Goal: Task Accomplishment & Management: Use online tool/utility

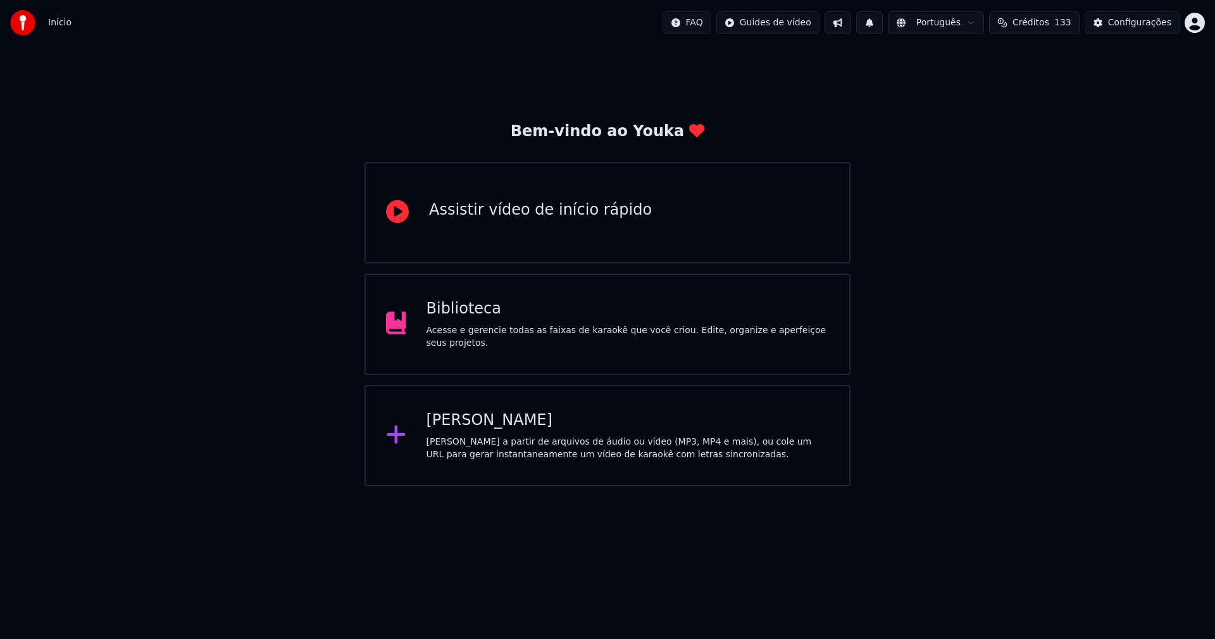
click at [475, 426] on div "[PERSON_NAME]" at bounding box center [628, 420] width 403 height 20
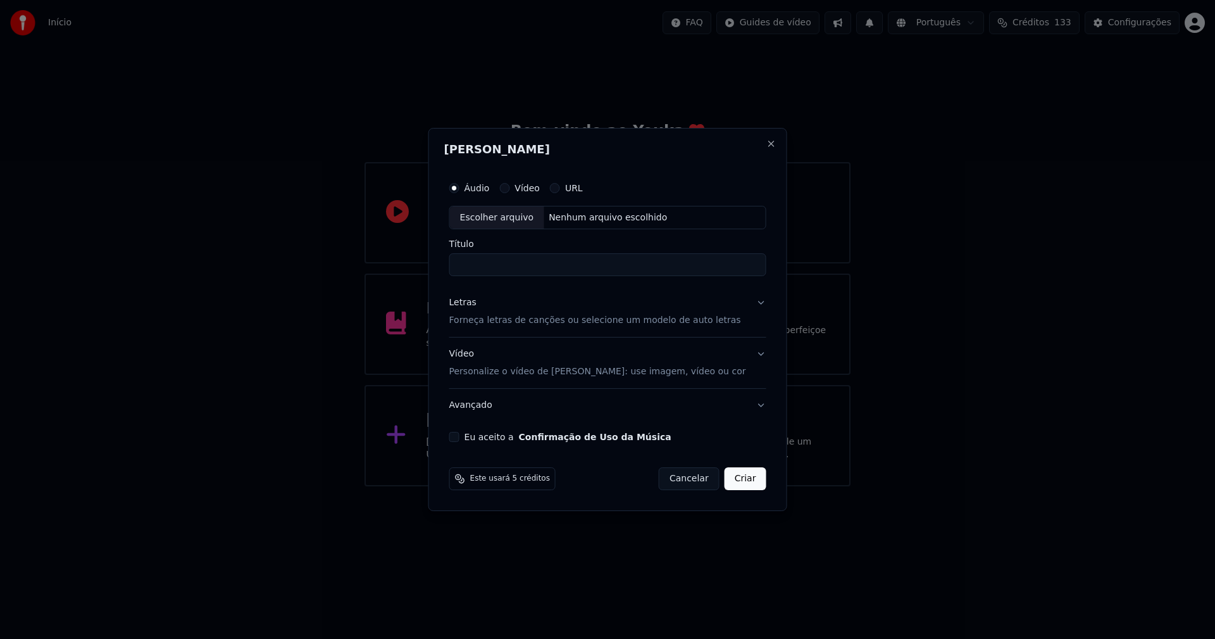
click at [524, 213] on div "Escolher arquivo" at bounding box center [497, 217] width 94 height 23
type input "**********"
click at [477, 306] on div "Letras" at bounding box center [462, 303] width 27 height 13
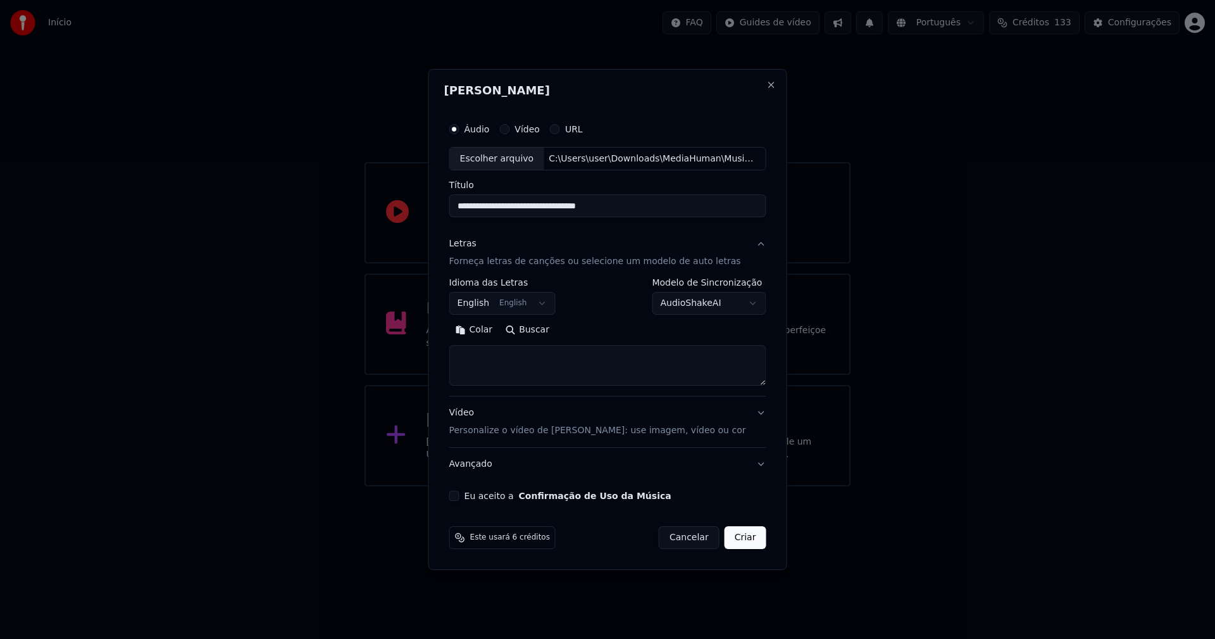
click at [489, 304] on body "**********" at bounding box center [607, 243] width 1215 height 486
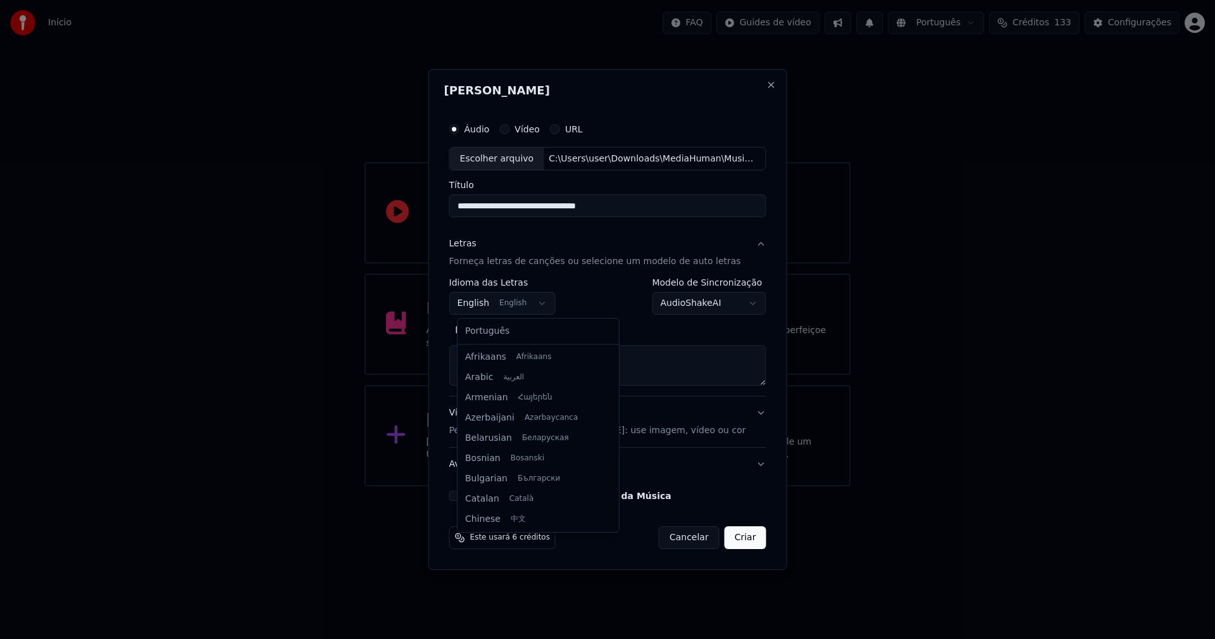
scroll to position [101, 0]
select select "**"
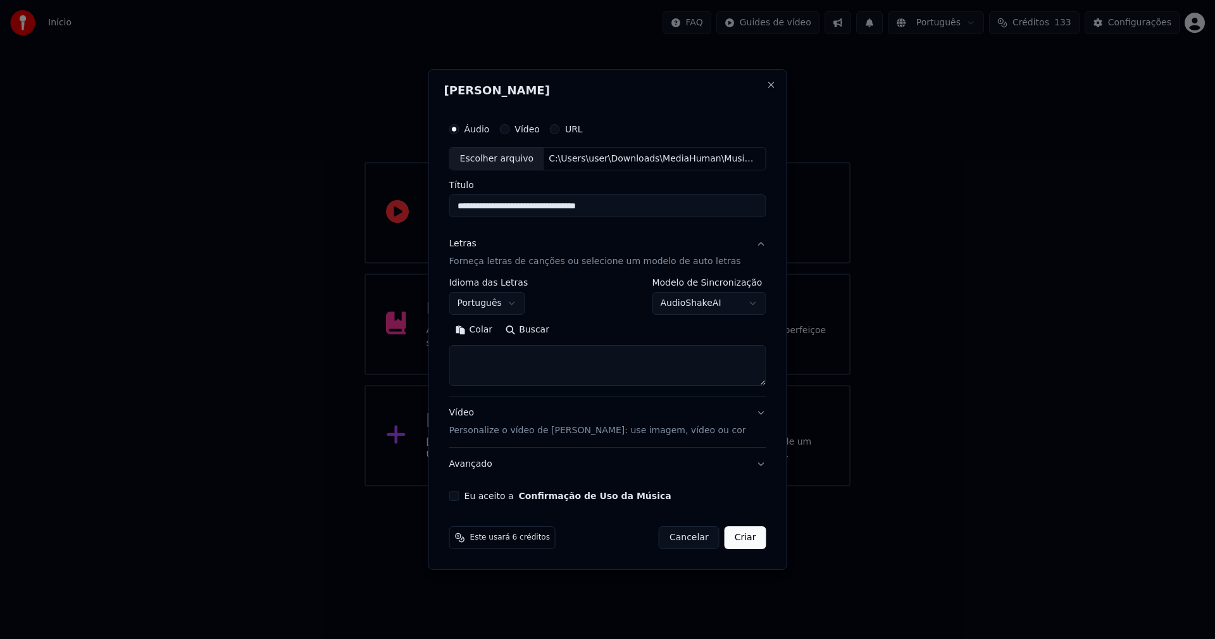
click at [489, 332] on button "Colar" at bounding box center [474, 330] width 50 height 20
drag, startPoint x: 465, startPoint y: 367, endPoint x: 478, endPoint y: 376, distance: 16.3
click at [465, 367] on textarea at bounding box center [599, 366] width 301 height 41
type textarea "**********"
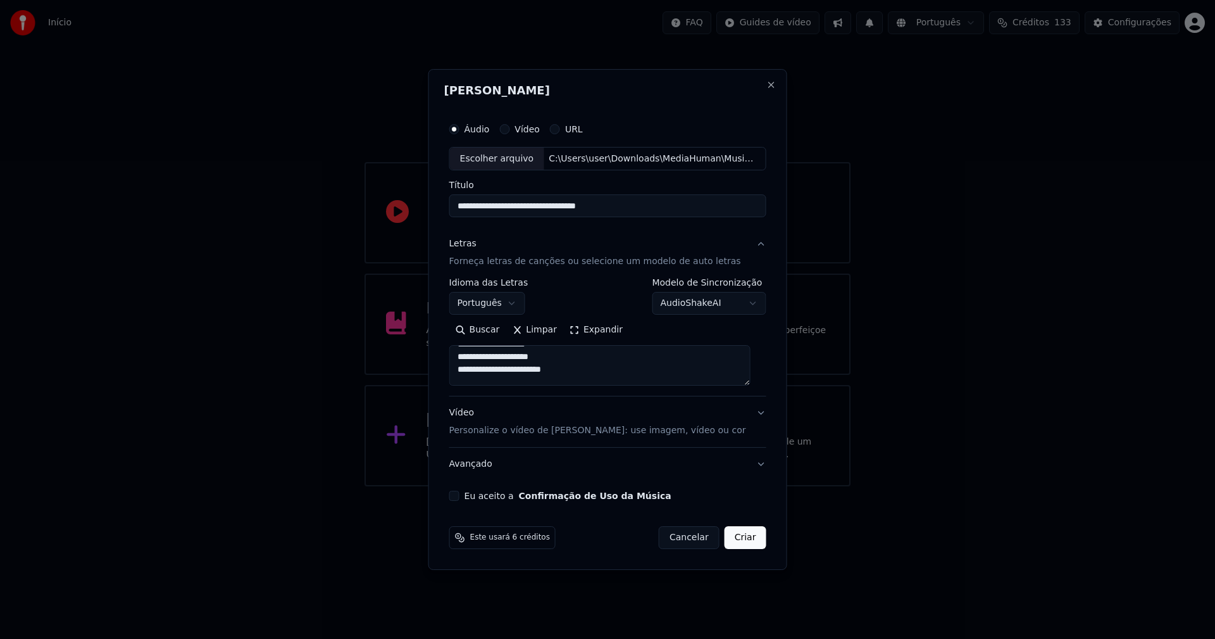
click at [460, 496] on button "Eu aceito a Confirmação de Uso da Música" at bounding box center [454, 496] width 10 height 10
click at [741, 541] on button "Criar" at bounding box center [746, 537] width 42 height 23
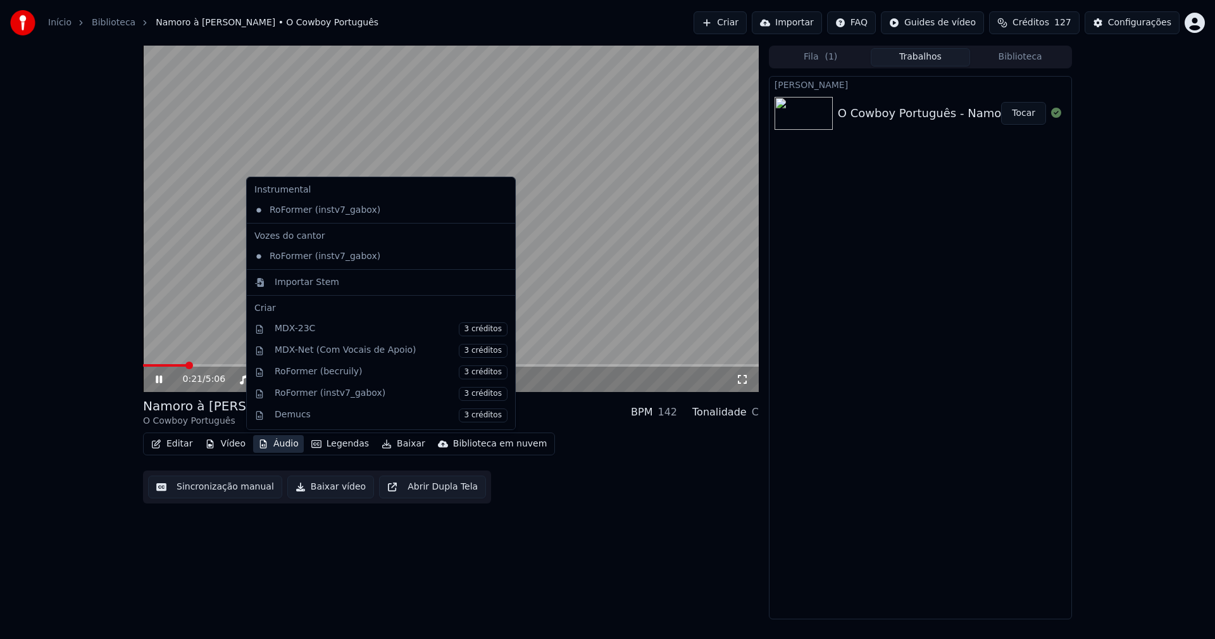
click at [289, 444] on button "Áudio" at bounding box center [278, 444] width 51 height 18
click at [298, 280] on div "Importar Stem" at bounding box center [307, 282] width 65 height 13
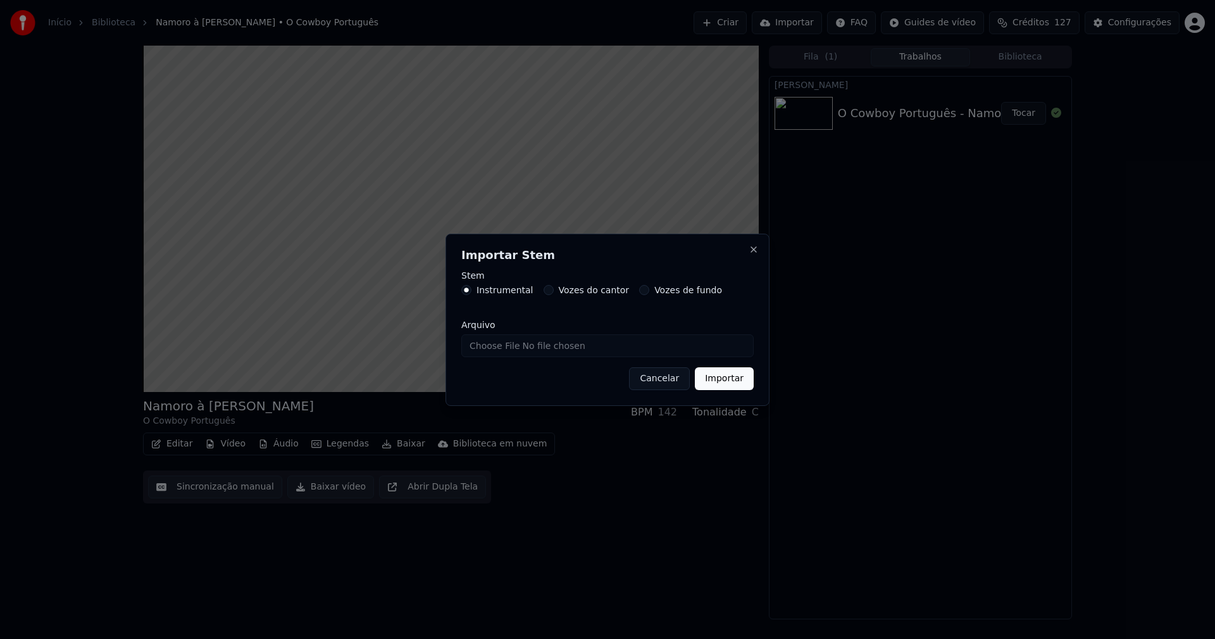
click at [495, 346] on input "Arquivo" at bounding box center [607, 345] width 292 height 23
type input "**********"
click at [730, 379] on button "Importar" at bounding box center [724, 378] width 59 height 23
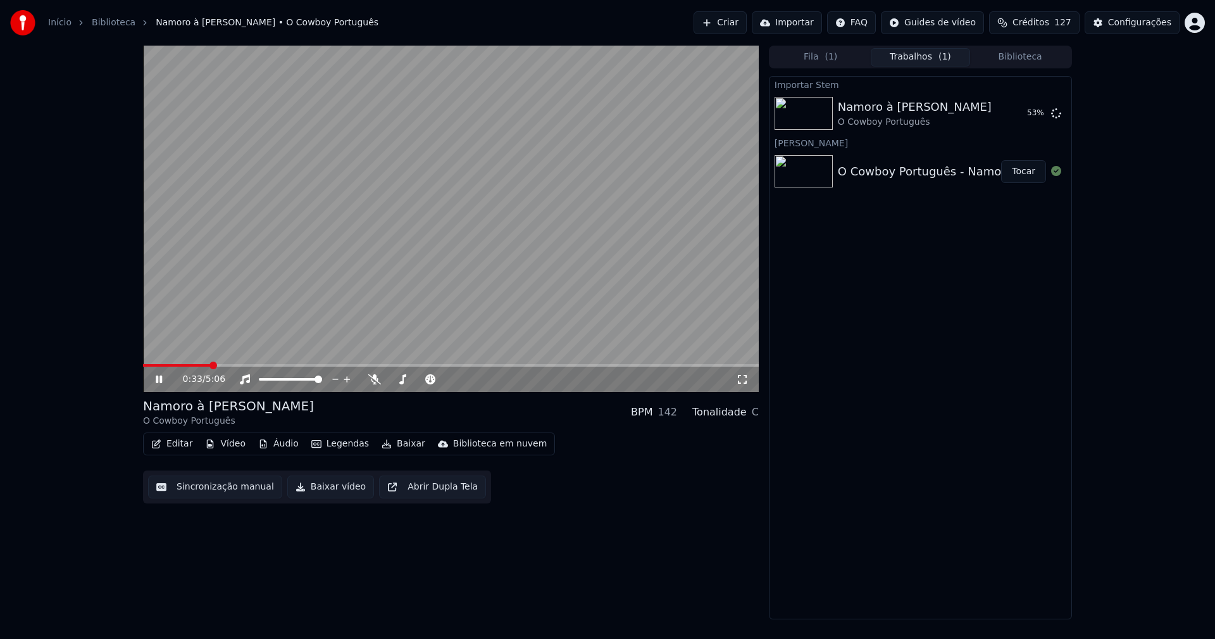
click at [227, 446] on button "Vídeo" at bounding box center [225, 444] width 51 height 18
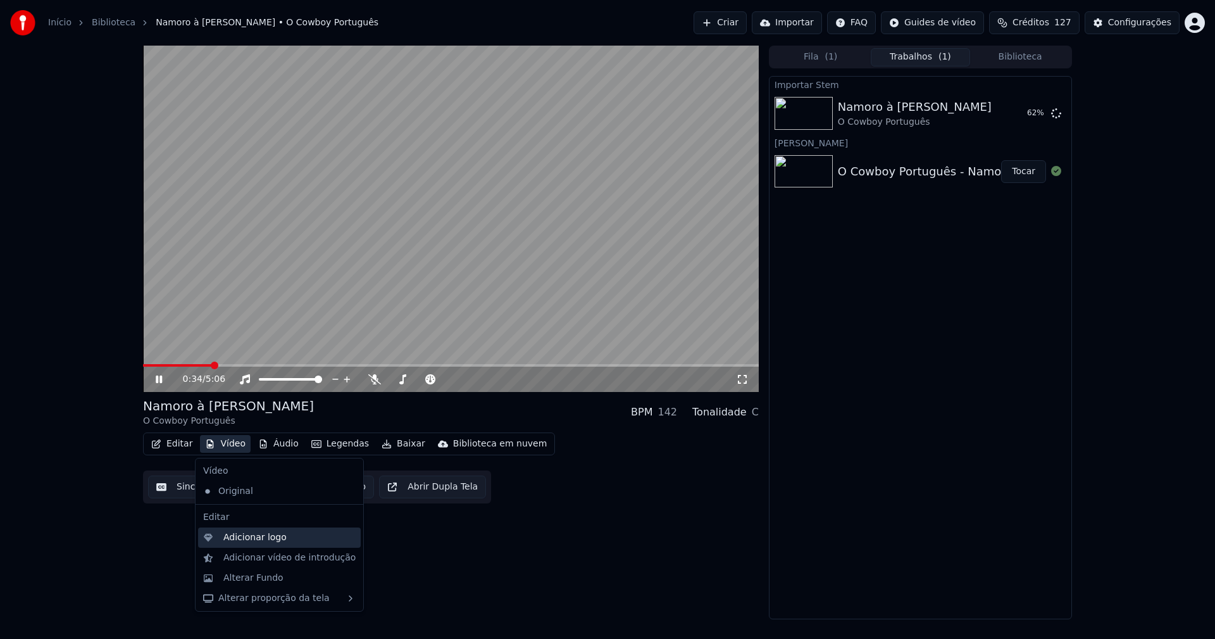
click at [251, 540] on div "Adicionar logo" at bounding box center [254, 537] width 63 height 13
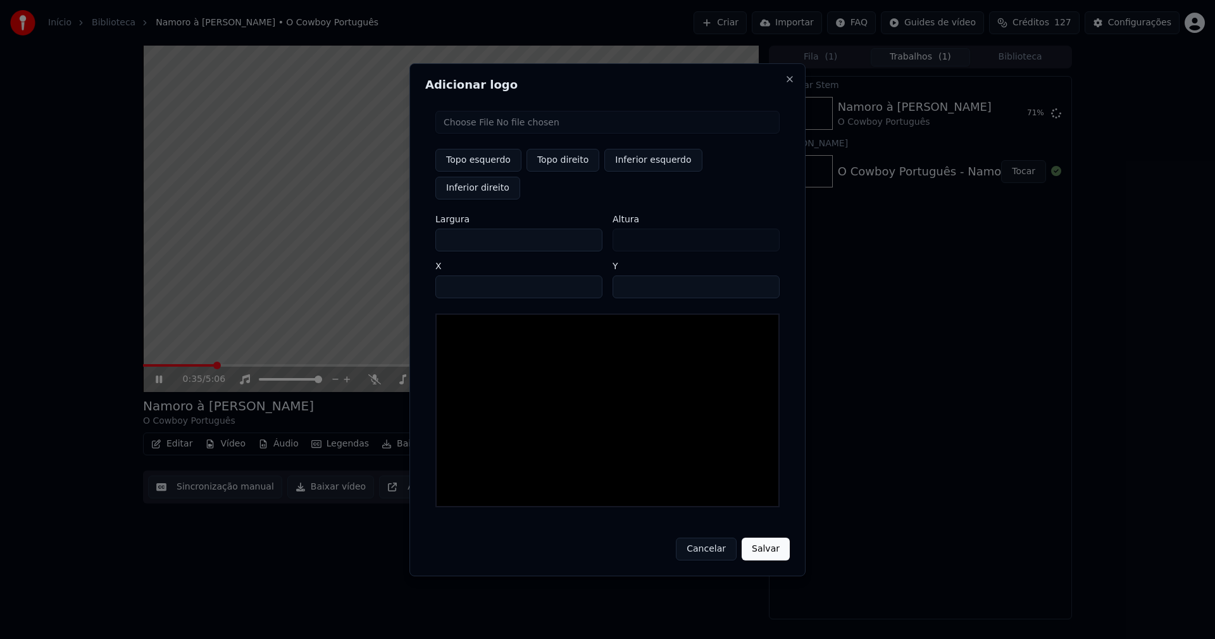
click at [474, 134] on input "file" at bounding box center [608, 122] width 344 height 23
type input "**********"
type input "***"
click at [563, 172] on button "Topo direito" at bounding box center [563, 160] width 73 height 23
click at [461, 275] on input "****" at bounding box center [519, 286] width 167 height 23
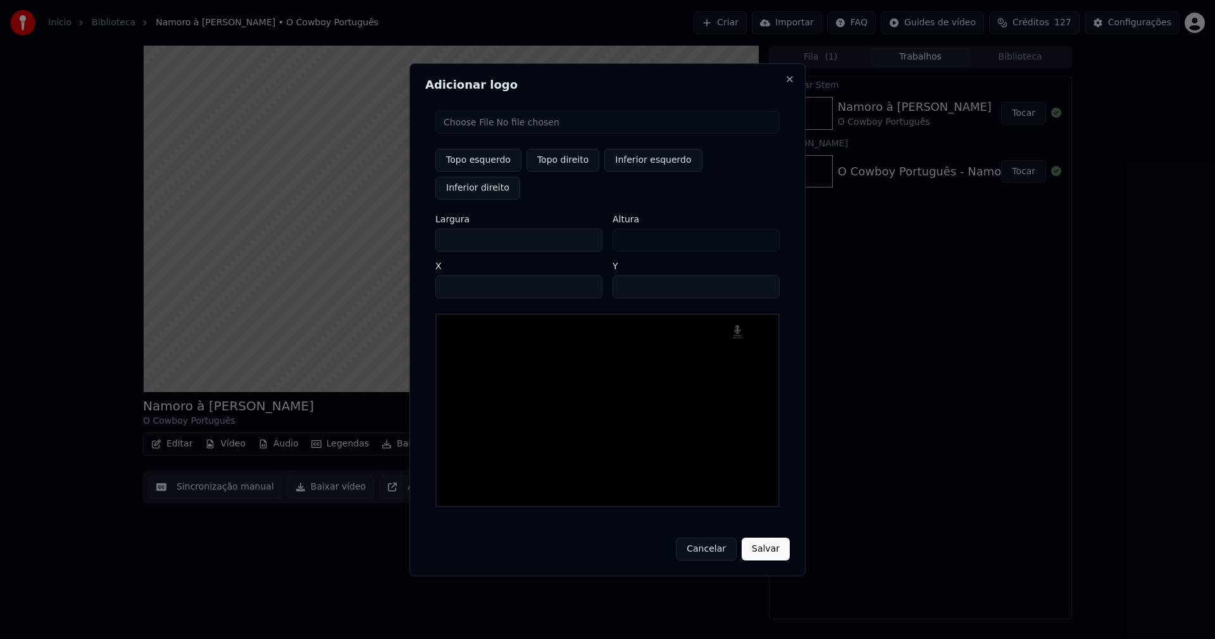
type input "****"
drag, startPoint x: 455, startPoint y: 227, endPoint x: 437, endPoint y: 227, distance: 18.4
click at [437, 227] on div "Topo esquerdo Topo direito Inferior esquerdo Inferior direito Largura *** Altur…" at bounding box center [607, 309] width 365 height 417
type input "**"
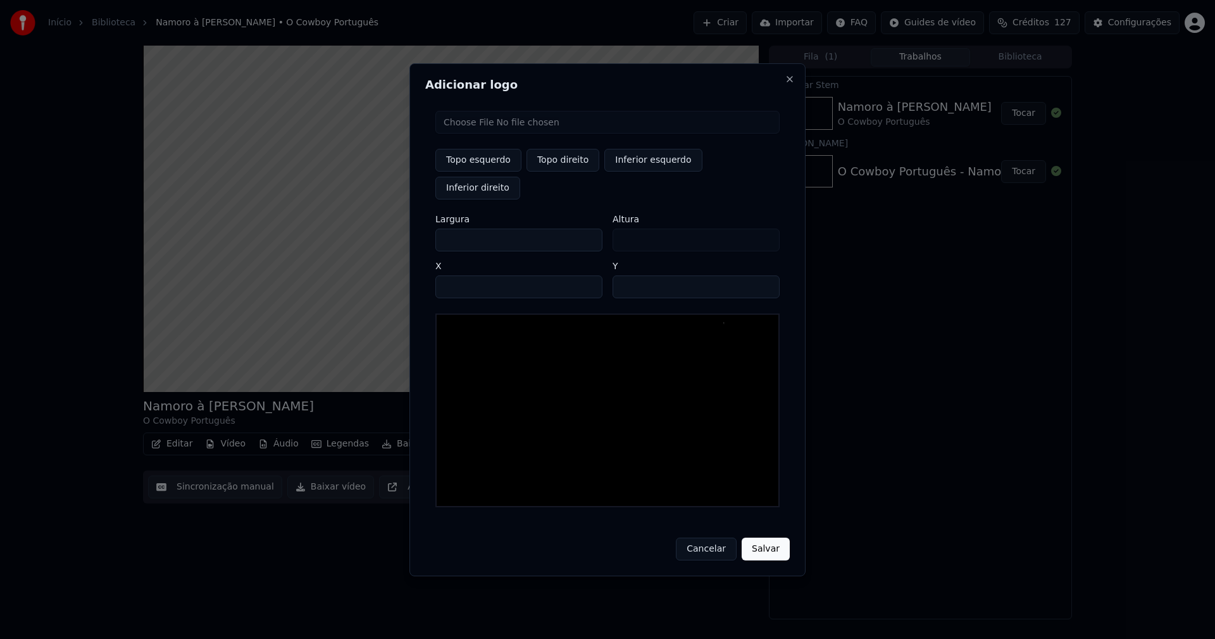
type input "***"
click at [763, 275] on input "**" at bounding box center [696, 286] width 167 height 23
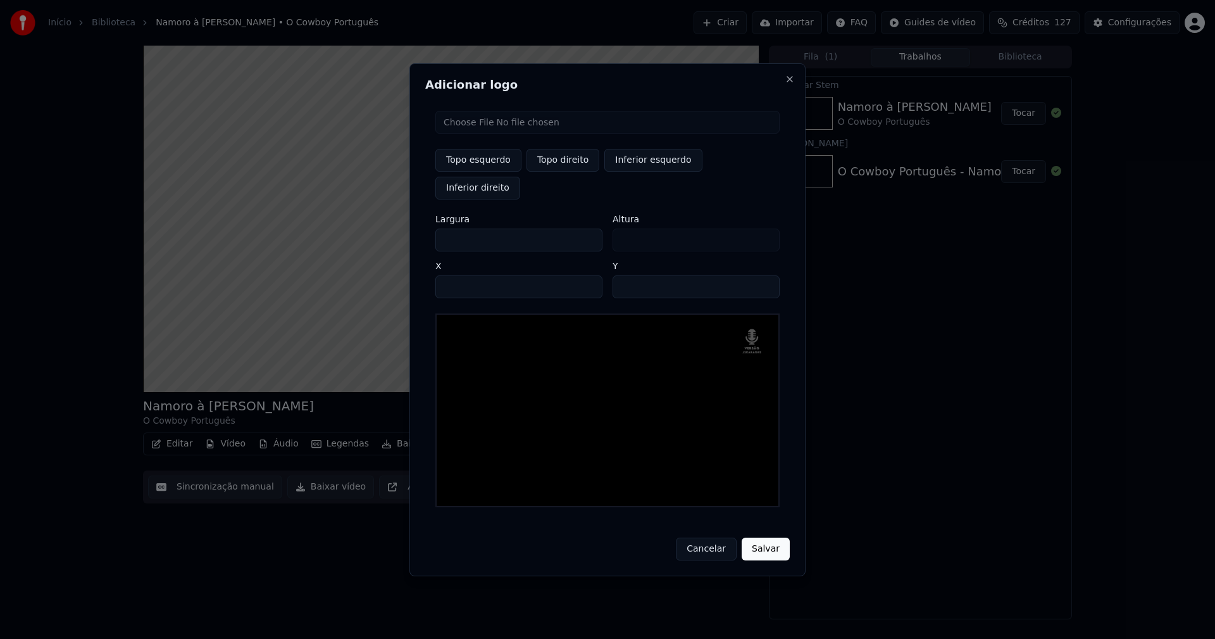
click at [763, 275] on input "**" at bounding box center [696, 286] width 167 height 23
type input "**"
click at [763, 275] on input "**" at bounding box center [696, 286] width 167 height 23
drag, startPoint x: 759, startPoint y: 537, endPoint x: 772, endPoint y: 536, distance: 13.3
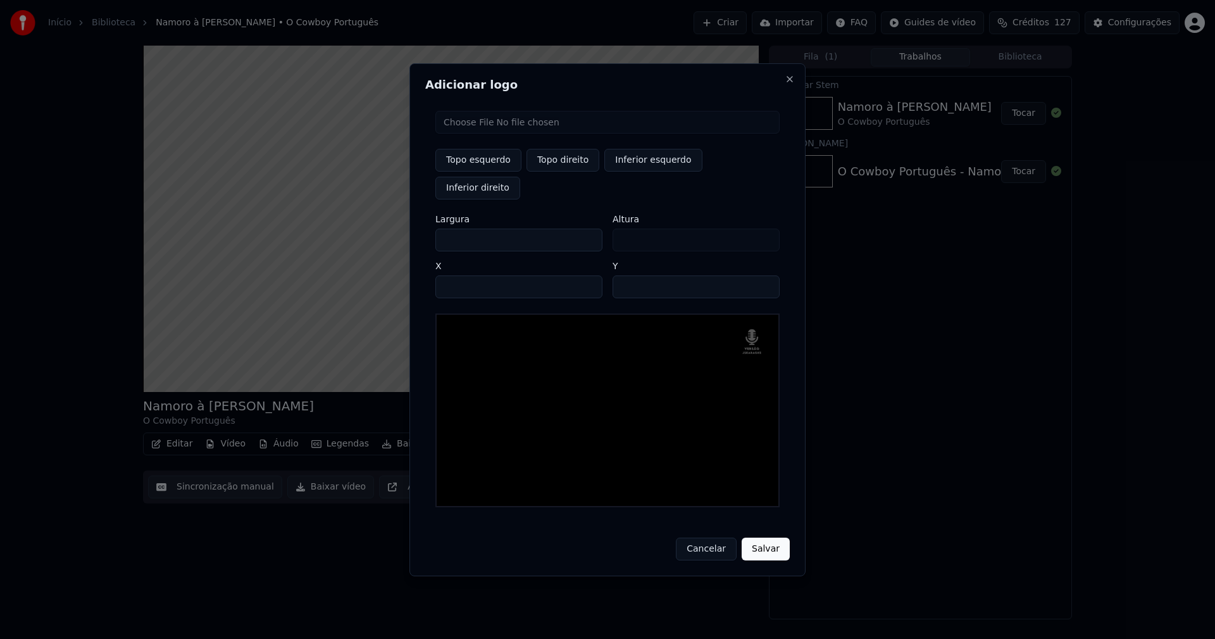
click at [761, 537] on button "Salvar" at bounding box center [766, 548] width 48 height 23
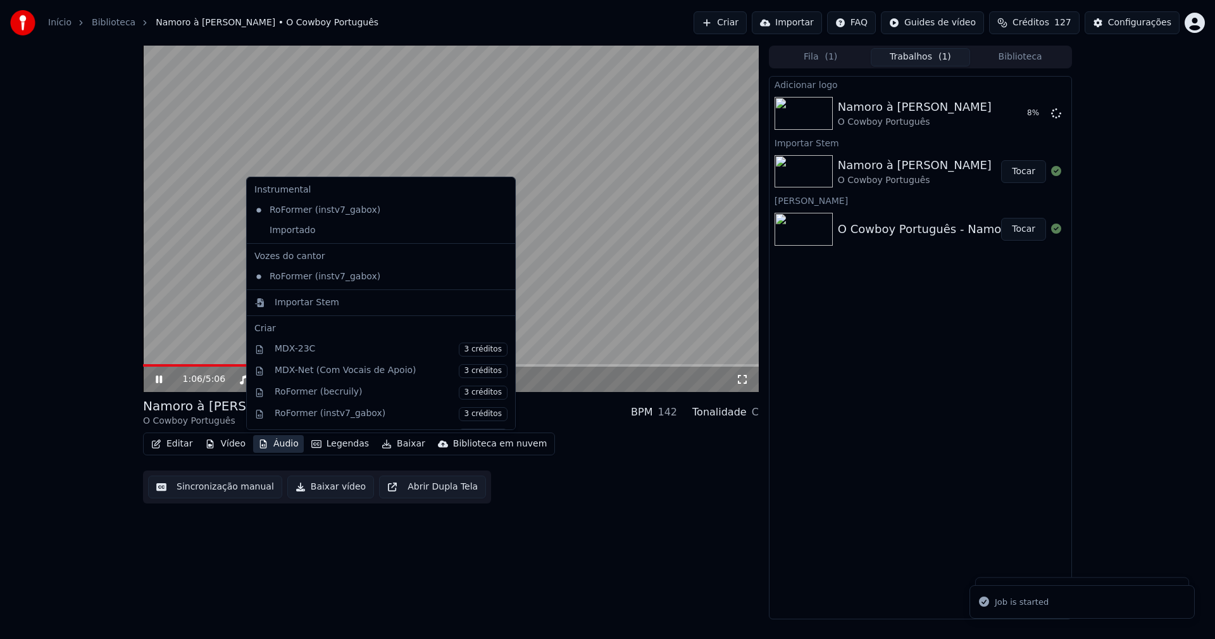
click at [274, 448] on button "Áudio" at bounding box center [278, 444] width 51 height 18
click at [278, 233] on div "Importado" at bounding box center [371, 230] width 244 height 20
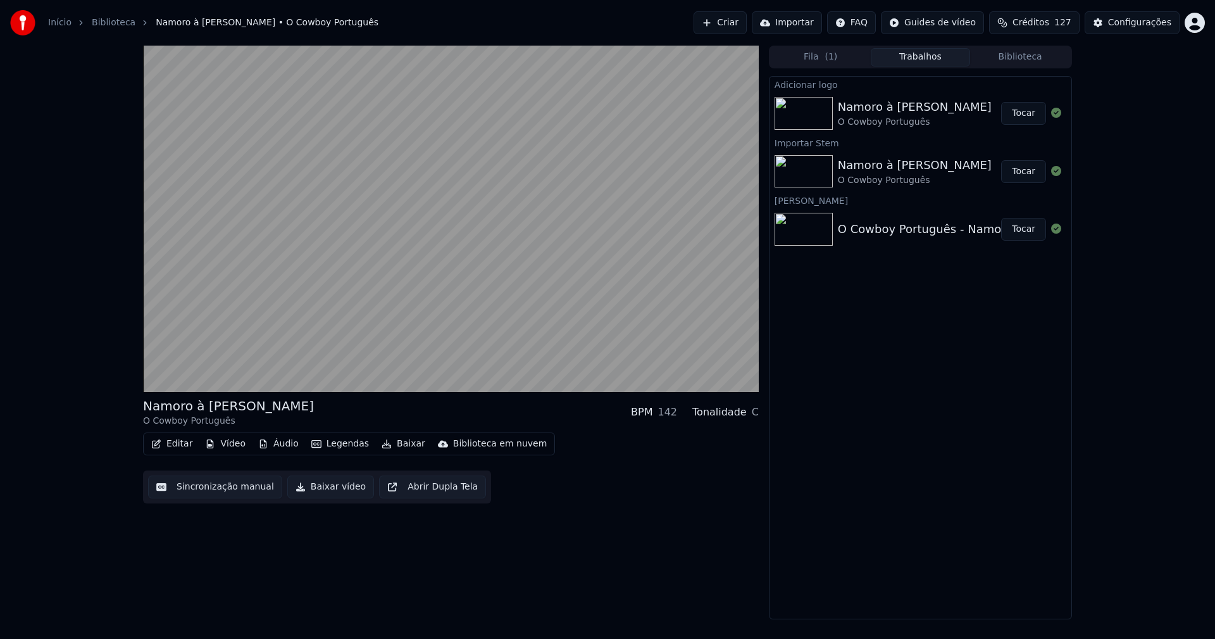
click at [1027, 116] on button "Tocar" at bounding box center [1023, 113] width 45 height 23
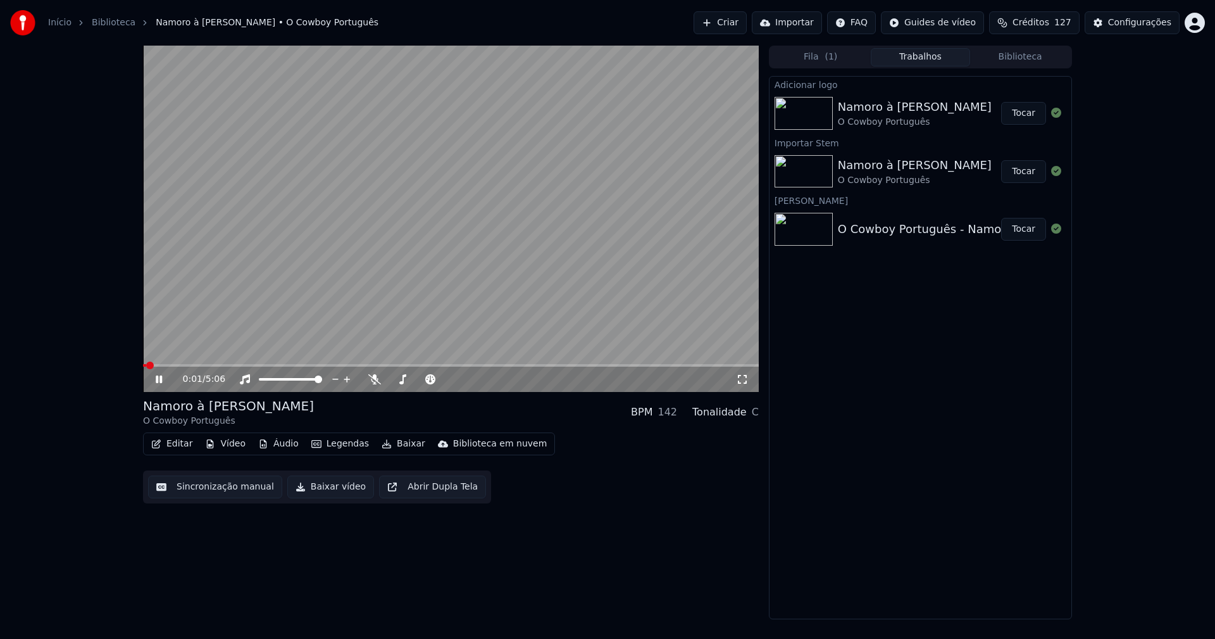
click at [157, 379] on icon at bounding box center [159, 379] width 6 height 8
click at [178, 445] on button "Editar" at bounding box center [171, 444] width 51 height 18
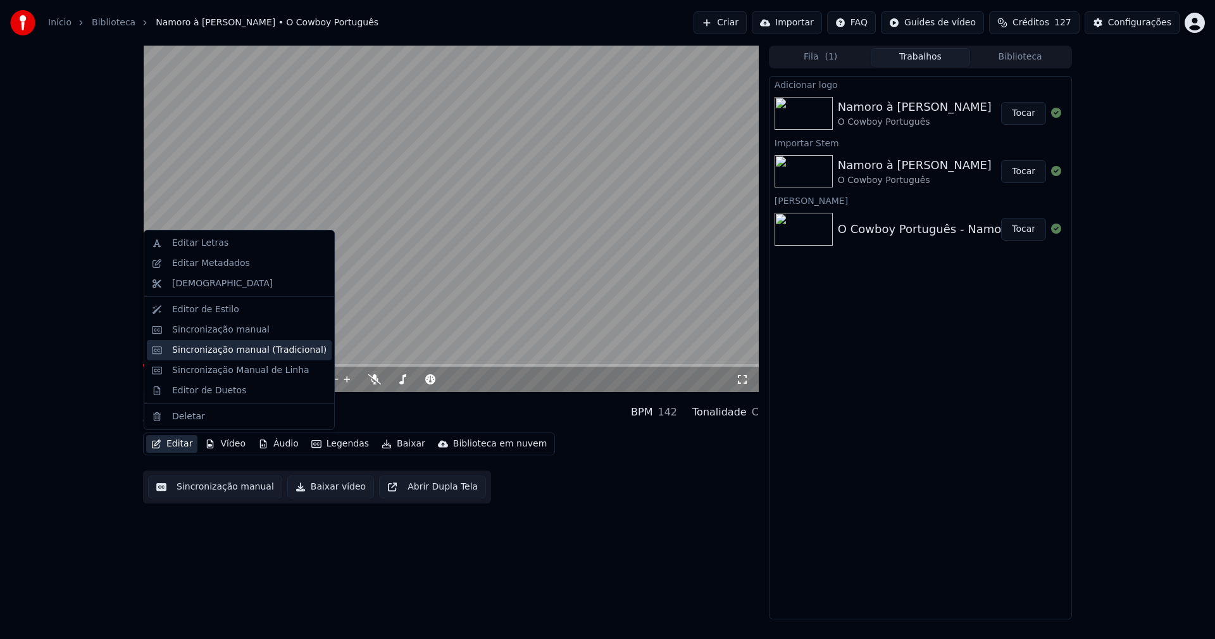
click at [208, 348] on div "Sincronização manual (Tradicional)" at bounding box center [249, 350] width 154 height 13
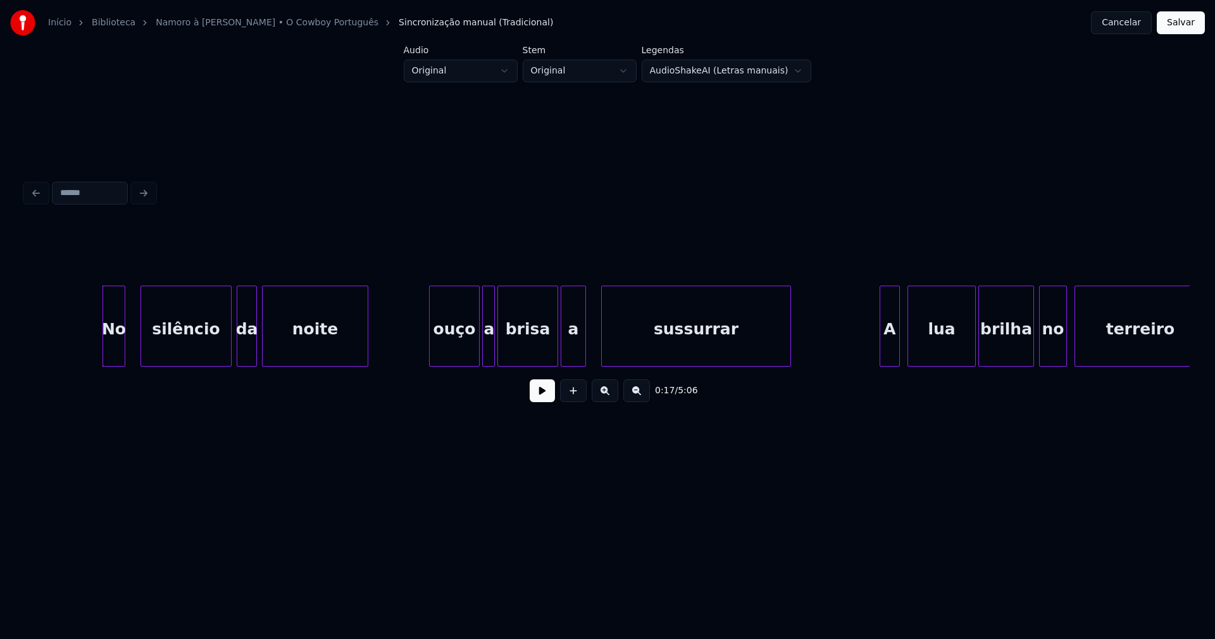
scroll to position [0, 2018]
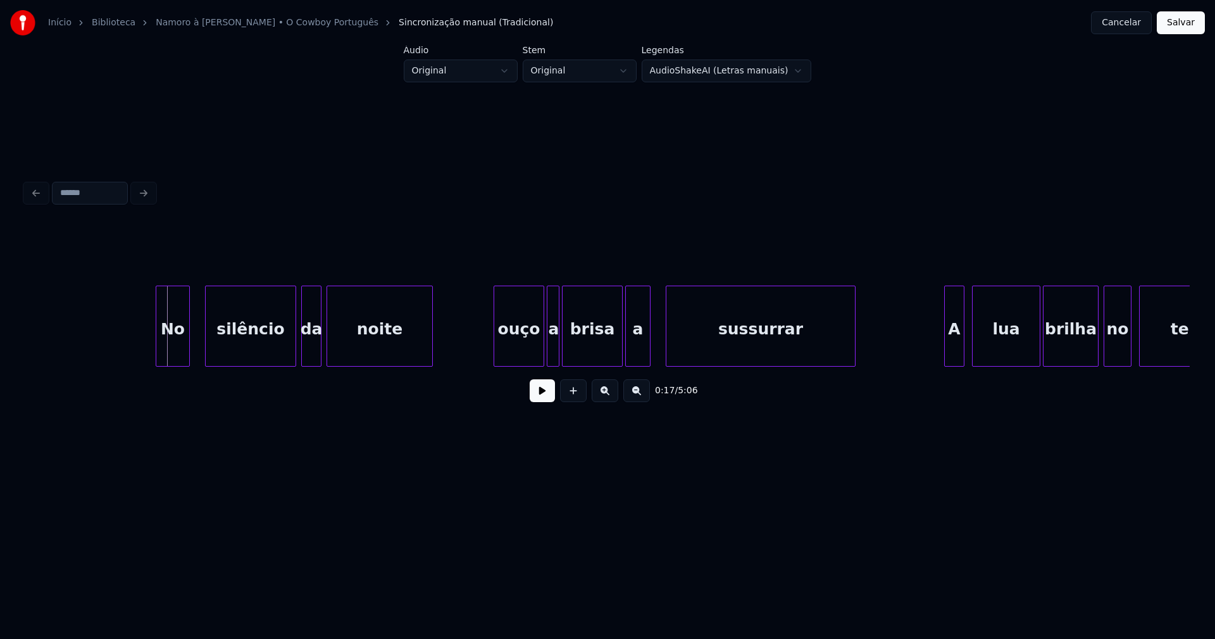
click at [158, 349] on div at bounding box center [158, 326] width 4 height 80
click at [518, 350] on div "ouço" at bounding box center [511, 329] width 49 height 86
click at [541, 346] on div at bounding box center [541, 326] width 4 height 80
click at [534, 398] on button at bounding box center [542, 390] width 25 height 23
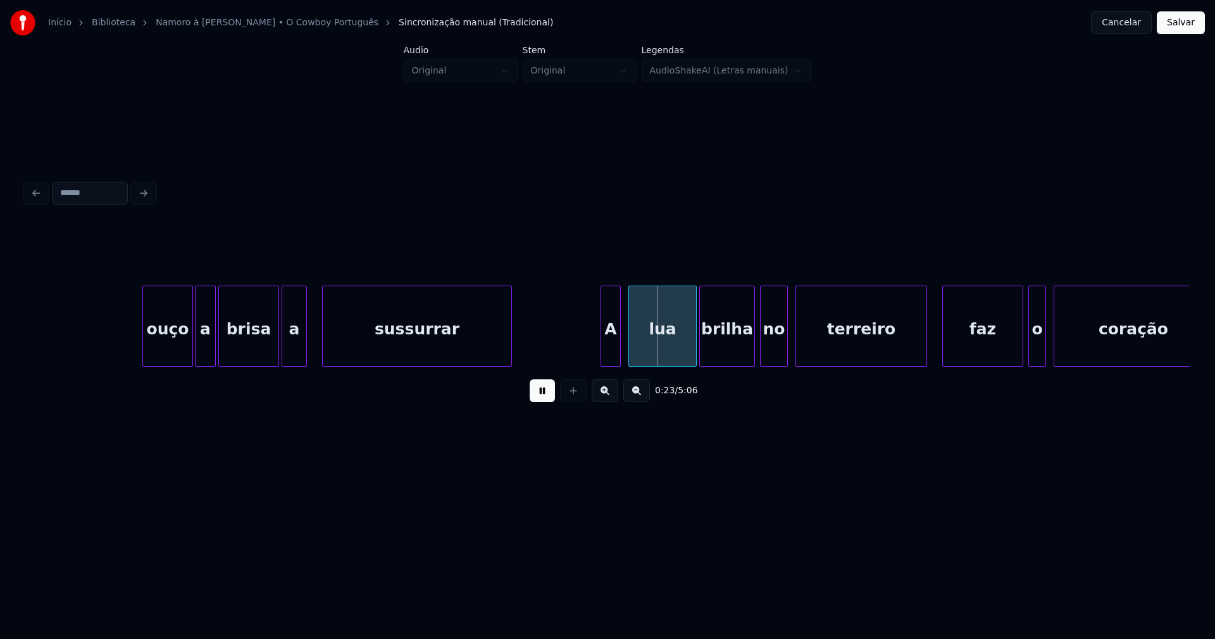
scroll to position [0, 2533]
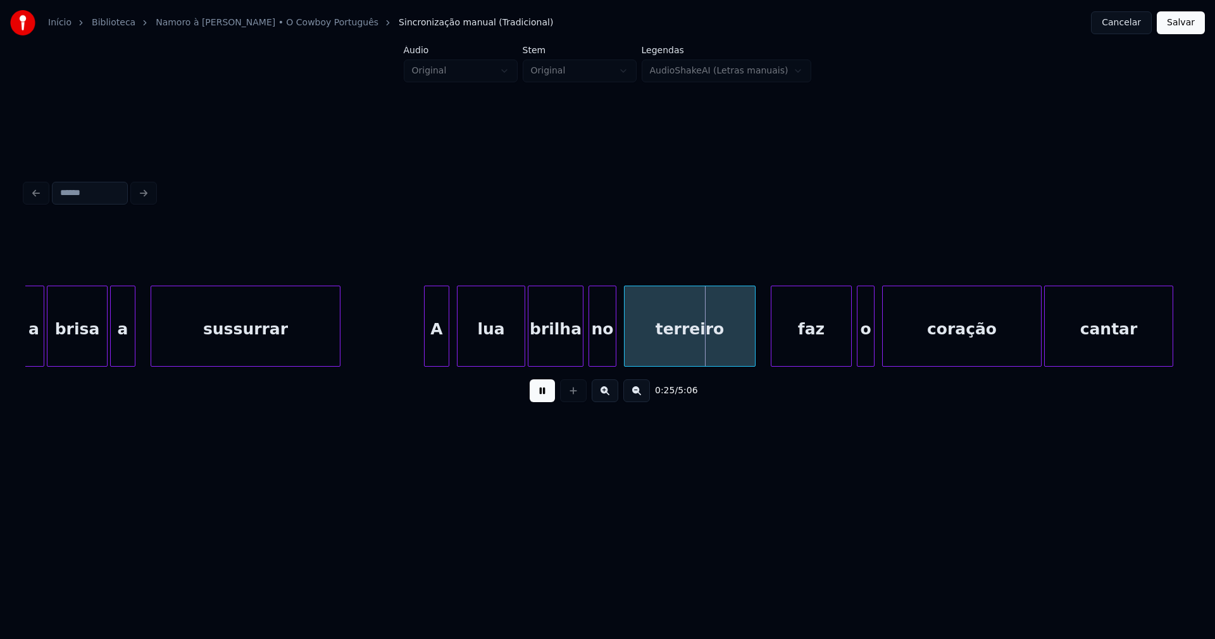
click at [426, 344] on div at bounding box center [427, 326] width 4 height 80
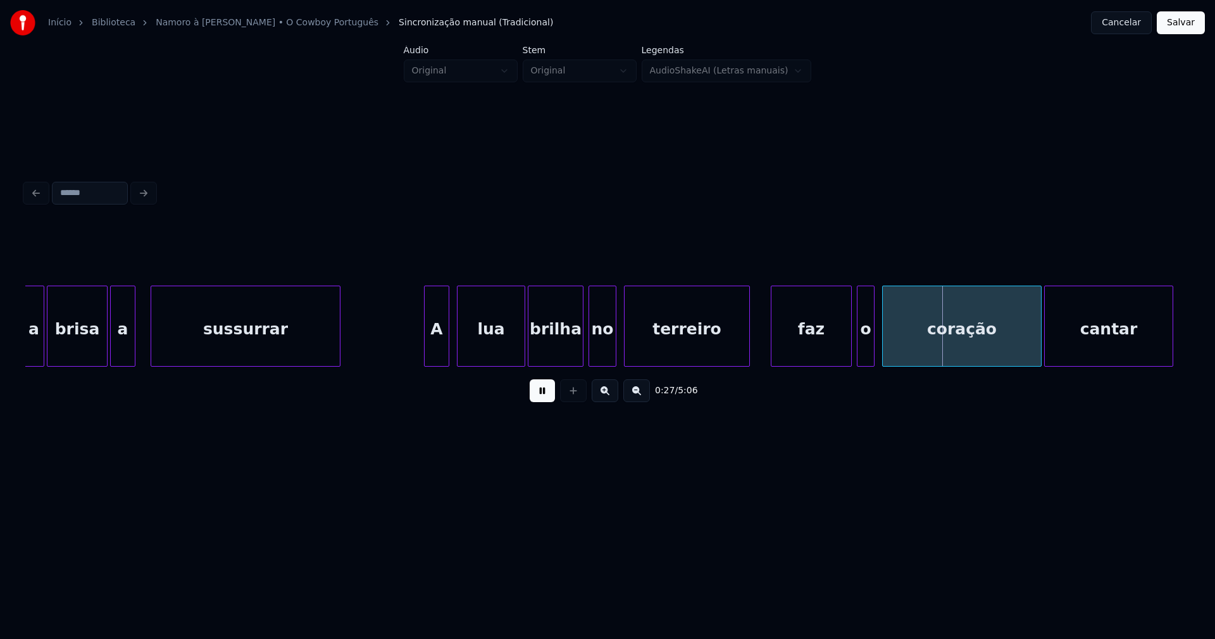
click at [746, 342] on div at bounding box center [748, 326] width 4 height 80
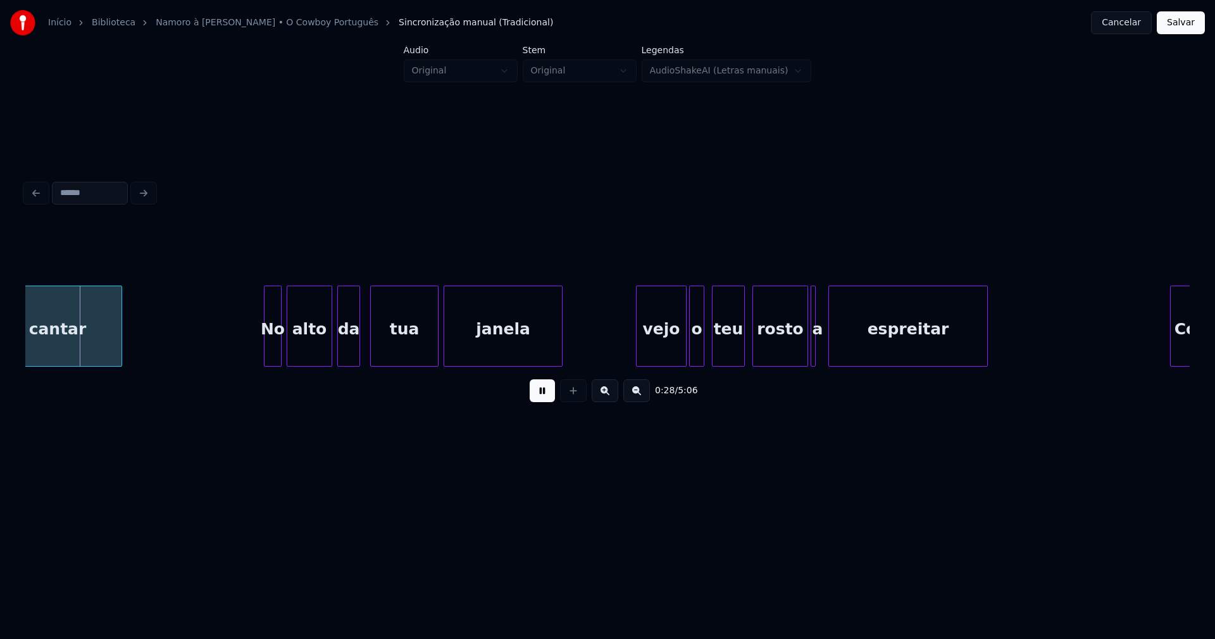
scroll to position [0, 3649]
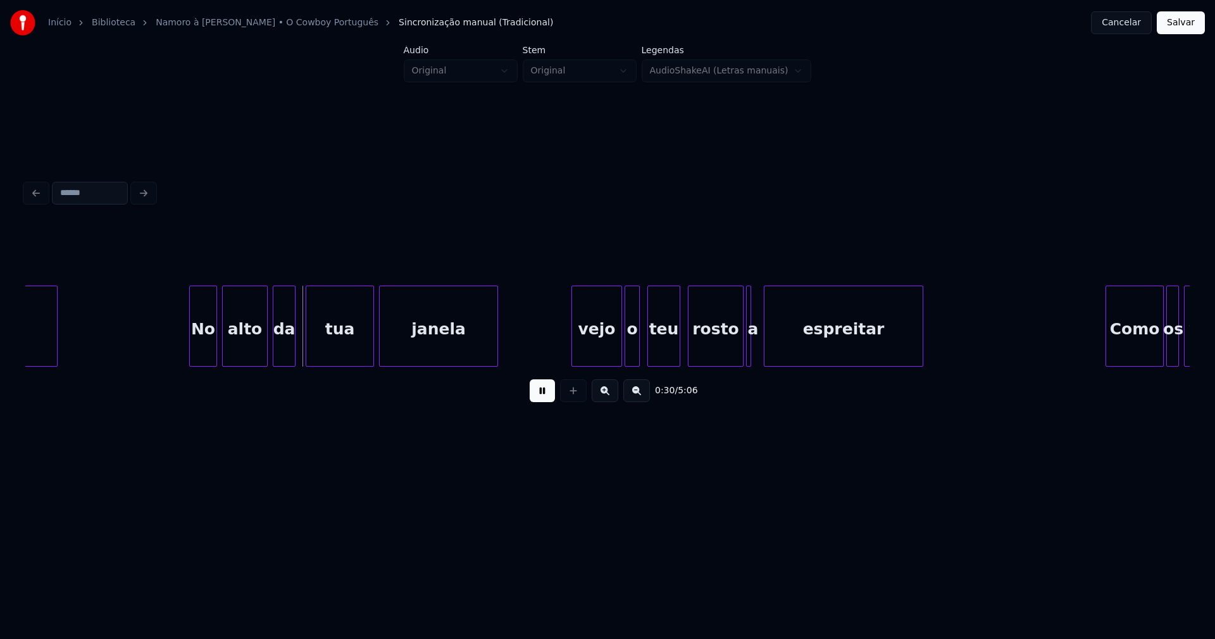
click at [192, 341] on div at bounding box center [192, 326] width 4 height 80
click at [753, 350] on div at bounding box center [755, 326] width 4 height 80
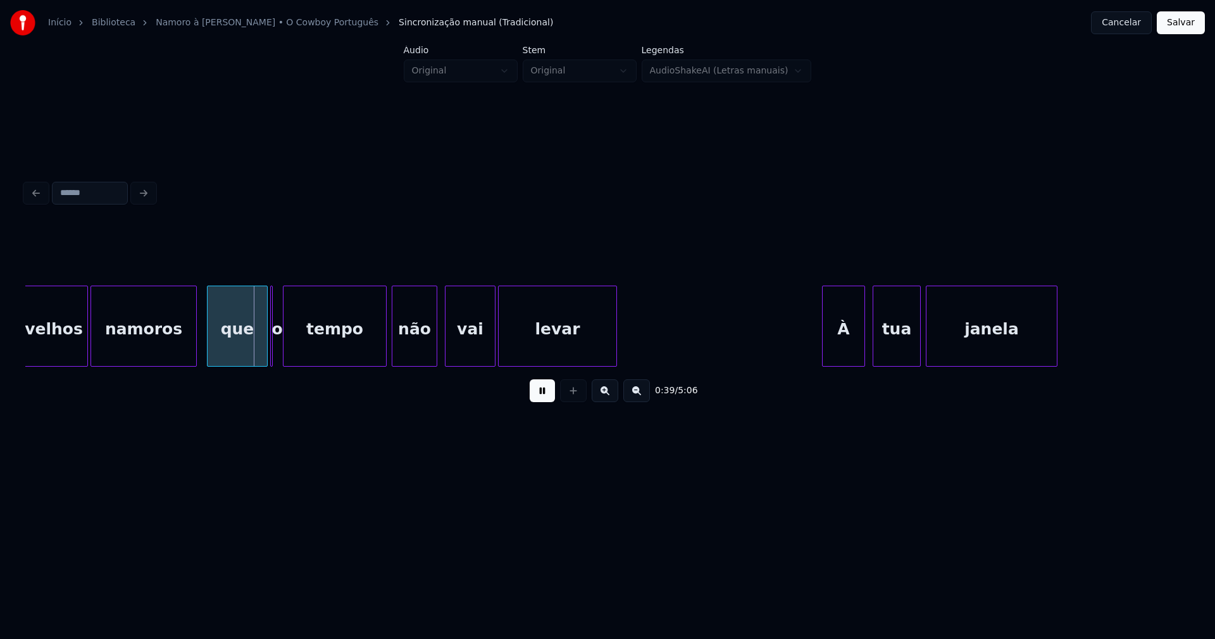
scroll to position [0, 4508]
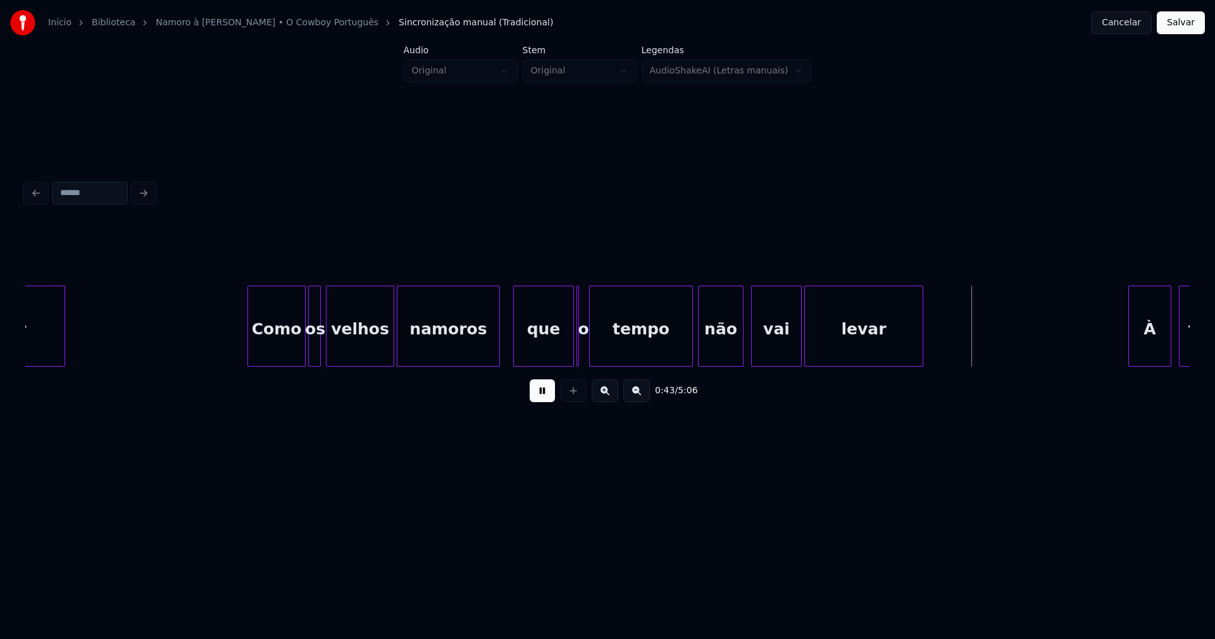
click at [496, 346] on div at bounding box center [498, 326] width 4 height 80
click at [575, 352] on div at bounding box center [577, 326] width 4 height 80
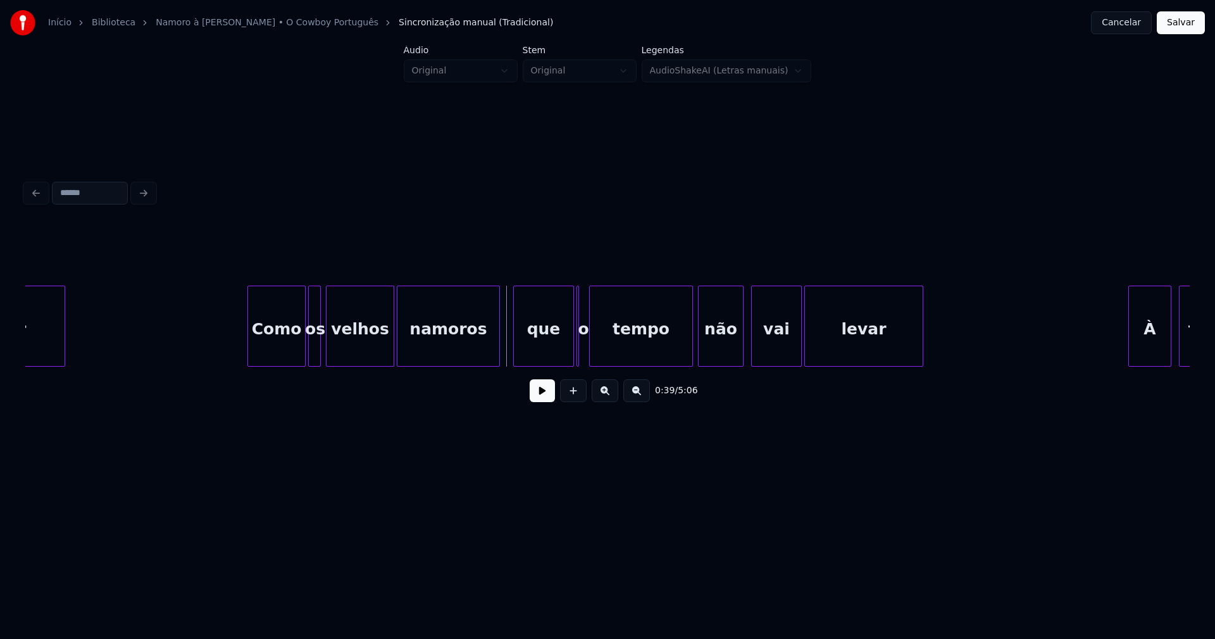
click at [544, 396] on button at bounding box center [542, 390] width 25 height 23
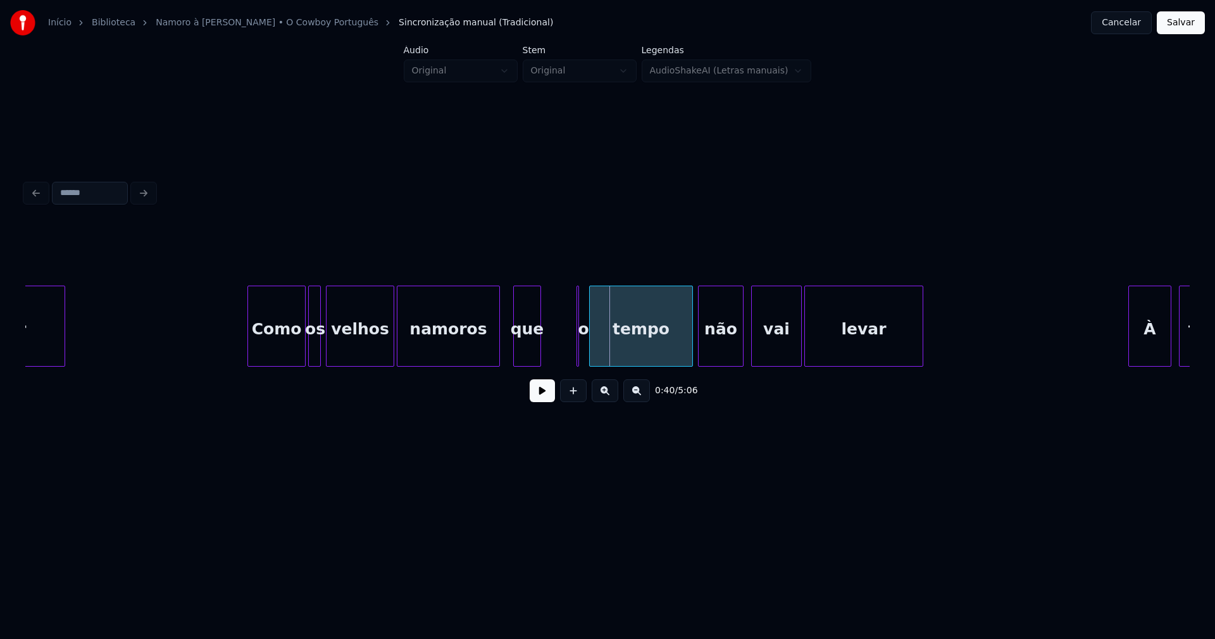
click at [537, 363] on div "velhos namoros que o tempo não vai levar À tua Como os espreitar" at bounding box center [607, 325] width 1165 height 81
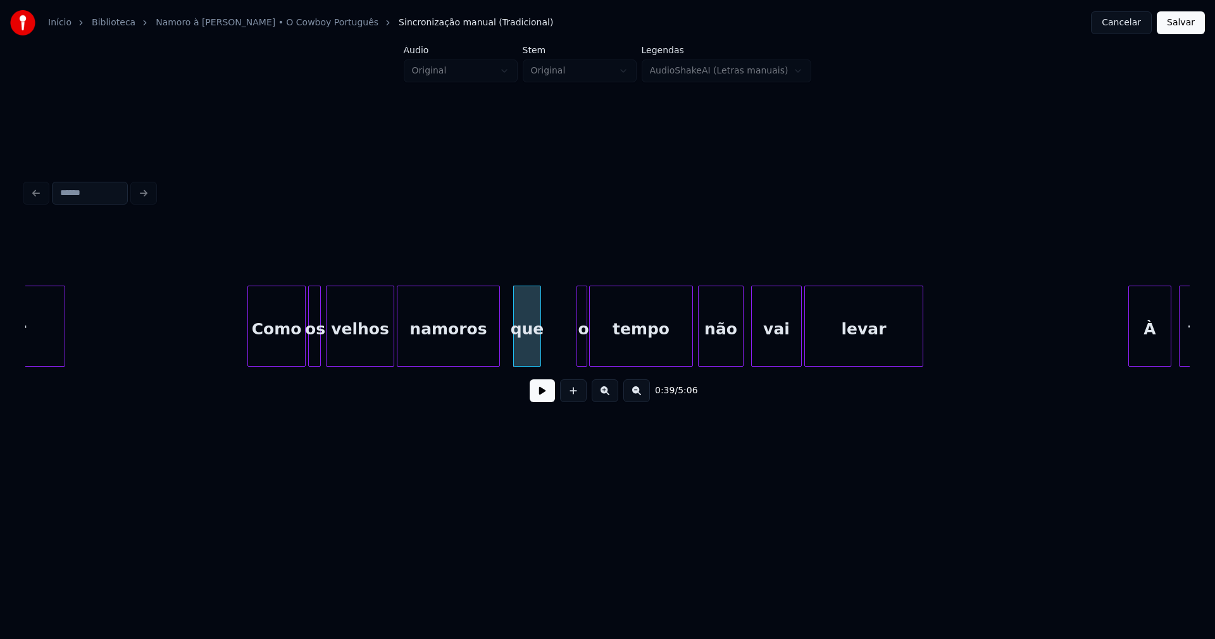
click at [586, 356] on div at bounding box center [585, 326] width 4 height 80
click at [545, 353] on div "o" at bounding box center [550, 325] width 11 height 81
click at [567, 348] on div at bounding box center [568, 326] width 4 height 80
drag, startPoint x: 546, startPoint y: 396, endPoint x: 536, endPoint y: 396, distance: 9.5
click at [545, 396] on button at bounding box center [542, 390] width 25 height 23
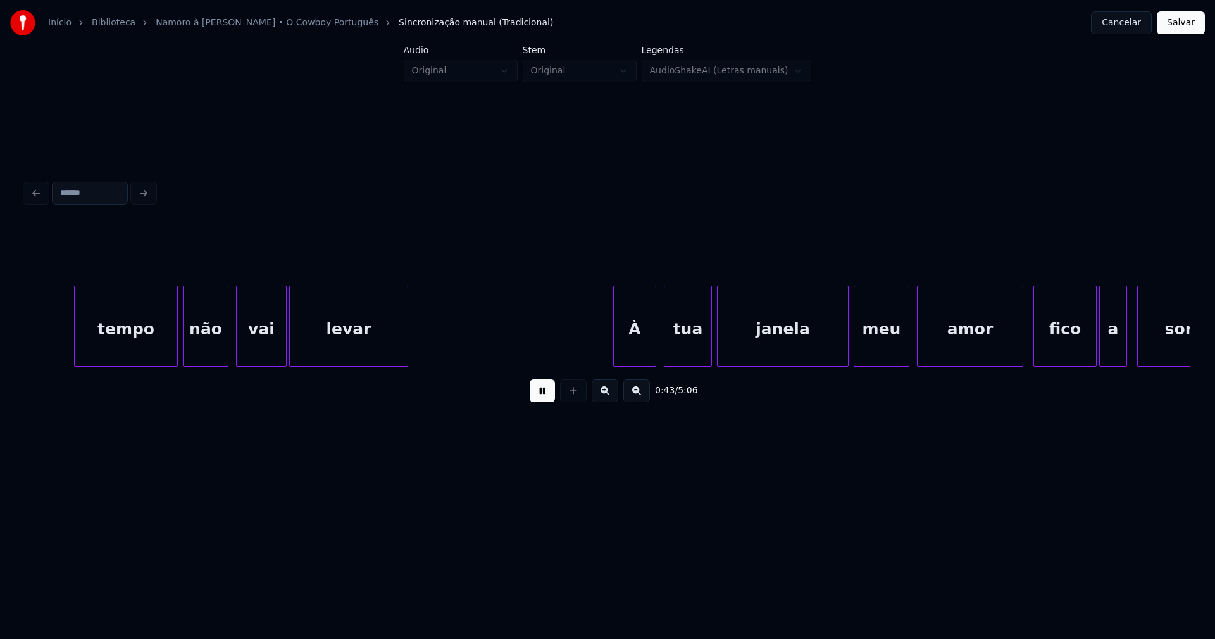
scroll to position [0, 5281]
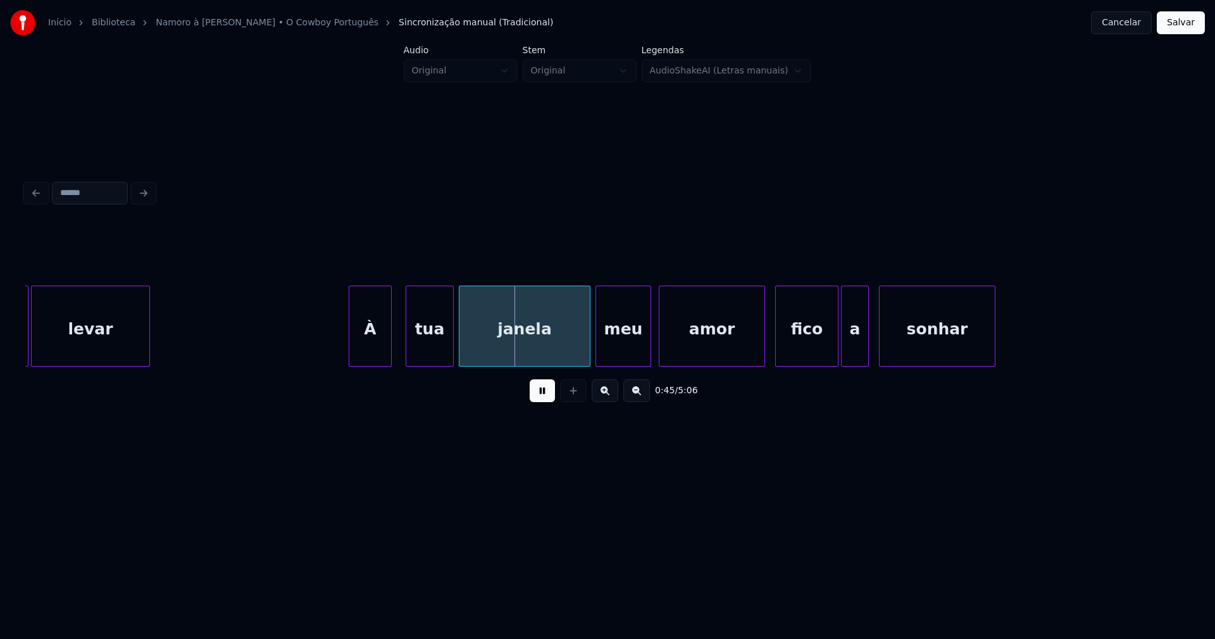
click at [366, 351] on div "À" at bounding box center [370, 329] width 42 height 86
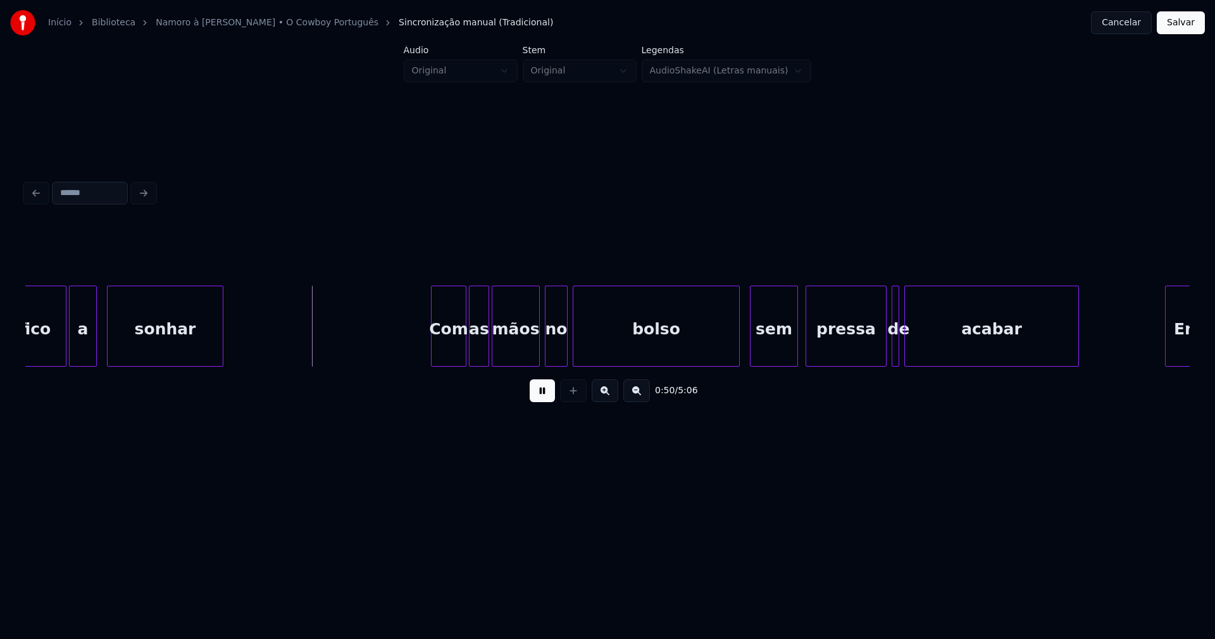
scroll to position [0, 6075]
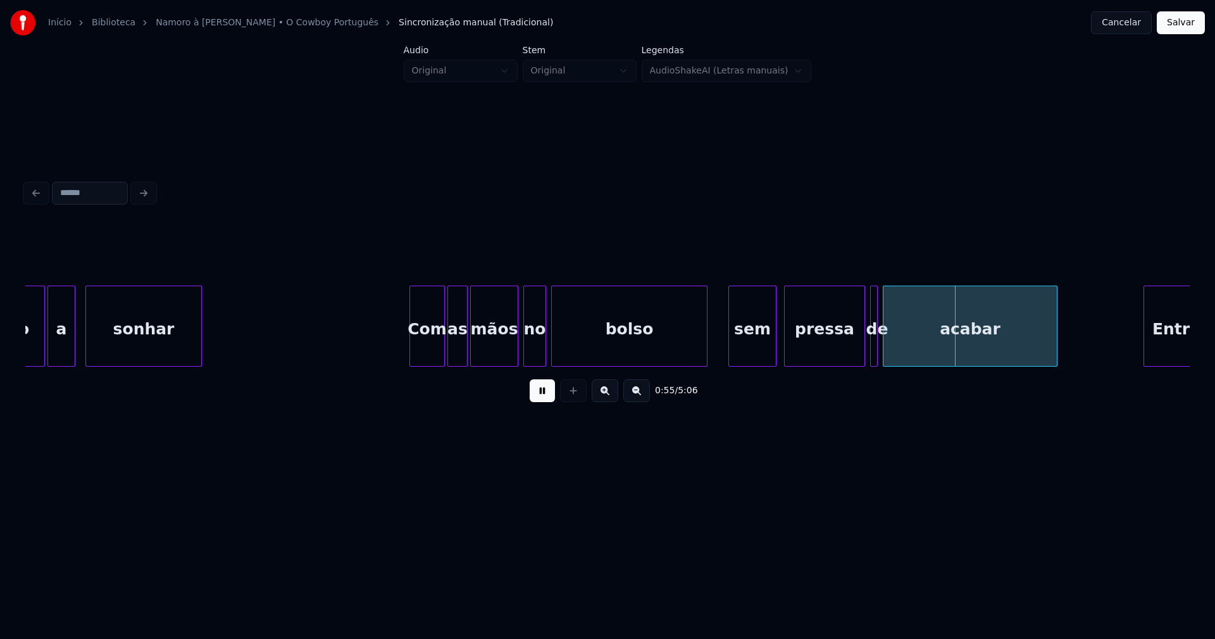
click at [706, 346] on div at bounding box center [705, 326] width 4 height 80
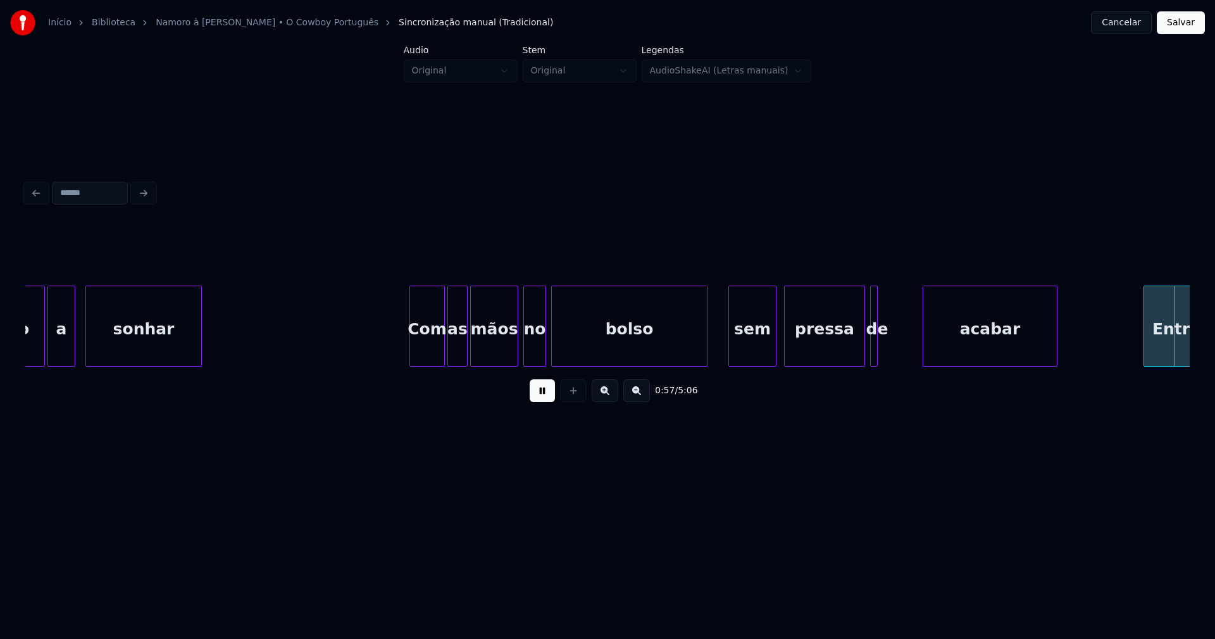
click at [925, 337] on div at bounding box center [926, 326] width 4 height 80
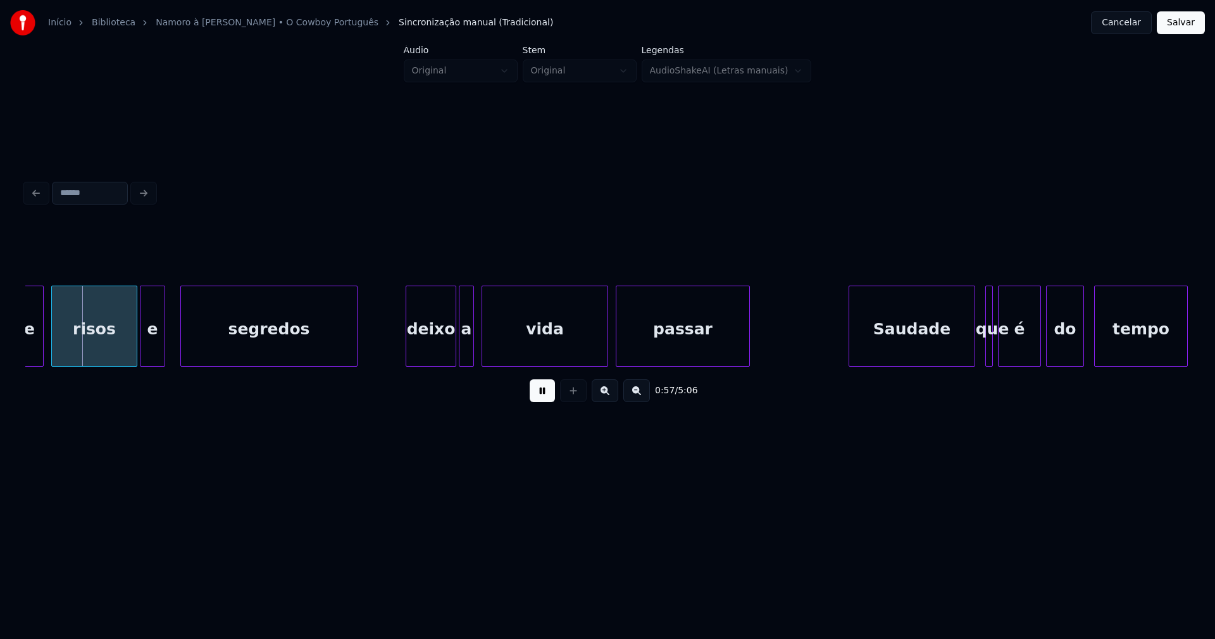
scroll to position [0, 6923]
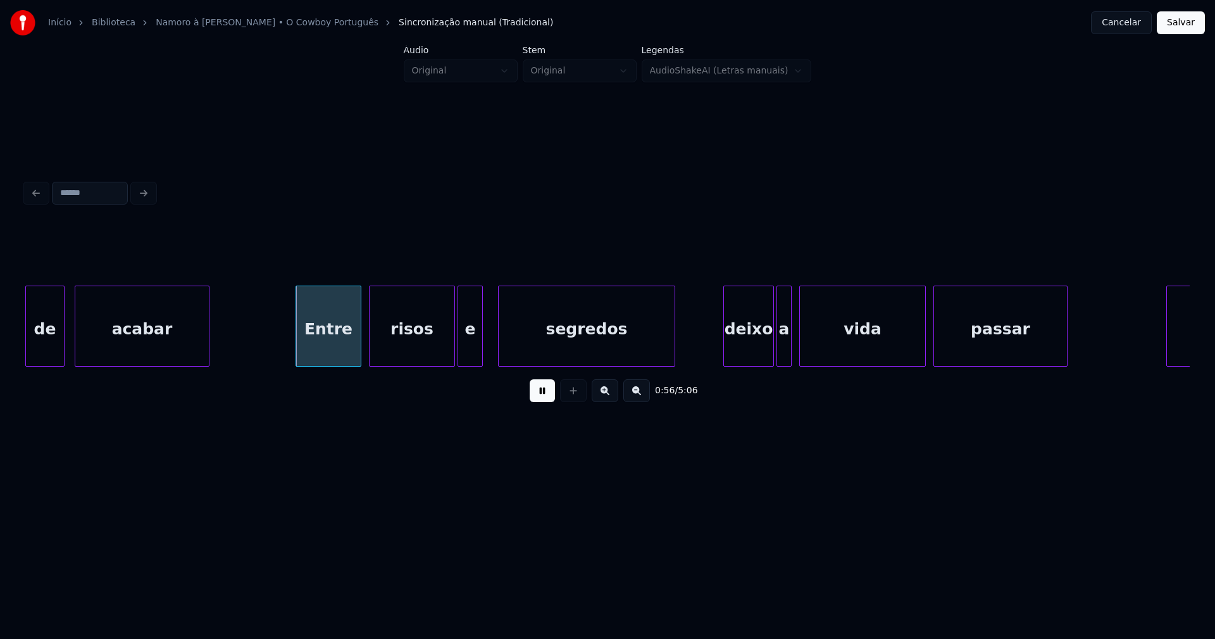
click at [63, 341] on div at bounding box center [62, 326] width 4 height 80
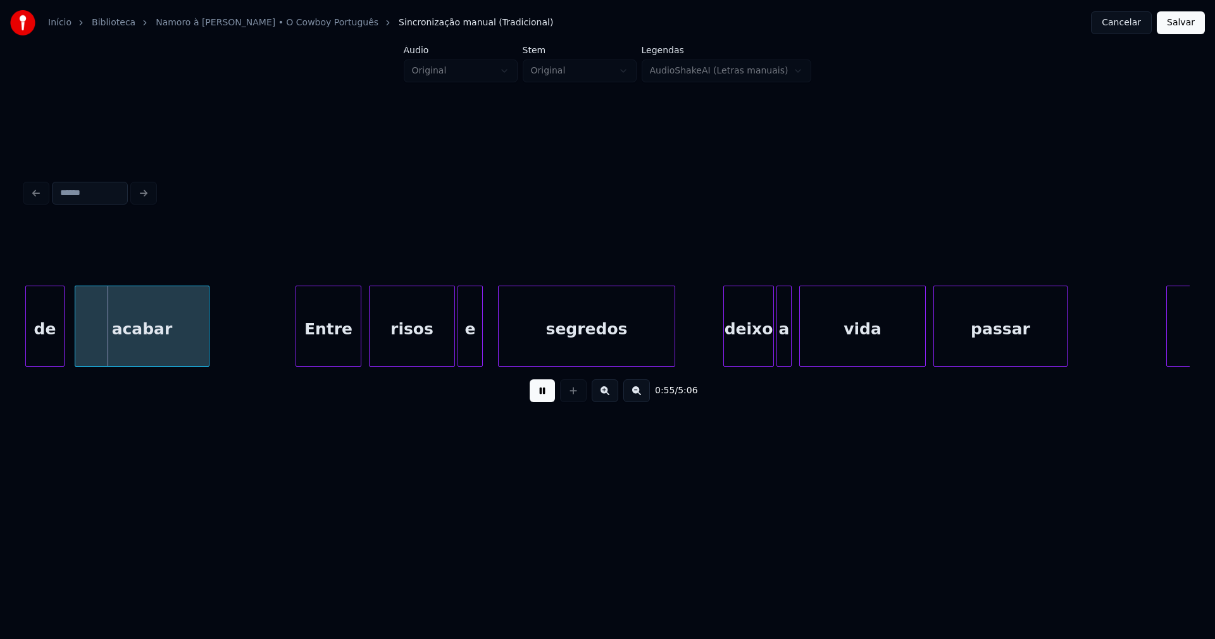
scroll to position [0, 6783]
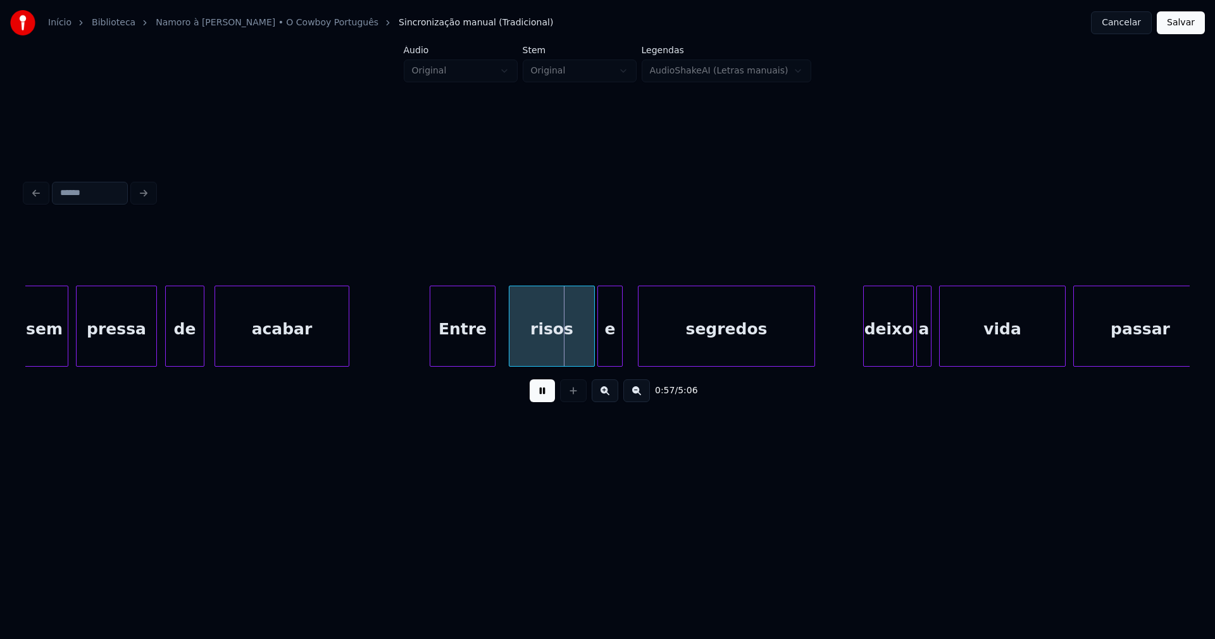
click at [461, 351] on div "Entre" at bounding box center [462, 329] width 65 height 86
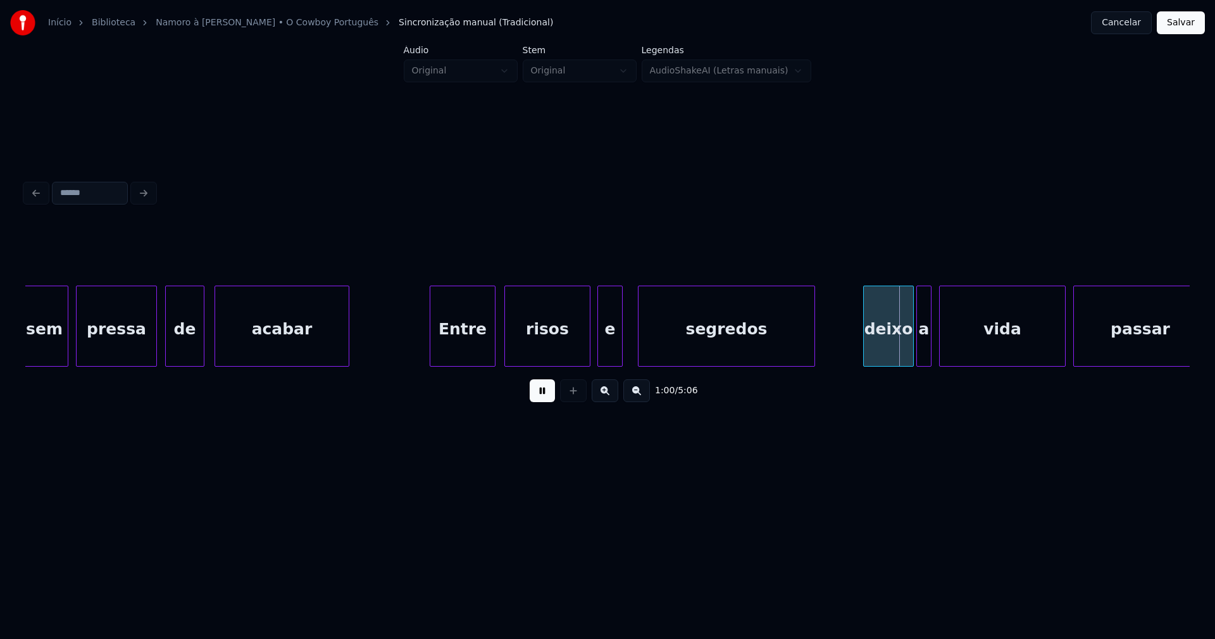
click at [552, 359] on div "risos" at bounding box center [547, 329] width 85 height 86
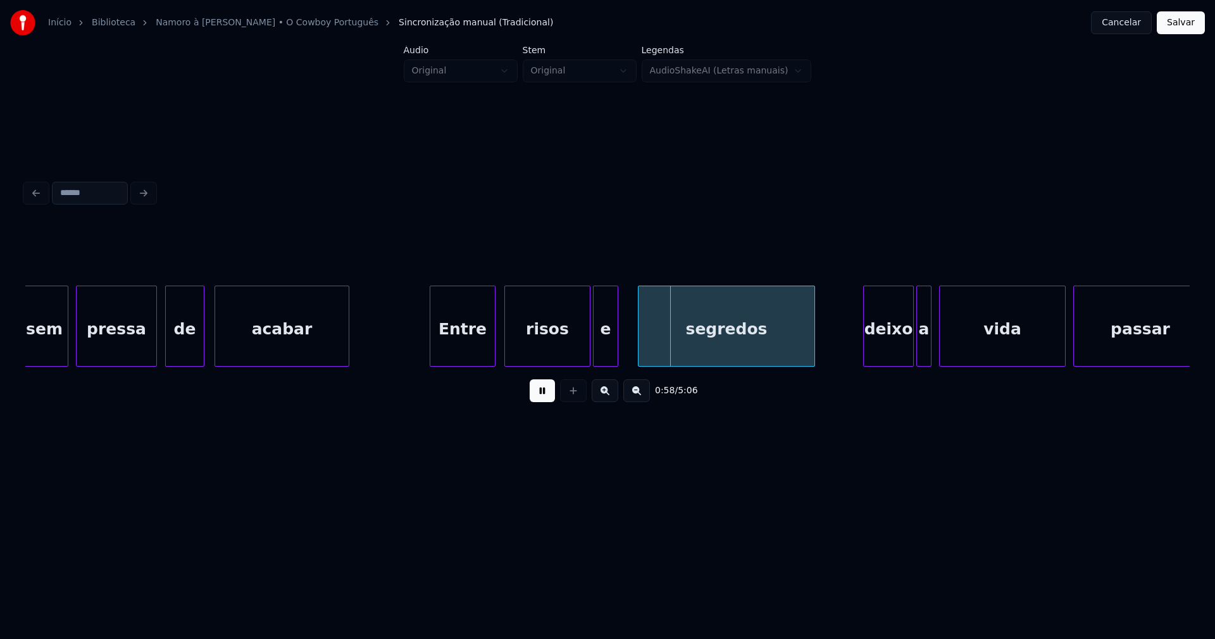
click at [605, 349] on div "e" at bounding box center [606, 329] width 24 height 86
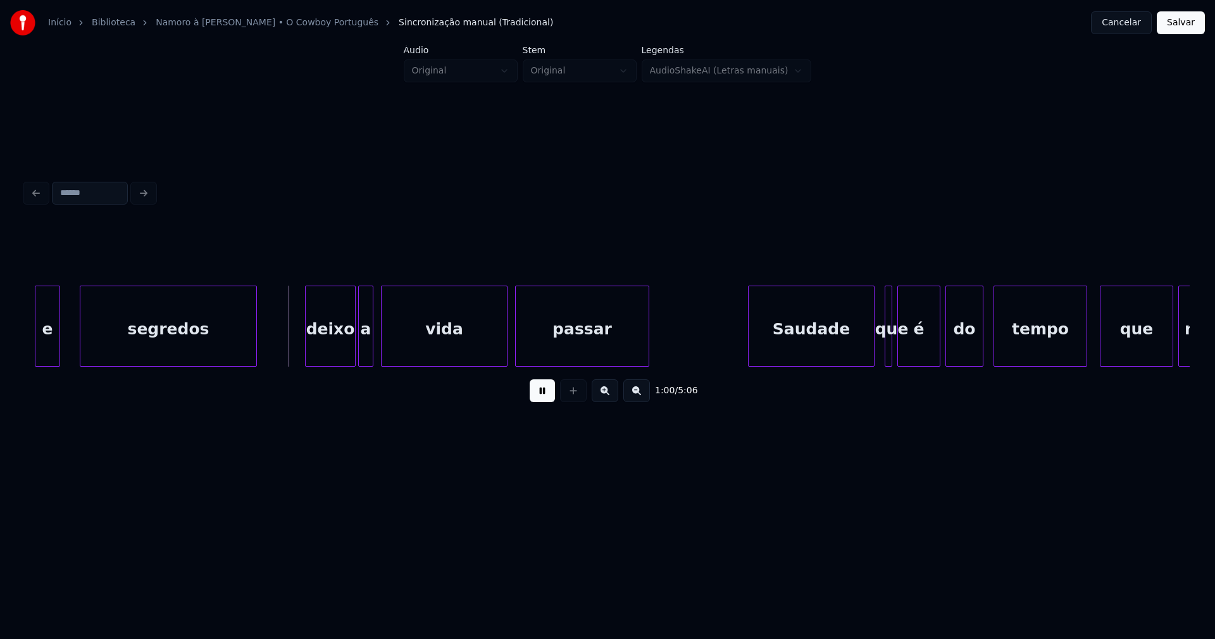
scroll to position [0, 7363]
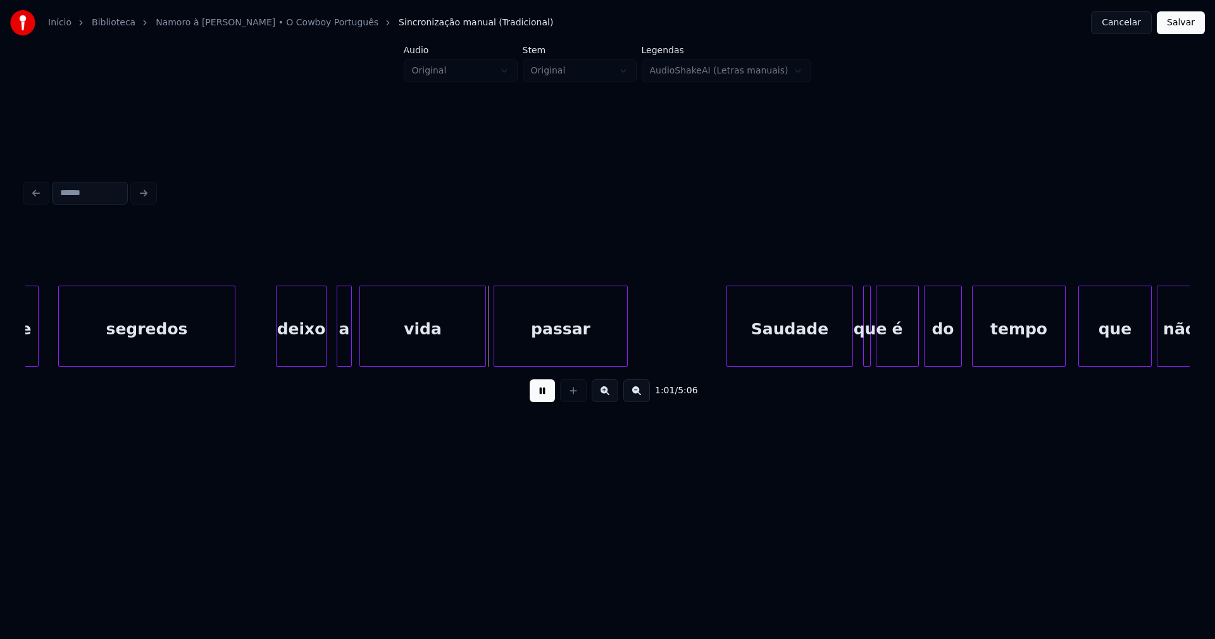
click at [305, 348] on div "deixo" at bounding box center [301, 329] width 49 height 86
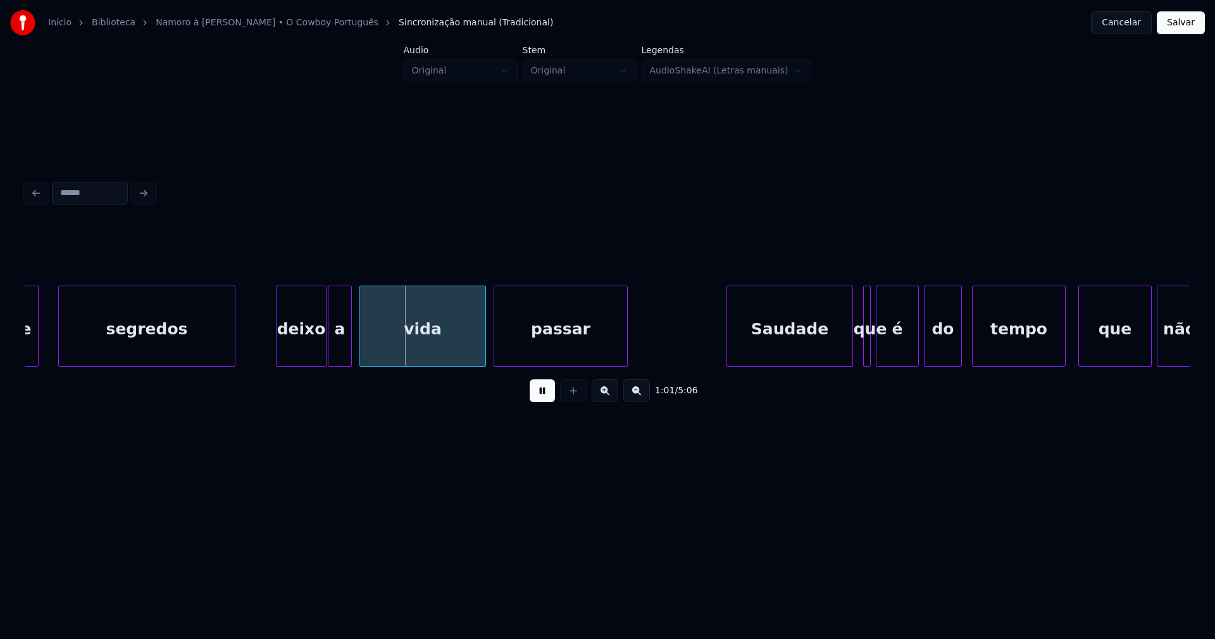
click at [332, 348] on div at bounding box center [331, 326] width 4 height 80
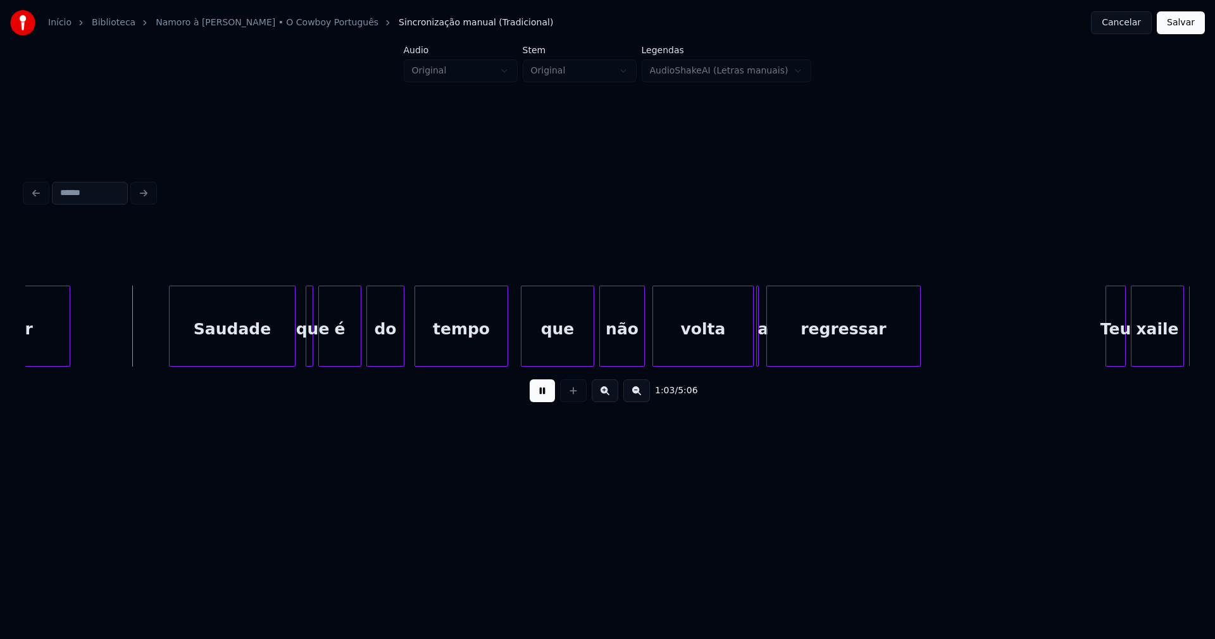
scroll to position [0, 7964]
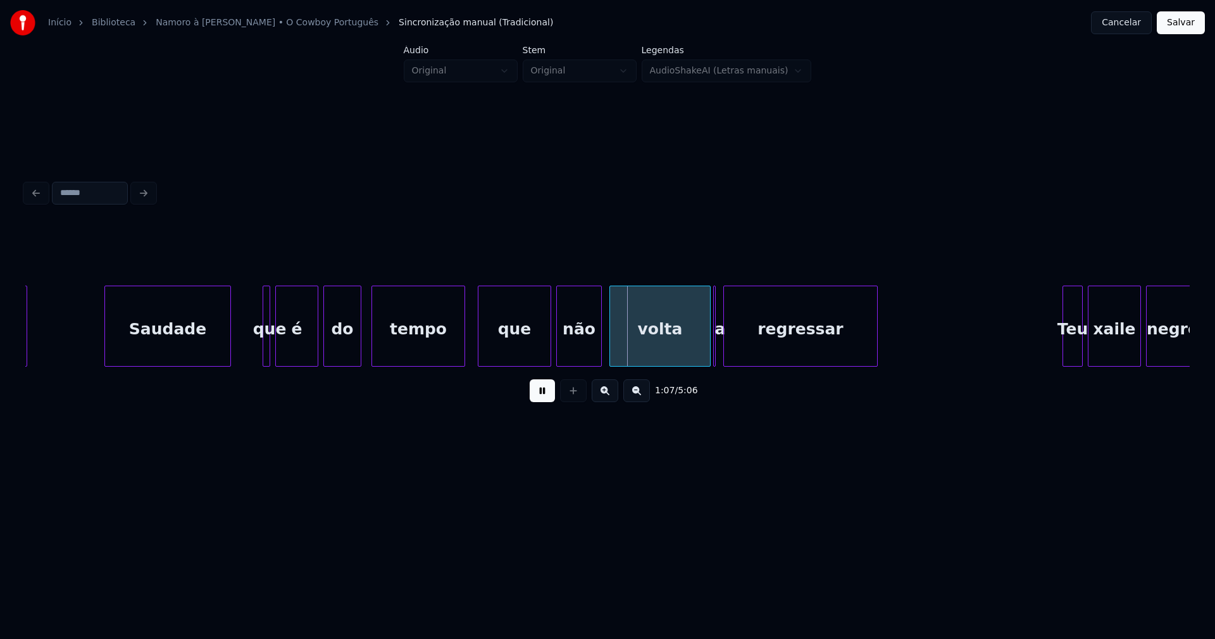
click at [175, 348] on div "Saudade" at bounding box center [167, 329] width 125 height 86
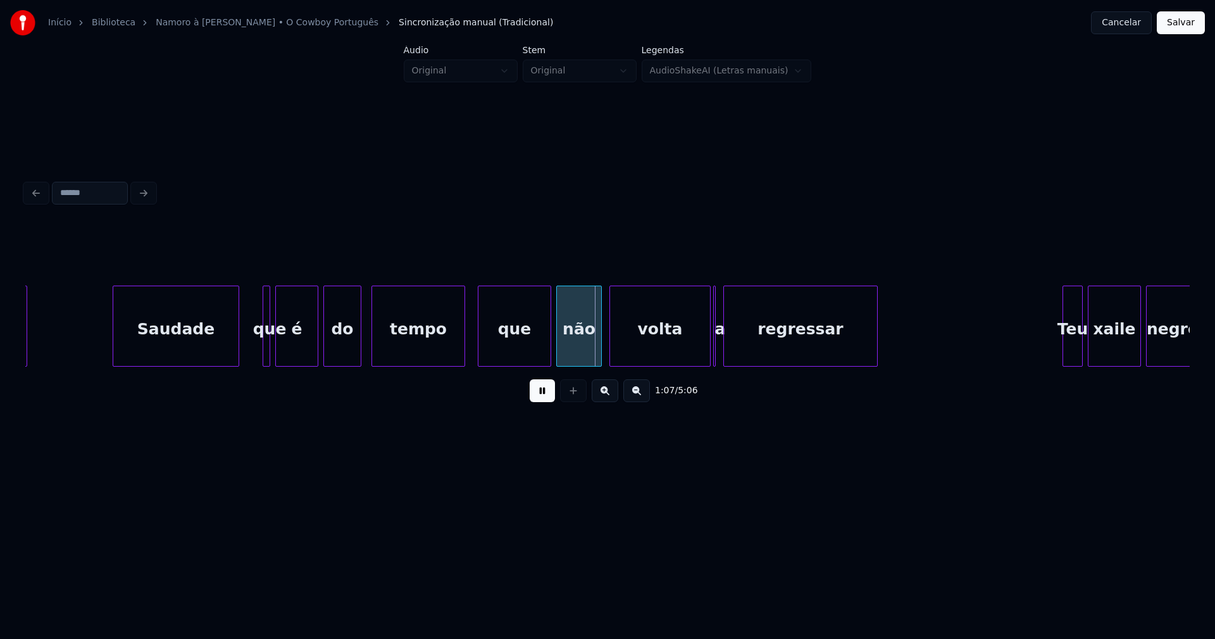
click at [198, 347] on div "Saudade" at bounding box center [175, 329] width 125 height 86
click at [297, 346] on div at bounding box center [298, 326] width 4 height 80
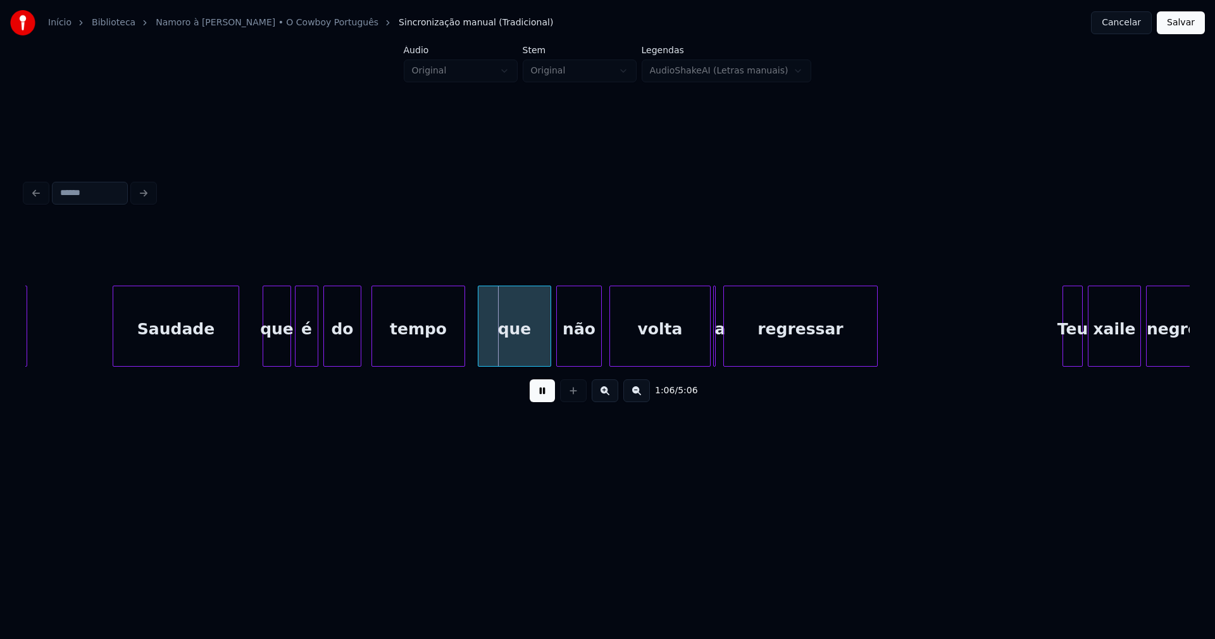
click at [290, 347] on div at bounding box center [289, 326] width 4 height 80
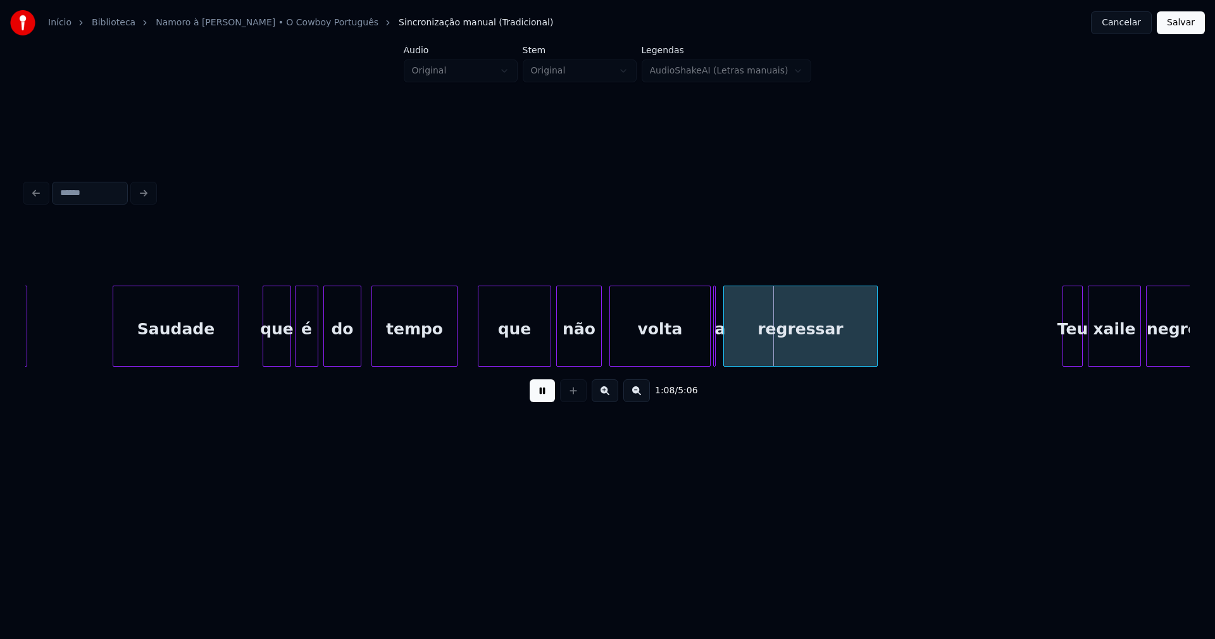
click at [454, 348] on div at bounding box center [455, 326] width 4 height 80
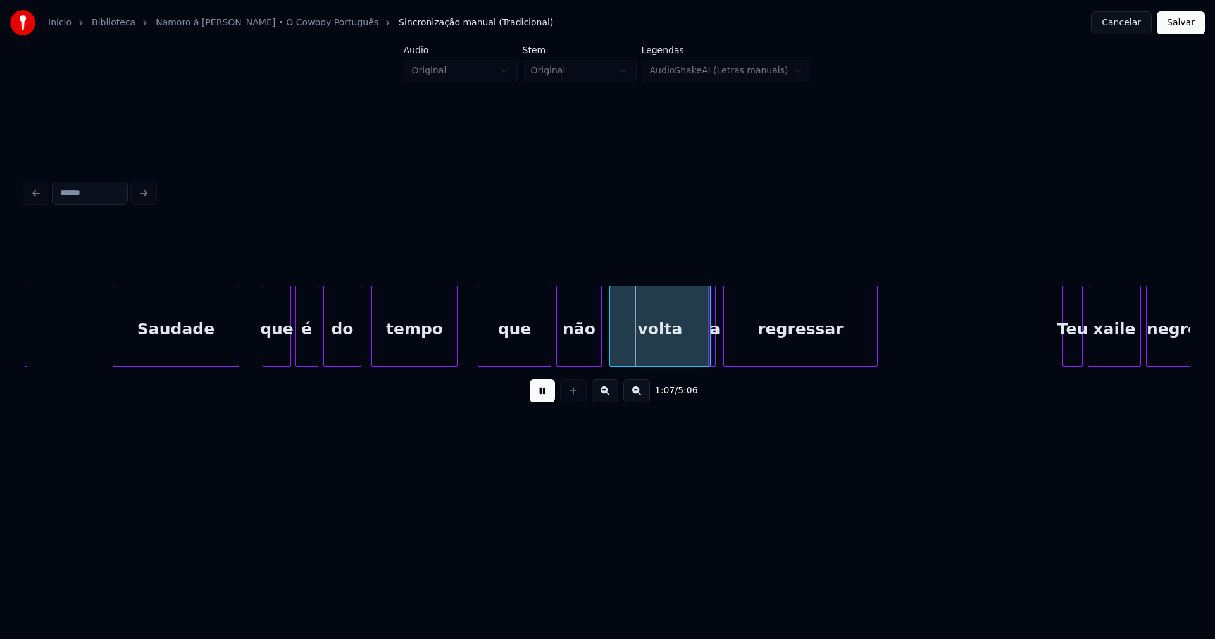
click at [716, 354] on div "a" at bounding box center [712, 325] width 8 height 81
click at [718, 354] on div at bounding box center [718, 326] width 4 height 80
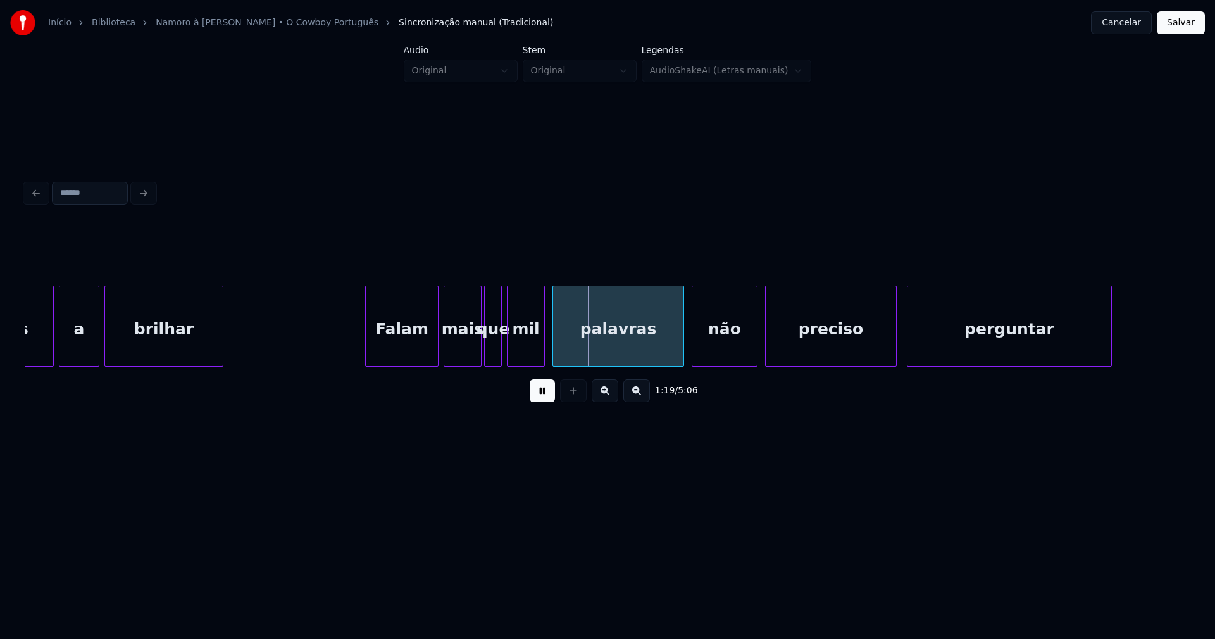
scroll to position [0, 9037]
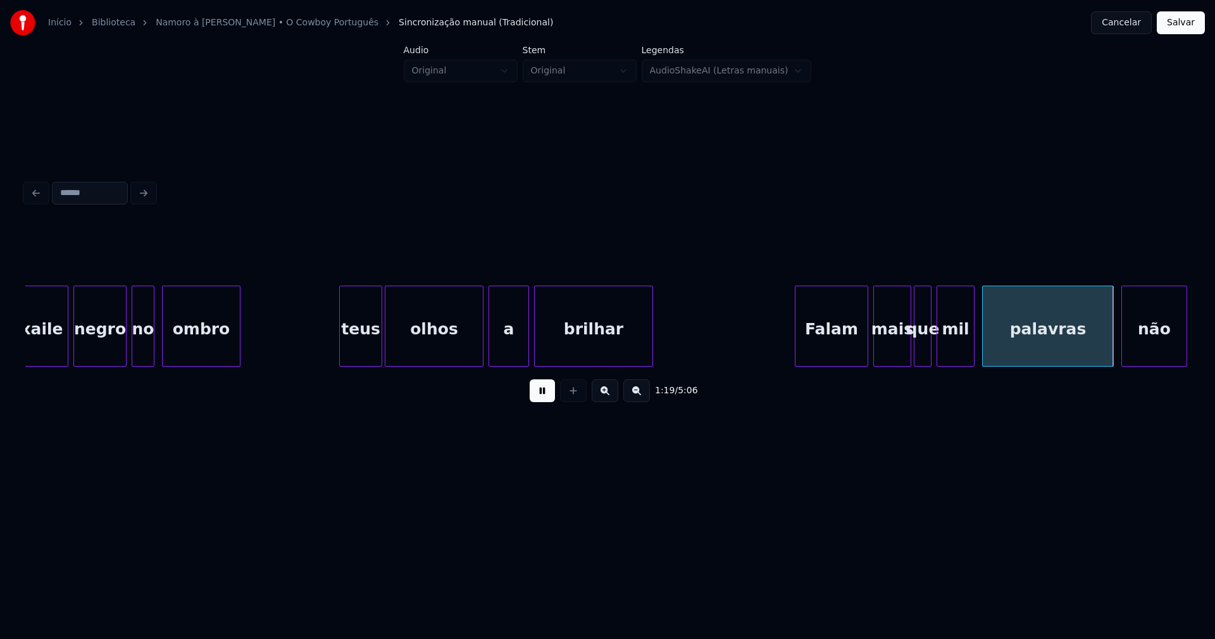
click at [355, 349] on div "teus" at bounding box center [361, 329] width 42 height 86
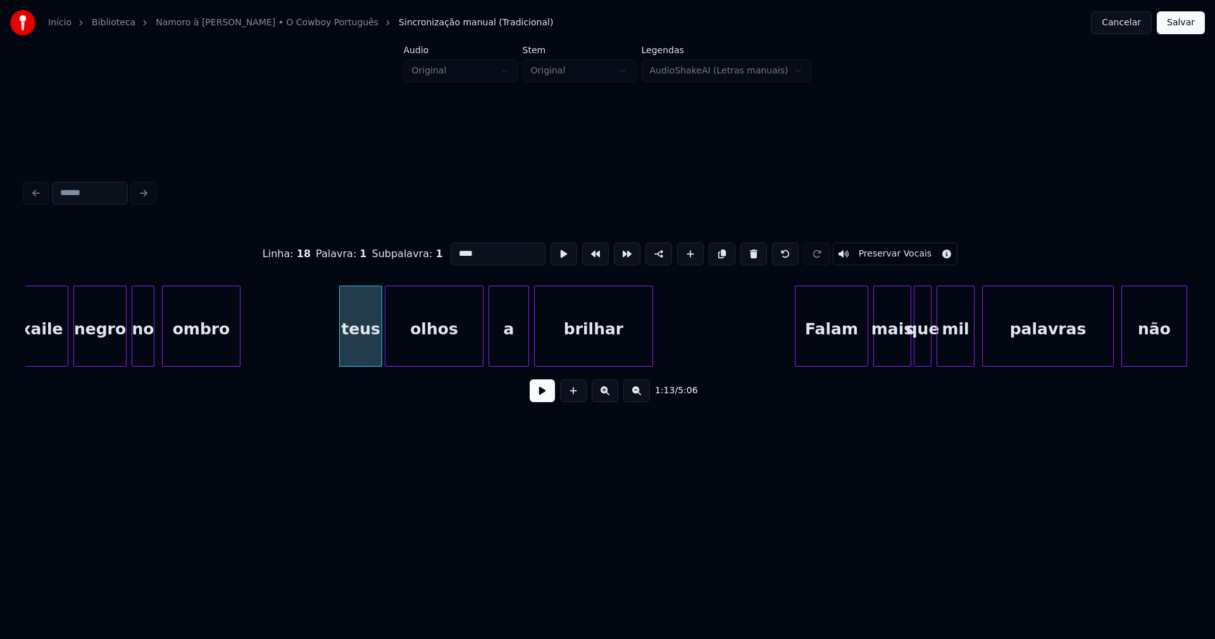
click at [453, 248] on input "****" at bounding box center [498, 253] width 95 height 23
type input "****"
click at [546, 396] on button at bounding box center [542, 390] width 25 height 23
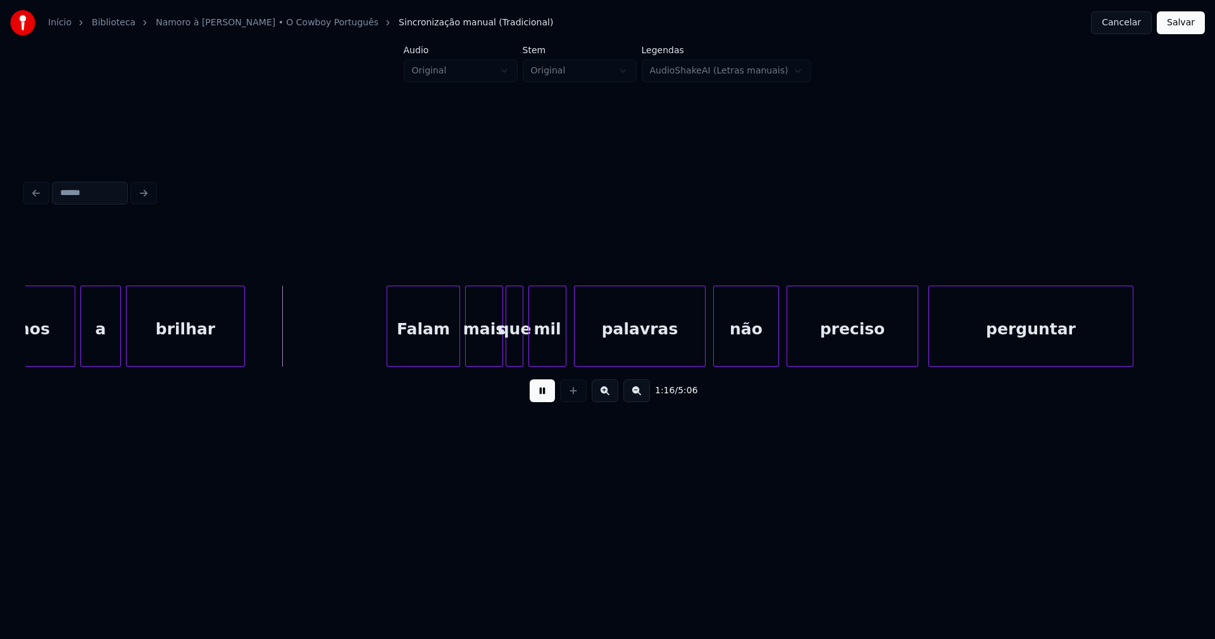
scroll to position [0, 9466]
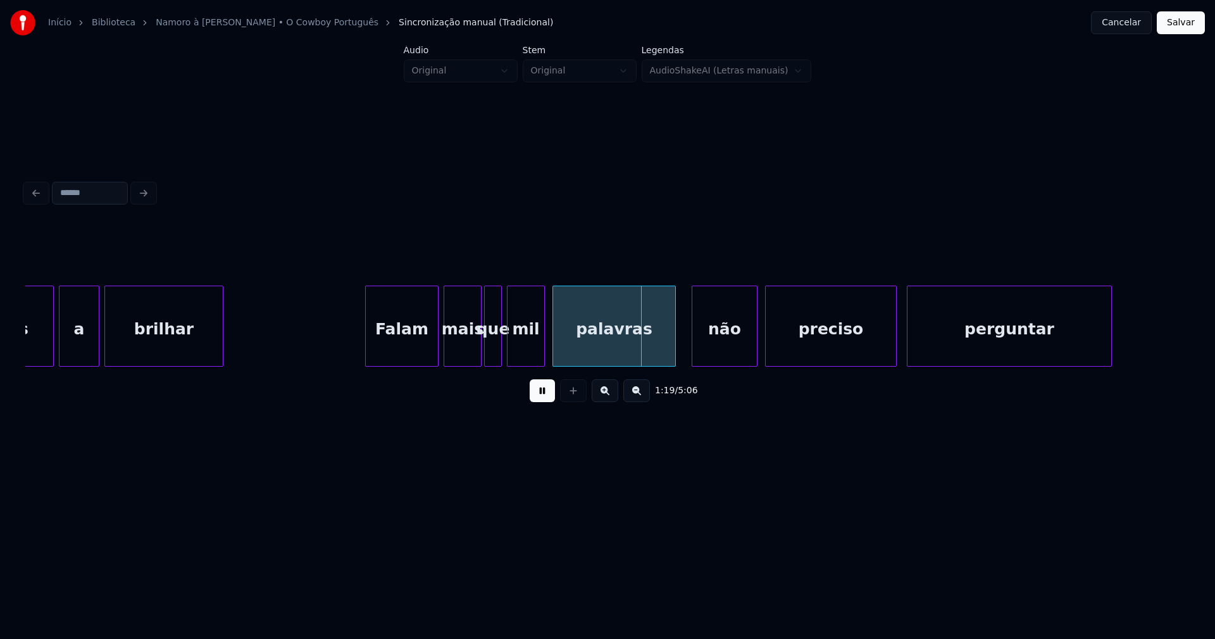
click at [674, 351] on div at bounding box center [674, 326] width 4 height 80
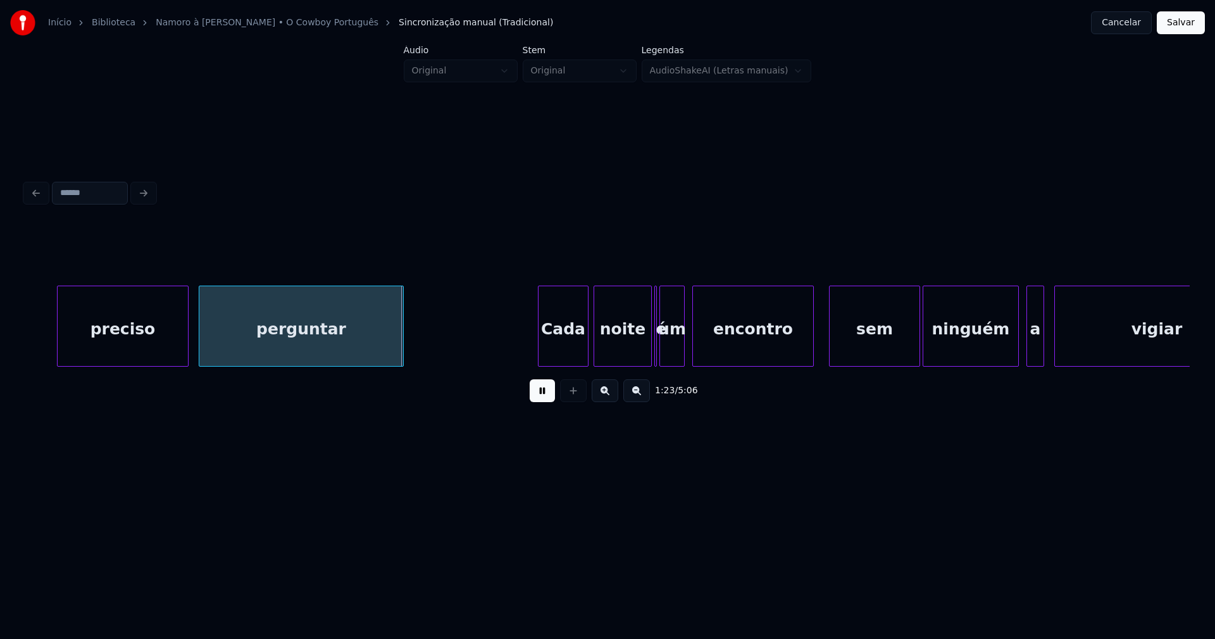
scroll to position [0, 10368]
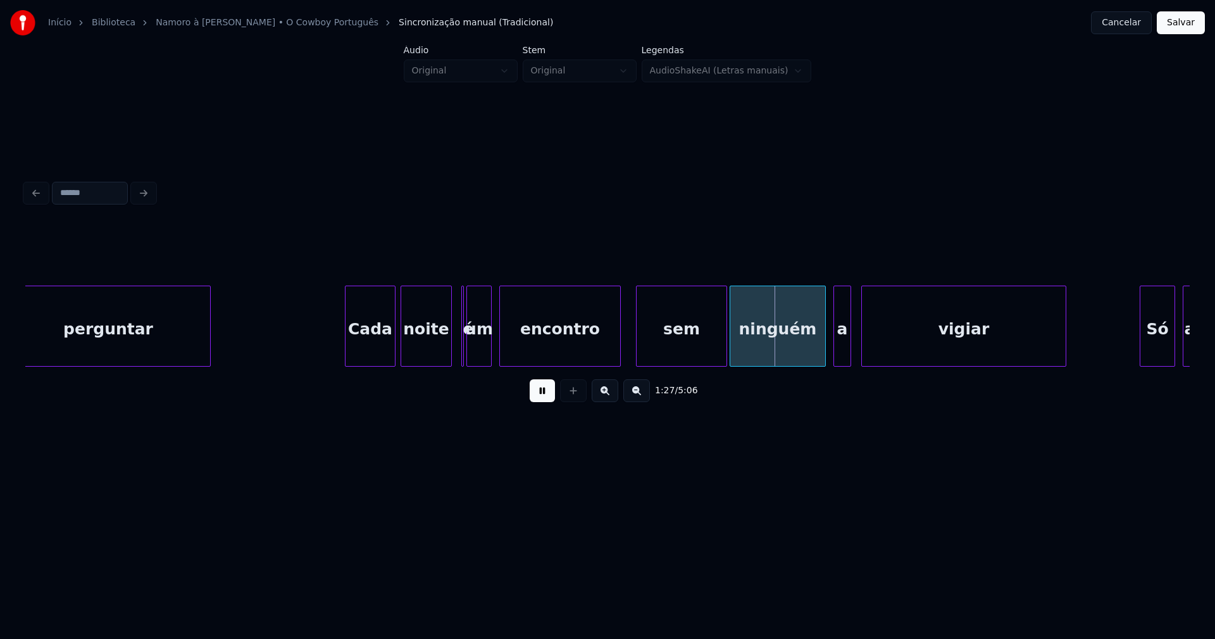
click at [451, 353] on div at bounding box center [450, 326] width 4 height 80
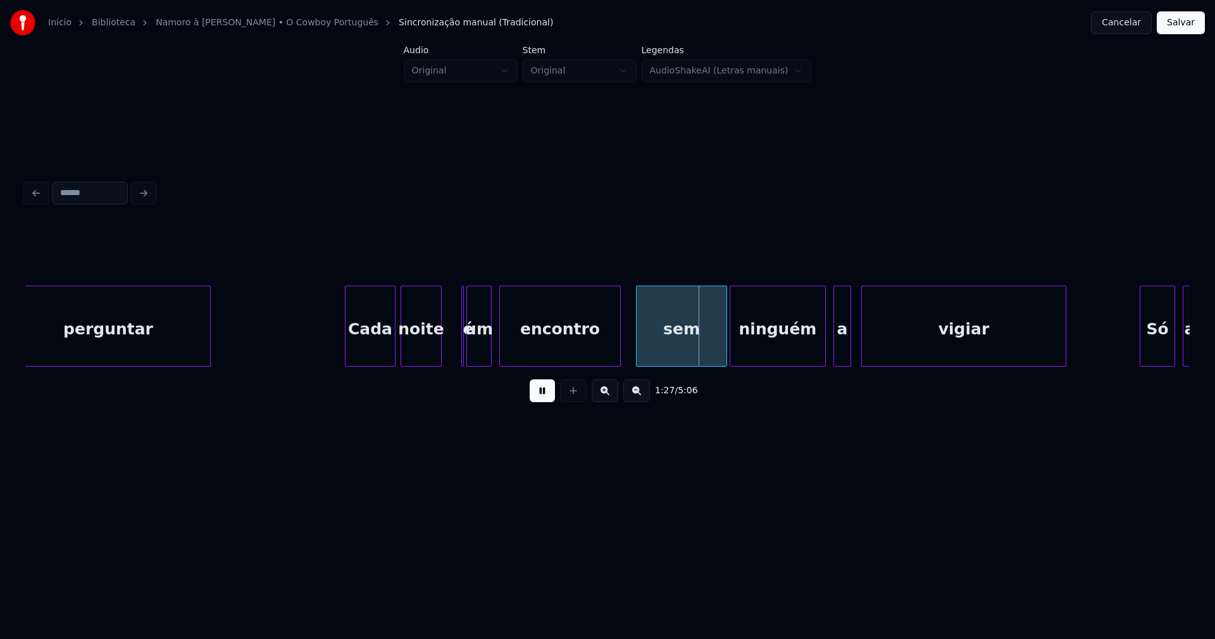
click at [439, 356] on div at bounding box center [439, 326] width 4 height 80
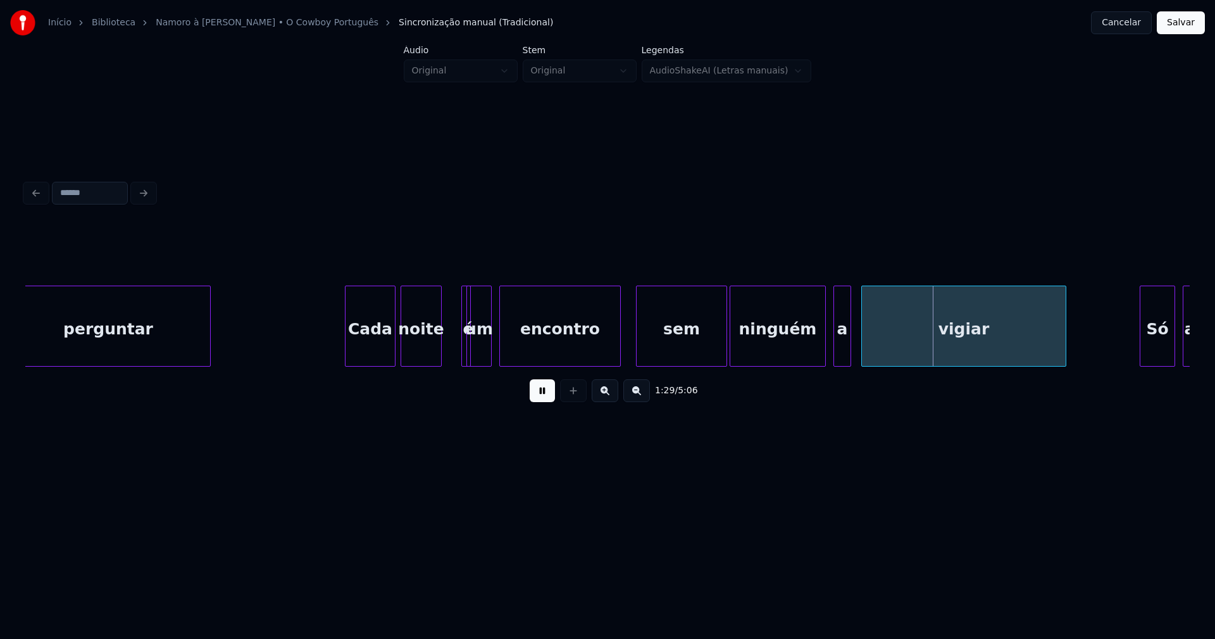
click at [537, 393] on button at bounding box center [542, 390] width 25 height 23
click at [463, 305] on div at bounding box center [464, 326] width 4 height 80
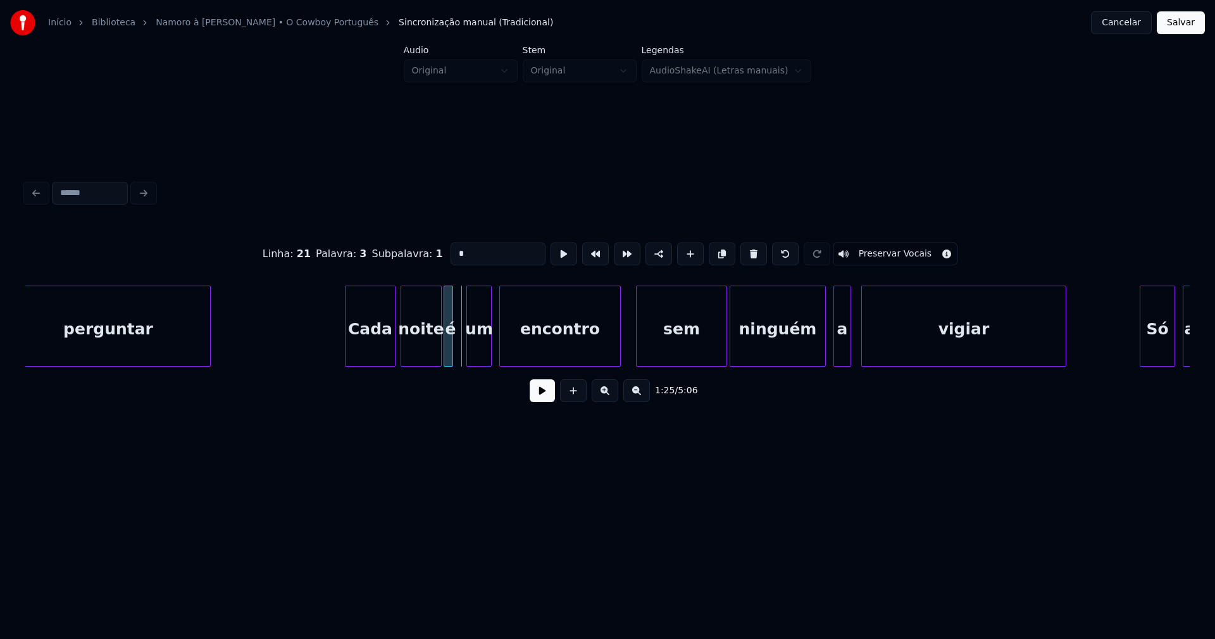
click at [461, 349] on div at bounding box center [462, 326] width 4 height 80
click at [549, 399] on button at bounding box center [542, 390] width 25 height 23
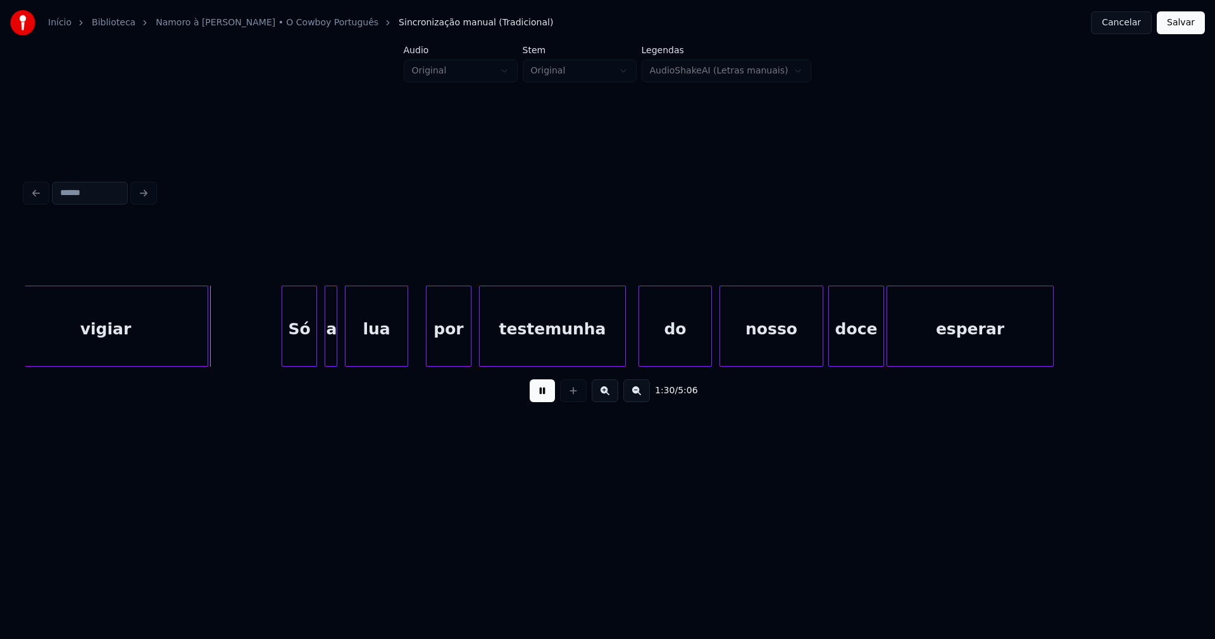
scroll to position [0, 11248]
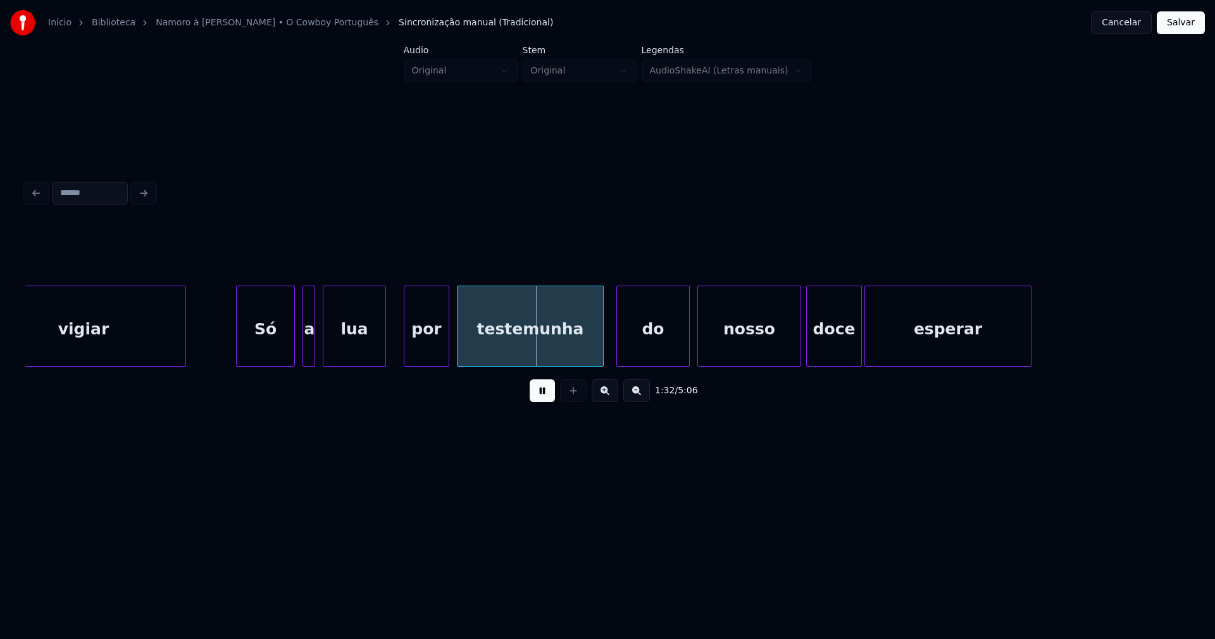
click at [238, 349] on div at bounding box center [239, 326] width 4 height 80
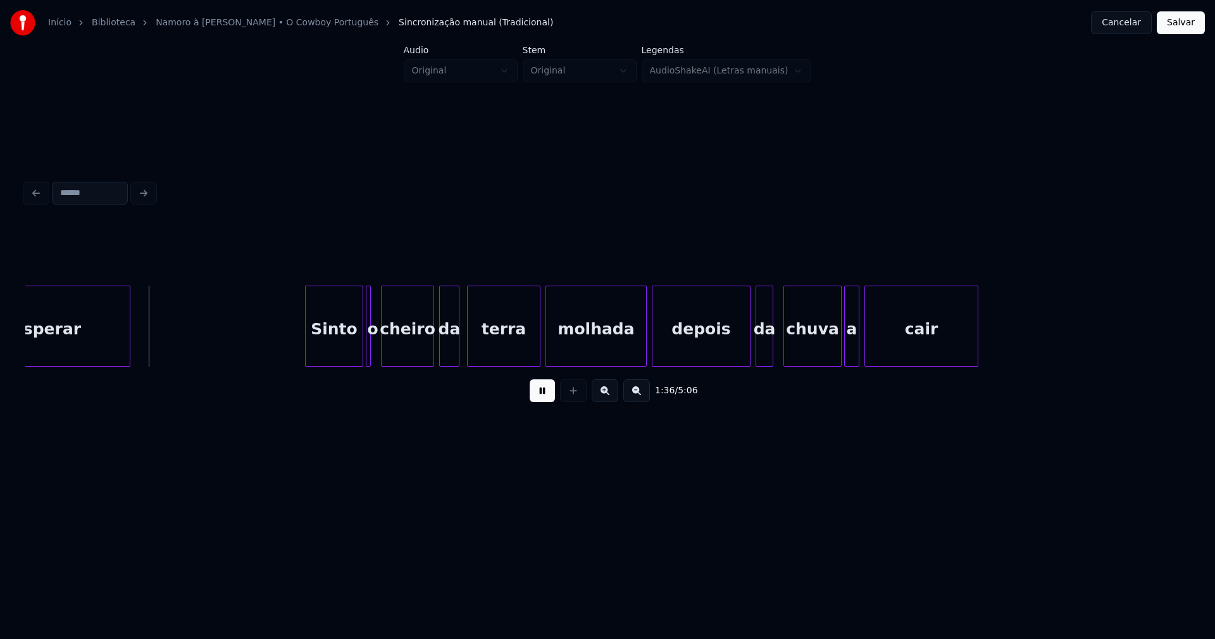
scroll to position [0, 12214]
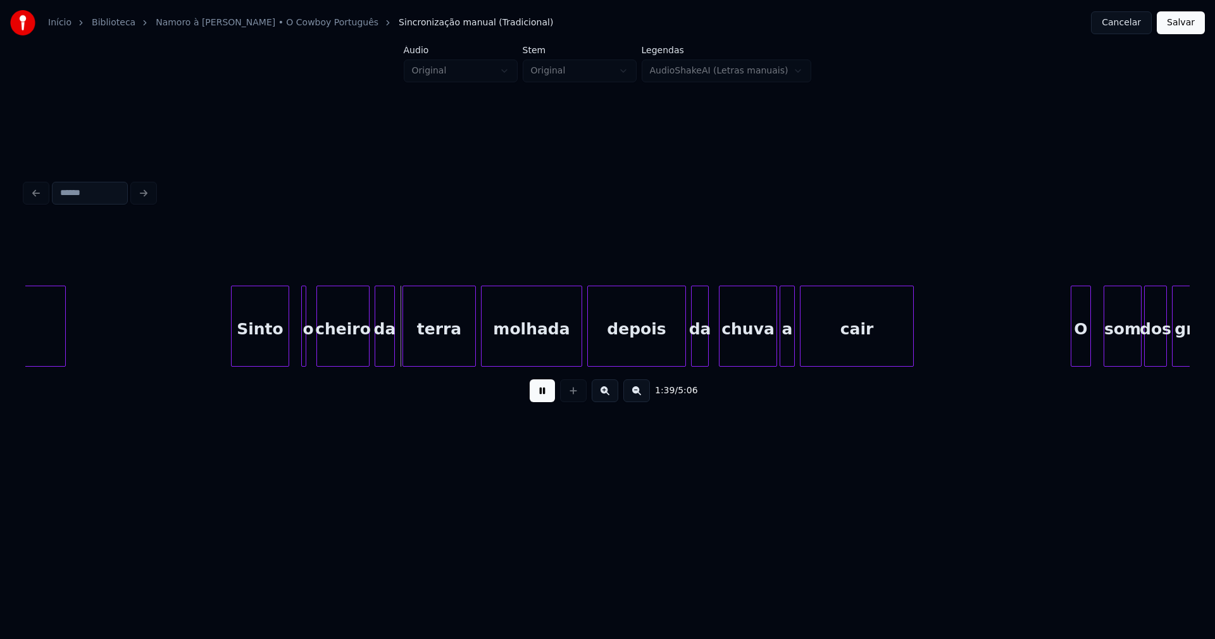
click at [253, 346] on div "Sinto" at bounding box center [260, 329] width 57 height 86
click at [311, 348] on div at bounding box center [310, 326] width 4 height 80
click at [291, 349] on div at bounding box center [293, 326] width 4 height 80
click at [573, 354] on div at bounding box center [575, 326] width 4 height 80
click at [713, 346] on div at bounding box center [715, 326] width 4 height 80
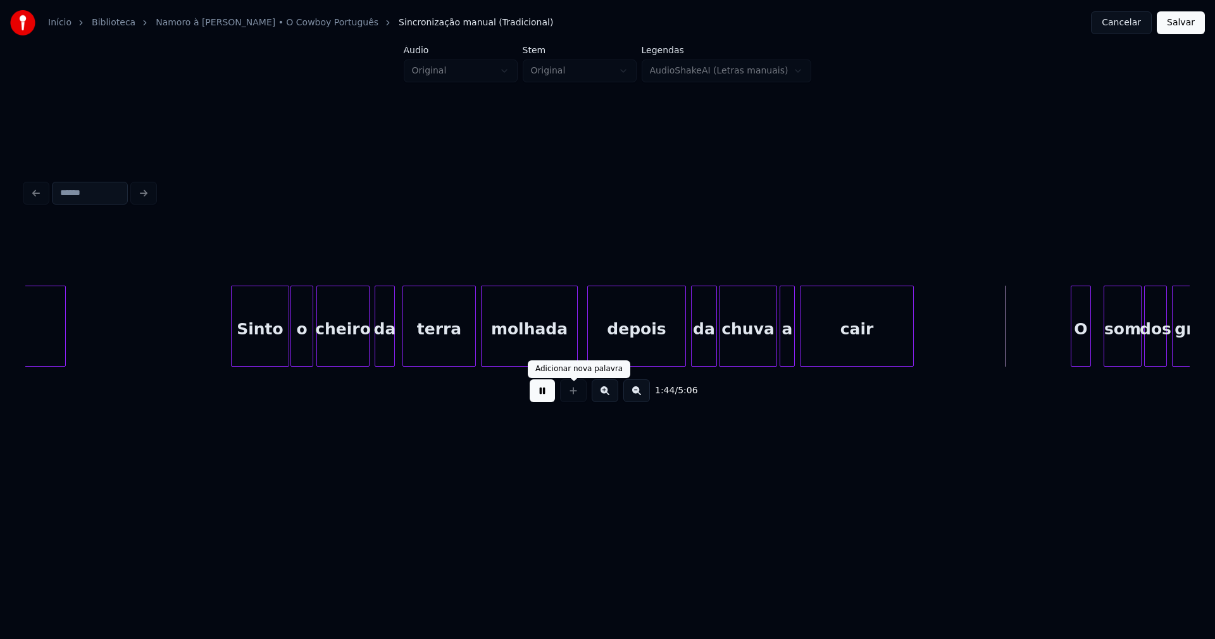
click at [531, 398] on button at bounding box center [542, 390] width 25 height 23
click at [730, 350] on div at bounding box center [729, 326] width 4 height 80
click at [768, 349] on div at bounding box center [769, 326] width 4 height 80
click at [776, 348] on div at bounding box center [777, 326] width 4 height 80
click at [720, 347] on div at bounding box center [722, 326] width 4 height 80
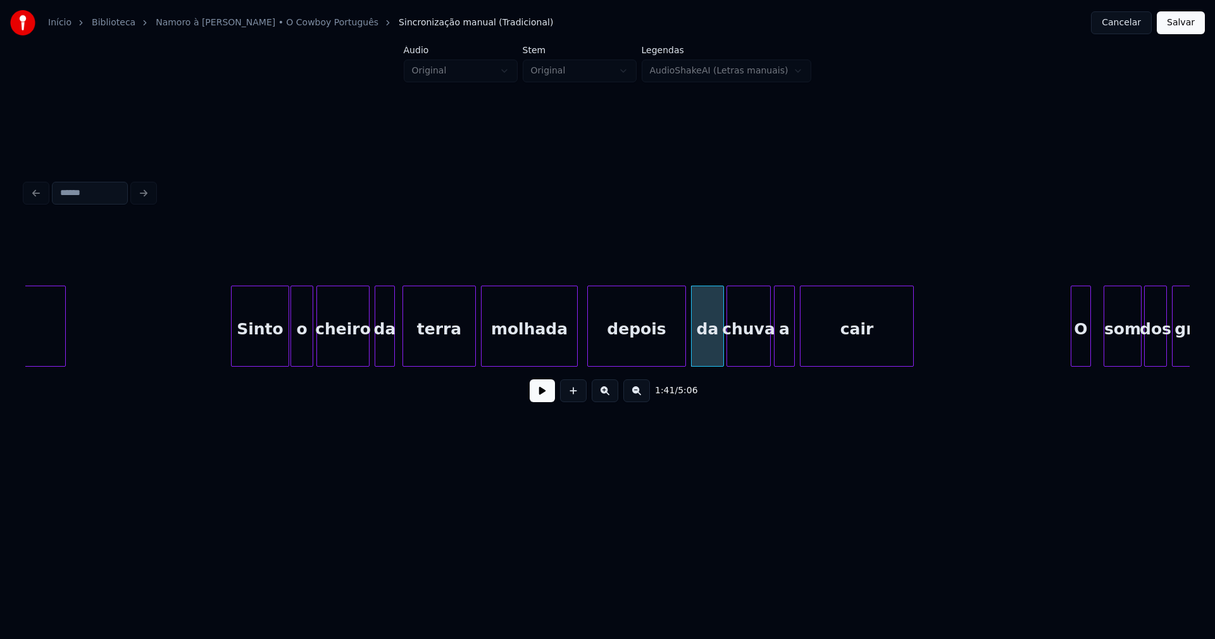
click at [538, 402] on button at bounding box center [542, 390] width 25 height 23
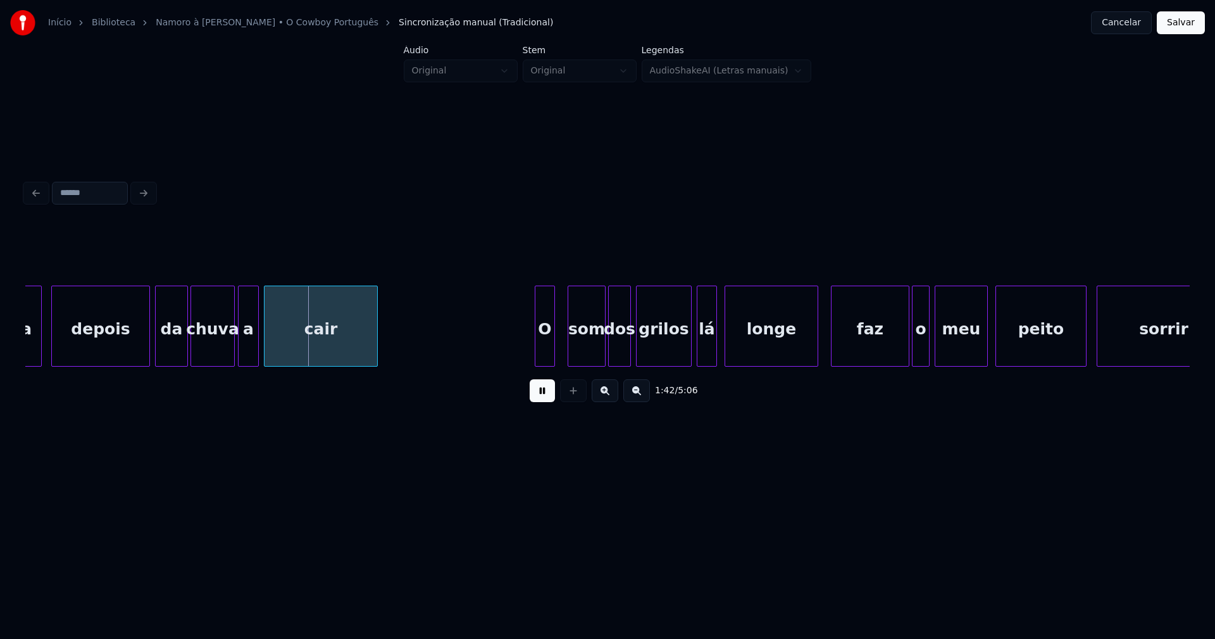
scroll to position [0, 12837]
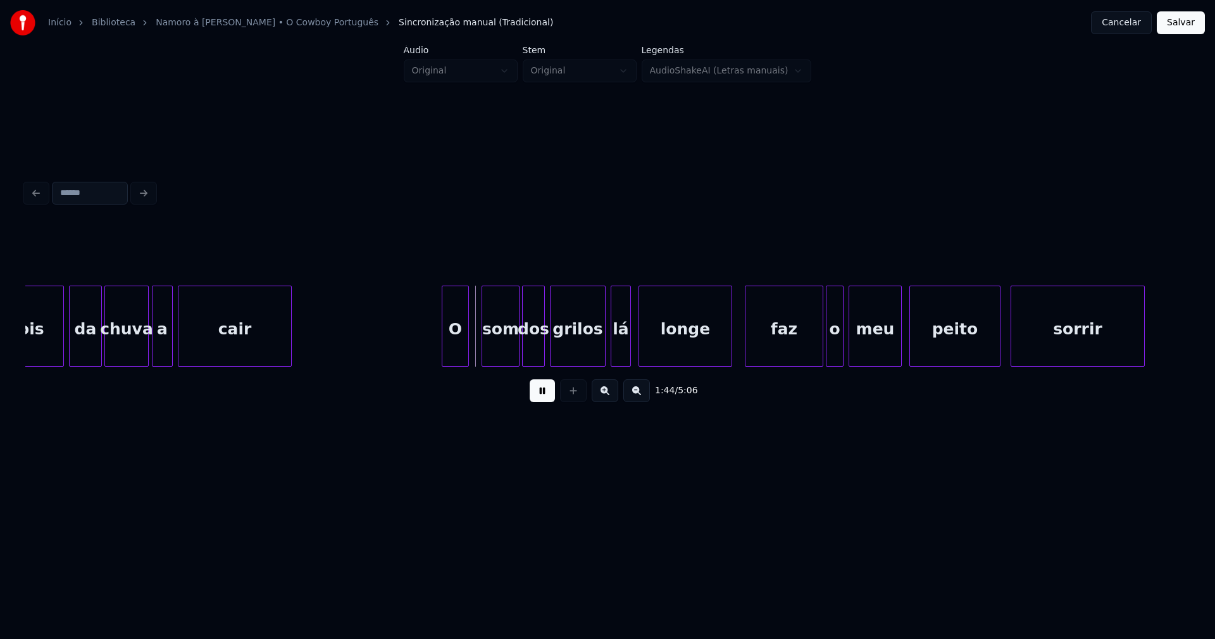
click at [445, 353] on div at bounding box center [444, 326] width 4 height 80
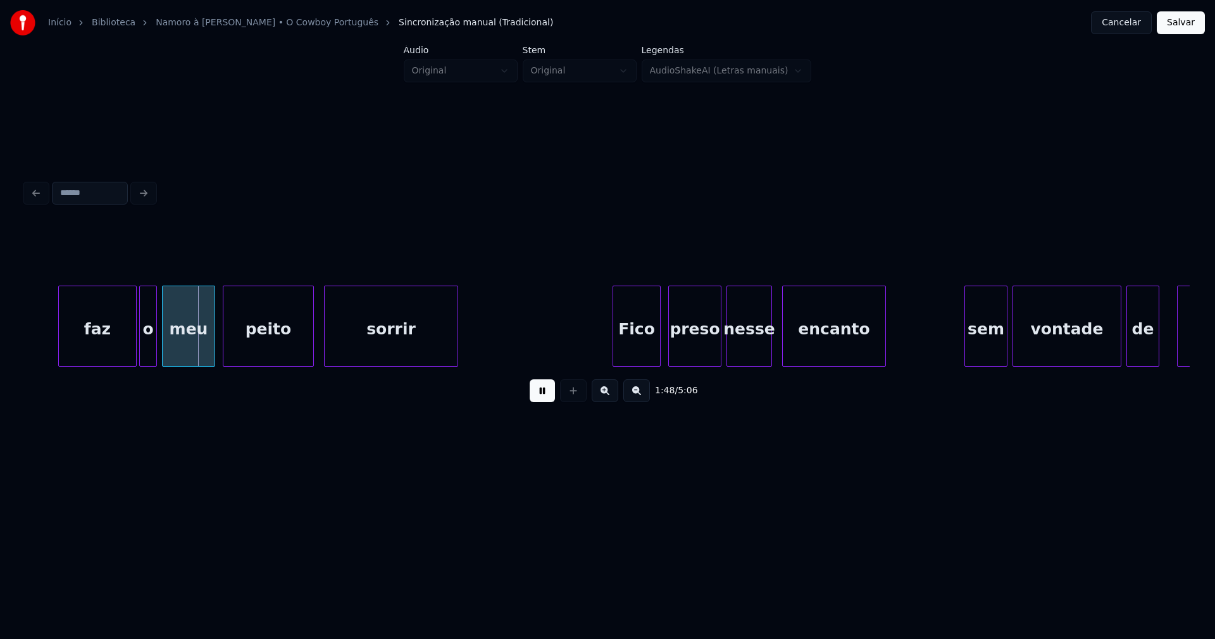
scroll to position [0, 13609]
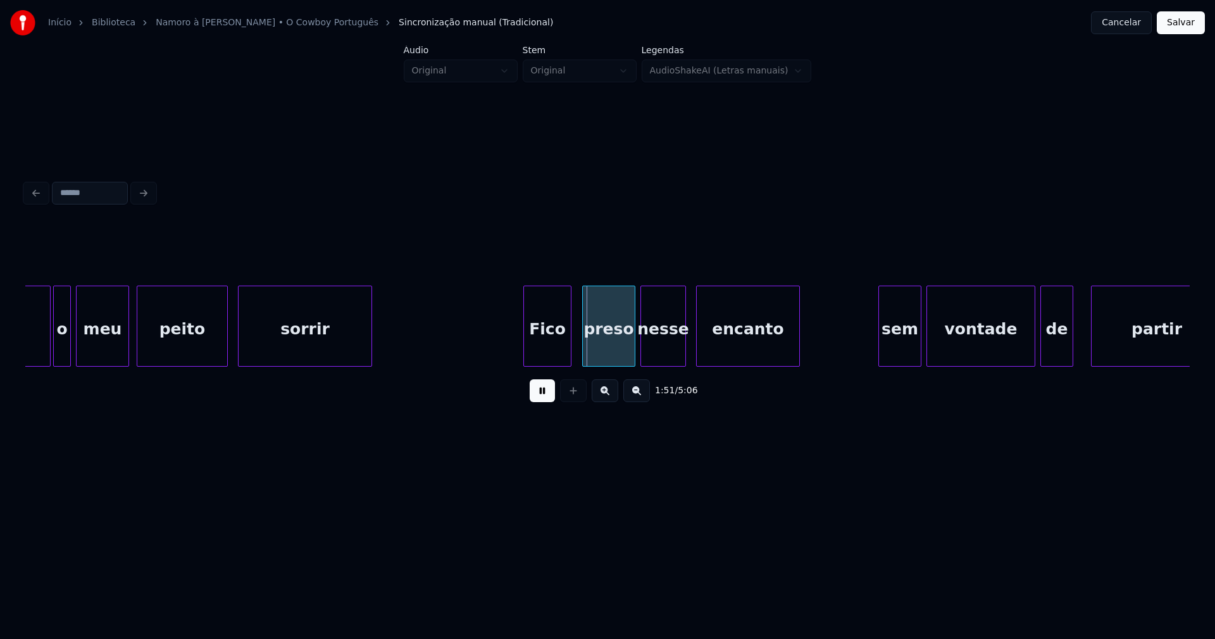
click at [546, 349] on div "Fico" at bounding box center [547, 329] width 47 height 86
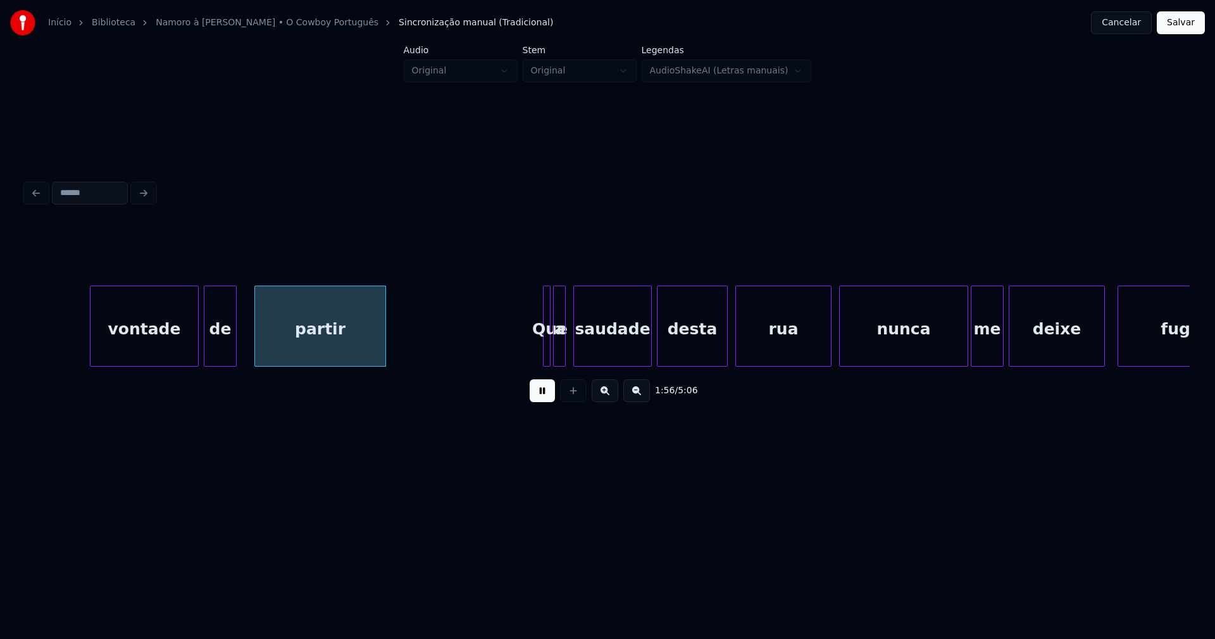
scroll to position [0, 14575]
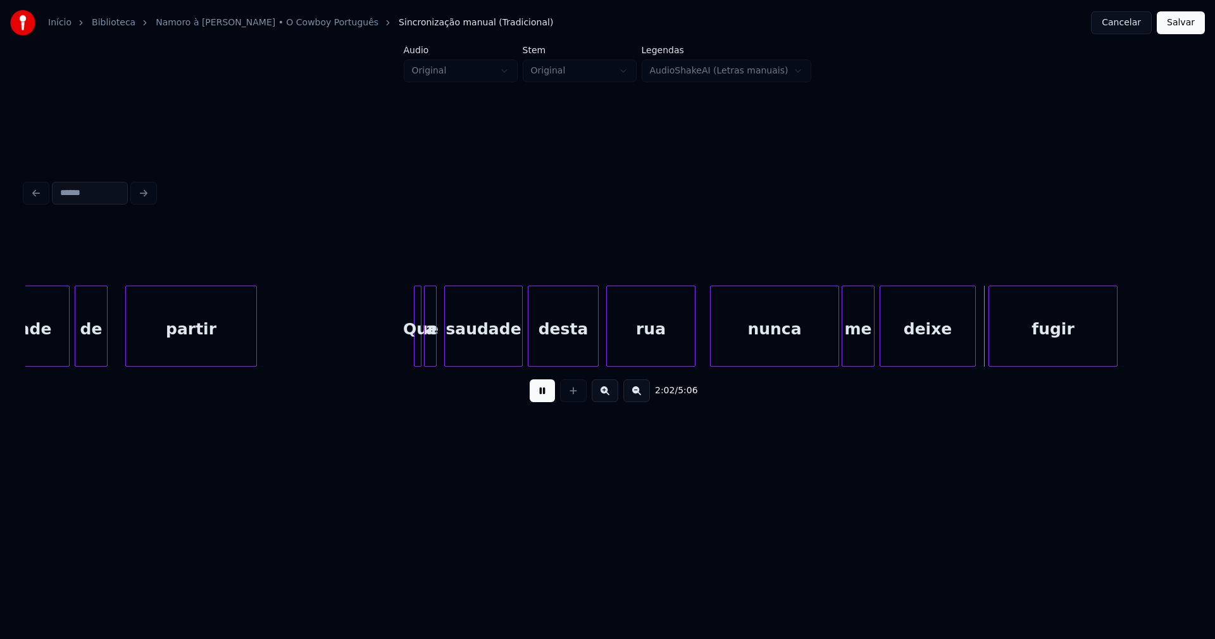
click at [694, 351] on div at bounding box center [693, 326] width 4 height 80
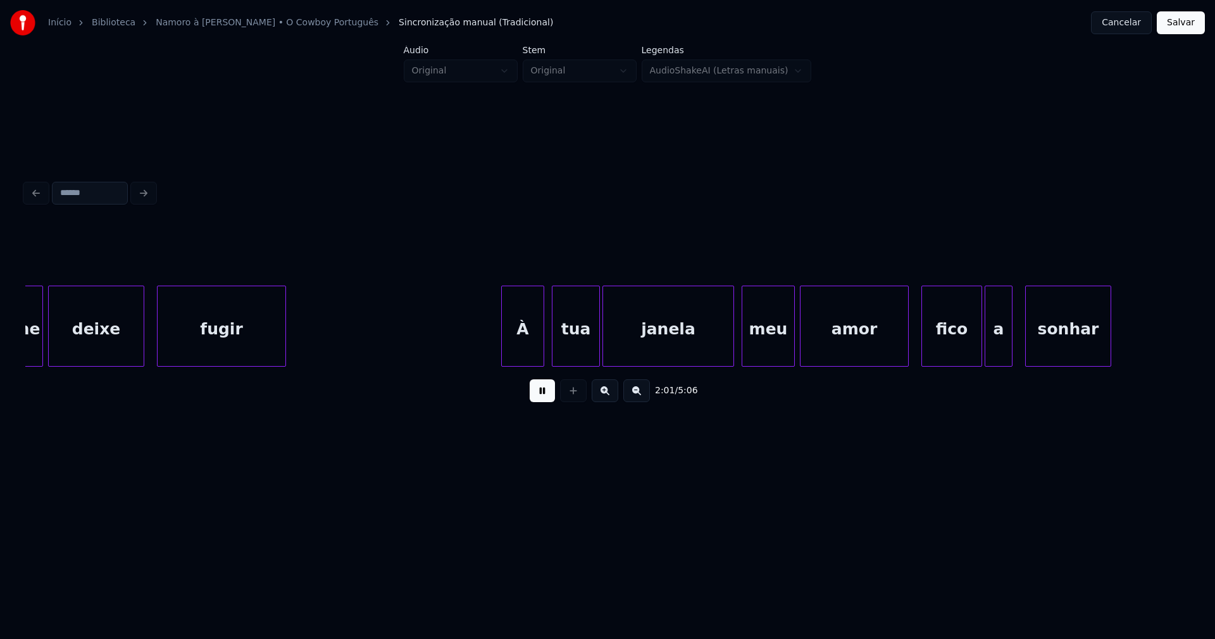
scroll to position [0, 15418]
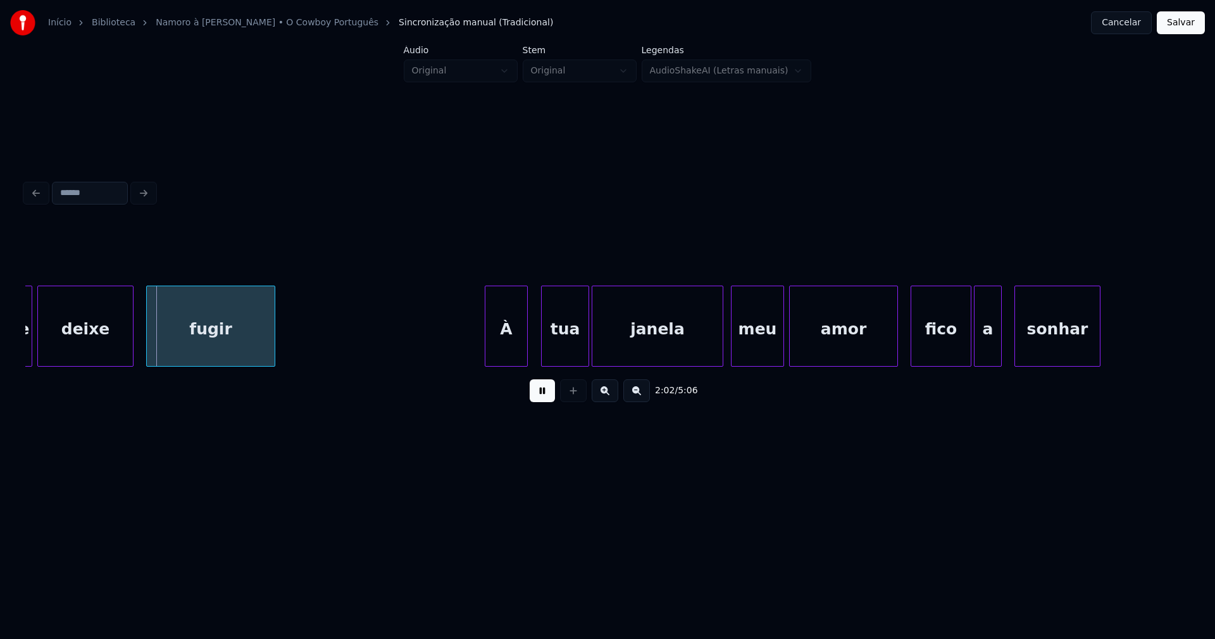
click at [504, 348] on div "À" at bounding box center [507, 329] width 42 height 86
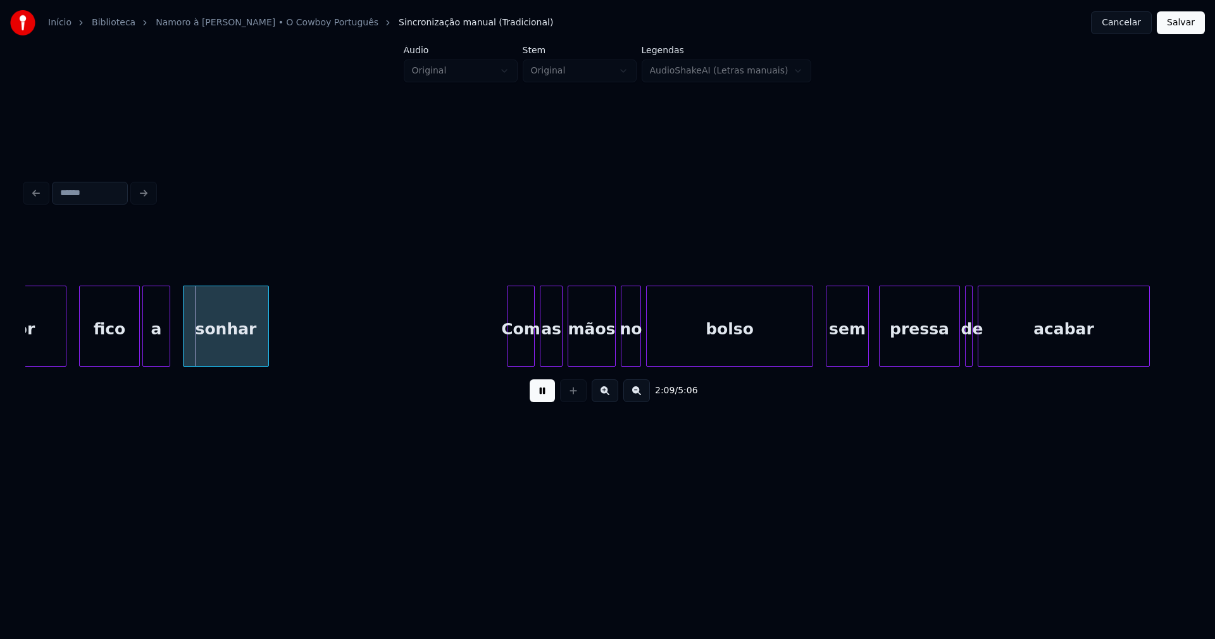
scroll to position [0, 16271]
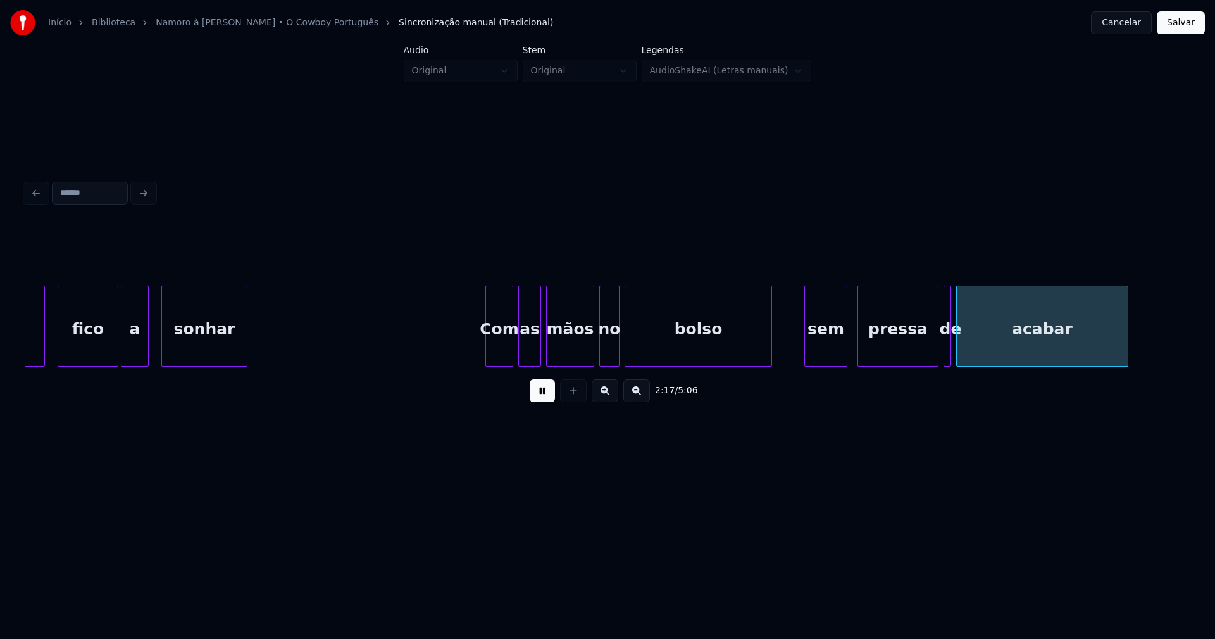
click at [770, 362] on div "amor fico a sonhar Com as mãos no bolso sem pressa de acabar" at bounding box center [607, 325] width 1165 height 81
click at [786, 357] on div at bounding box center [787, 326] width 4 height 80
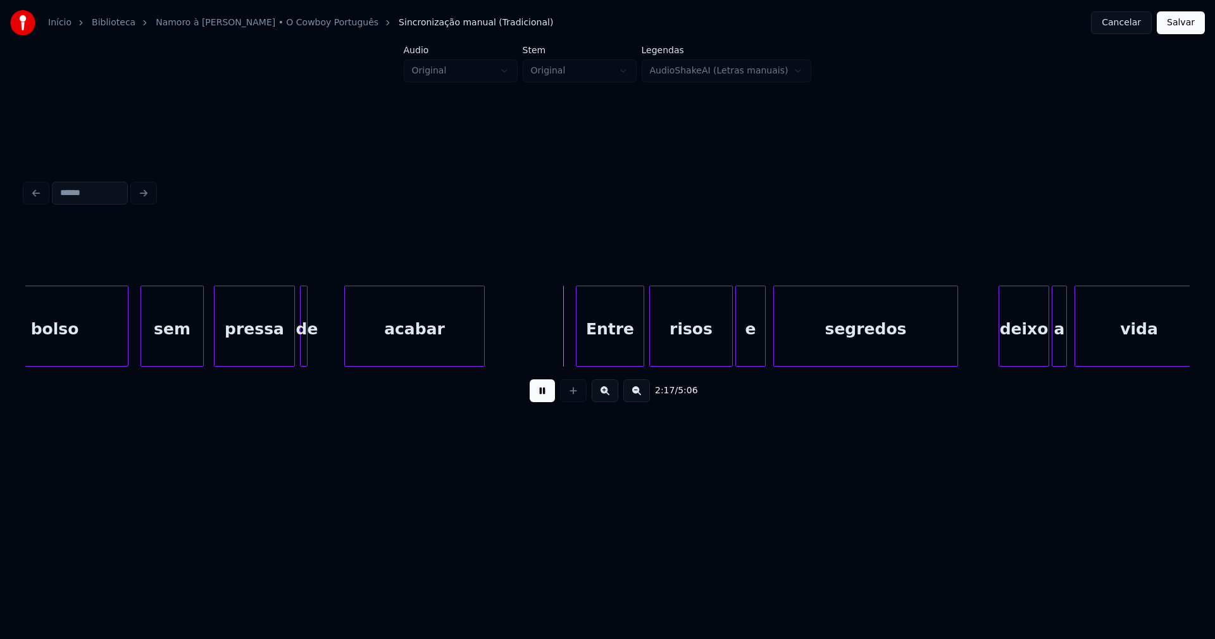
scroll to position [0, 16872]
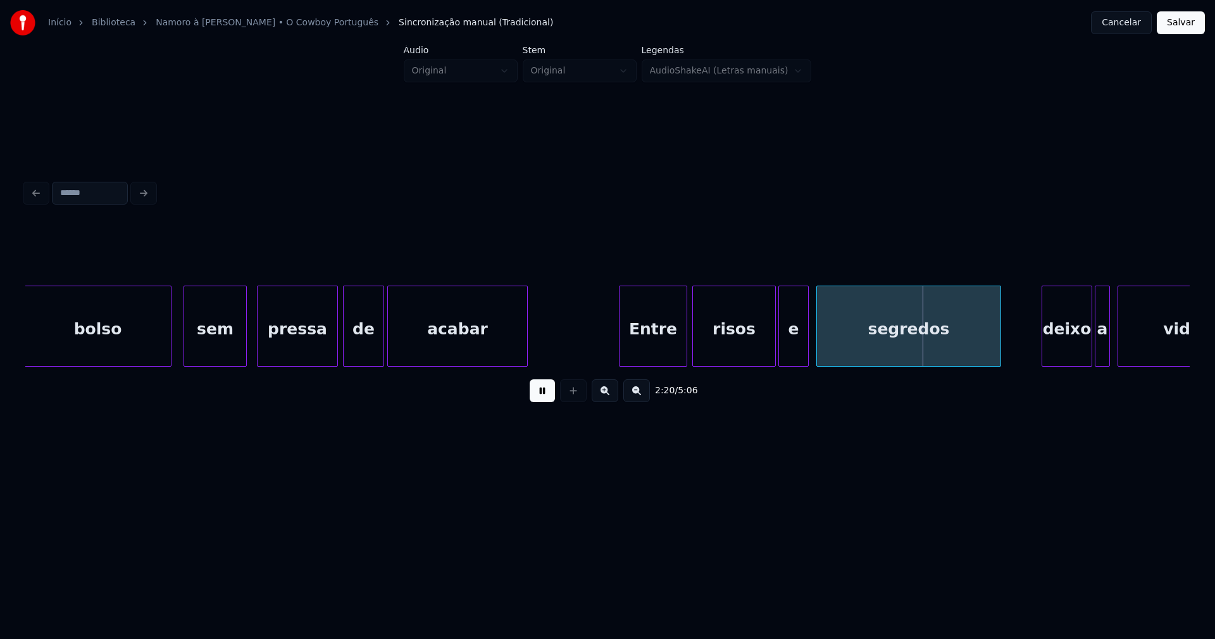
click at [383, 347] on div at bounding box center [382, 326] width 4 height 80
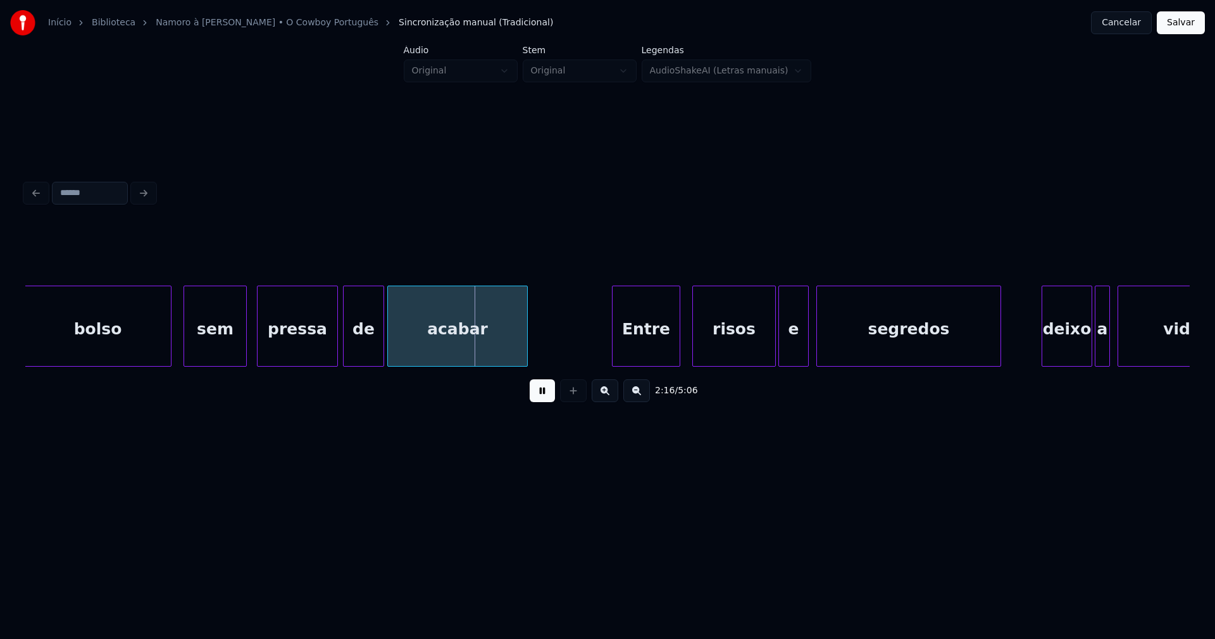
click at [649, 353] on div "Entre" at bounding box center [646, 329] width 67 height 86
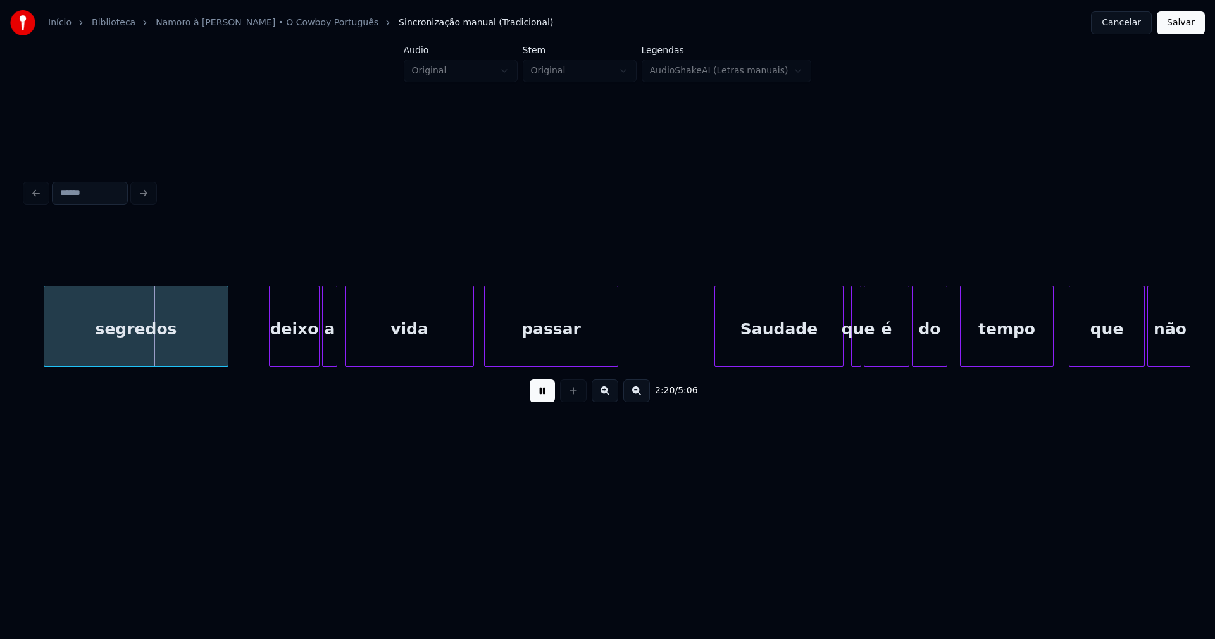
scroll to position [0, 17688]
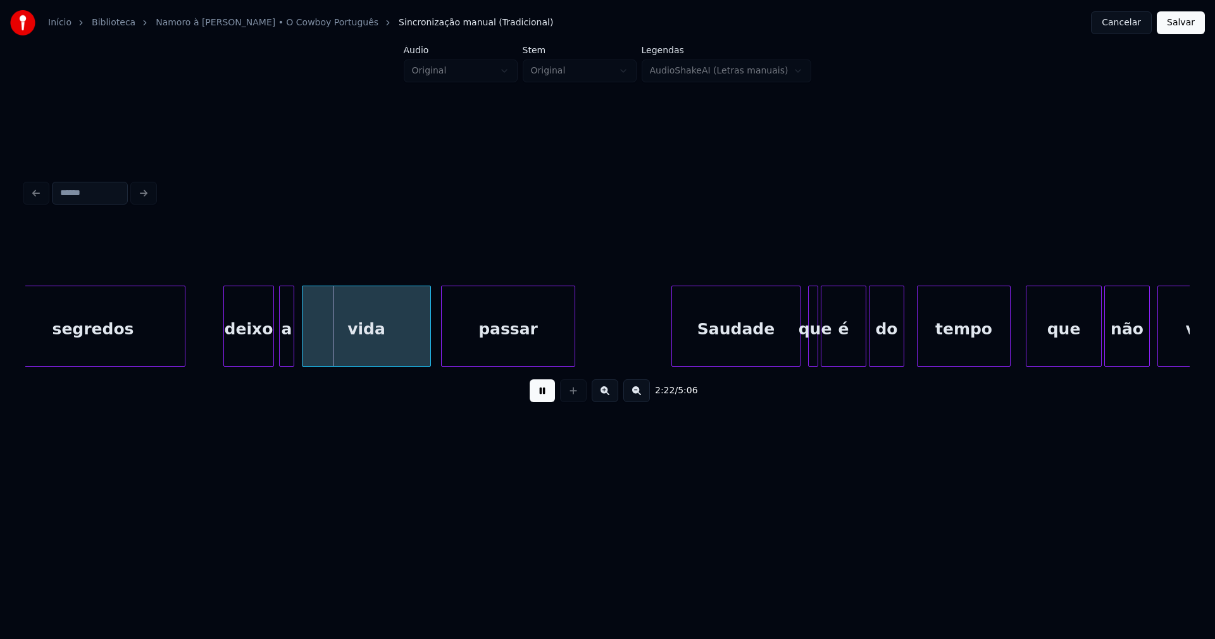
click at [247, 353] on div "deixo" at bounding box center [248, 329] width 49 height 86
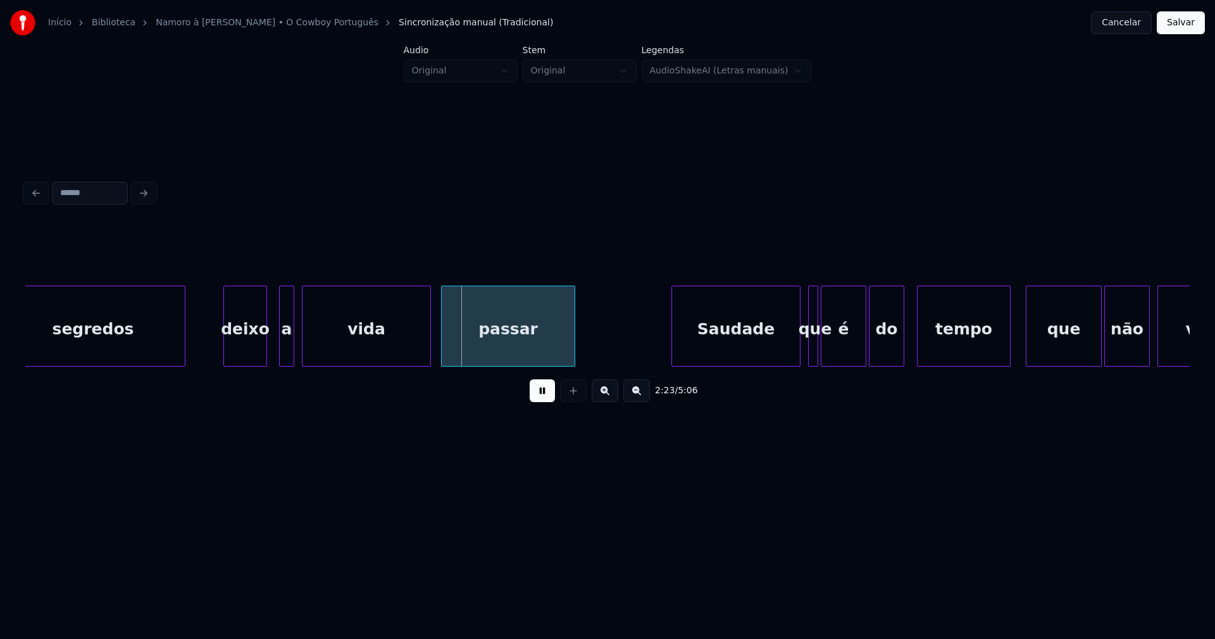
click at [263, 354] on div at bounding box center [265, 326] width 4 height 80
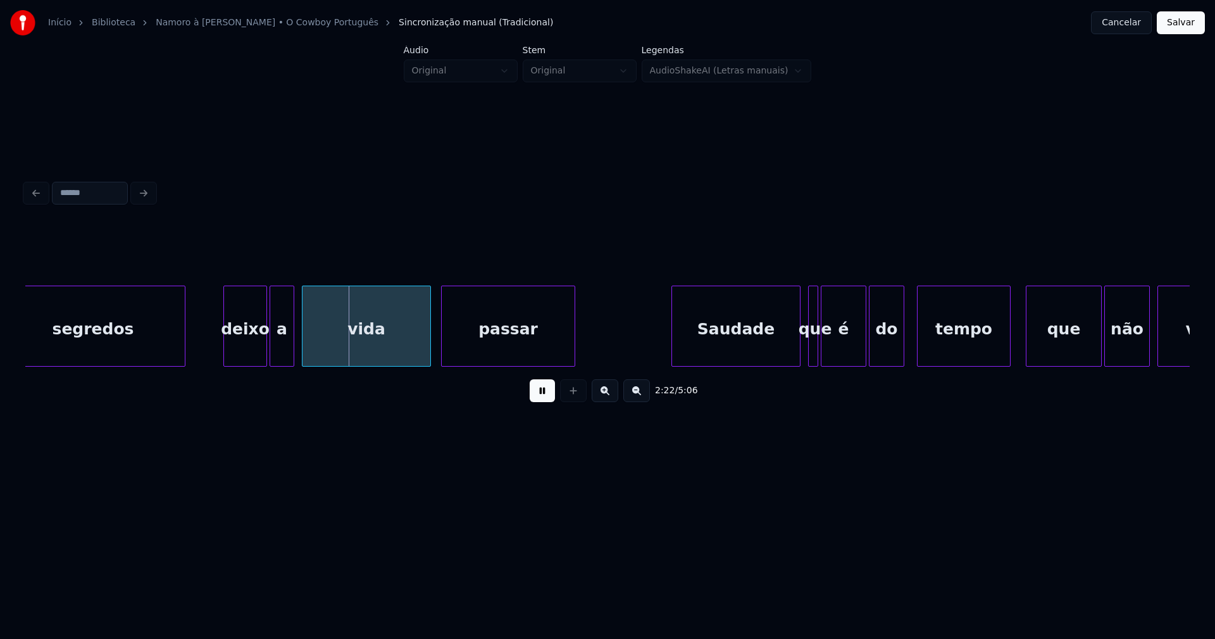
click at [272, 350] on div at bounding box center [272, 326] width 4 height 80
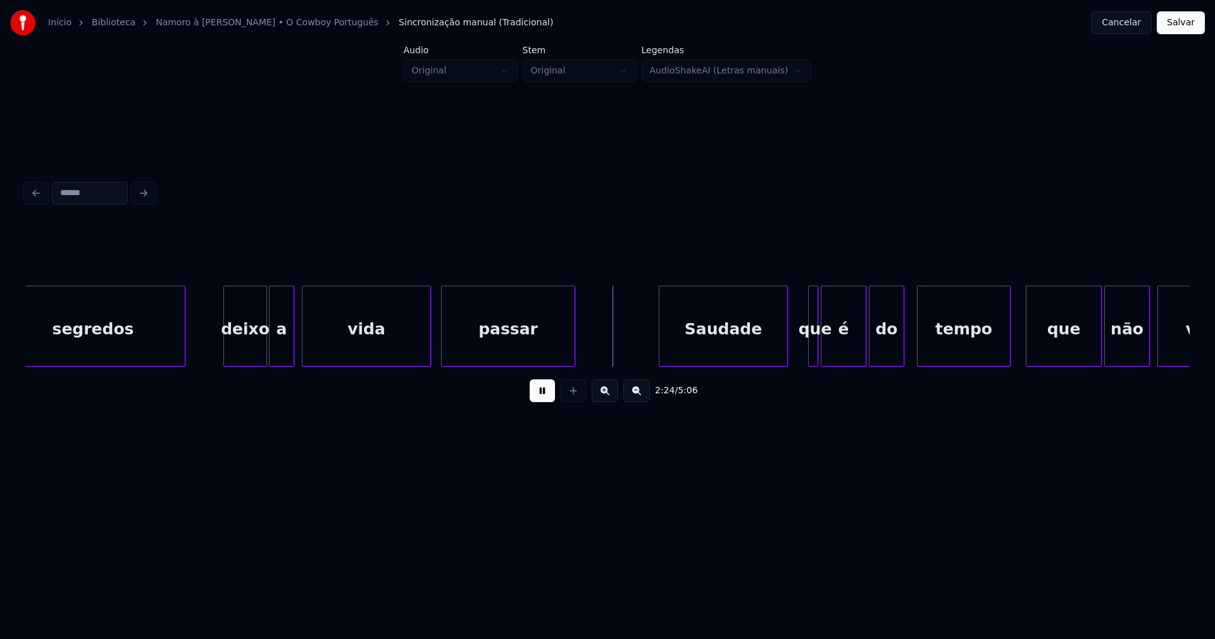
click at [703, 341] on div "Saudade" at bounding box center [724, 329] width 128 height 86
click at [847, 342] on div at bounding box center [846, 326] width 4 height 80
click at [837, 342] on div at bounding box center [839, 326] width 4 height 80
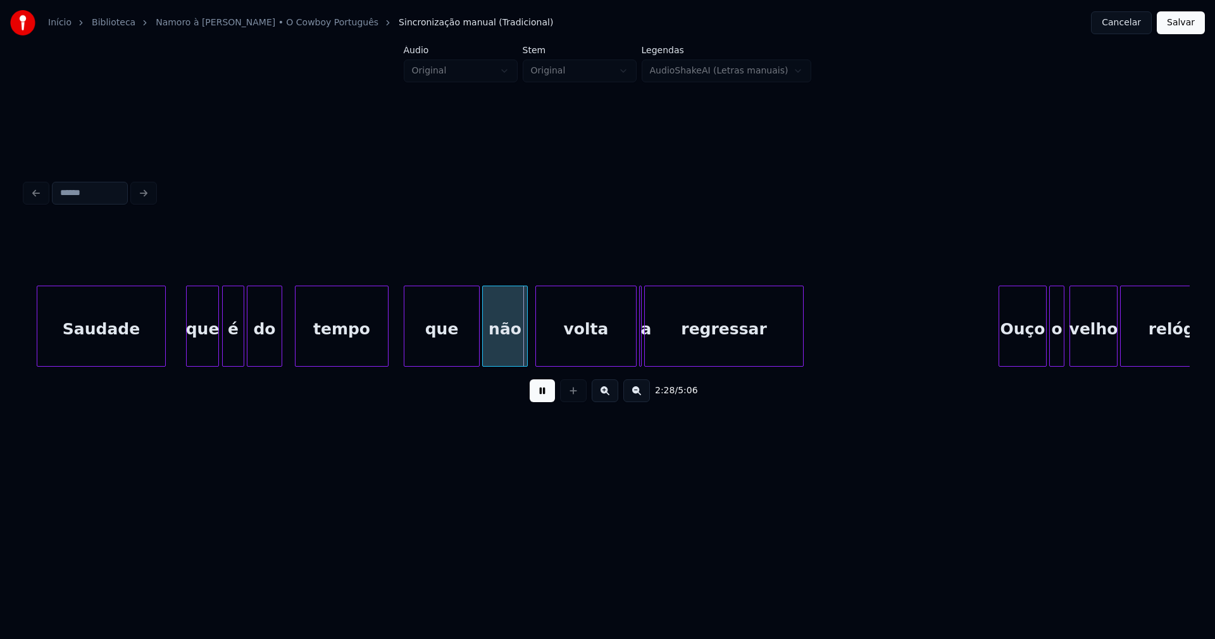
scroll to position [0, 18460]
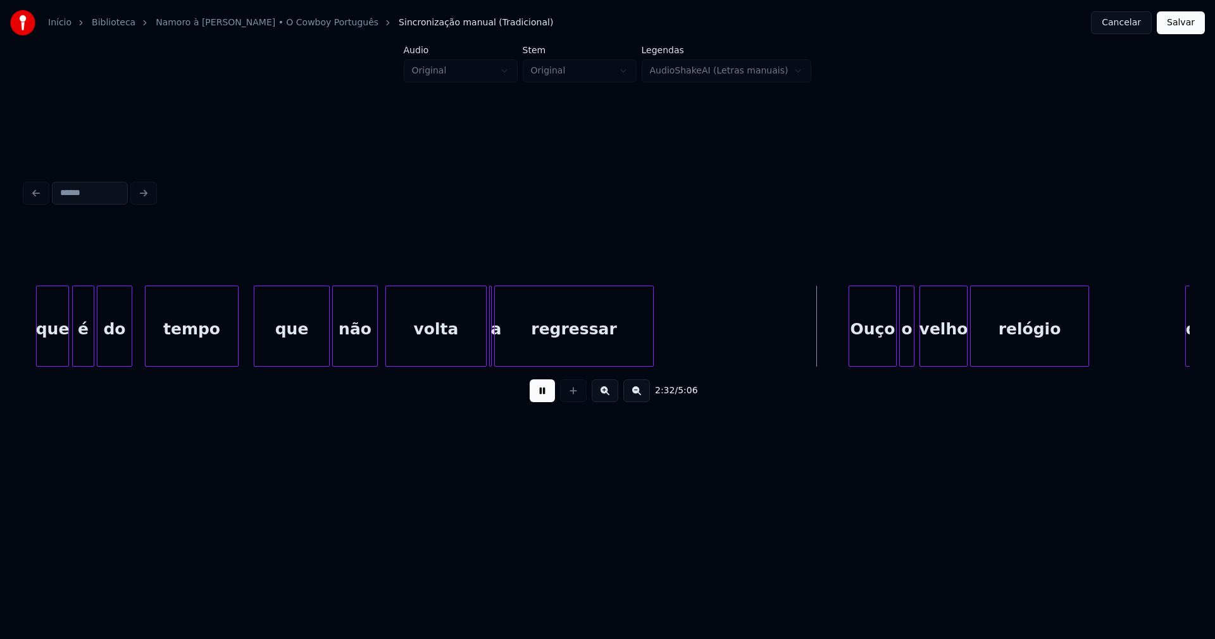
click at [377, 349] on div at bounding box center [375, 326] width 4 height 80
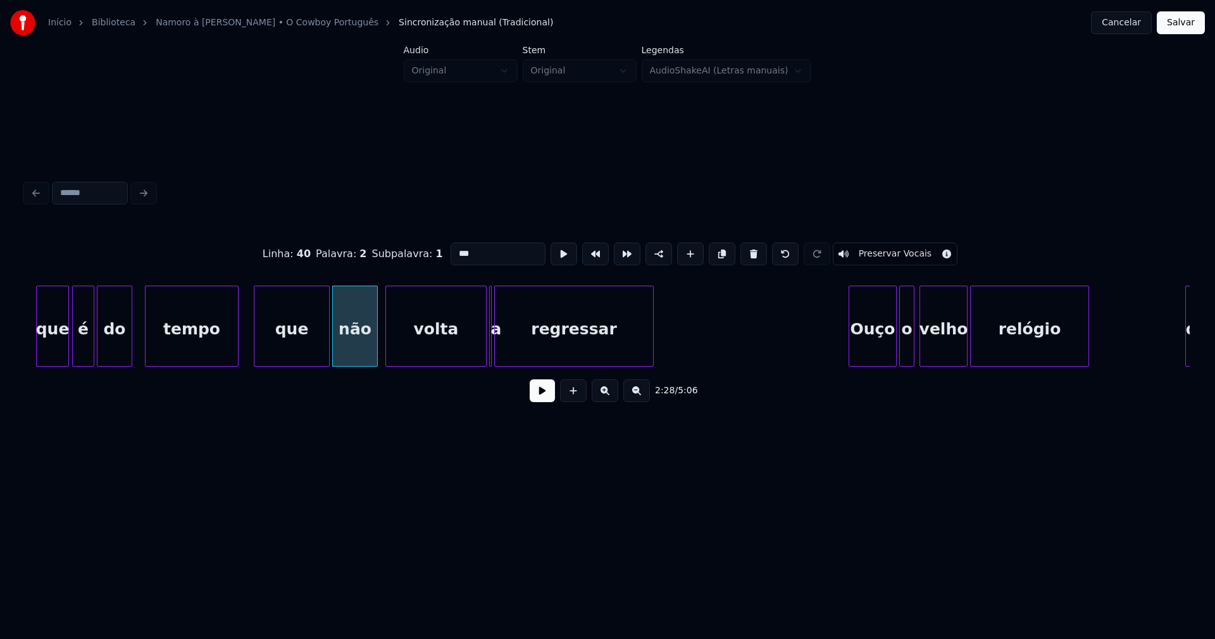
click at [538, 399] on button at bounding box center [542, 390] width 25 height 23
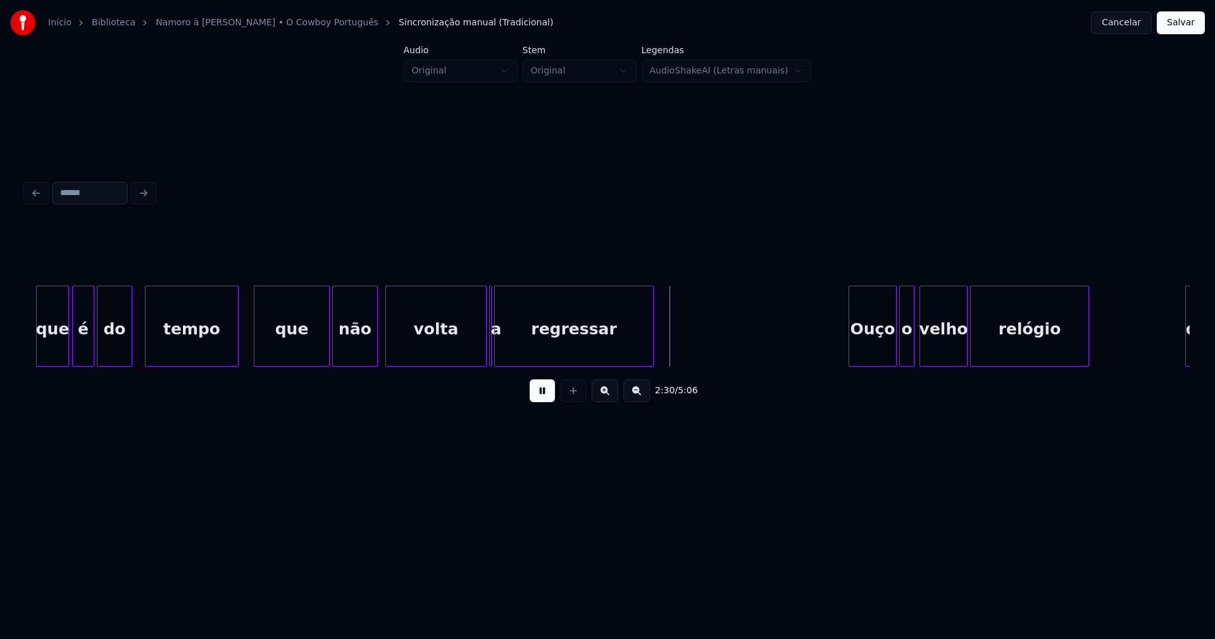
click at [542, 392] on button at bounding box center [542, 390] width 25 height 23
click at [435, 372] on div "2:31 / 5:06" at bounding box center [607, 318] width 1165 height 192
click at [513, 360] on div at bounding box center [514, 326] width 4 height 80
click at [441, 304] on div "a" at bounding box center [454, 325] width 27 height 81
click at [481, 344] on div at bounding box center [482, 326] width 4 height 80
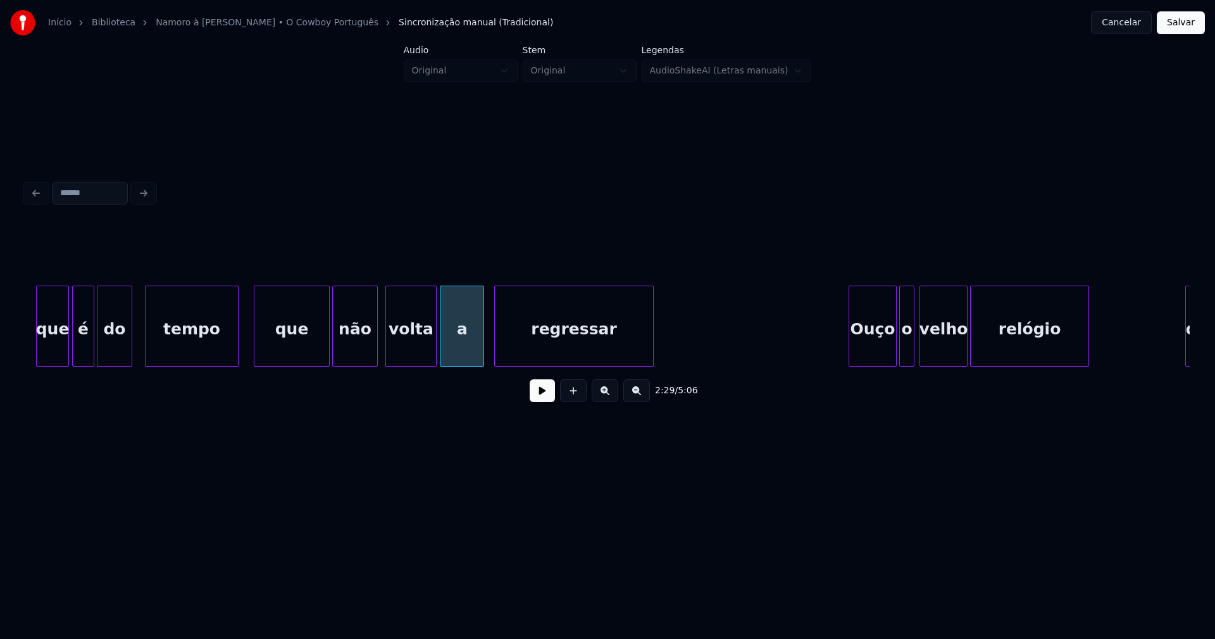
click at [548, 399] on button at bounding box center [542, 390] width 25 height 23
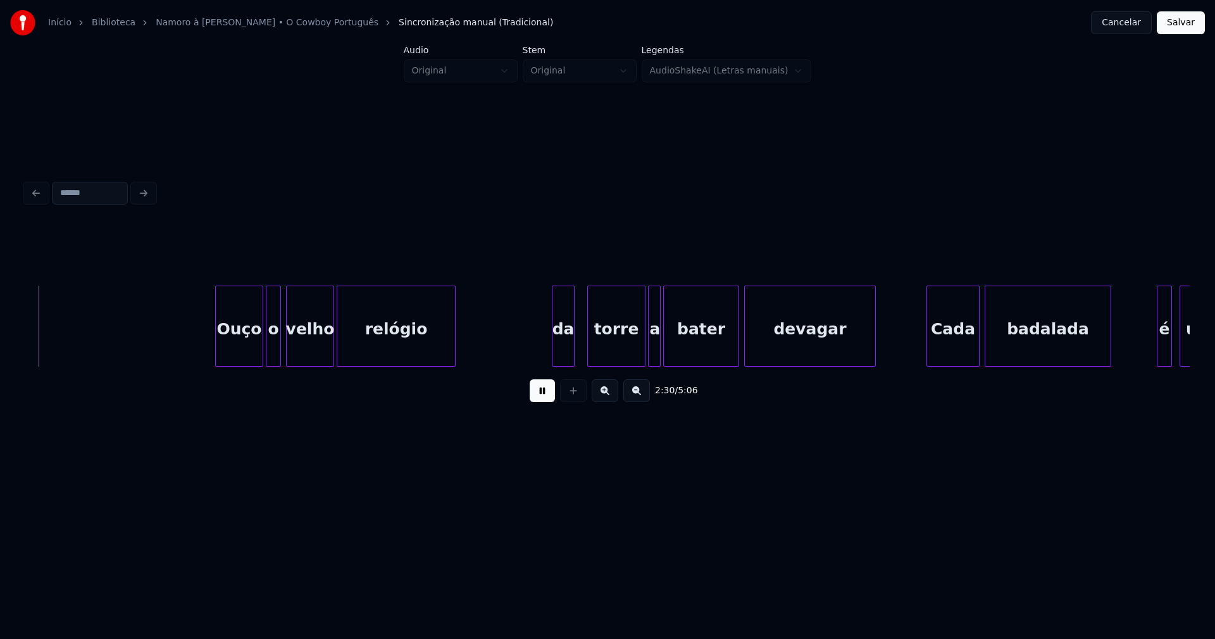
scroll to position [0, 19103]
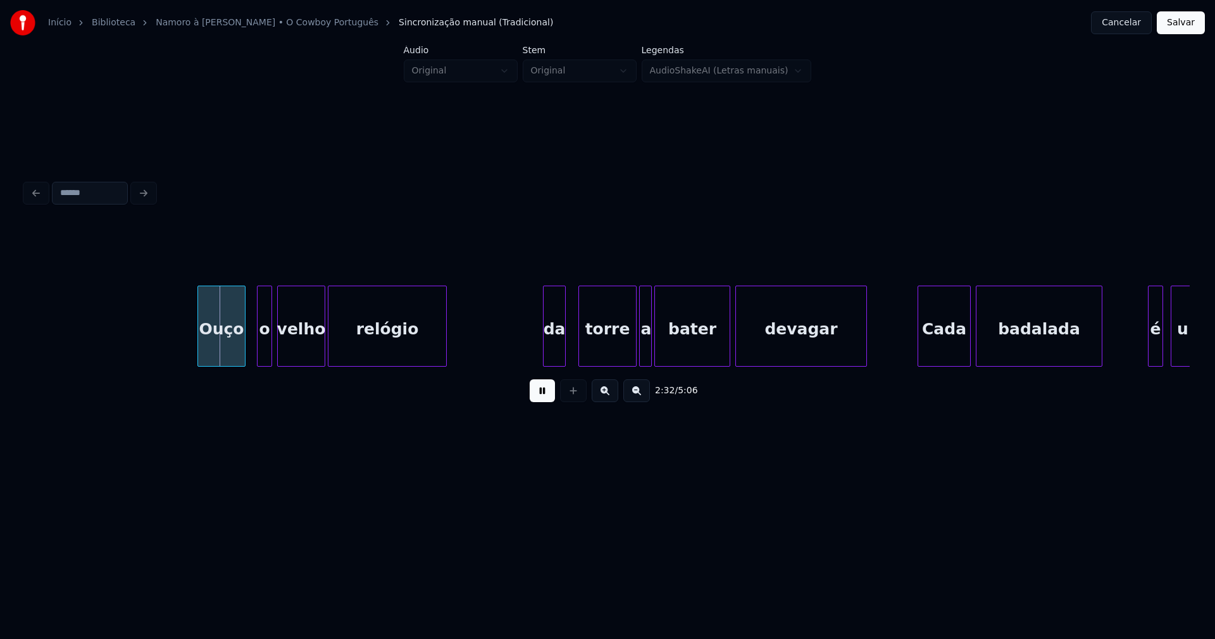
click at [218, 354] on div "Ouço" at bounding box center [221, 329] width 47 height 86
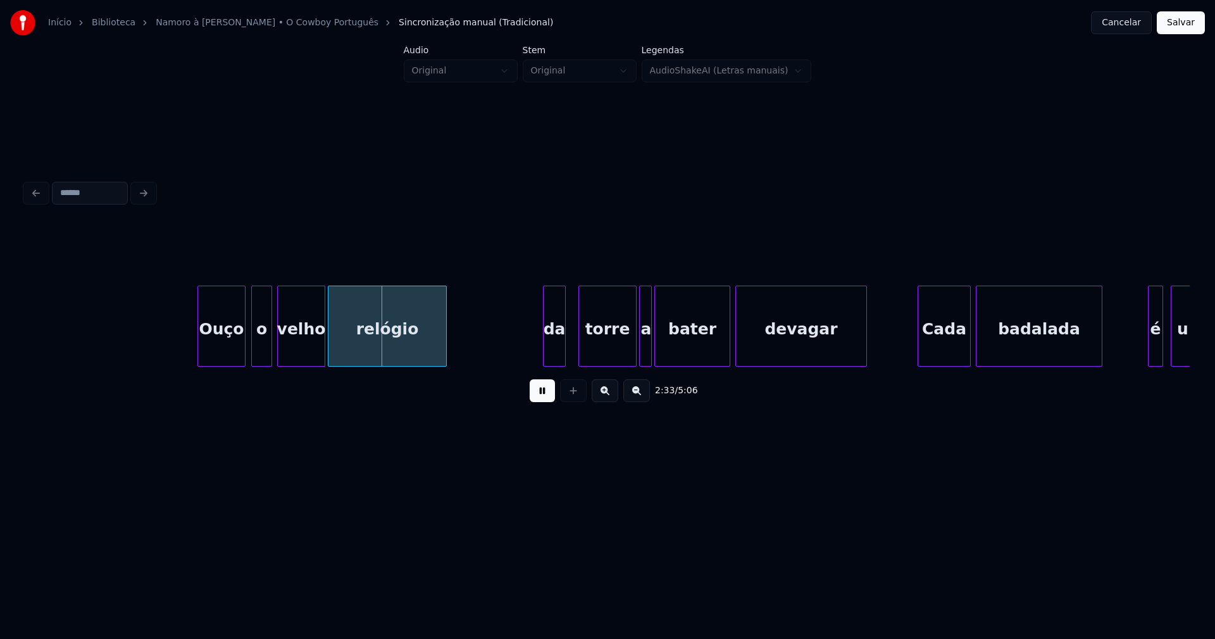
click at [254, 349] on div at bounding box center [254, 326] width 4 height 80
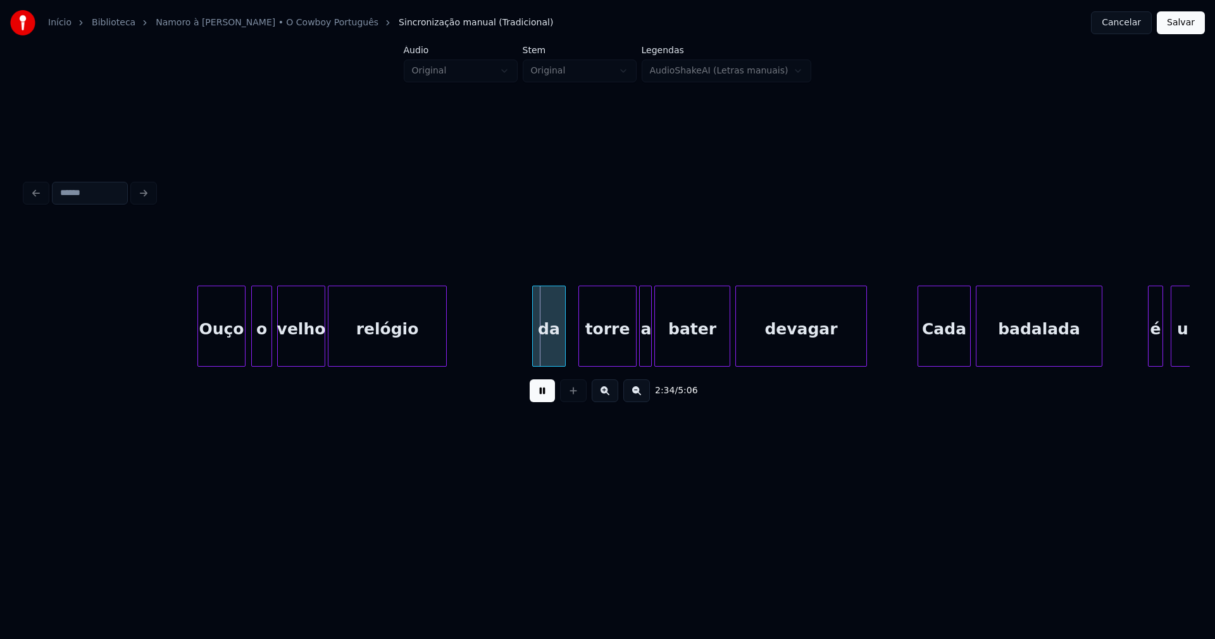
click at [534, 356] on div at bounding box center [535, 326] width 4 height 80
click at [547, 353] on div "da" at bounding box center [549, 329] width 32 height 86
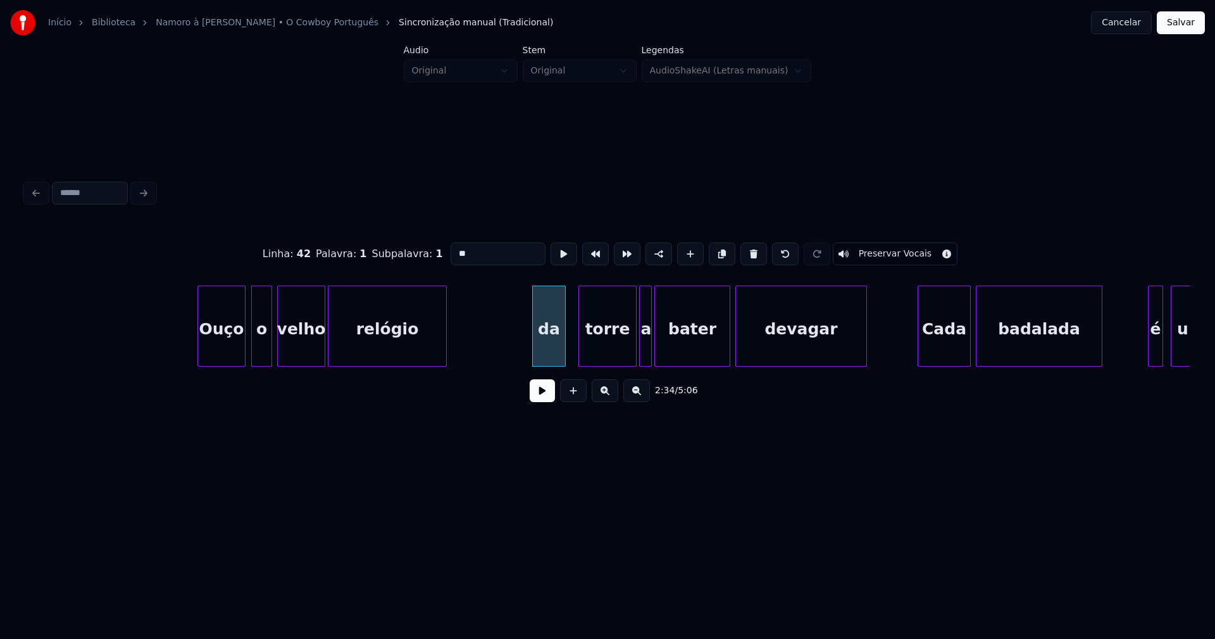
click at [453, 249] on input "**" at bounding box center [498, 253] width 95 height 23
type input "**"
click at [538, 401] on button at bounding box center [542, 390] width 25 height 23
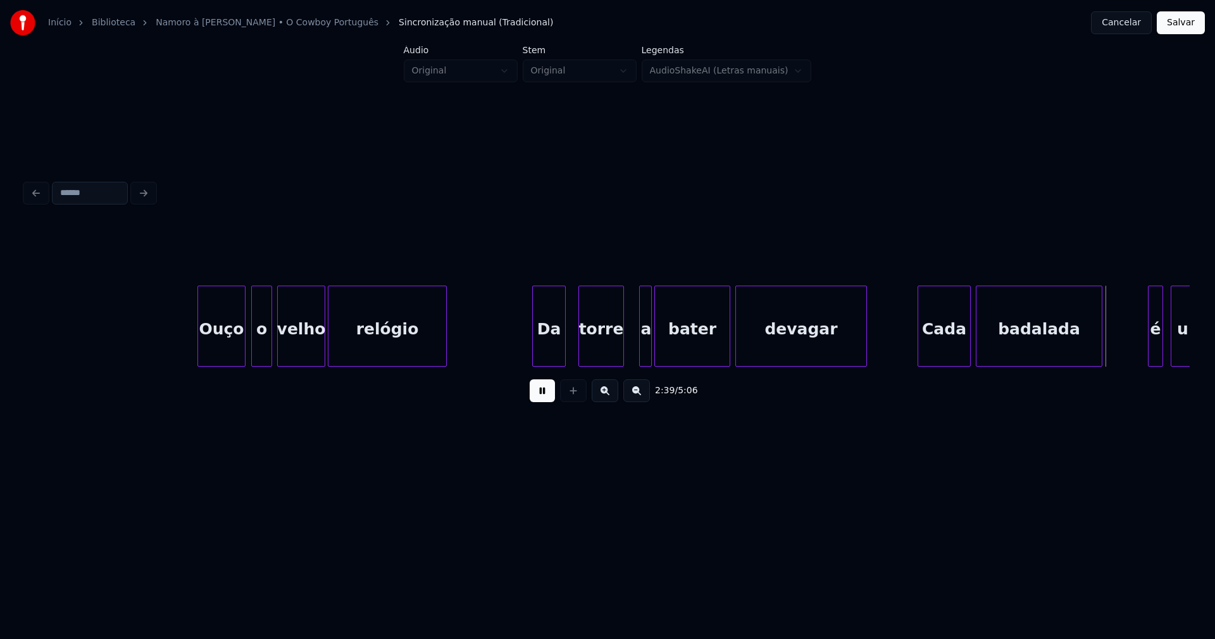
click at [622, 362] on div "Ouço o velho relógio Da torre a bater devagar Cada badalada é um" at bounding box center [607, 325] width 1165 height 81
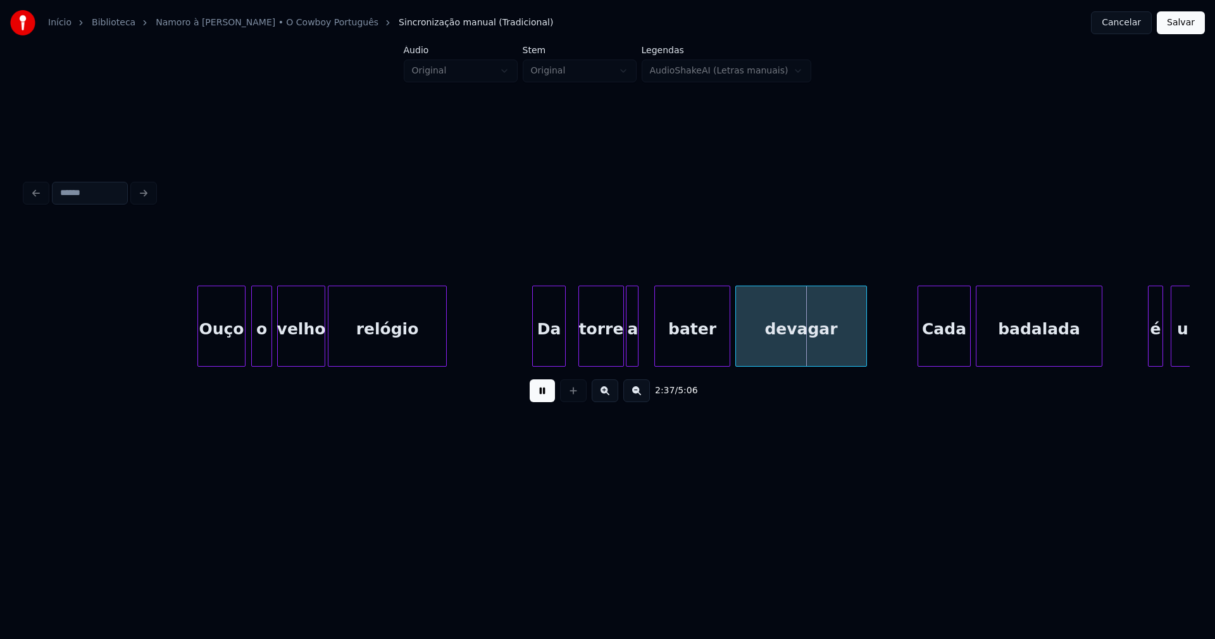
click at [630, 355] on div "a" at bounding box center [633, 329] width 13 height 86
click at [647, 346] on div at bounding box center [648, 326] width 4 height 80
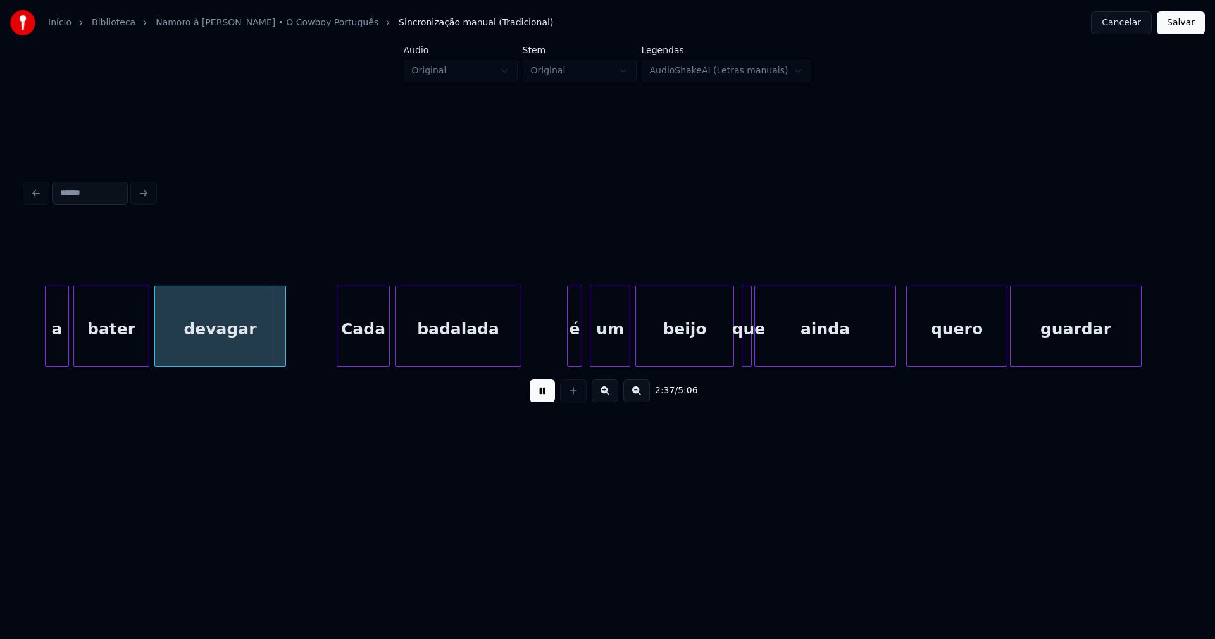
scroll to position [0, 19705]
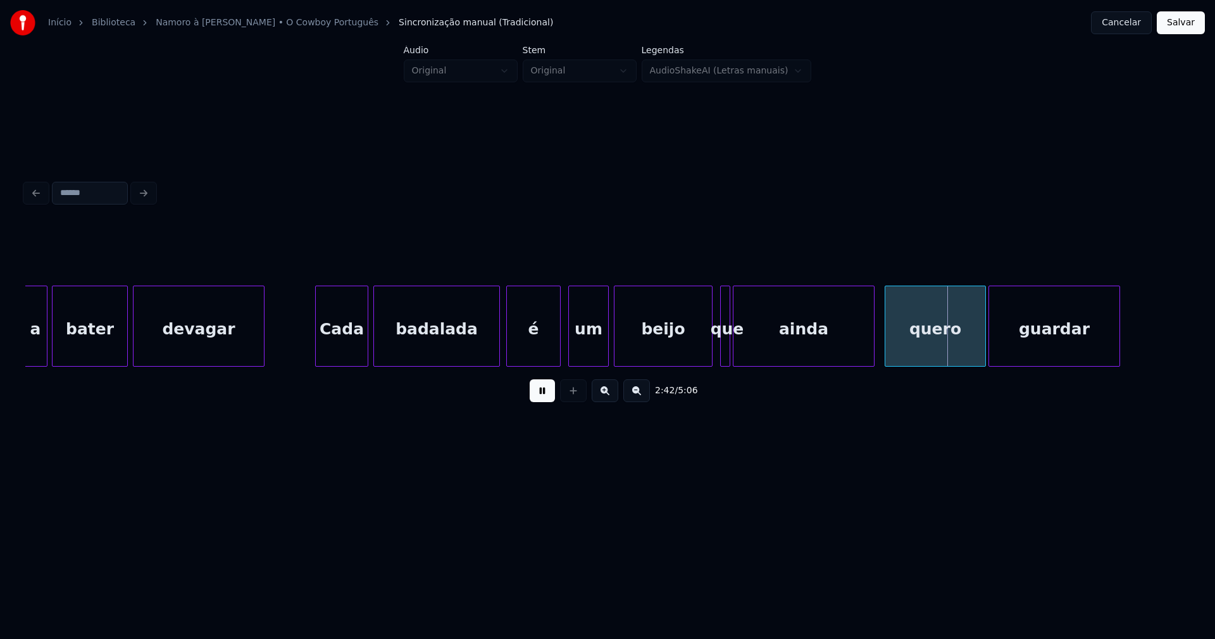
click at [510, 356] on div at bounding box center [509, 326] width 4 height 80
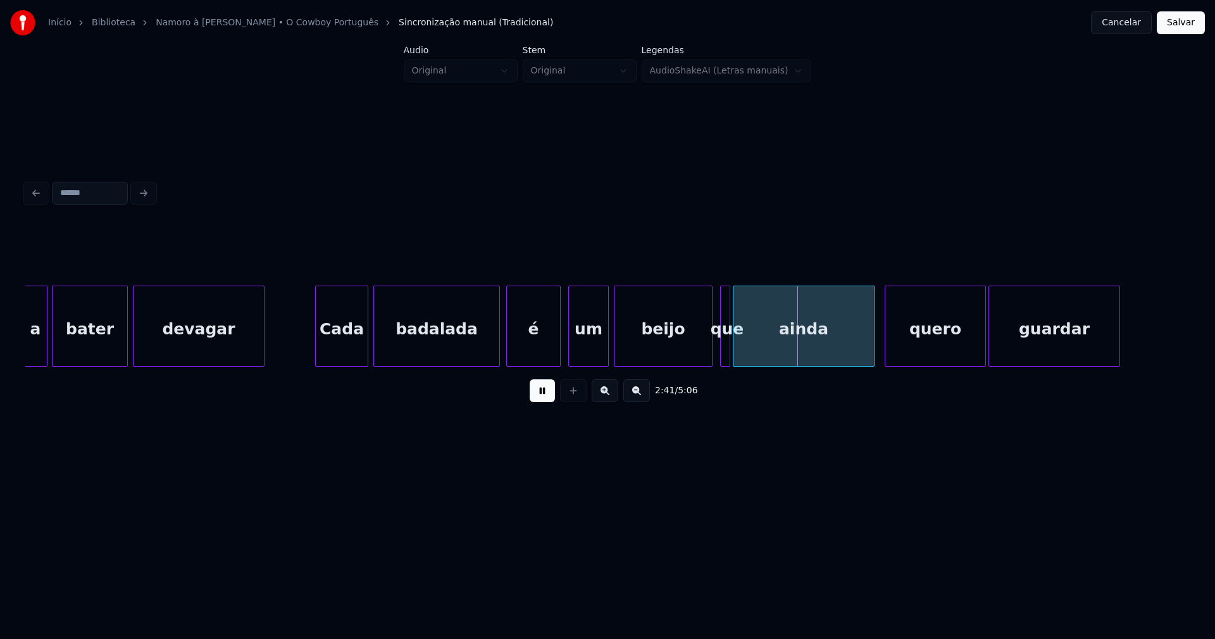
click at [700, 354] on div at bounding box center [701, 326] width 4 height 80
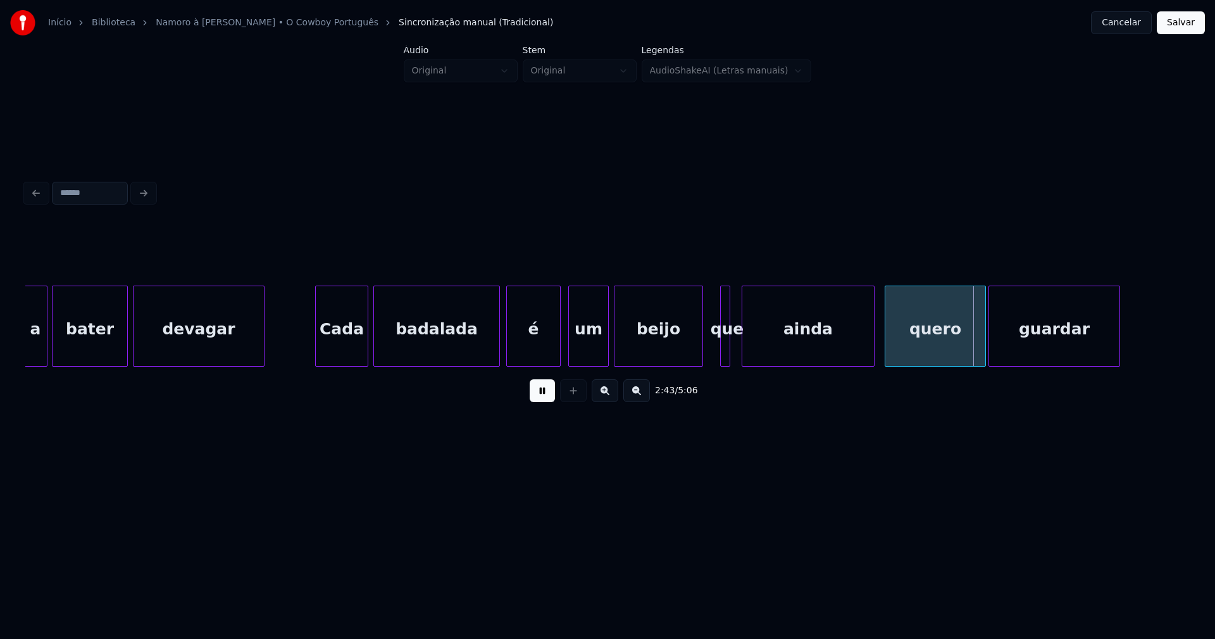
click at [744, 351] on div at bounding box center [745, 326] width 4 height 80
click at [738, 349] on div at bounding box center [738, 326] width 4 height 80
click at [943, 347] on div "quero" at bounding box center [933, 329] width 100 height 86
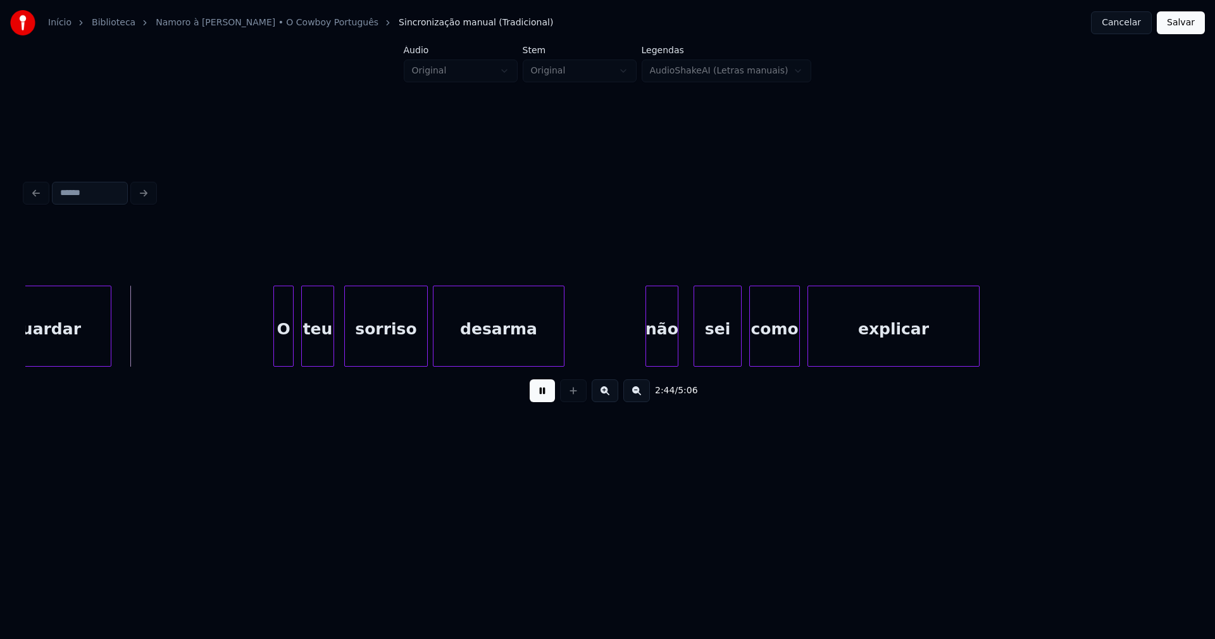
scroll to position [0, 20757]
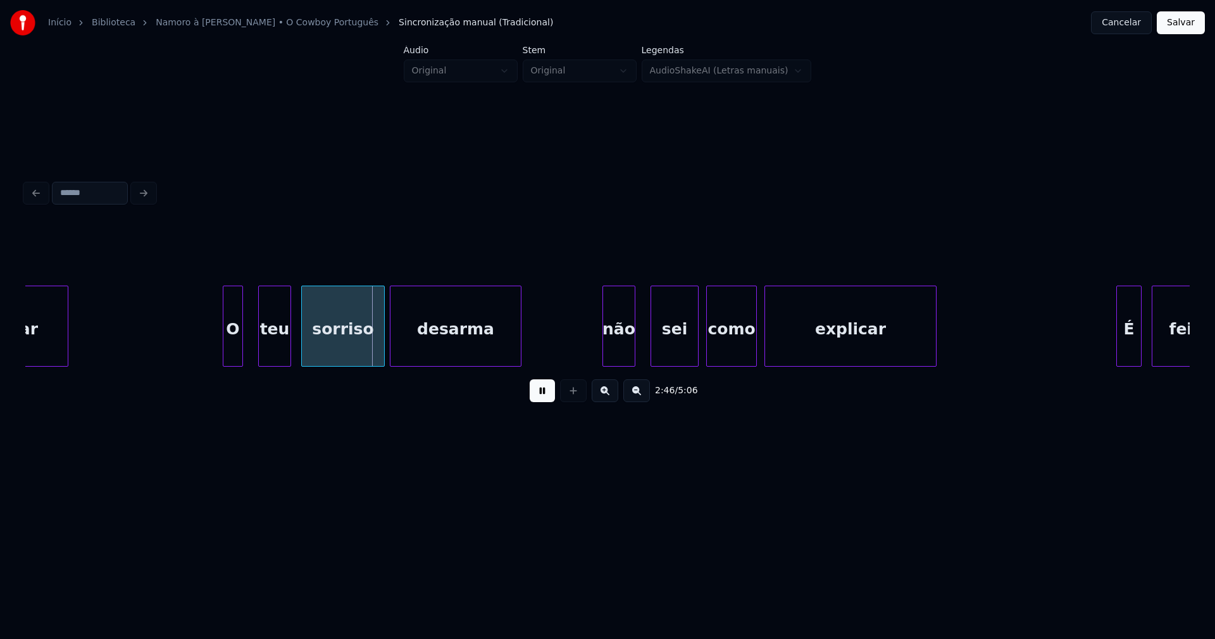
click at [231, 353] on div "O" at bounding box center [232, 329] width 19 height 86
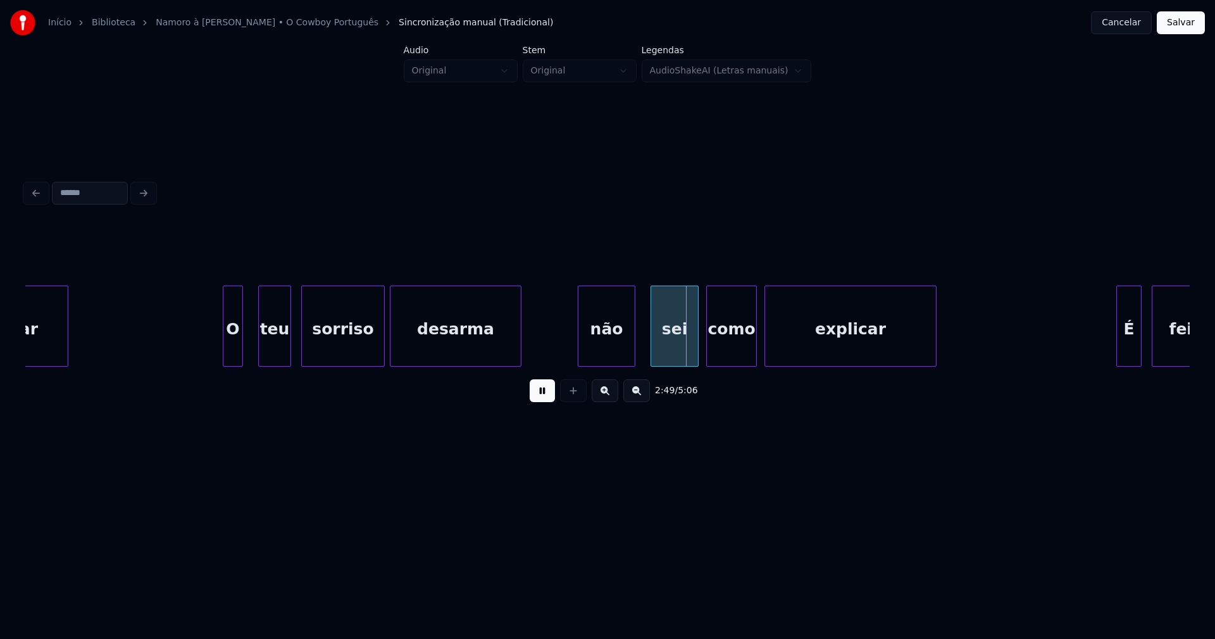
click at [580, 360] on div at bounding box center [581, 326] width 4 height 80
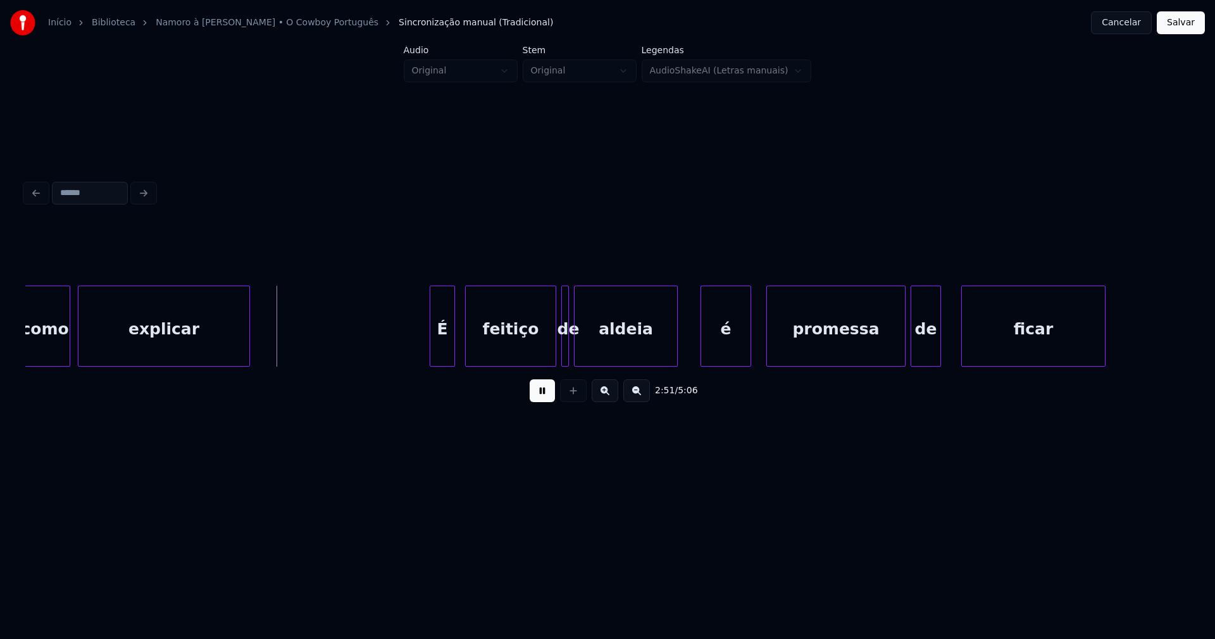
scroll to position [0, 21466]
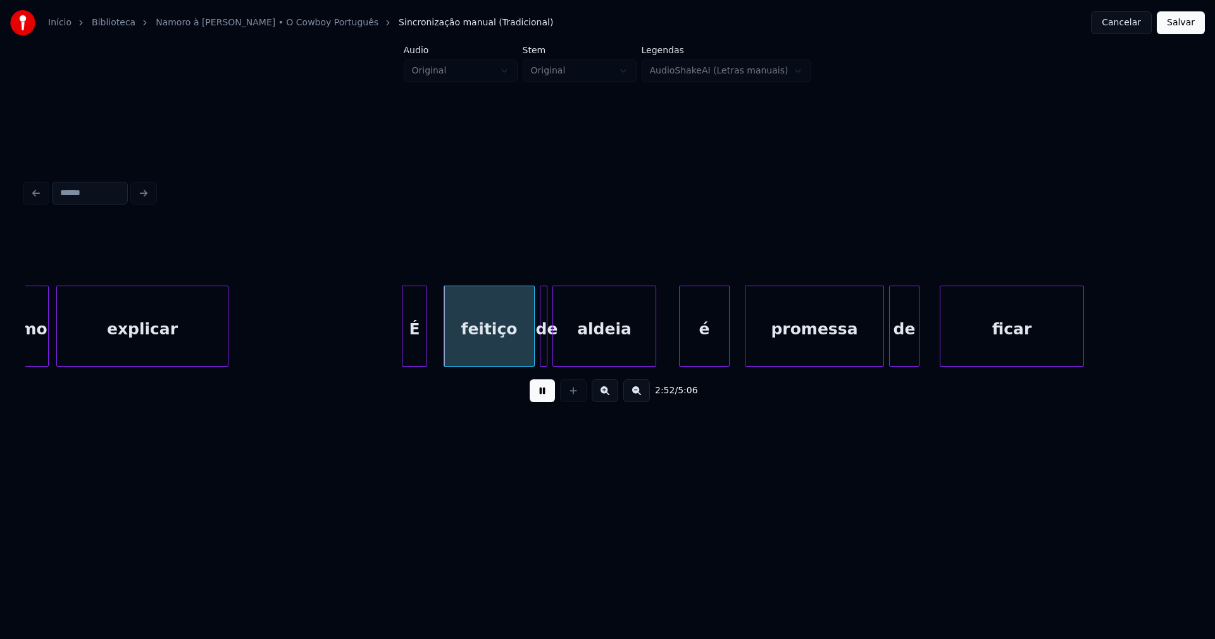
click at [415, 352] on div "É" at bounding box center [415, 329] width 24 height 86
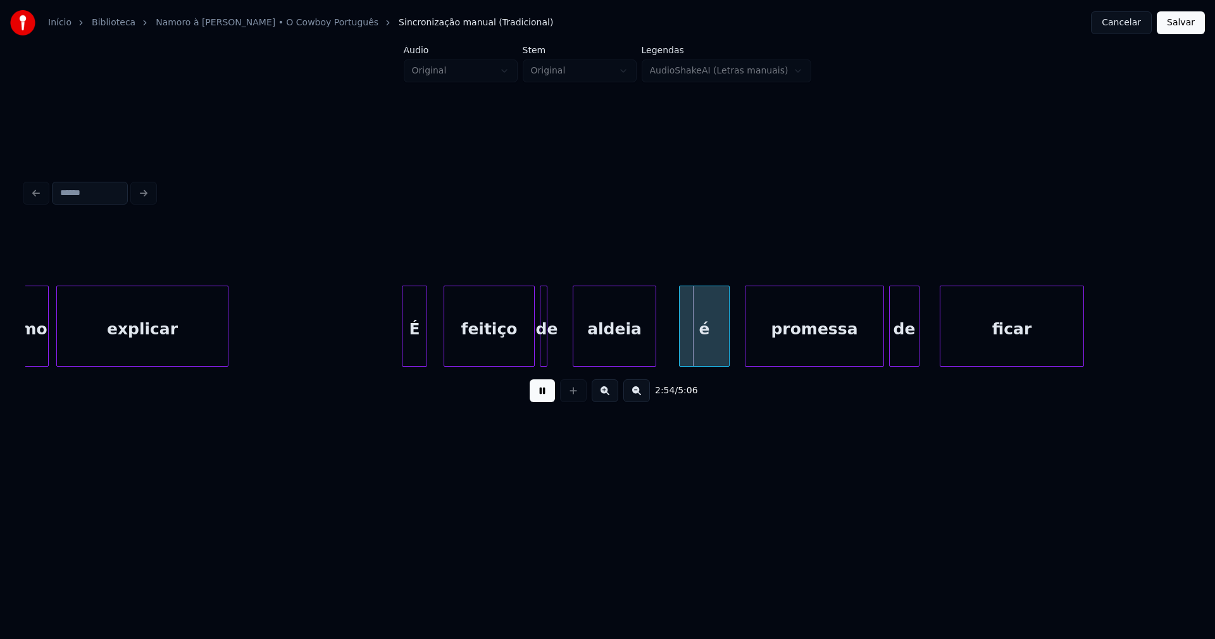
click at [575, 346] on div at bounding box center [575, 326] width 4 height 80
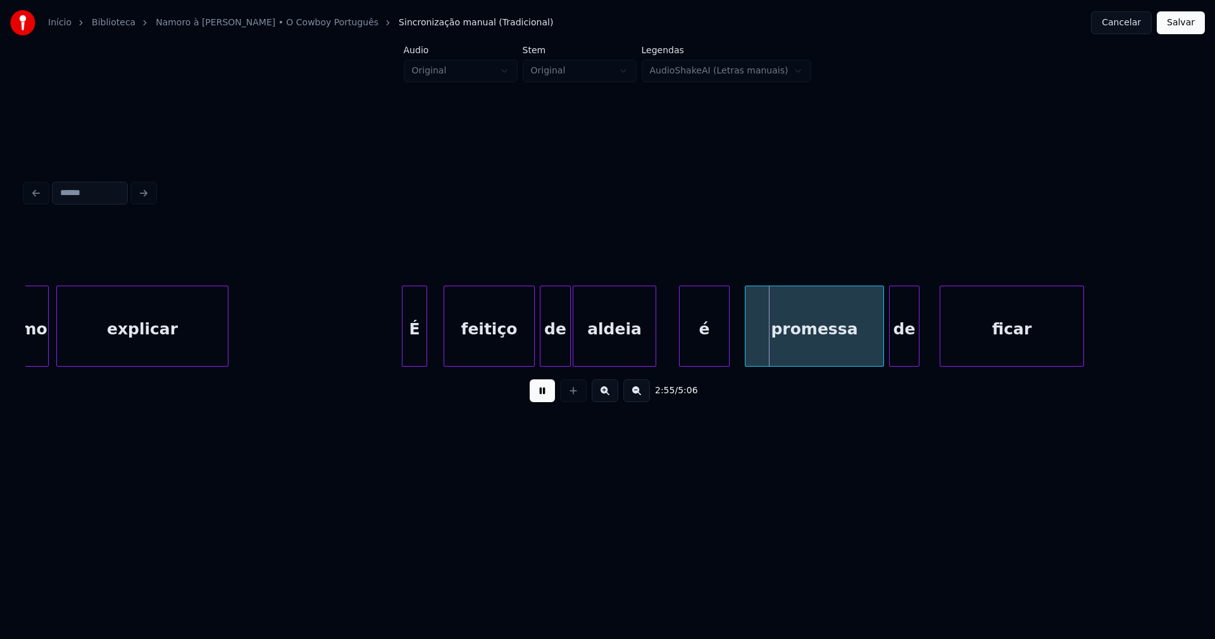
click at [569, 342] on div at bounding box center [569, 326] width 4 height 80
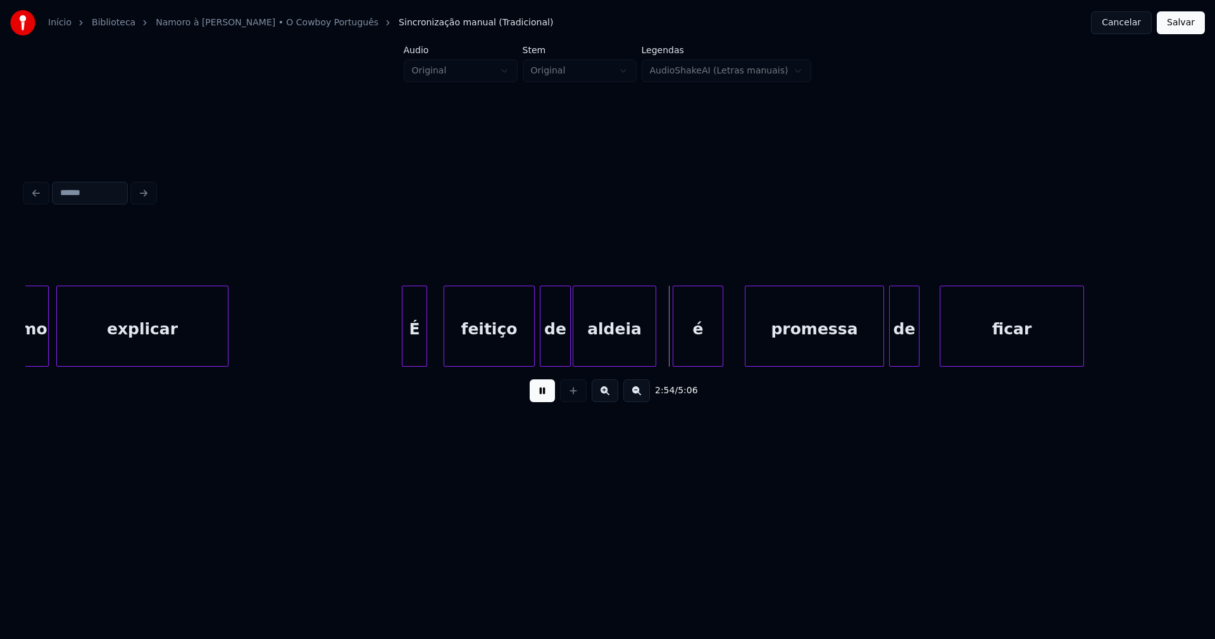
click at [691, 348] on div "é" at bounding box center [698, 329] width 49 height 86
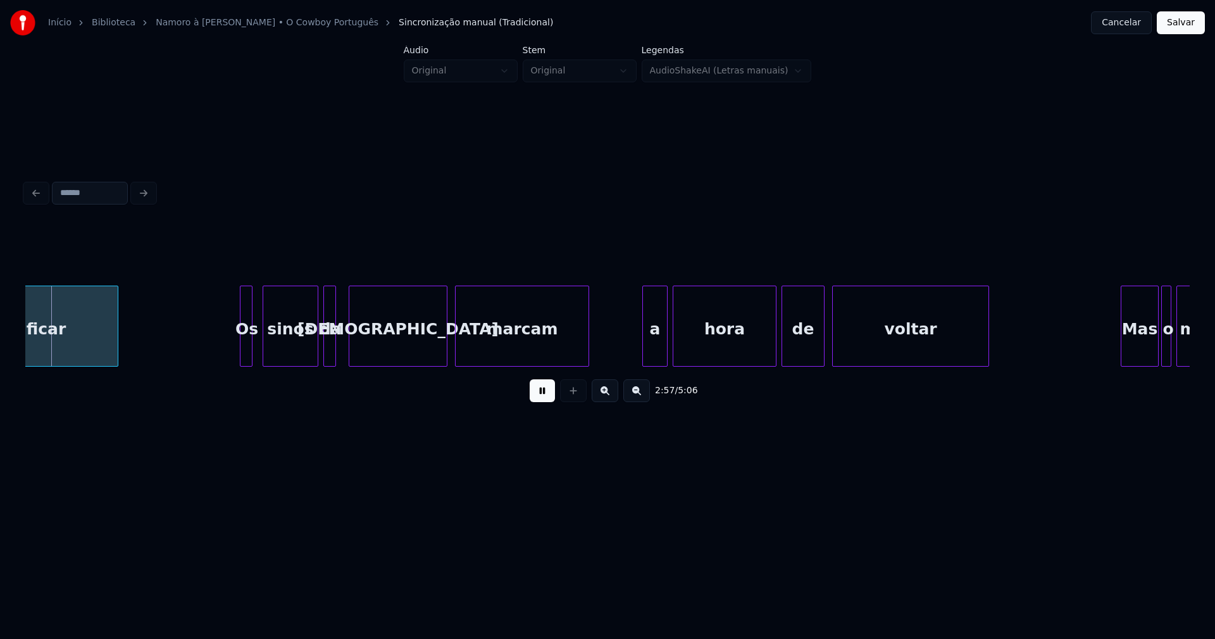
scroll to position [0, 22464]
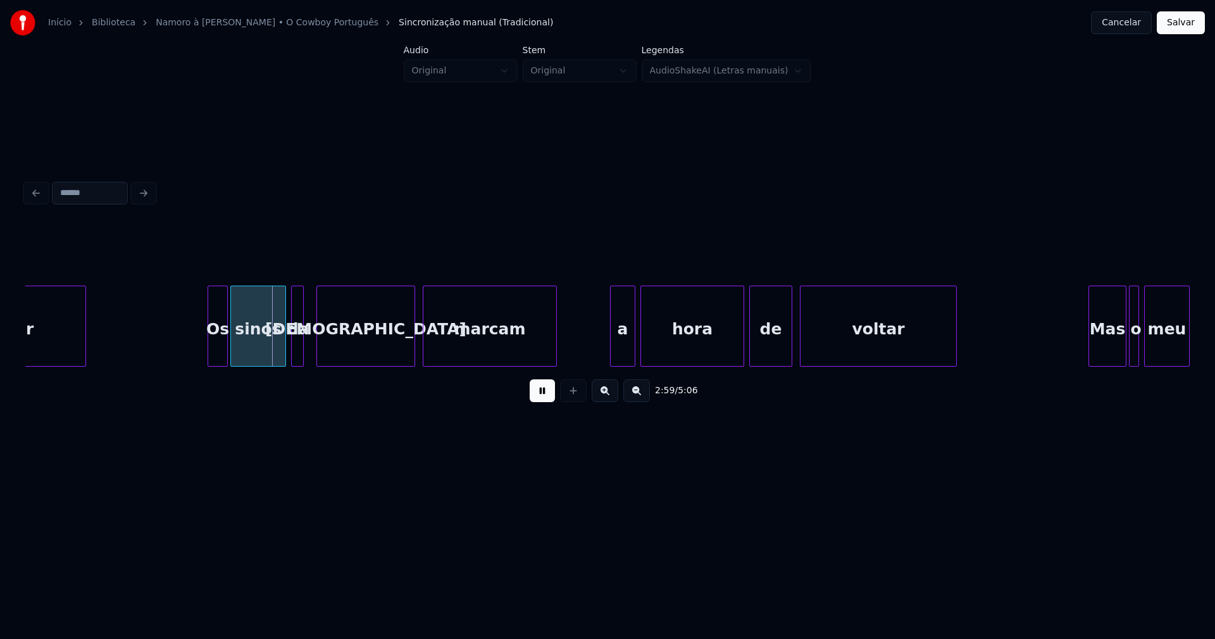
click at [226, 348] on div at bounding box center [225, 326] width 4 height 80
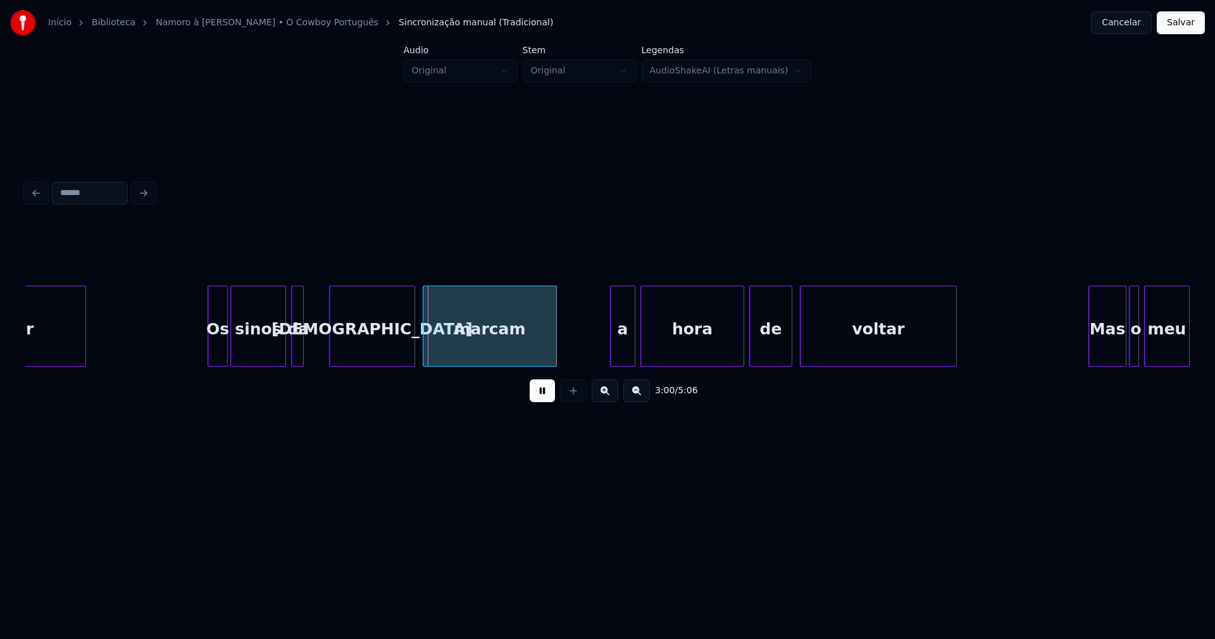
click at [333, 349] on div at bounding box center [332, 326] width 4 height 80
click at [323, 347] on div at bounding box center [323, 326] width 4 height 80
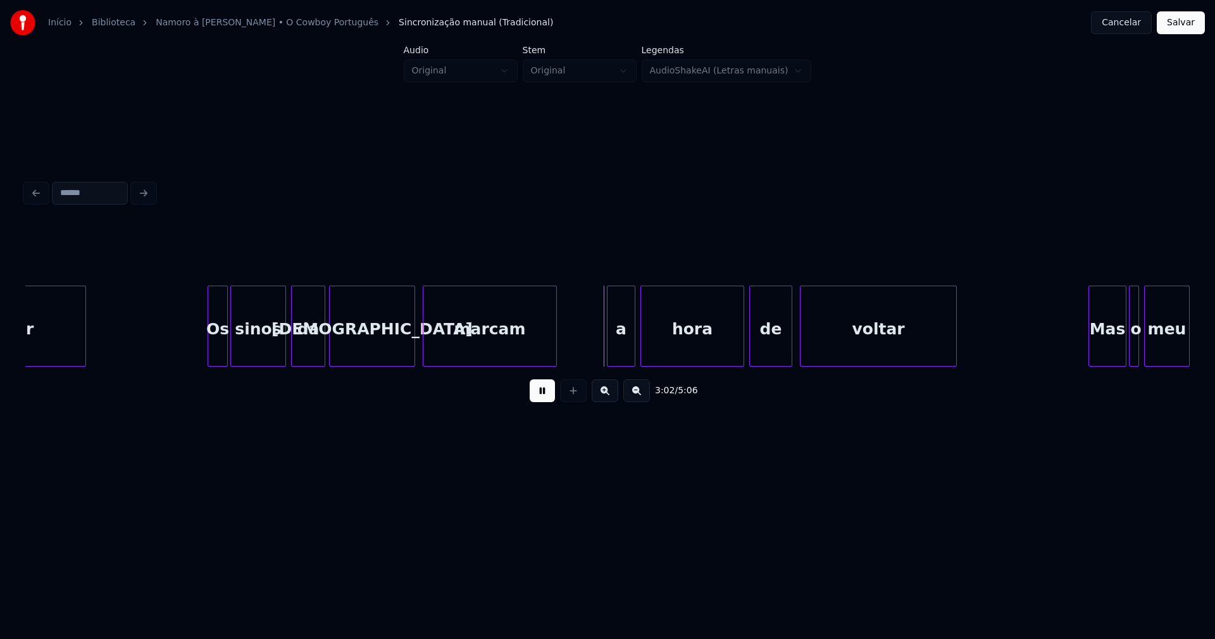
click at [608, 349] on div at bounding box center [610, 326] width 4 height 80
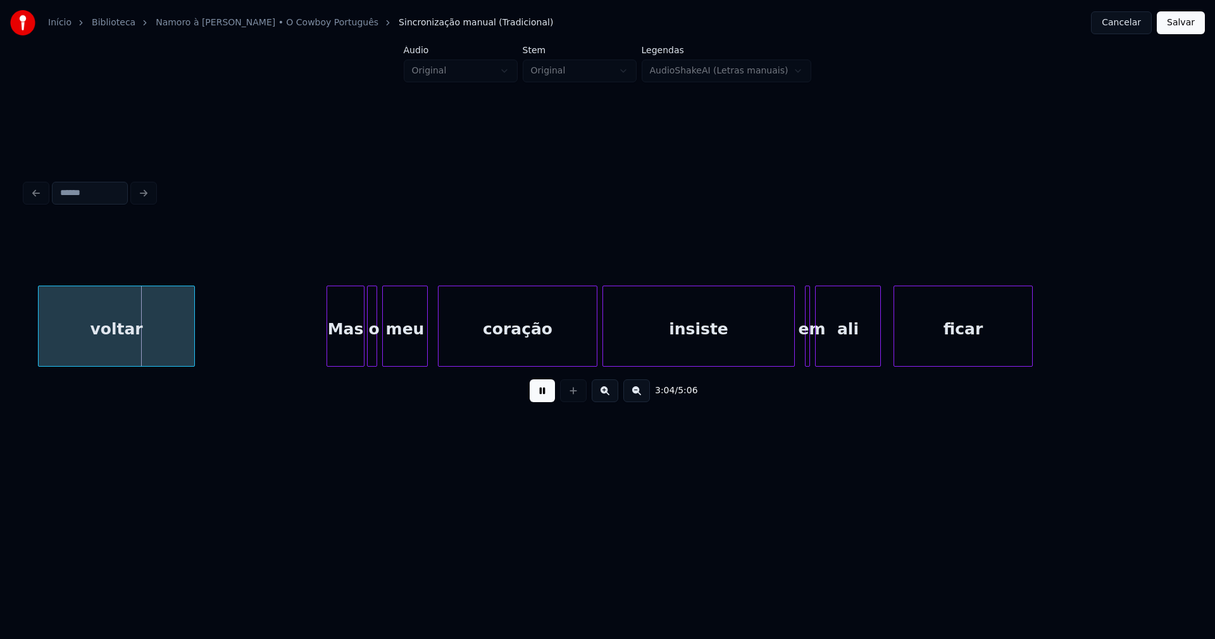
scroll to position [0, 23269]
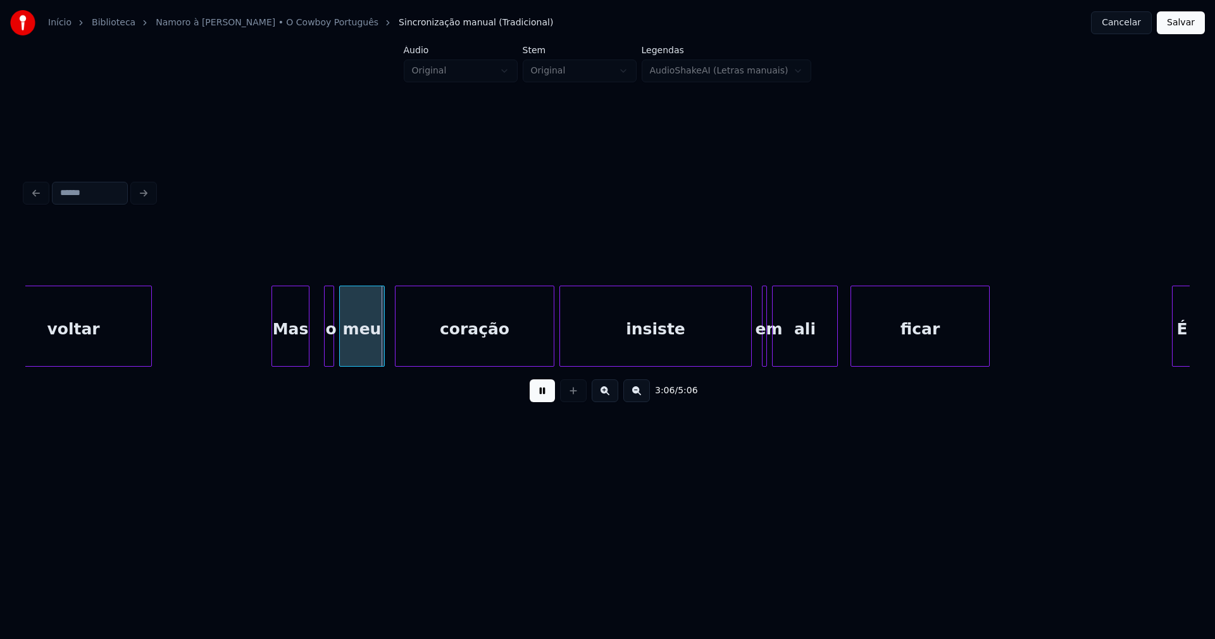
click at [289, 354] on div "Mas" at bounding box center [290, 329] width 37 height 86
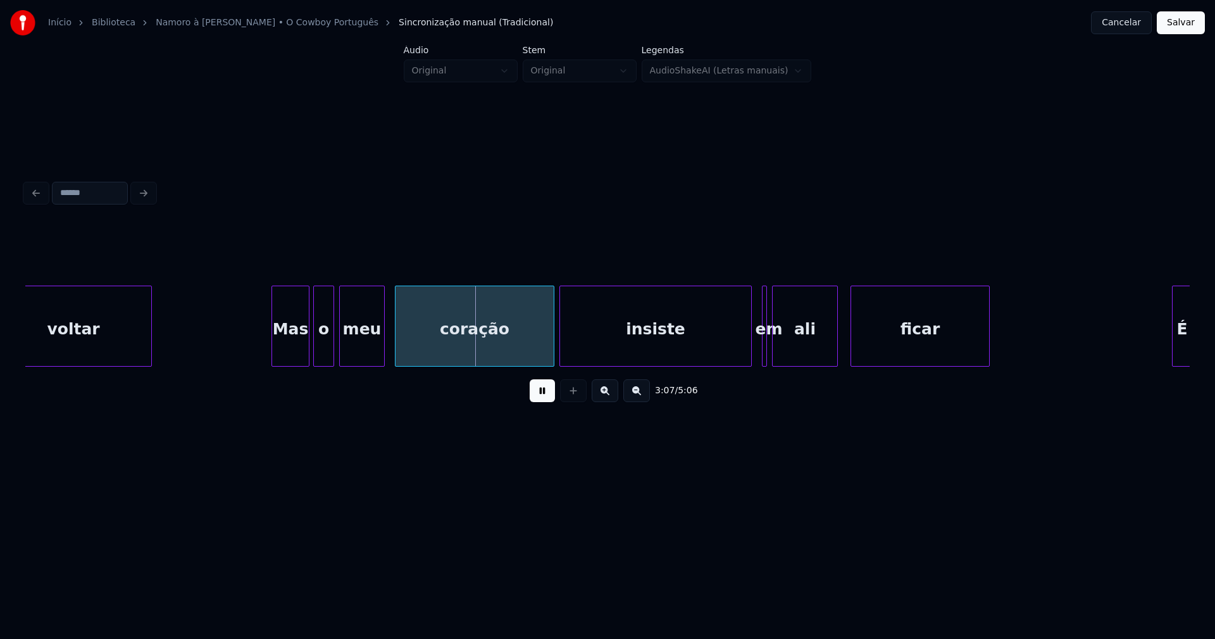
click at [315, 354] on div at bounding box center [316, 326] width 4 height 80
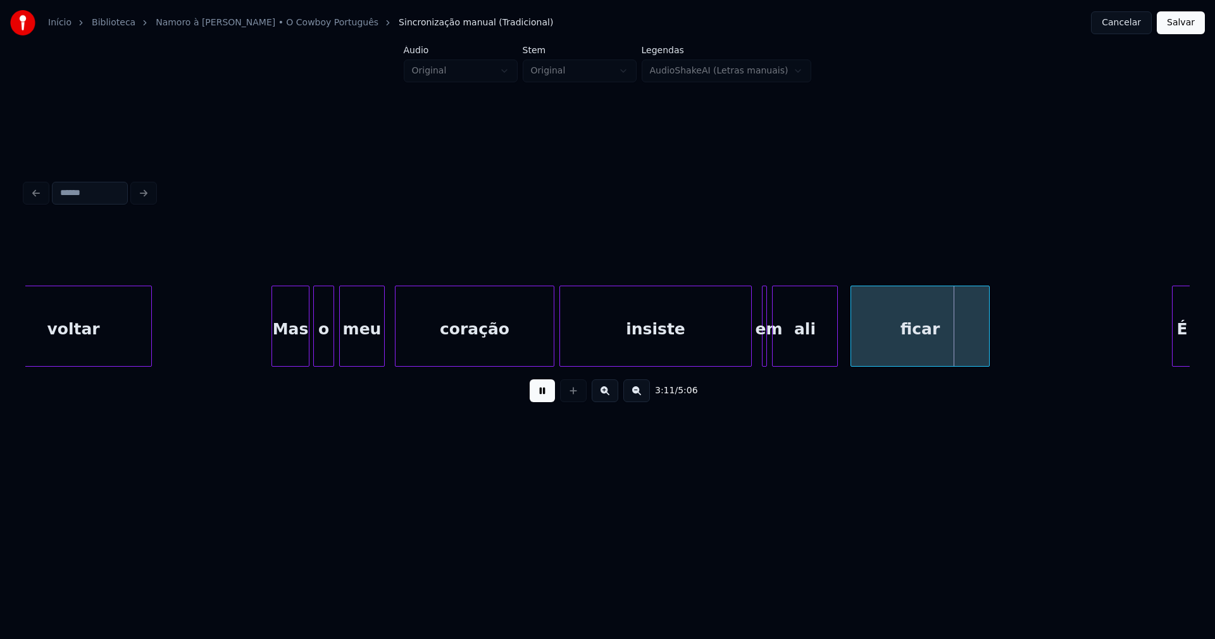
drag, startPoint x: 259, startPoint y: 346, endPoint x: 475, endPoint y: 361, distance: 216.4
click at [695, 361] on div "insiste" at bounding box center [628, 325] width 137 height 81
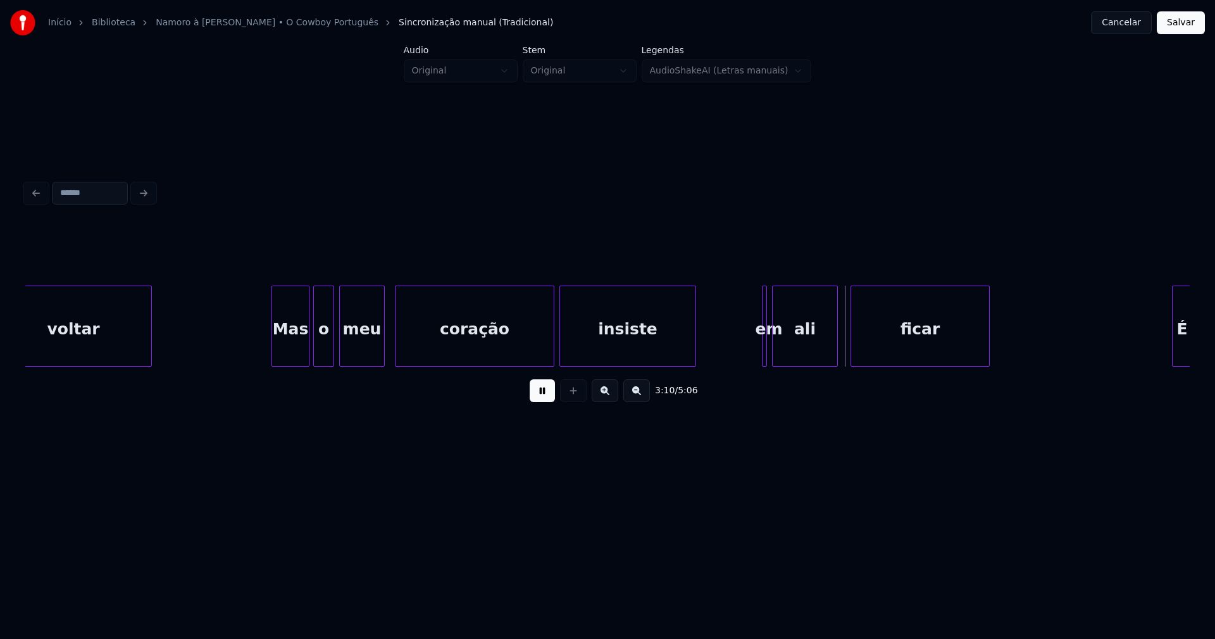
click at [542, 399] on button at bounding box center [542, 390] width 25 height 23
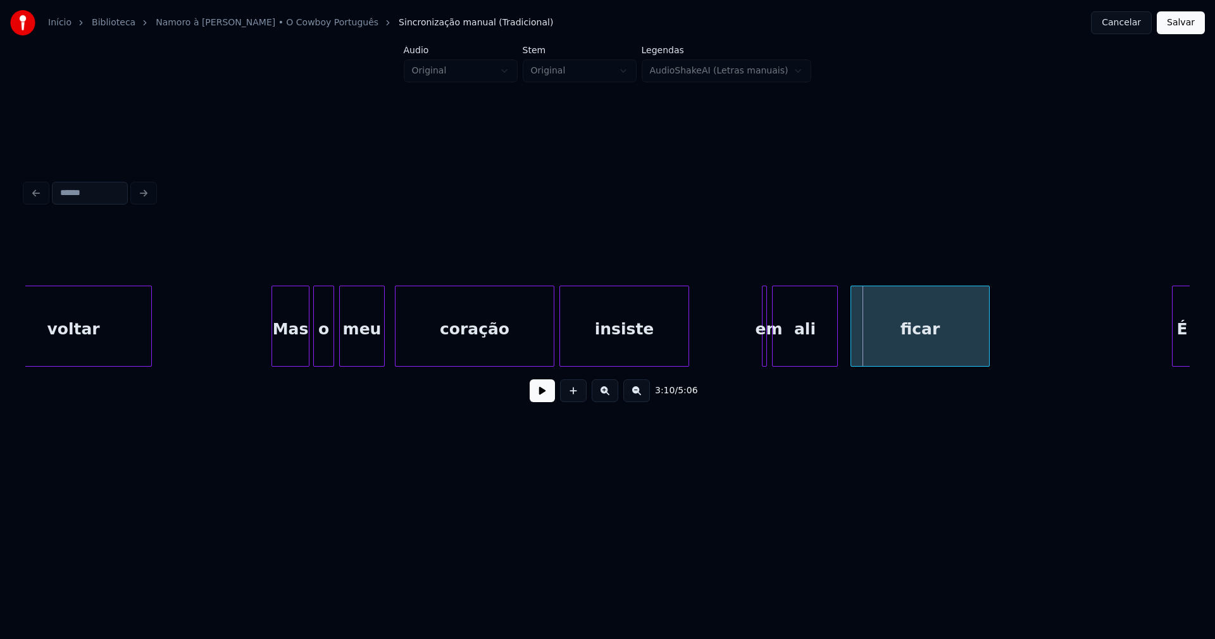
click at [685, 345] on div at bounding box center [687, 326] width 4 height 80
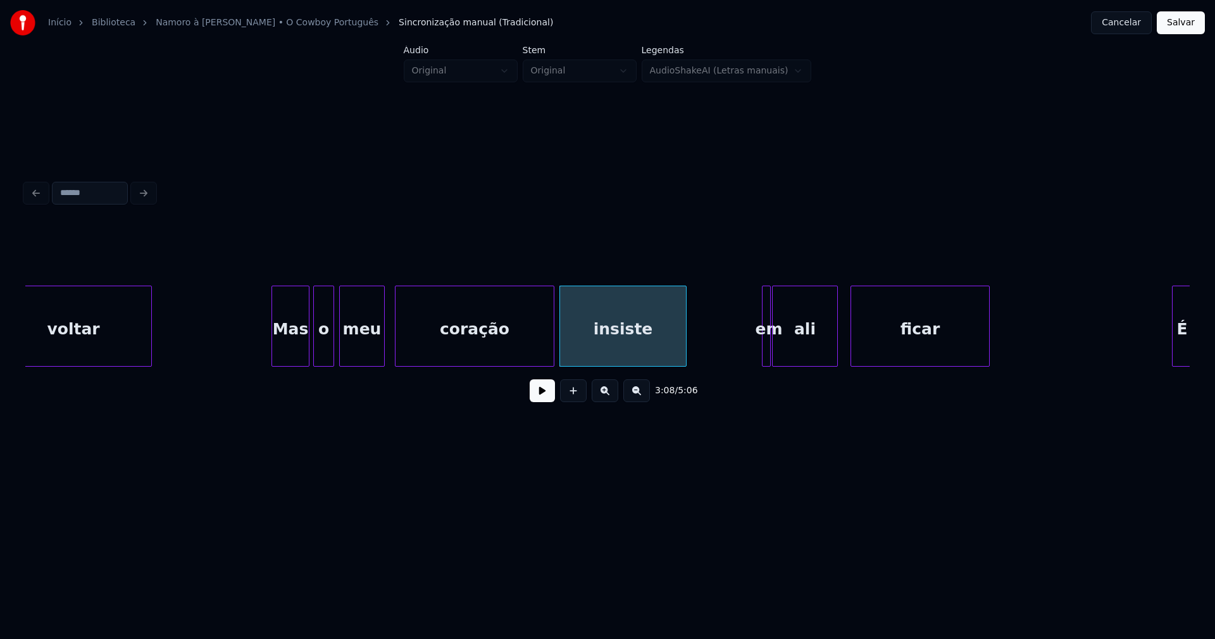
click at [768, 350] on div at bounding box center [769, 326] width 4 height 80
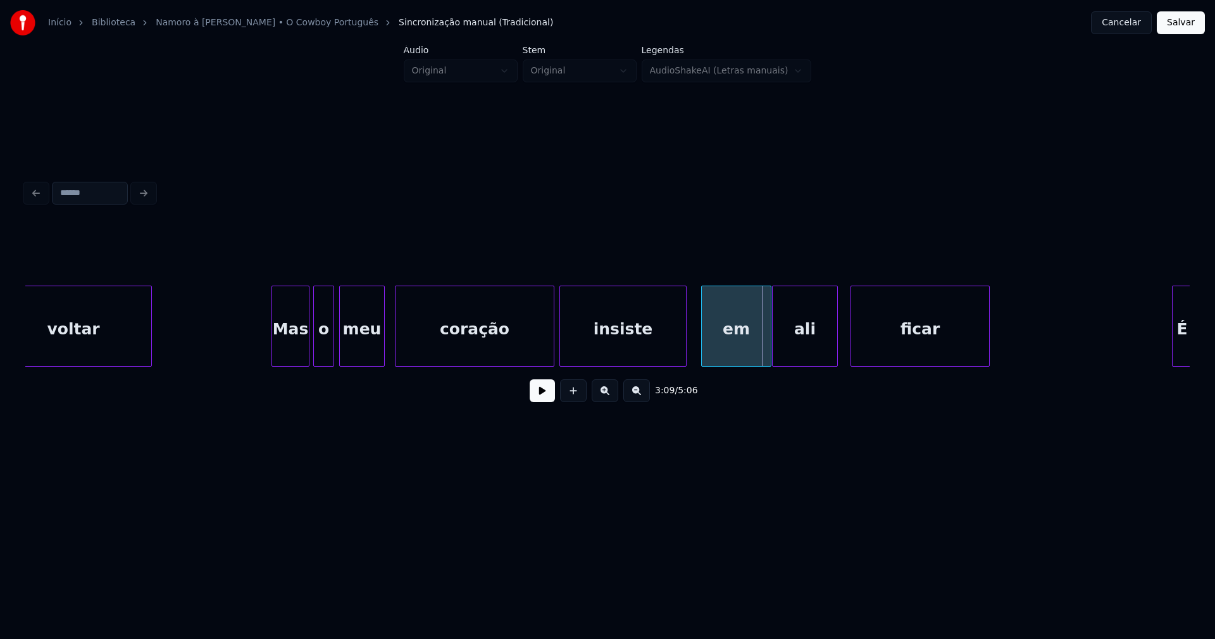
click at [703, 367] on div "voltar Mas o meu coração insiste em ali ficar É" at bounding box center [607, 325] width 1165 height 81
click at [541, 401] on button at bounding box center [542, 390] width 25 height 23
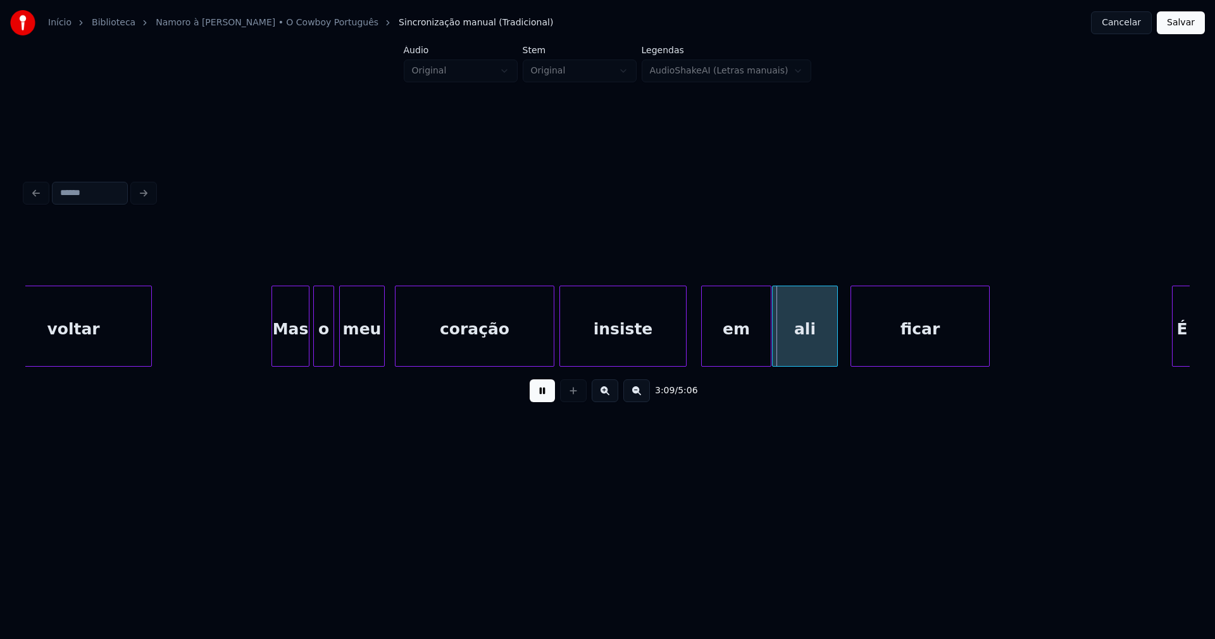
click at [548, 349] on div at bounding box center [548, 326] width 4 height 80
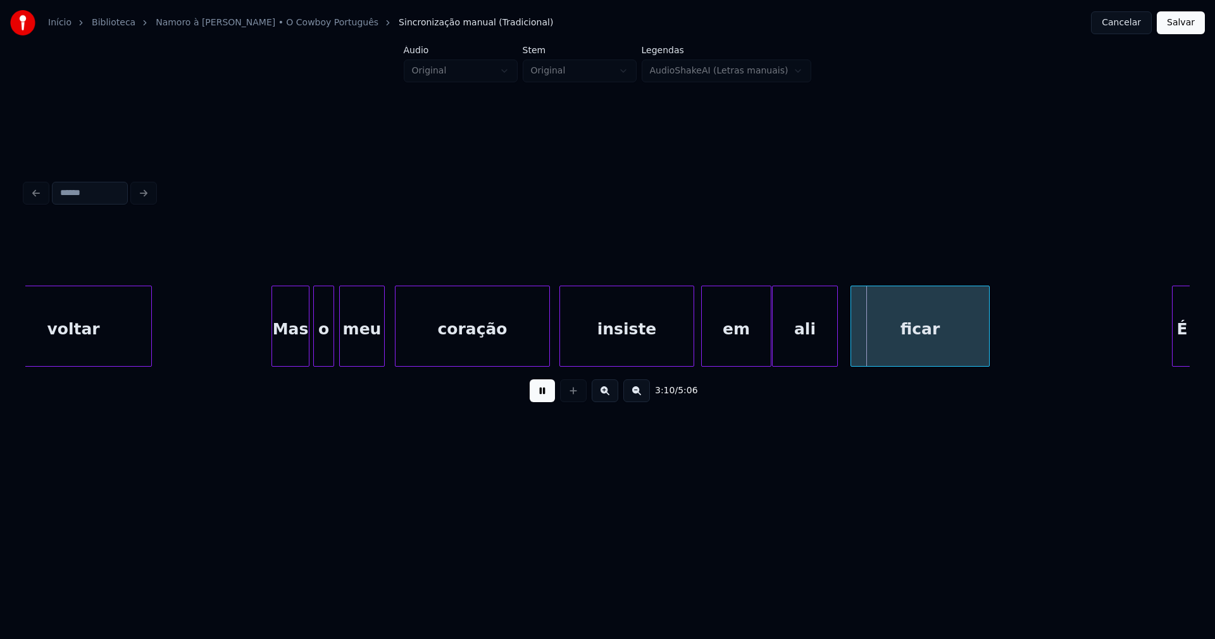
click at [693, 354] on div at bounding box center [692, 326] width 4 height 80
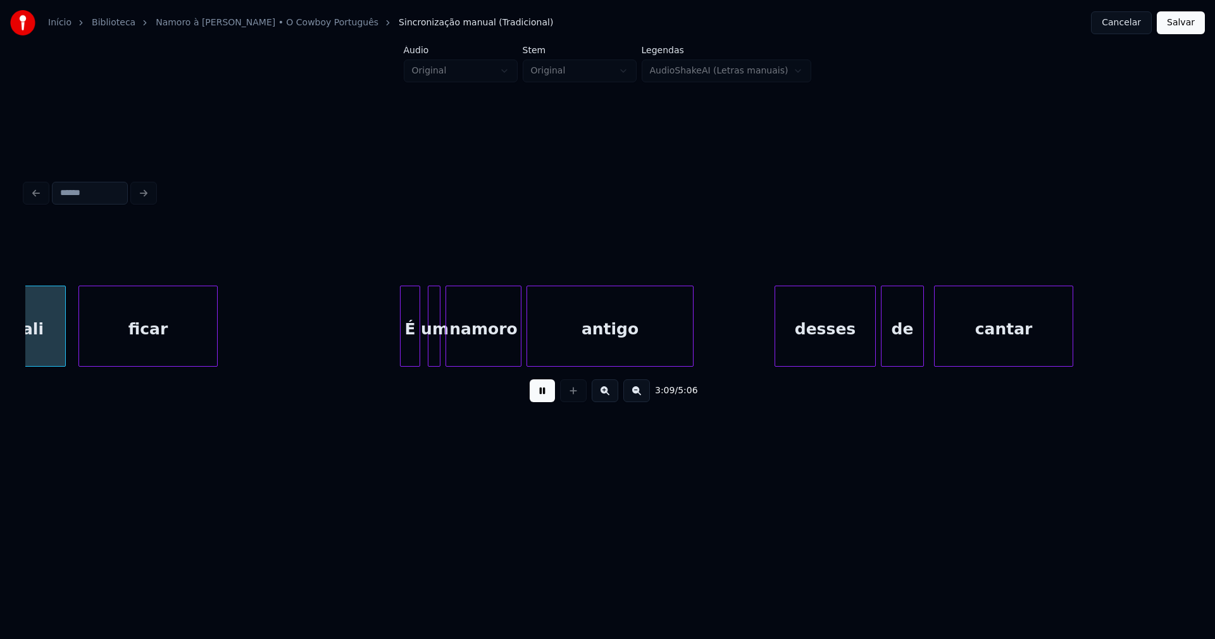
scroll to position [0, 24041]
click at [396, 349] on div at bounding box center [397, 326] width 4 height 80
click at [812, 351] on div "desses" at bounding box center [823, 329] width 100 height 86
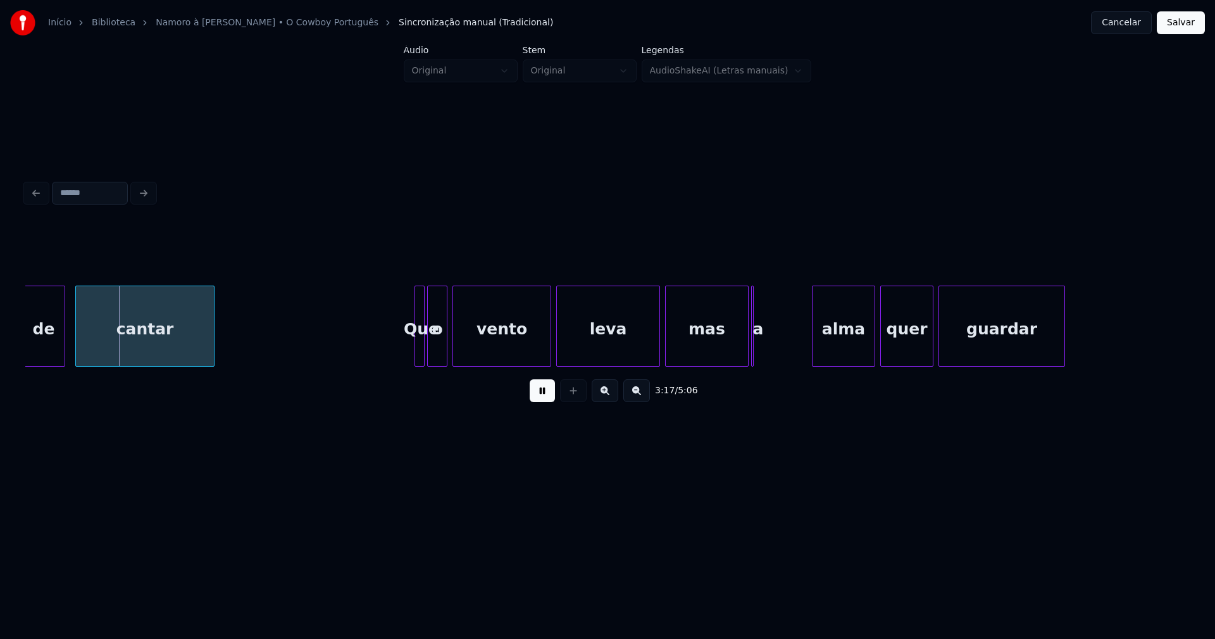
scroll to position [0, 25007]
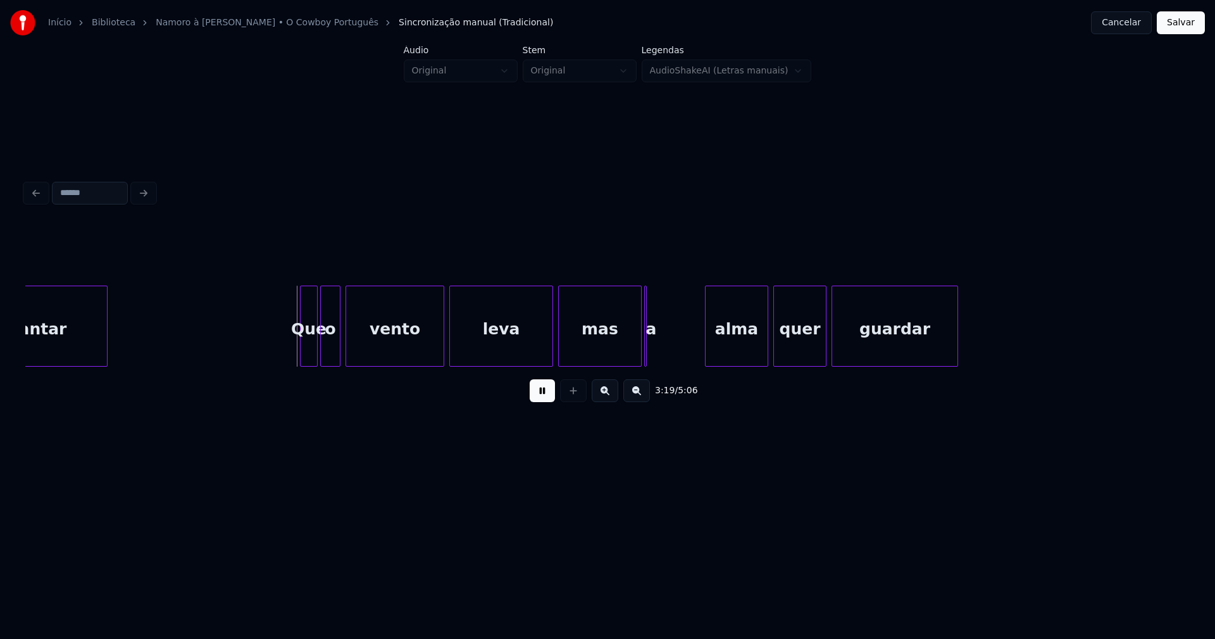
click at [303, 348] on div at bounding box center [303, 326] width 4 height 80
click at [701, 359] on div at bounding box center [700, 326] width 4 height 80
click at [546, 352] on div at bounding box center [545, 326] width 4 height 80
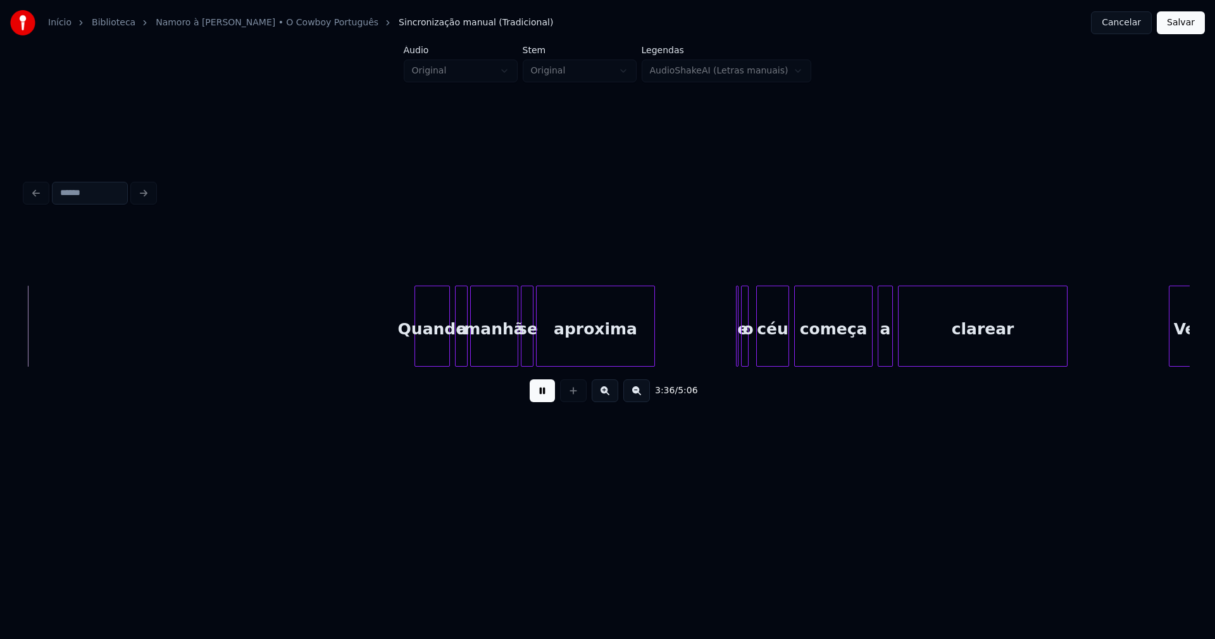
scroll to position [0, 27456]
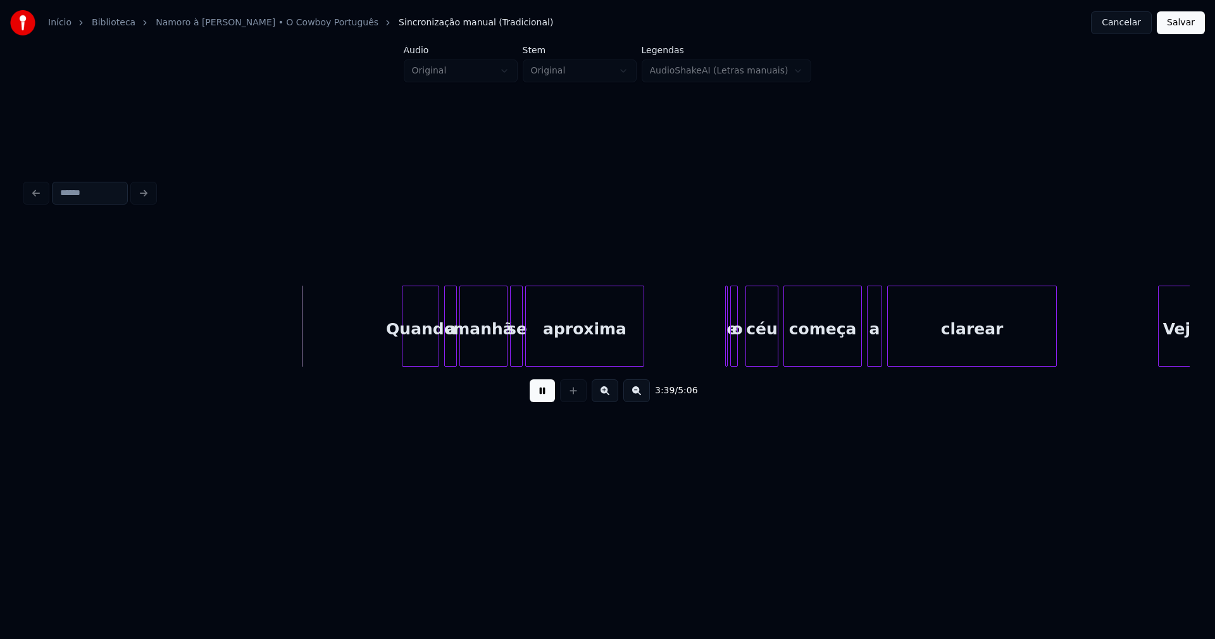
click at [405, 352] on div at bounding box center [405, 326] width 4 height 80
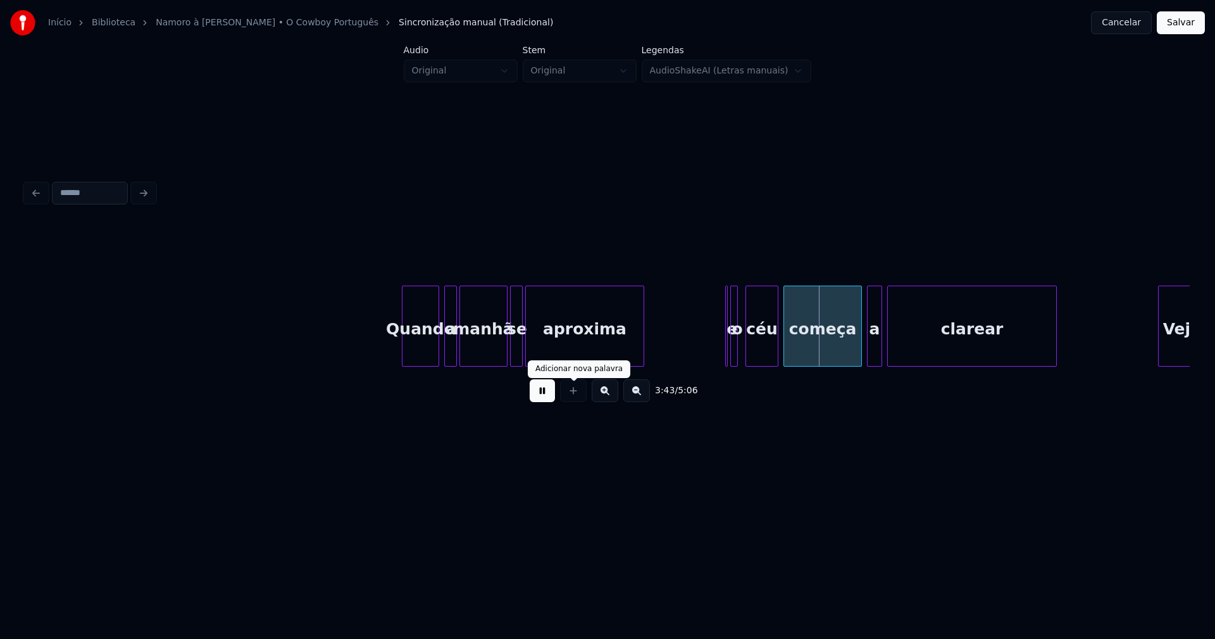
click at [546, 393] on button at bounding box center [542, 390] width 25 height 23
click at [727, 351] on div at bounding box center [728, 326] width 4 height 80
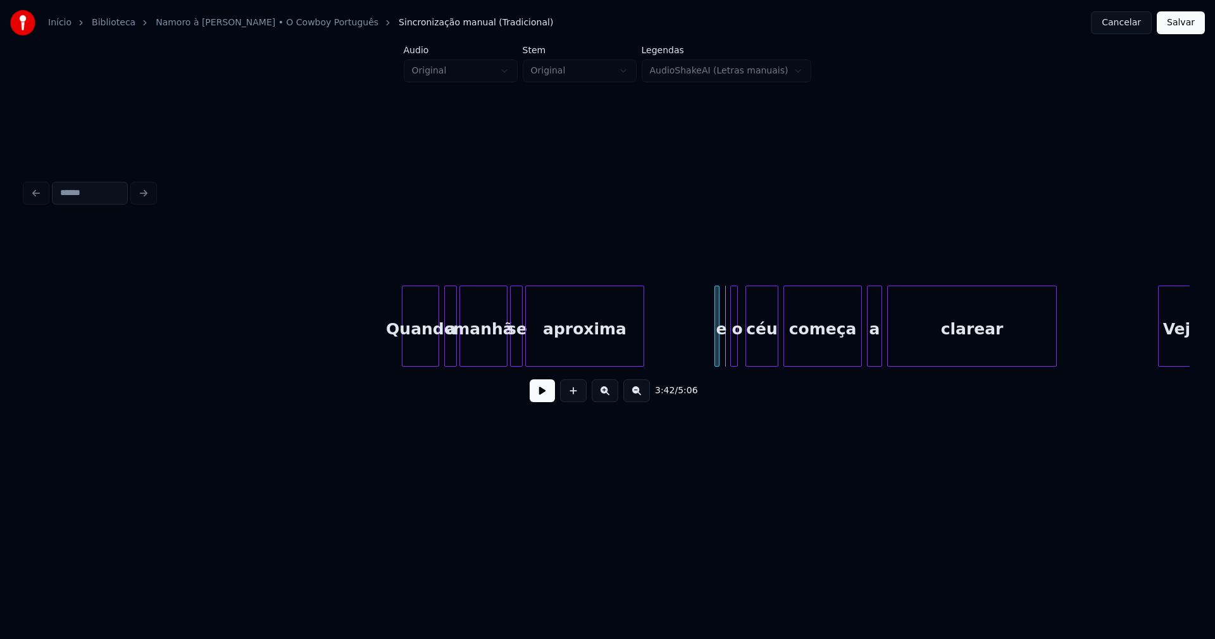
click at [715, 349] on div "e" at bounding box center [717, 325] width 5 height 81
click at [727, 354] on div at bounding box center [726, 326] width 4 height 80
click at [542, 398] on button at bounding box center [542, 390] width 25 height 23
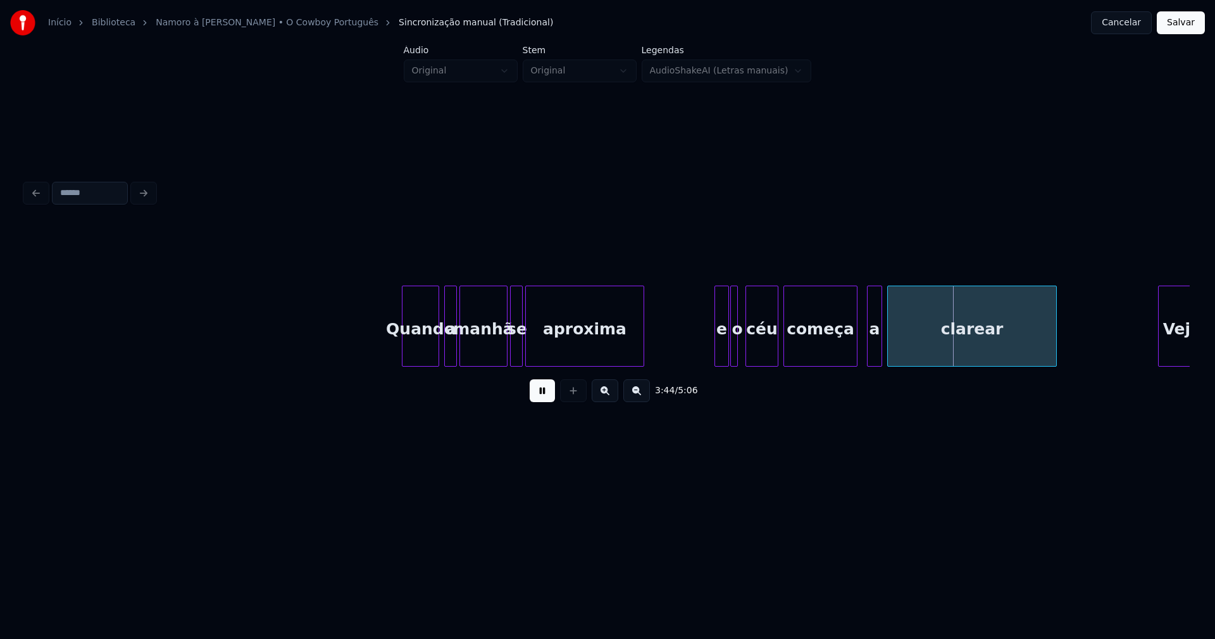
click at [856, 356] on div at bounding box center [855, 326] width 4 height 80
click at [872, 350] on div "a" at bounding box center [869, 329] width 14 height 86
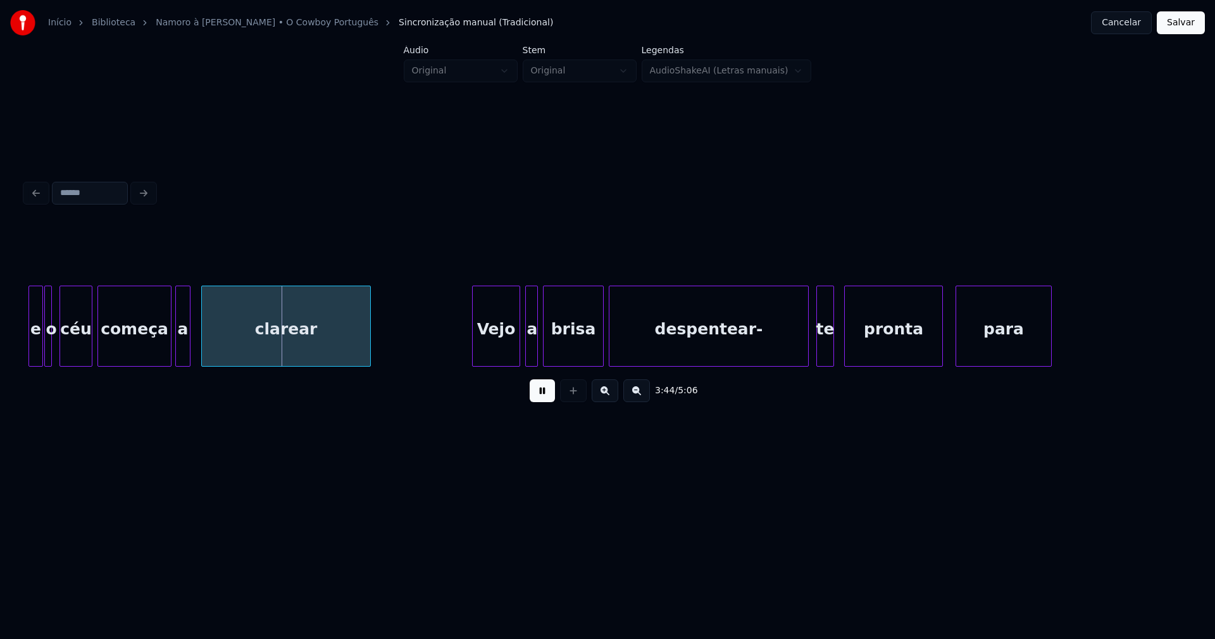
scroll to position [0, 28292]
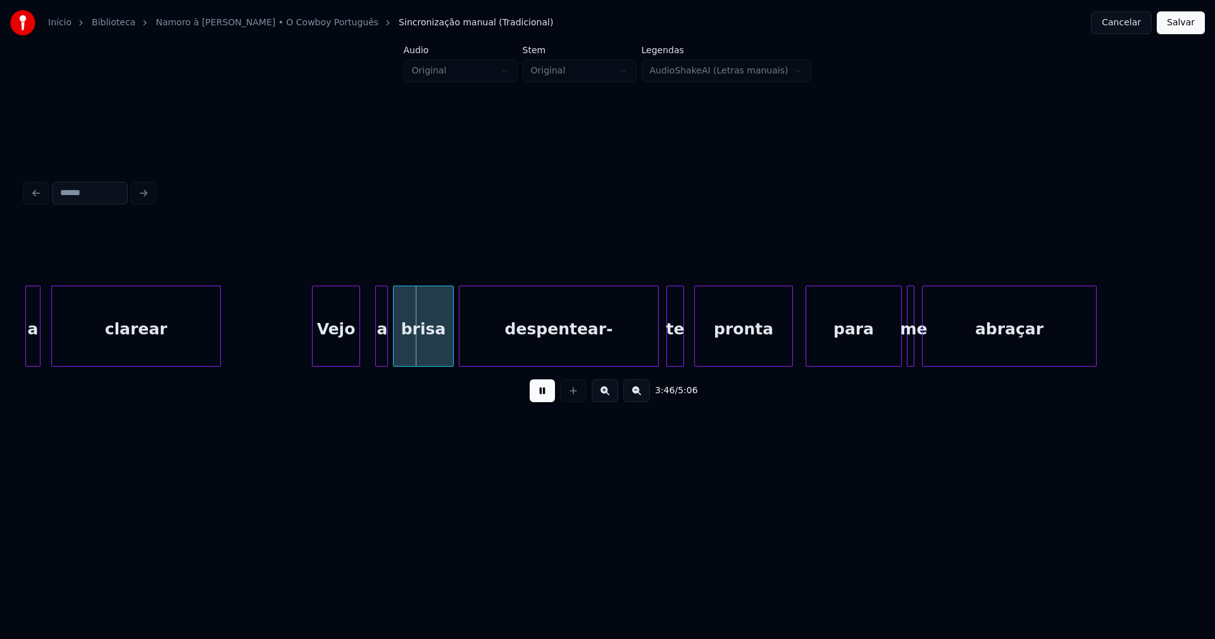
click at [342, 359] on div "Vejo" at bounding box center [336, 329] width 47 height 86
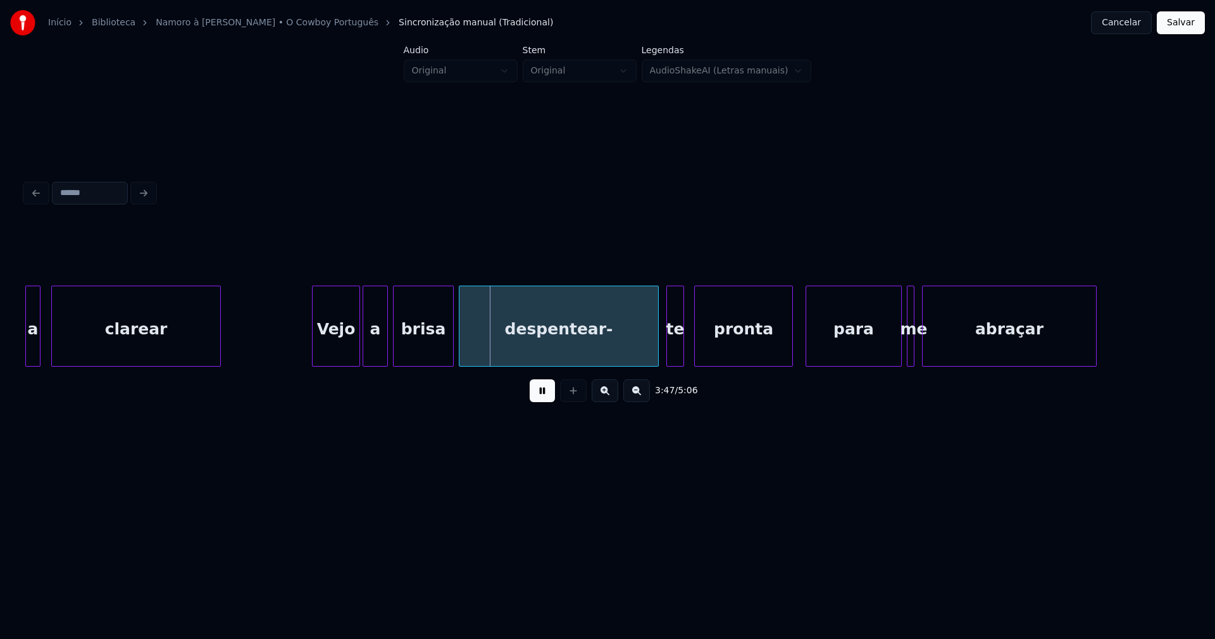
click at [367, 358] on div at bounding box center [365, 326] width 4 height 80
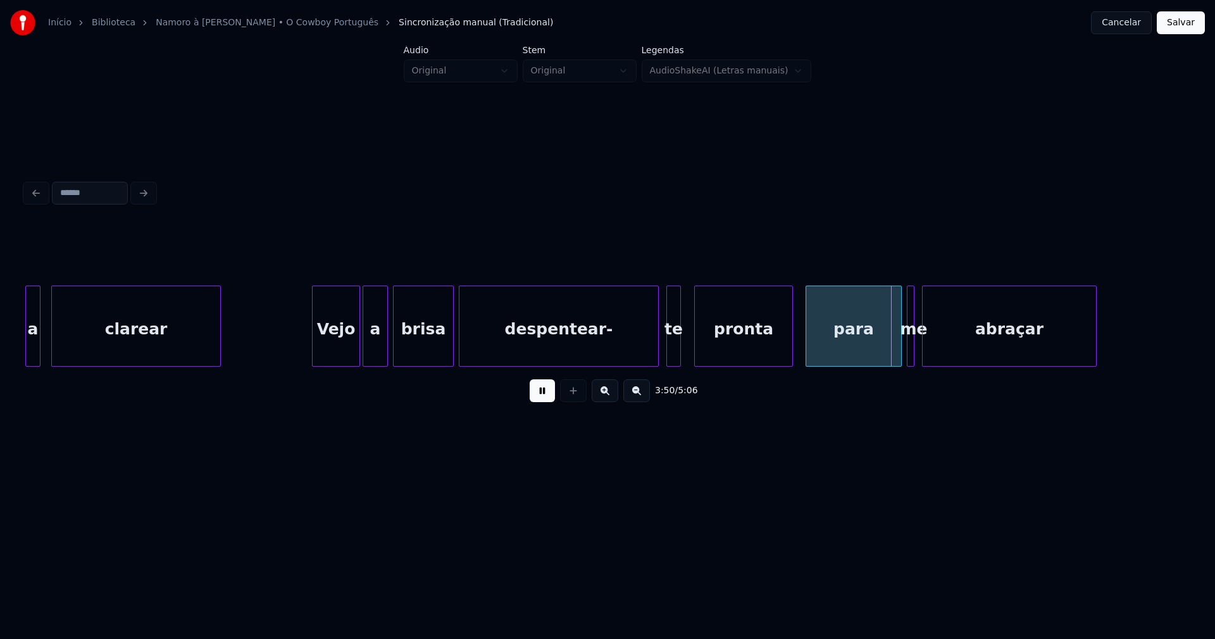
click at [680, 346] on div at bounding box center [679, 326] width 4 height 80
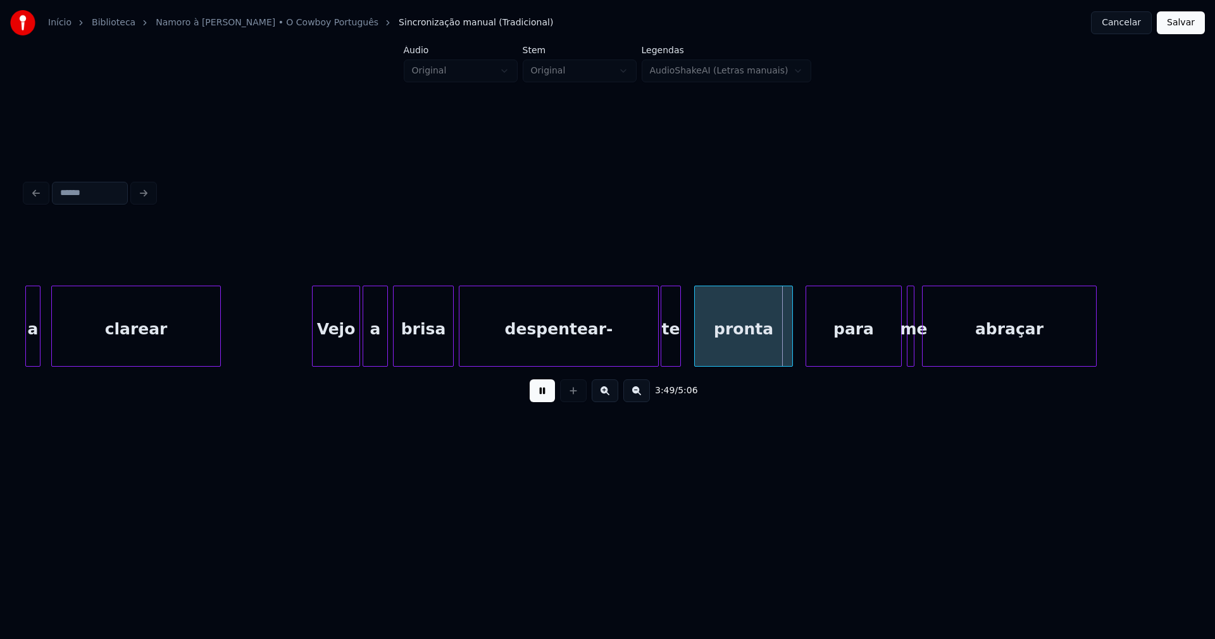
click at [662, 347] on div at bounding box center [663, 326] width 4 height 80
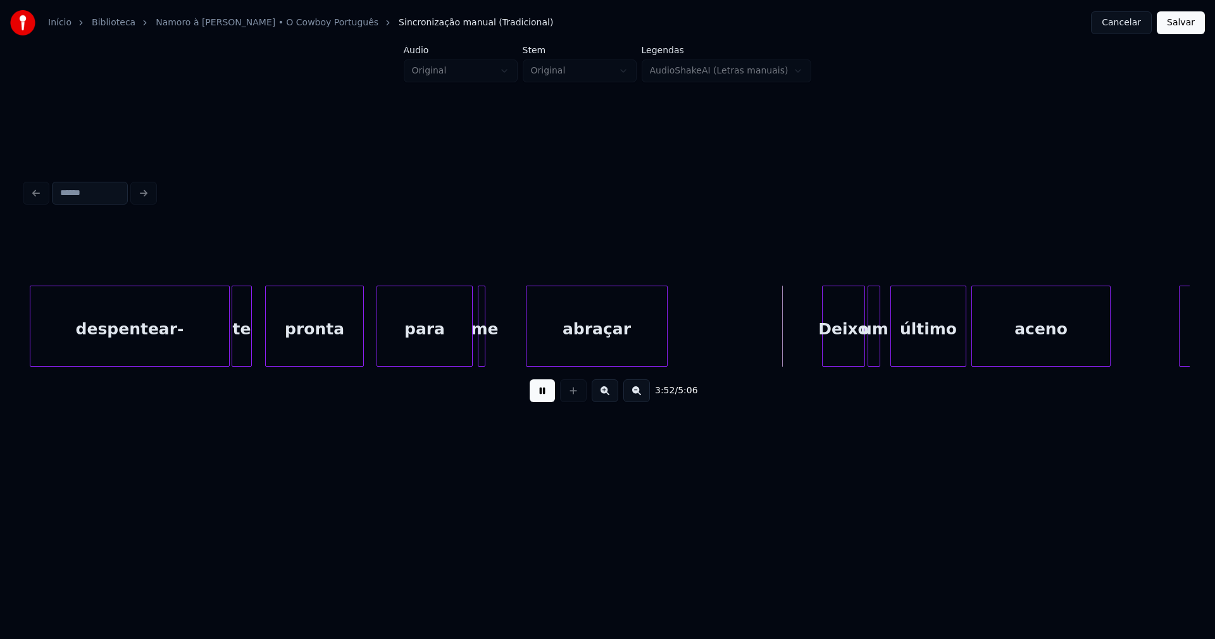
scroll to position [0, 28699]
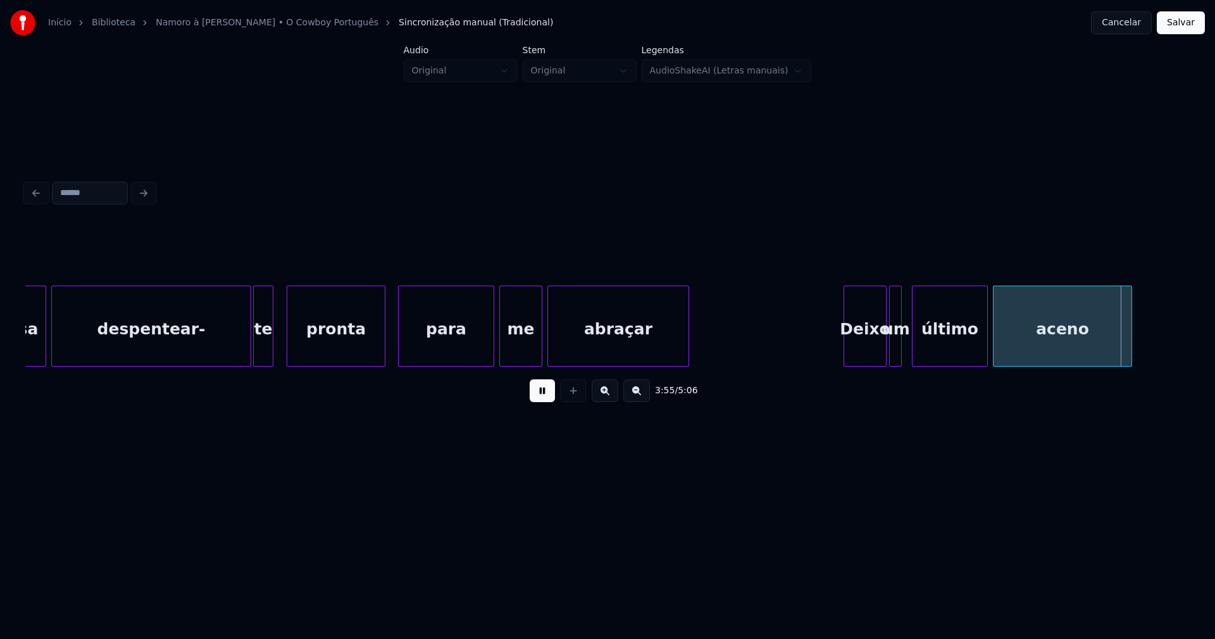
click at [540, 346] on div at bounding box center [540, 326] width 4 height 80
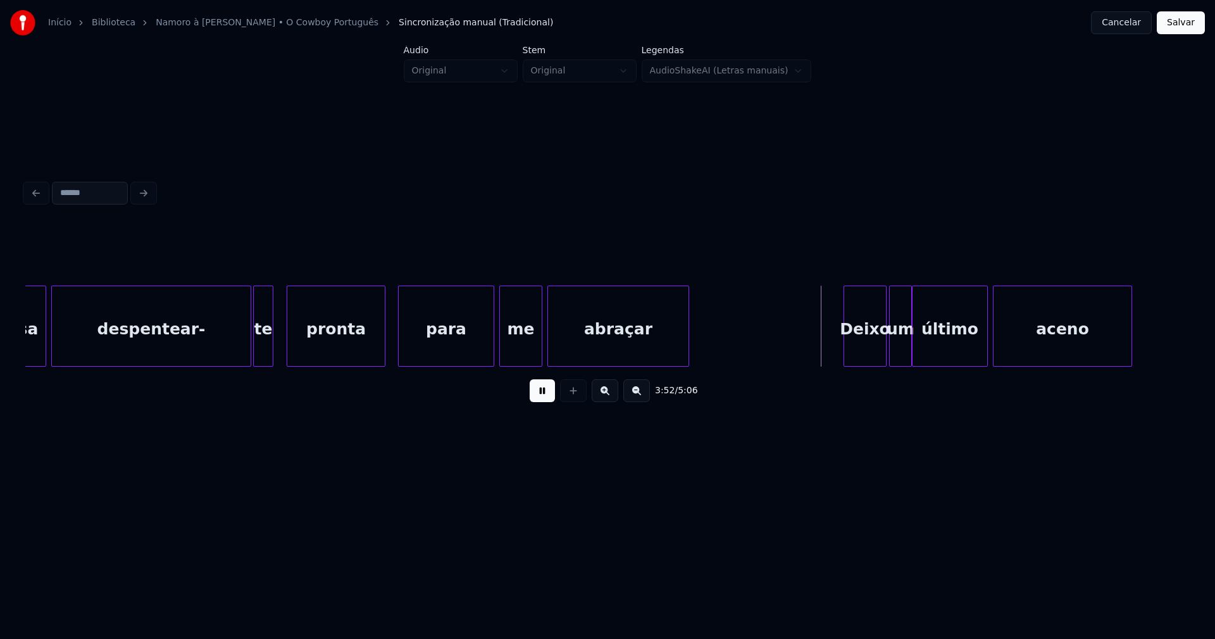
click at [908, 346] on div at bounding box center [910, 326] width 4 height 80
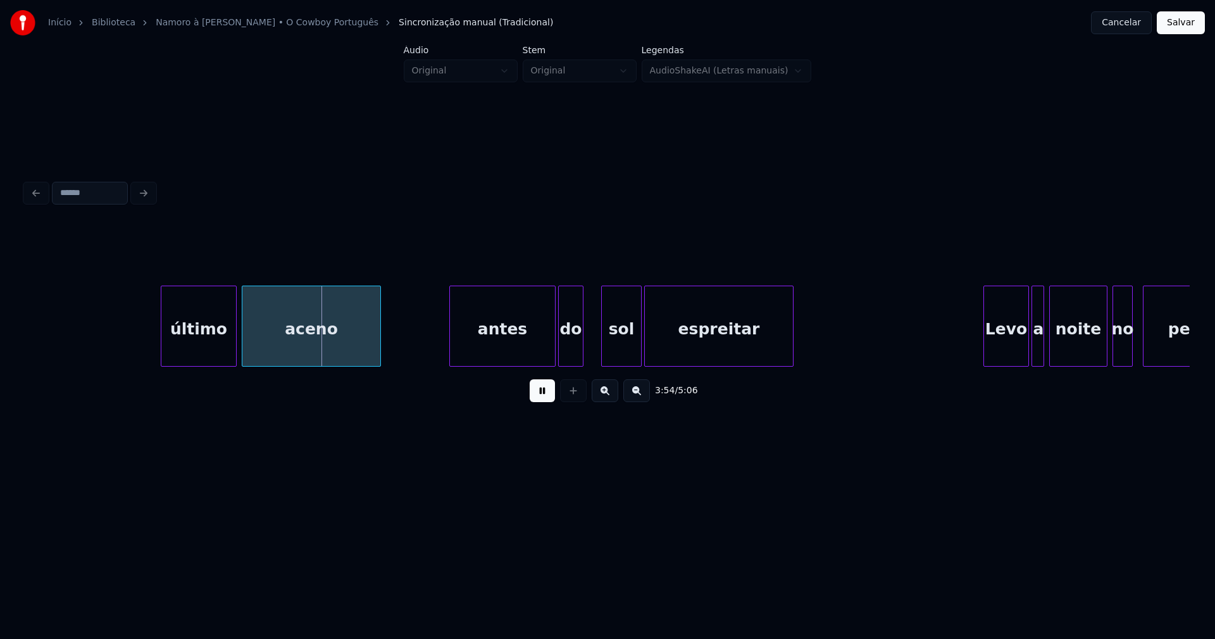
scroll to position [0, 29751]
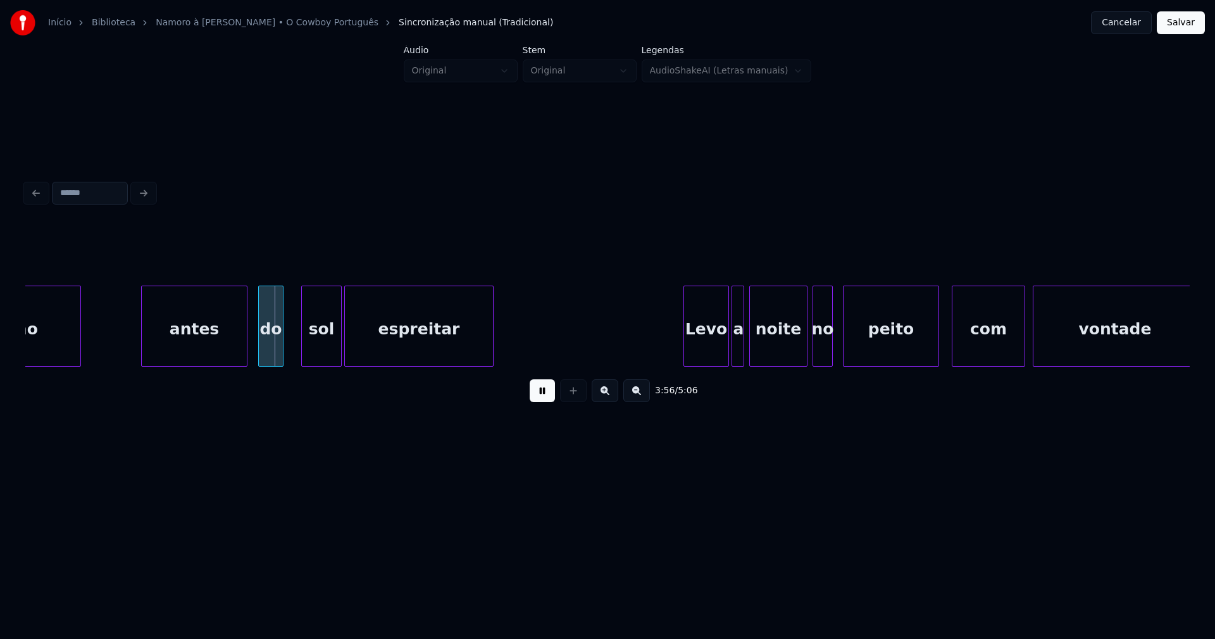
click at [180, 344] on div "antes" at bounding box center [194, 329] width 105 height 86
click at [694, 353] on div "Levo" at bounding box center [693, 329] width 44 height 86
click at [722, 354] on div at bounding box center [722, 326] width 4 height 80
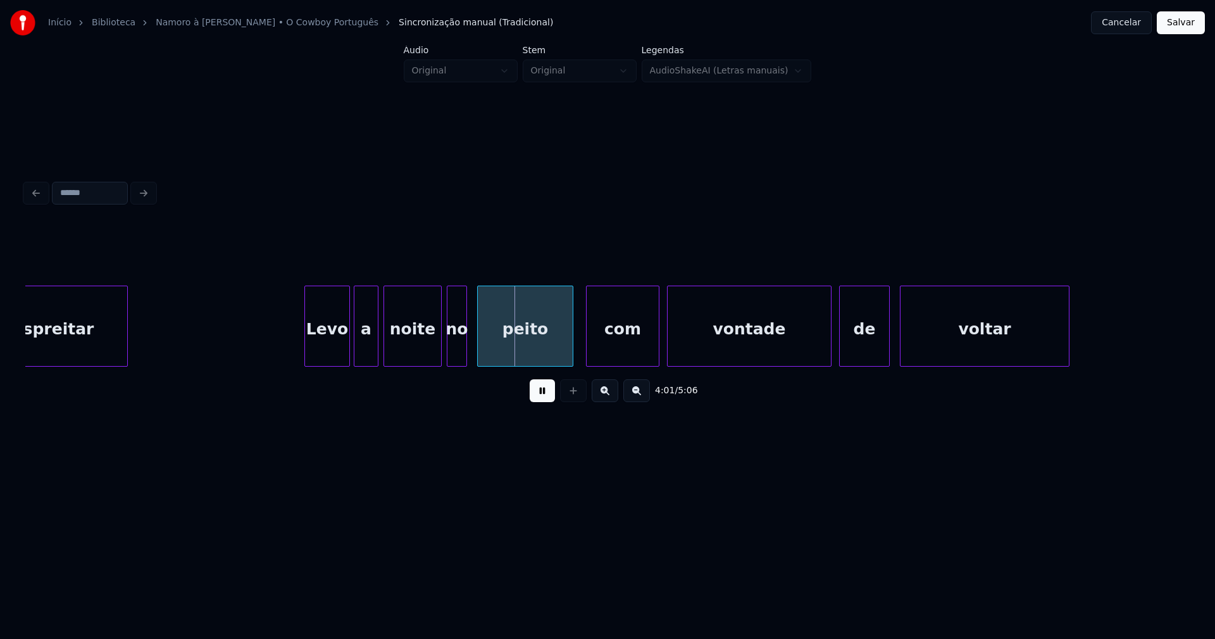
scroll to position [0, 30137]
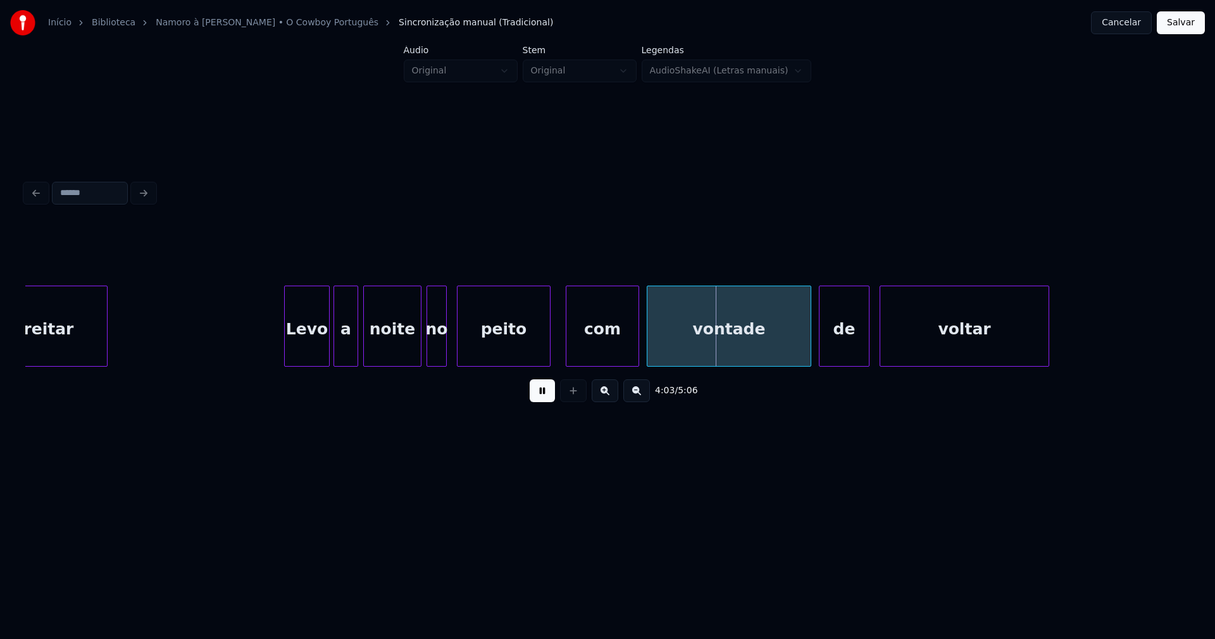
click at [548, 342] on div at bounding box center [548, 326] width 4 height 80
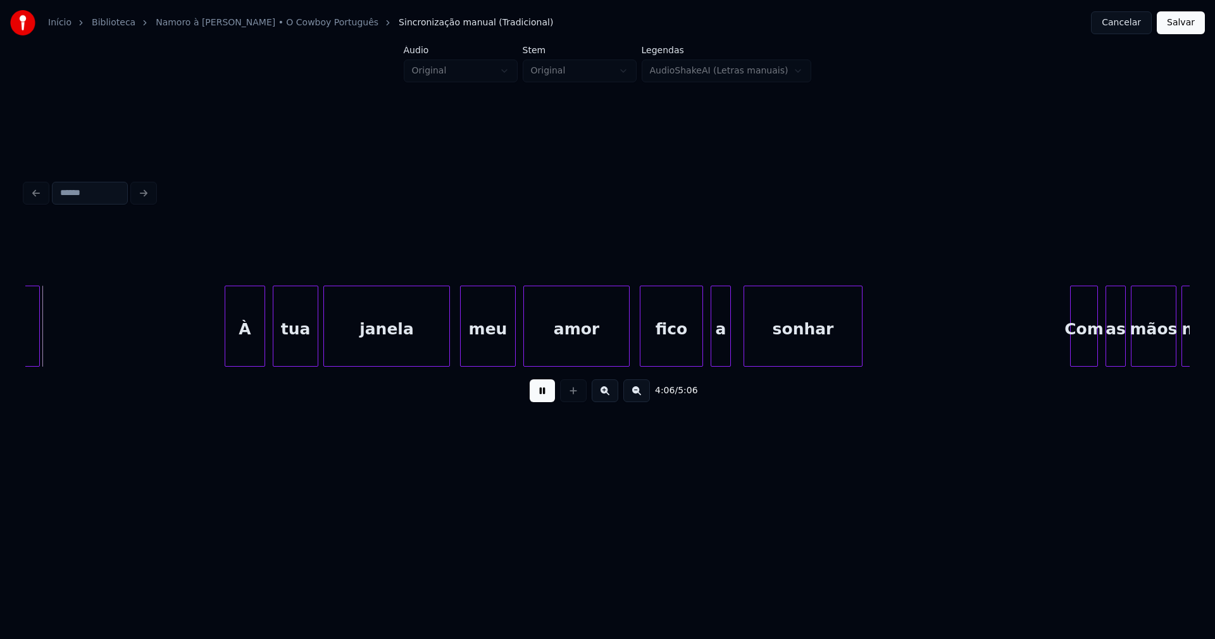
scroll to position [0, 31155]
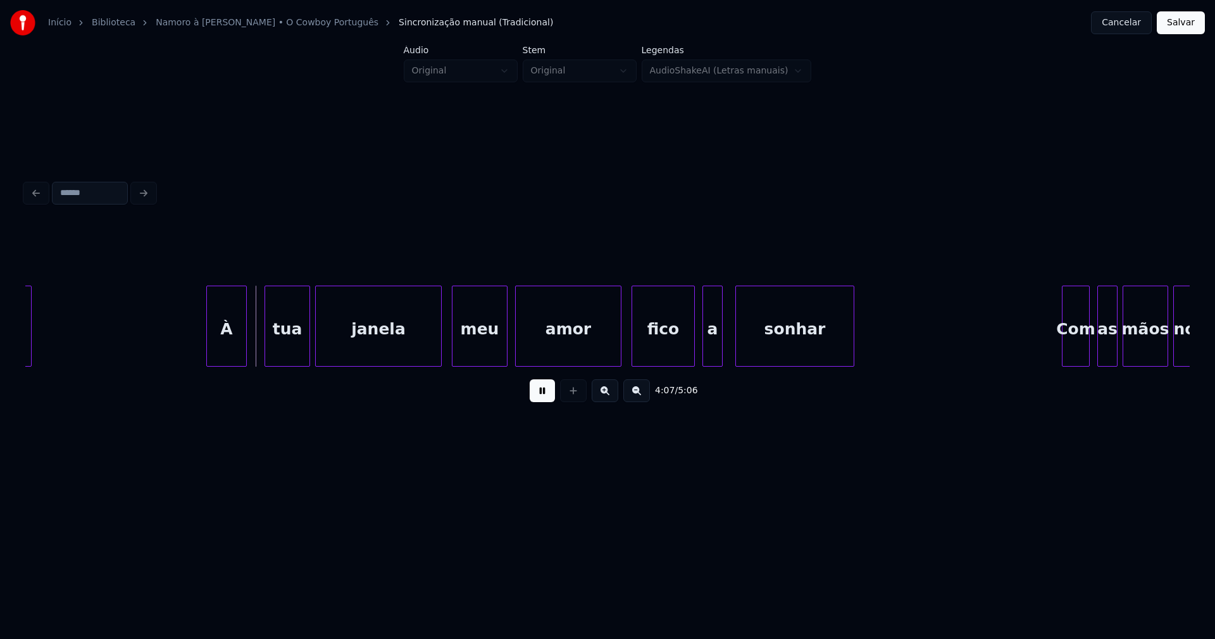
click at [233, 349] on div "À" at bounding box center [226, 329] width 39 height 86
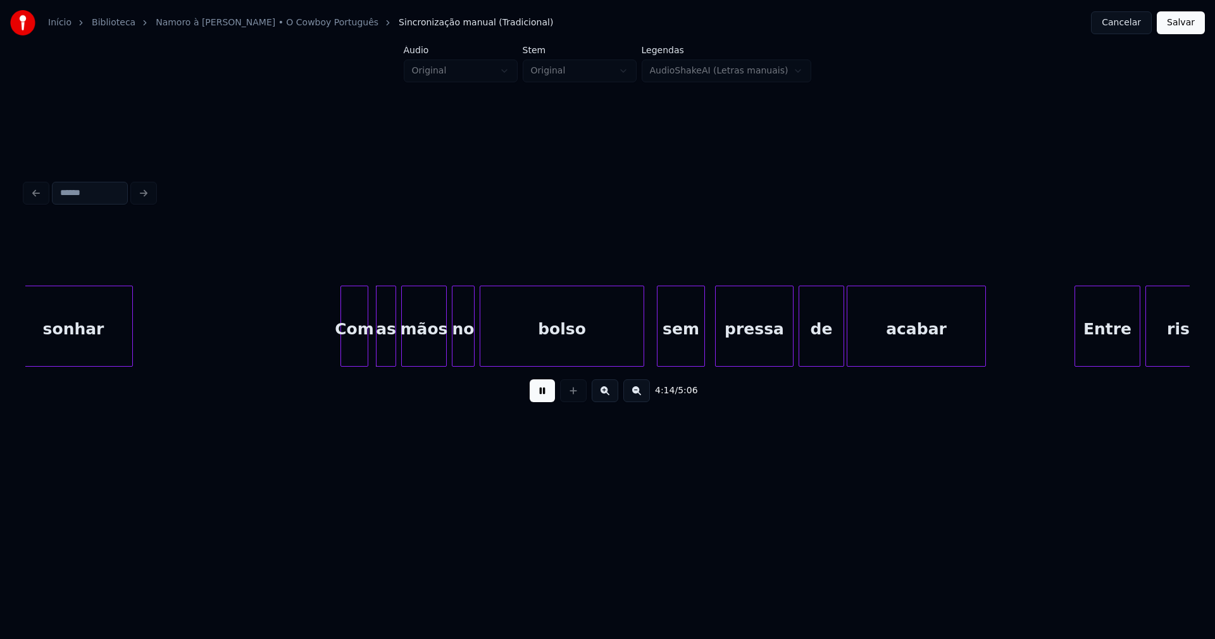
scroll to position [0, 31898]
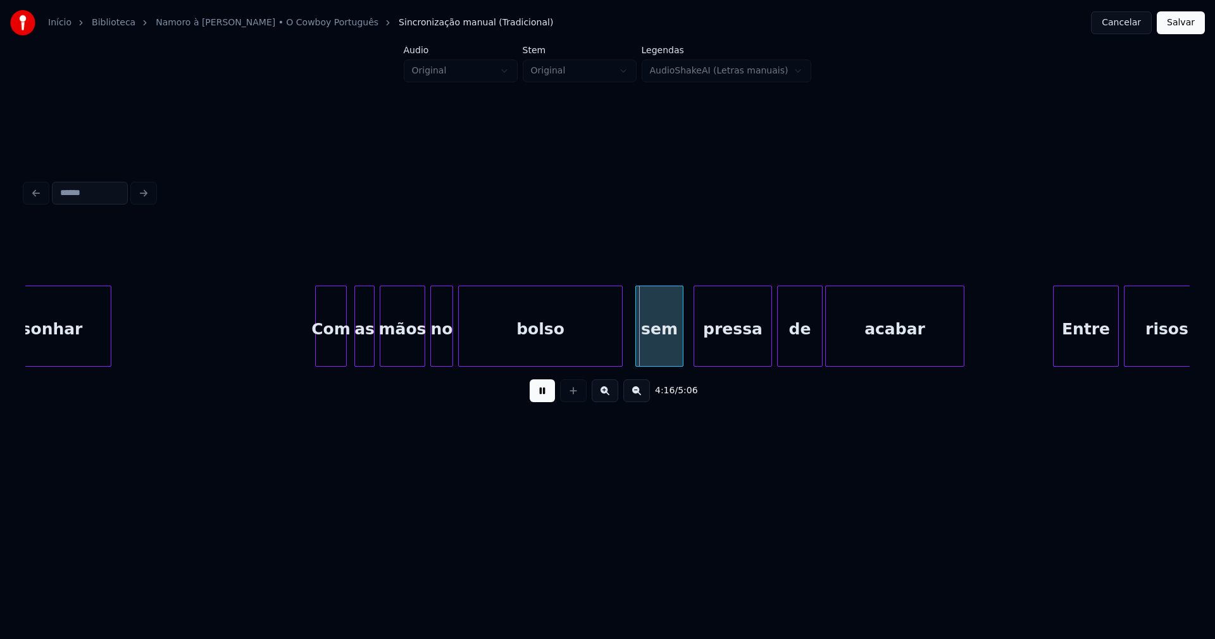
click at [318, 350] on div at bounding box center [318, 326] width 4 height 80
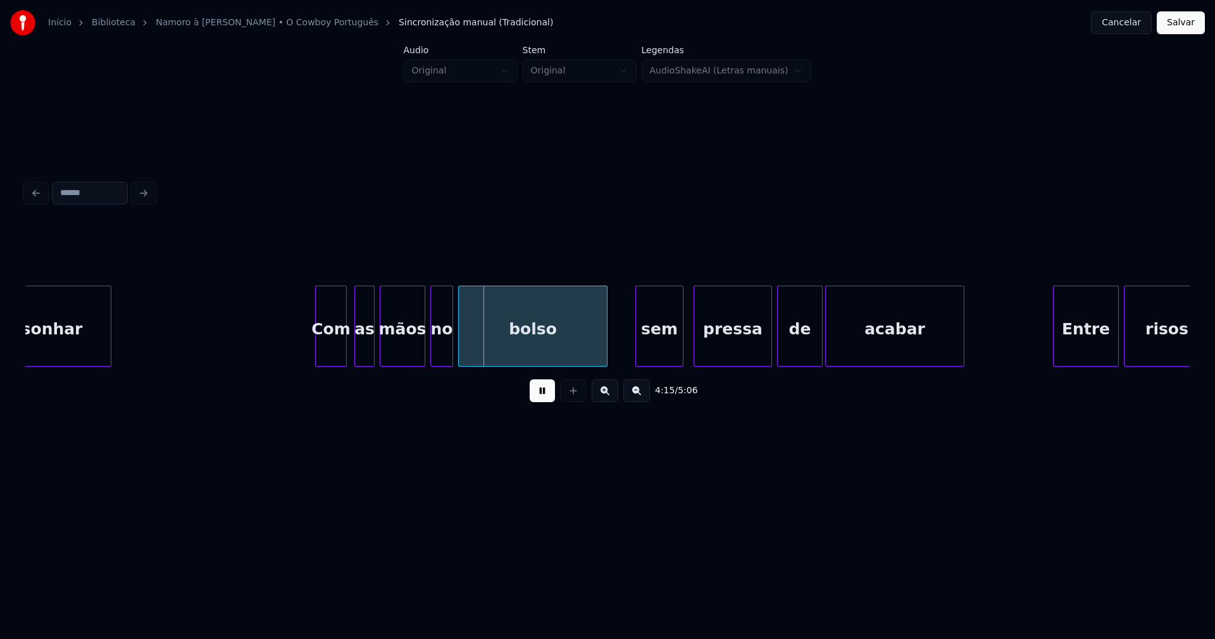
click at [606, 346] on div at bounding box center [605, 326] width 4 height 80
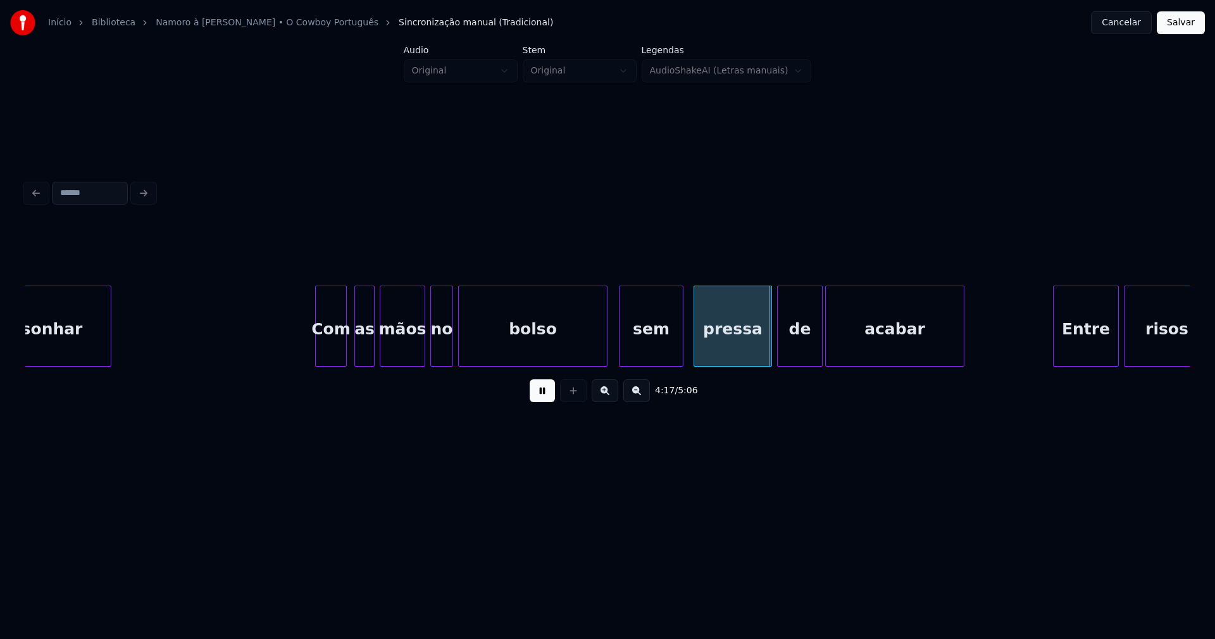
click at [622, 356] on div at bounding box center [622, 326] width 4 height 80
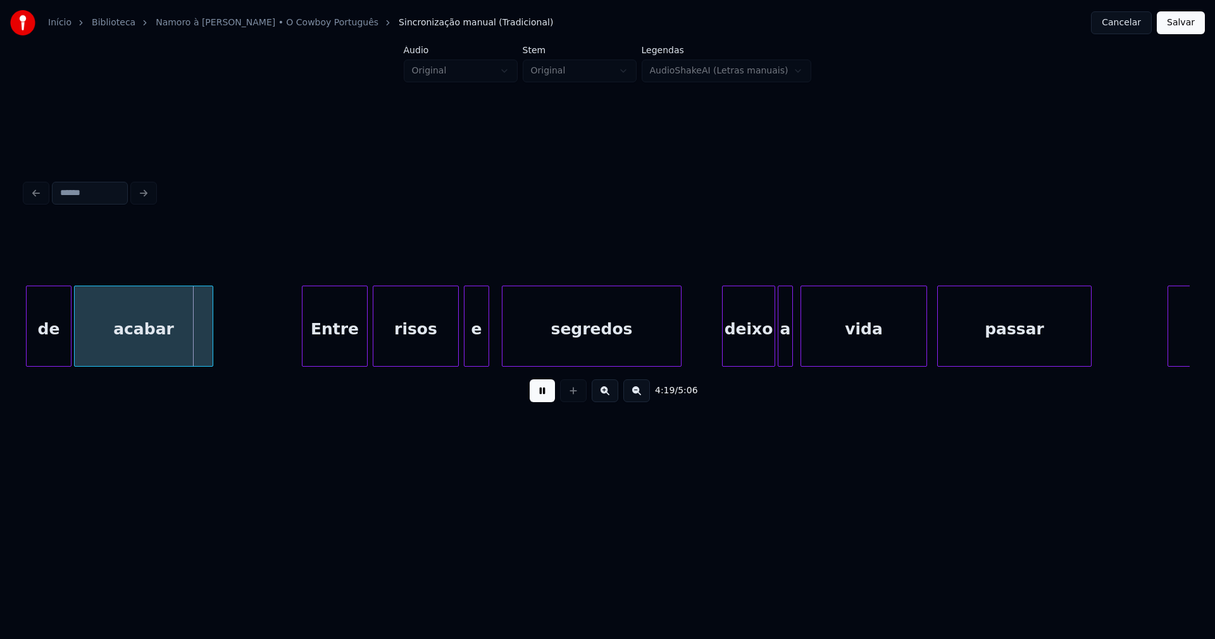
scroll to position [0, 32713]
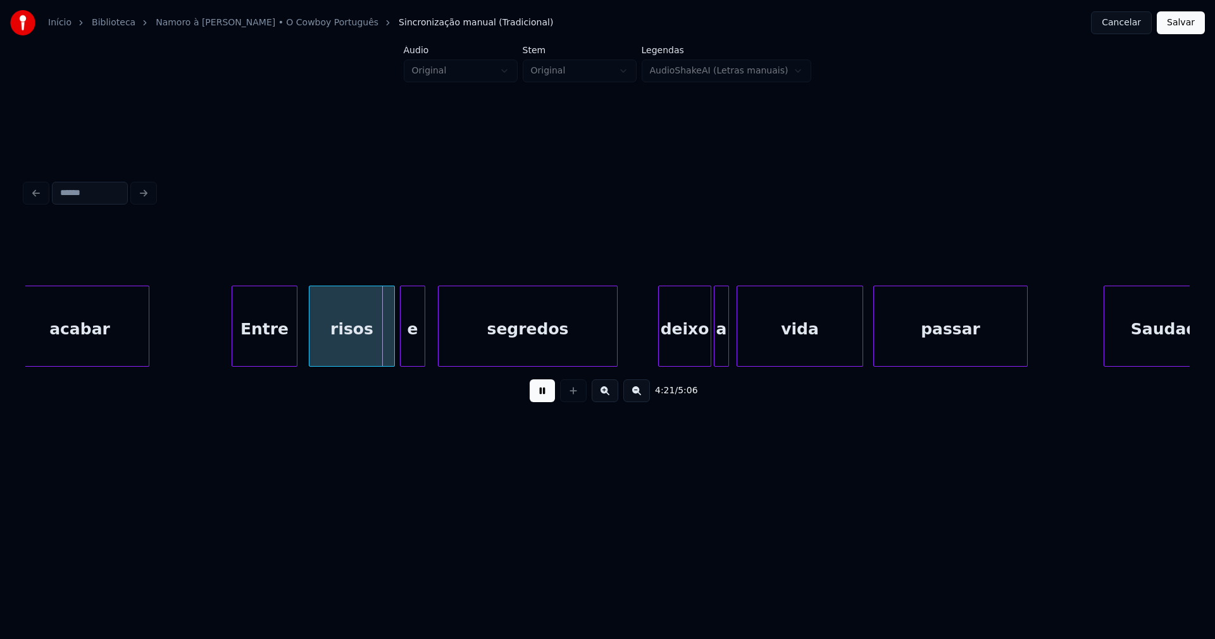
click at [263, 341] on div "Entre" at bounding box center [264, 329] width 65 height 86
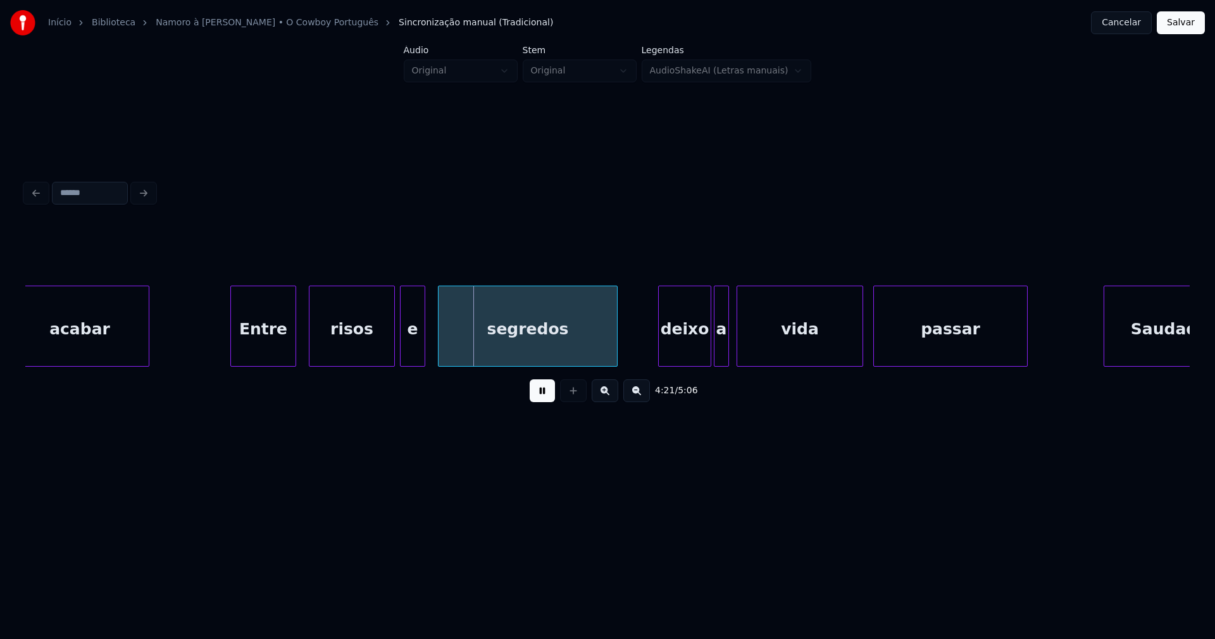
click at [291, 340] on div "Entre" at bounding box center [263, 329] width 65 height 86
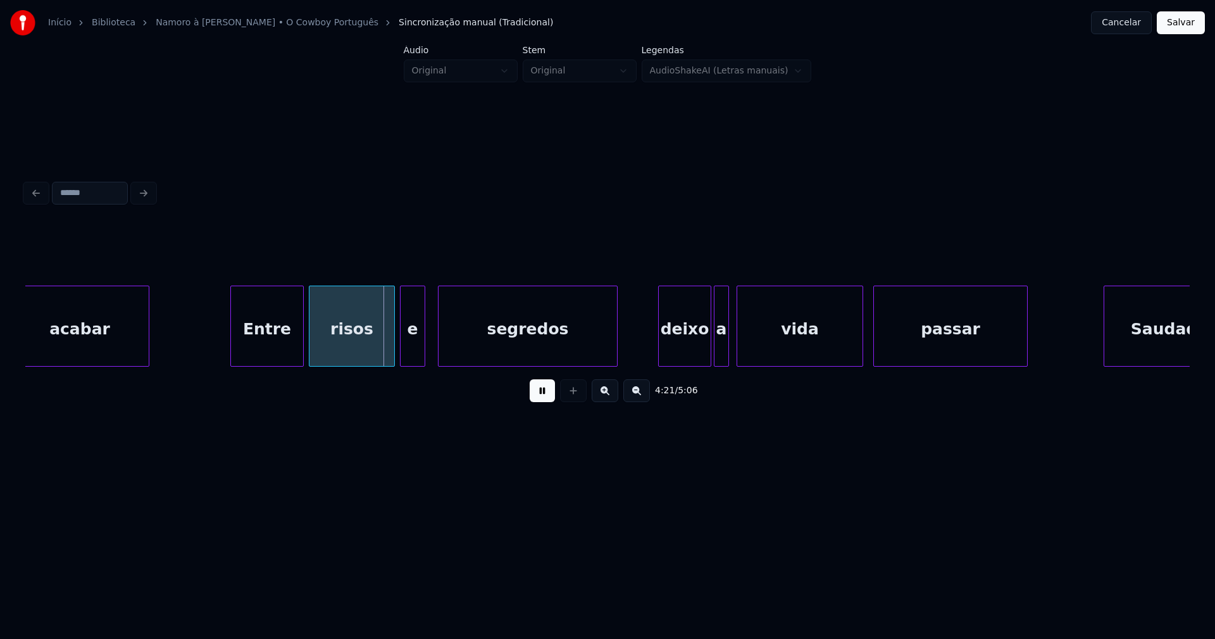
click at [299, 337] on div at bounding box center [301, 326] width 4 height 80
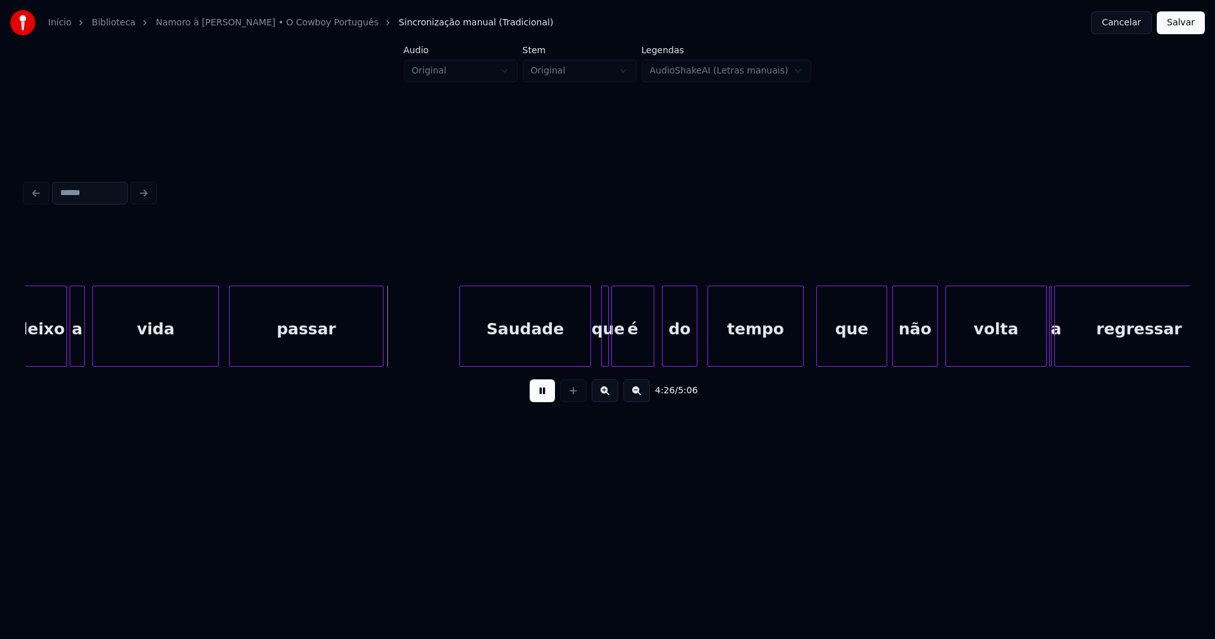
scroll to position [0, 33422]
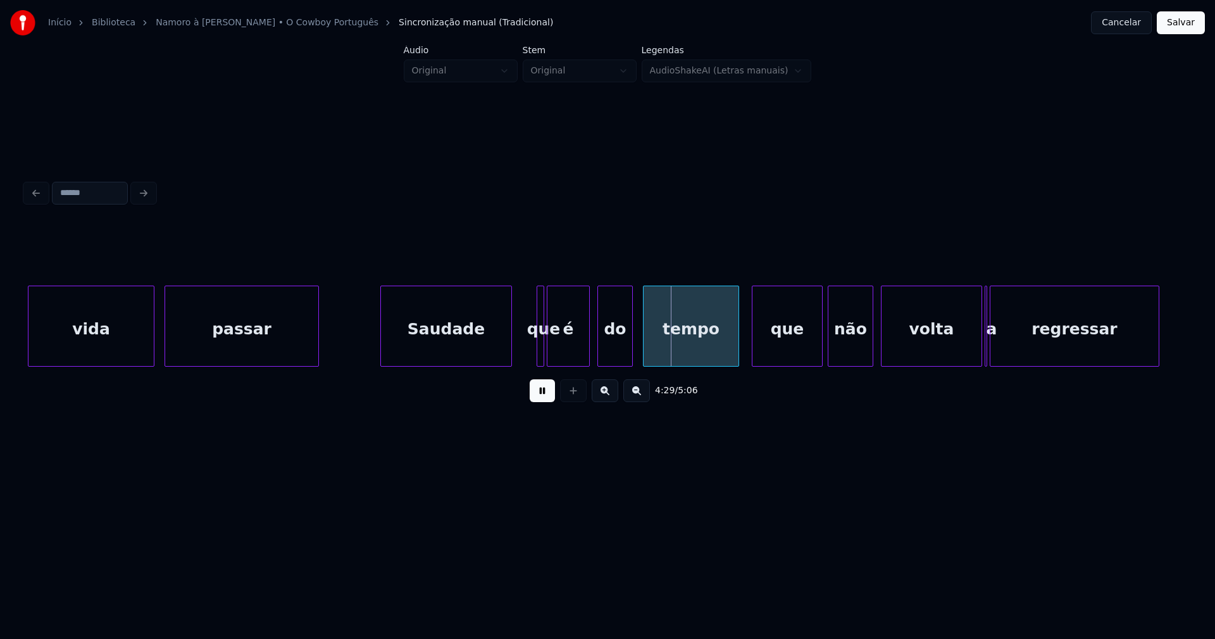
click at [437, 363] on div "vida passar Saudade que é do tempo que não volta a regressar" at bounding box center [607, 325] width 1165 height 81
click at [569, 349] on div at bounding box center [569, 326] width 4 height 80
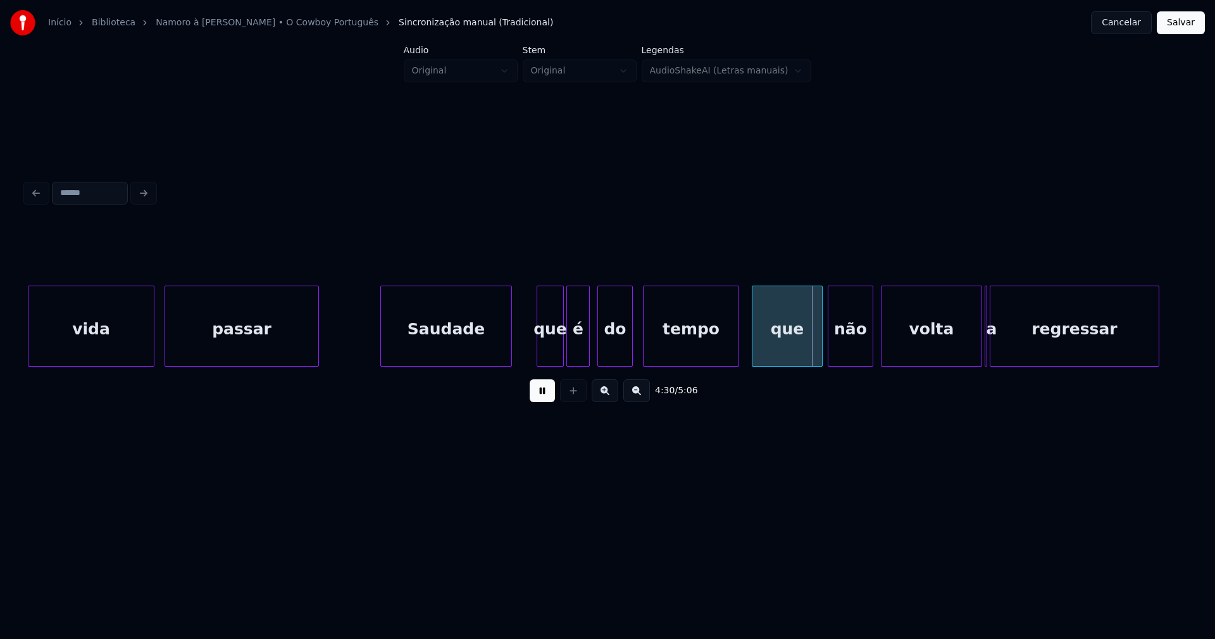
click at [561, 351] on div at bounding box center [562, 326] width 4 height 80
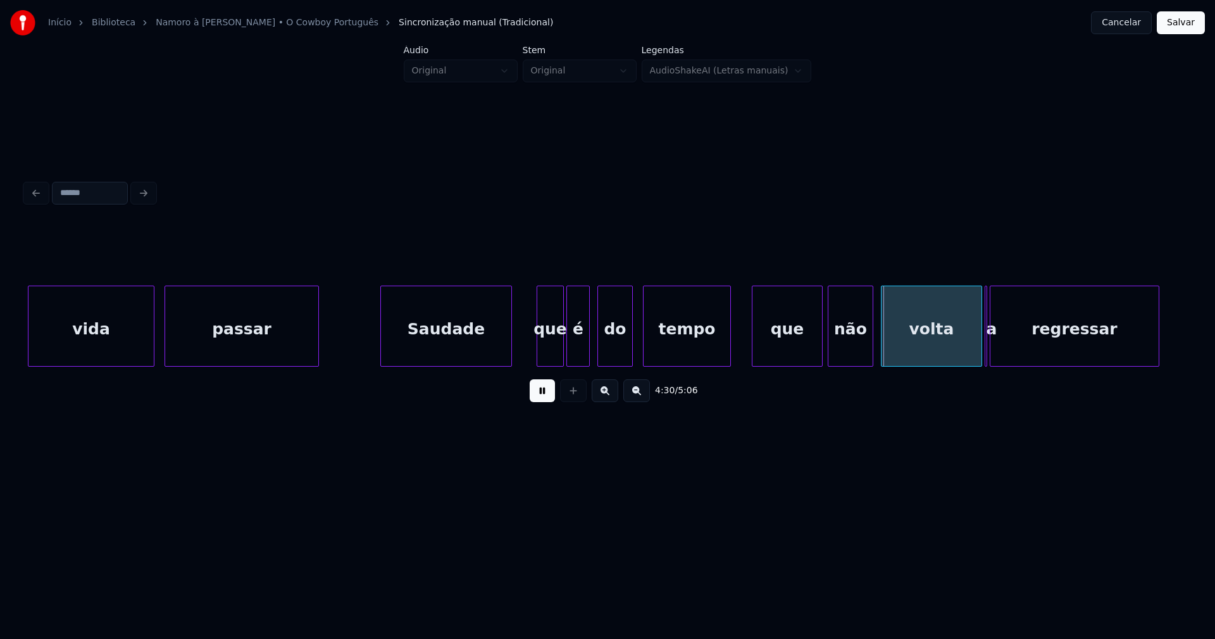
click at [730, 351] on div at bounding box center [729, 326] width 4 height 80
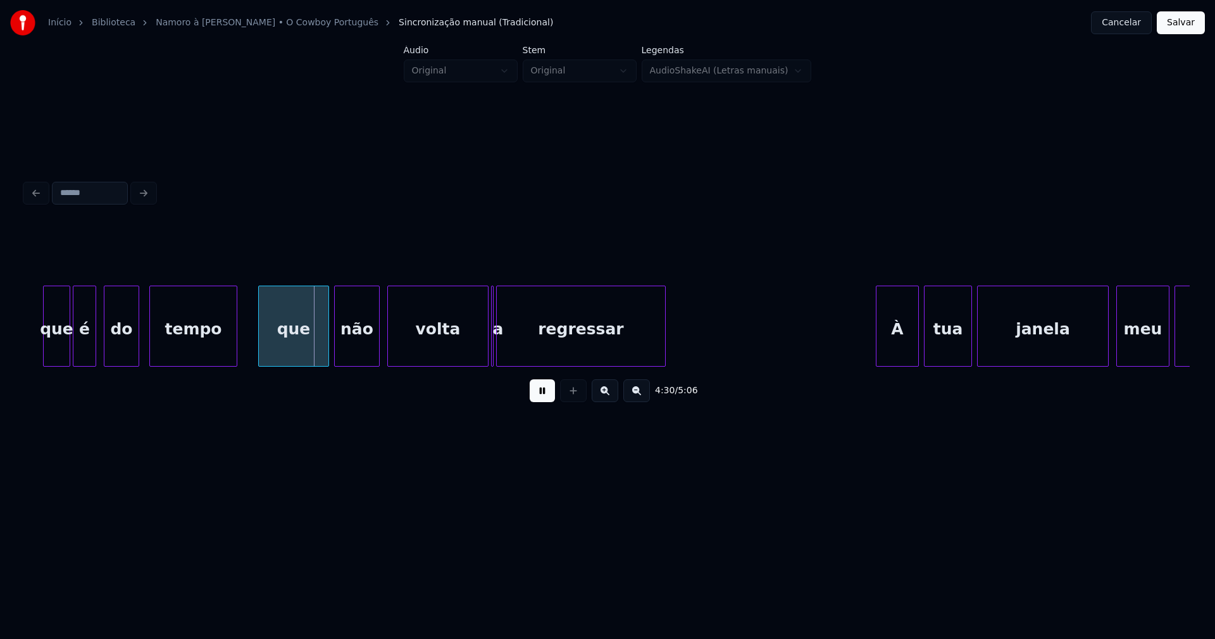
scroll to position [0, 33937]
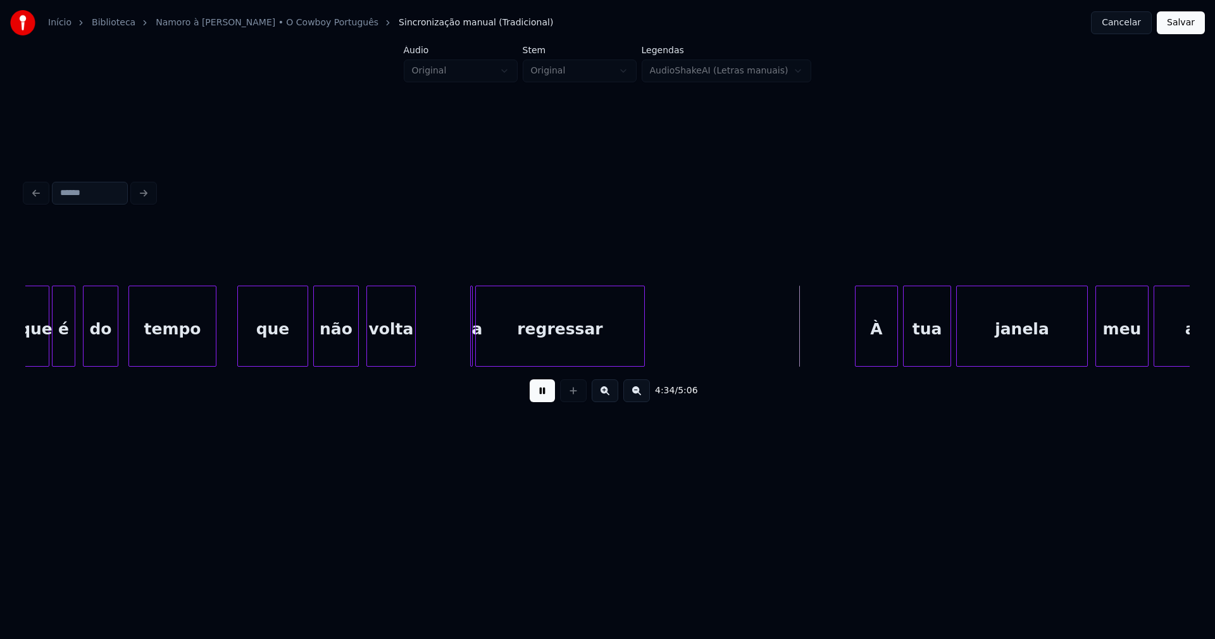
click at [412, 367] on div "que é do tempo que não volta a regressar À tua [PERSON_NAME] meu amor" at bounding box center [607, 325] width 1165 height 81
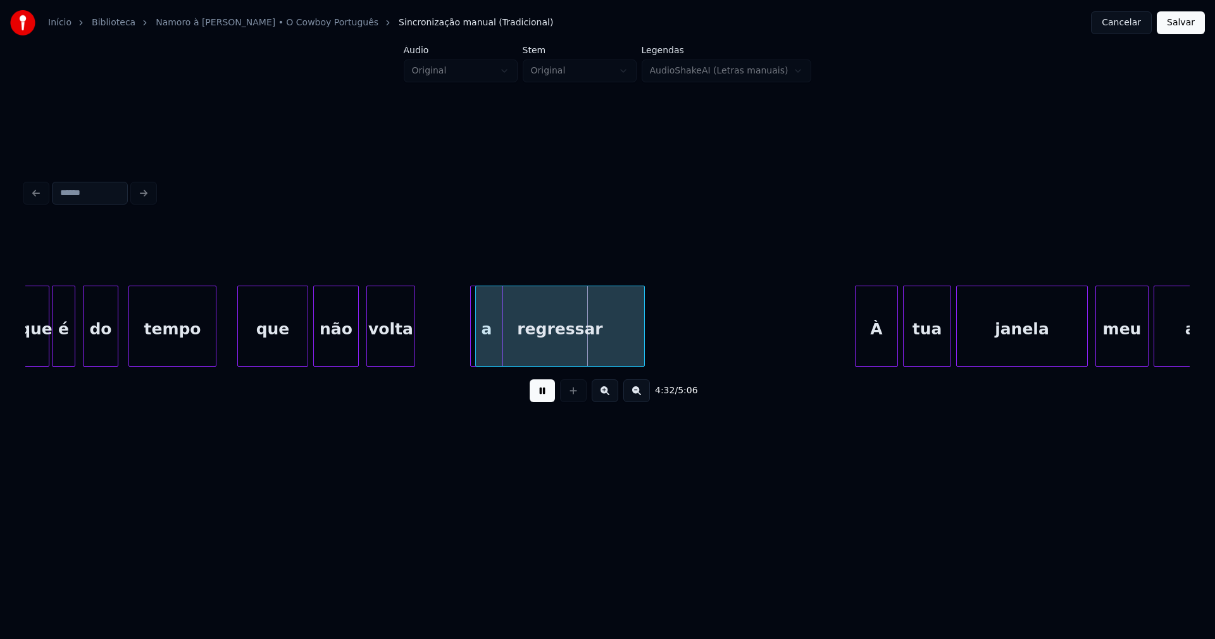
click at [501, 352] on div at bounding box center [501, 326] width 4 height 80
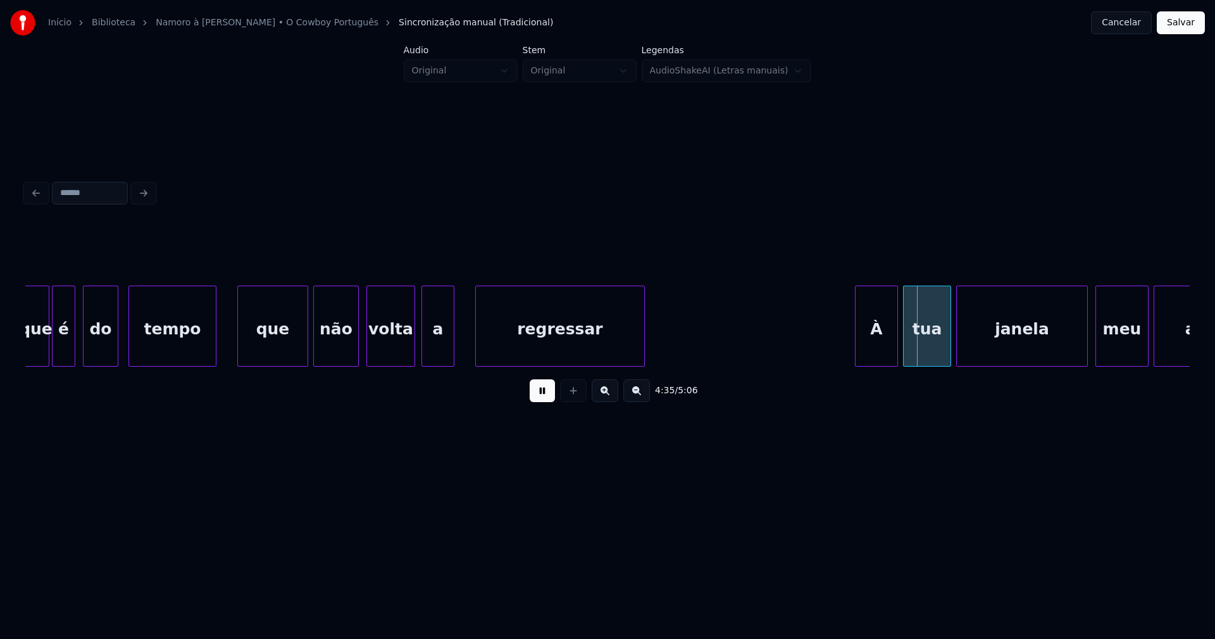
click at [422, 301] on div "a" at bounding box center [438, 325] width 33 height 81
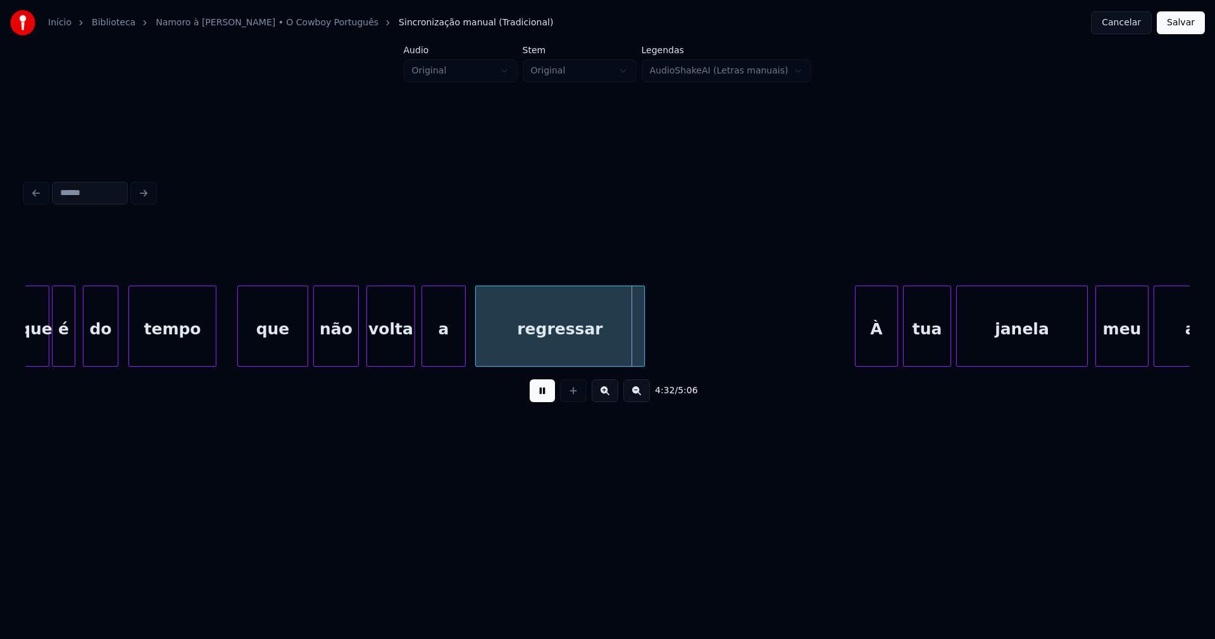
click at [463, 351] on div at bounding box center [463, 326] width 4 height 80
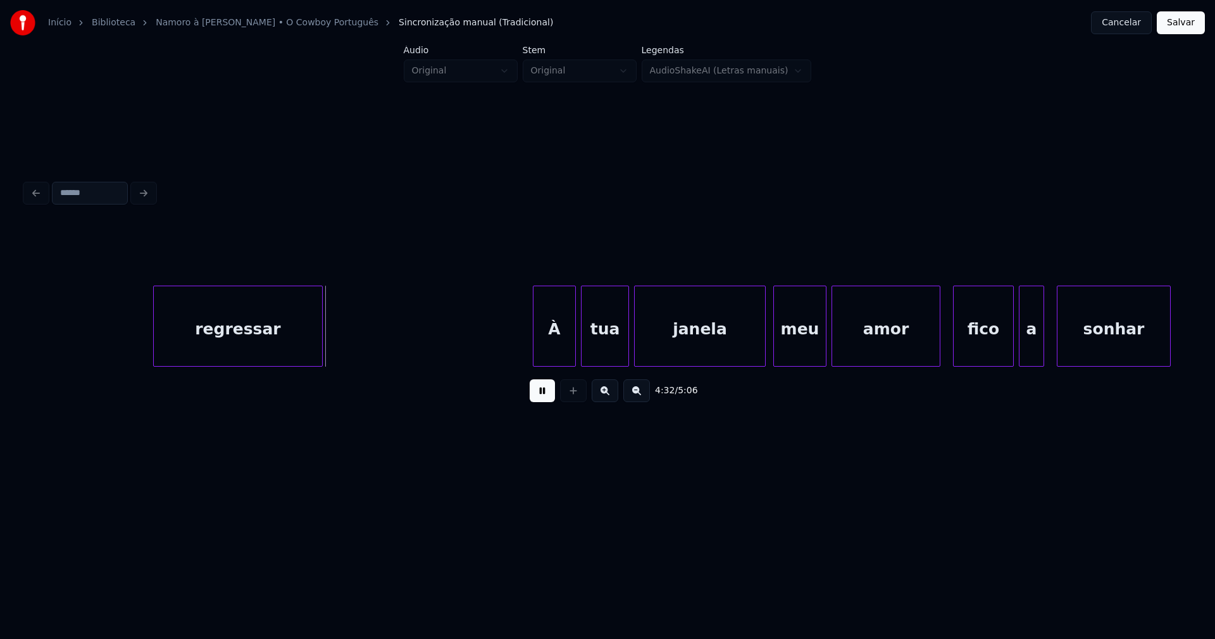
scroll to position [0, 34538]
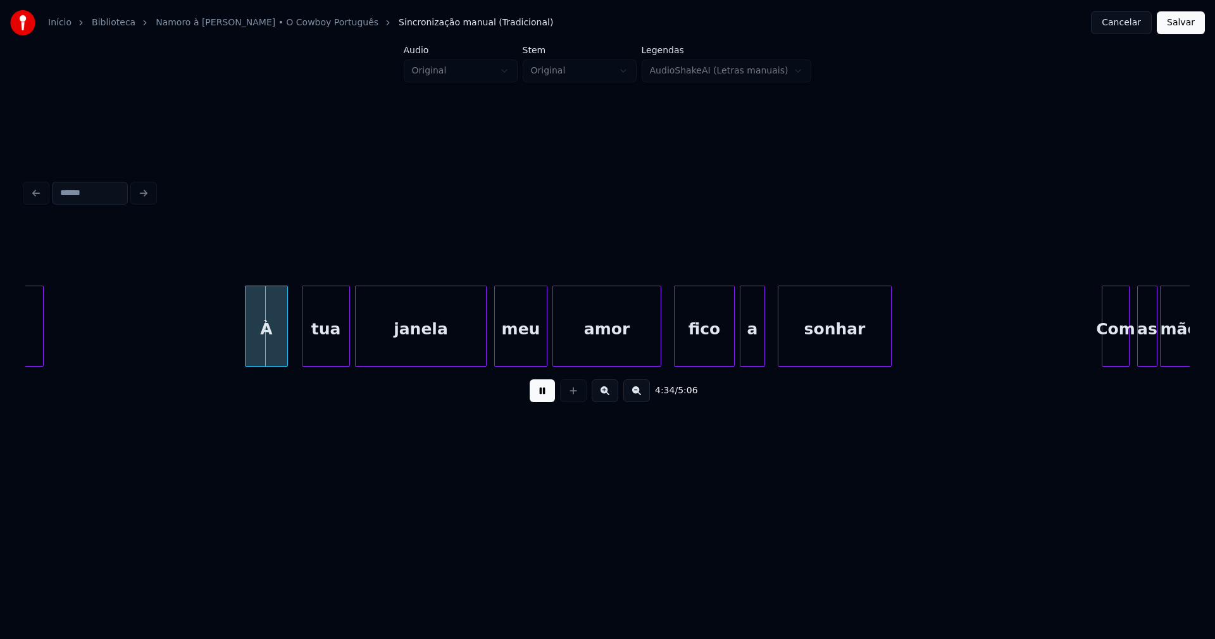
click at [269, 348] on div "À" at bounding box center [267, 329] width 42 height 86
click at [477, 351] on div at bounding box center [477, 326] width 4 height 80
click at [716, 353] on div at bounding box center [716, 326] width 4 height 80
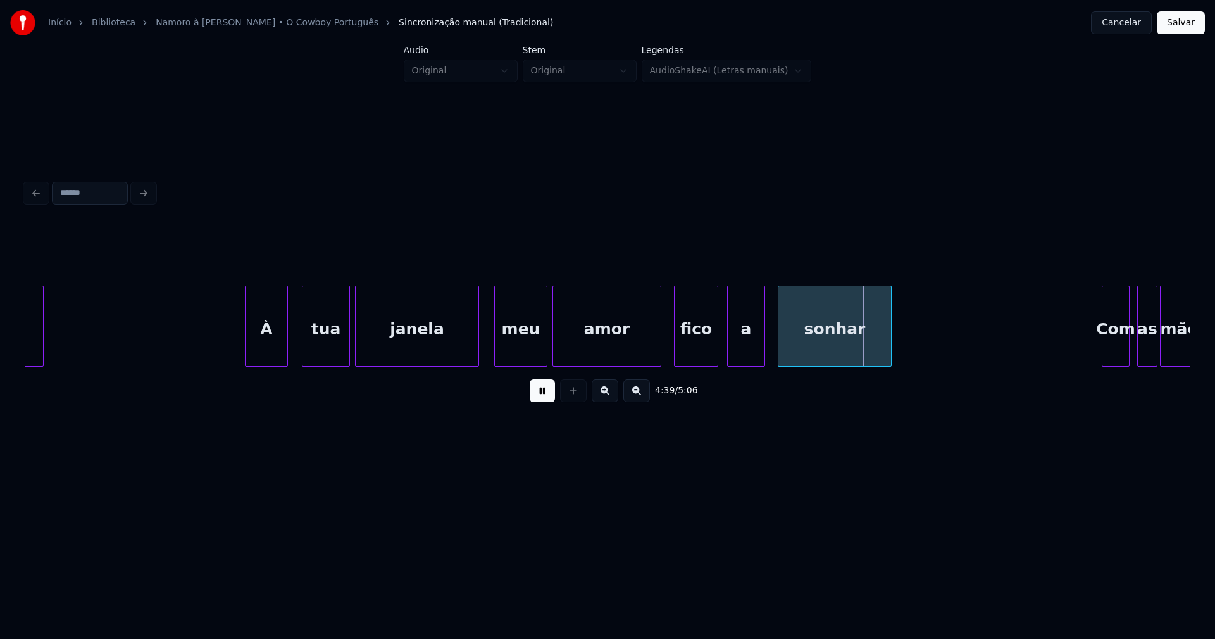
click at [730, 351] on div at bounding box center [730, 326] width 4 height 80
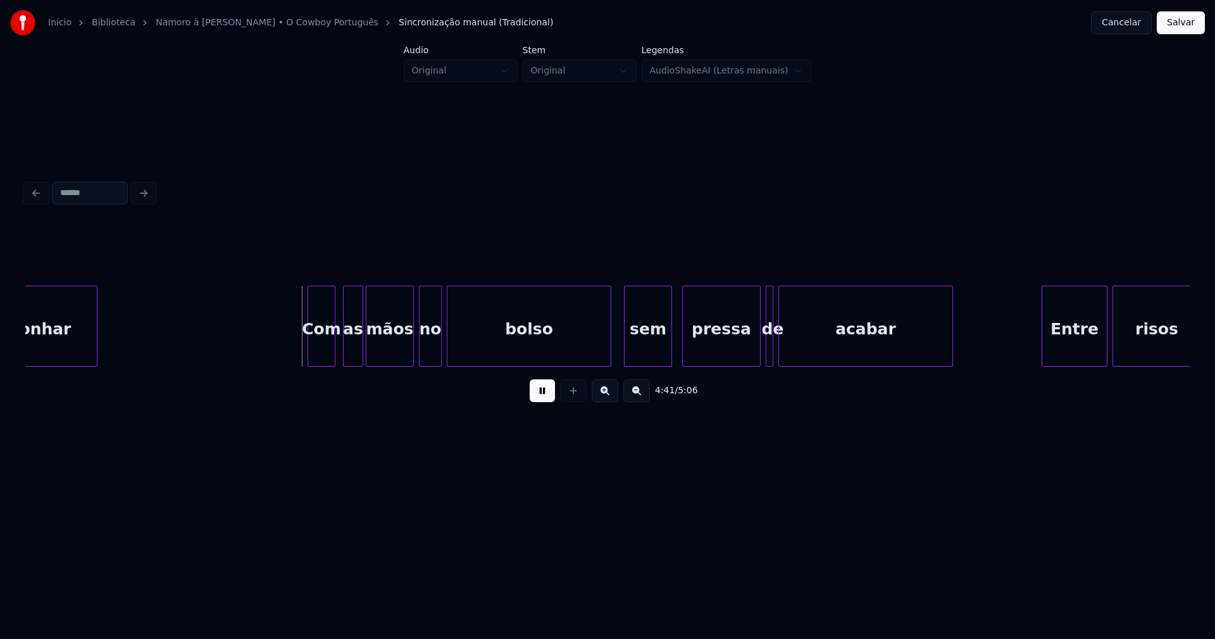
scroll to position [0, 35397]
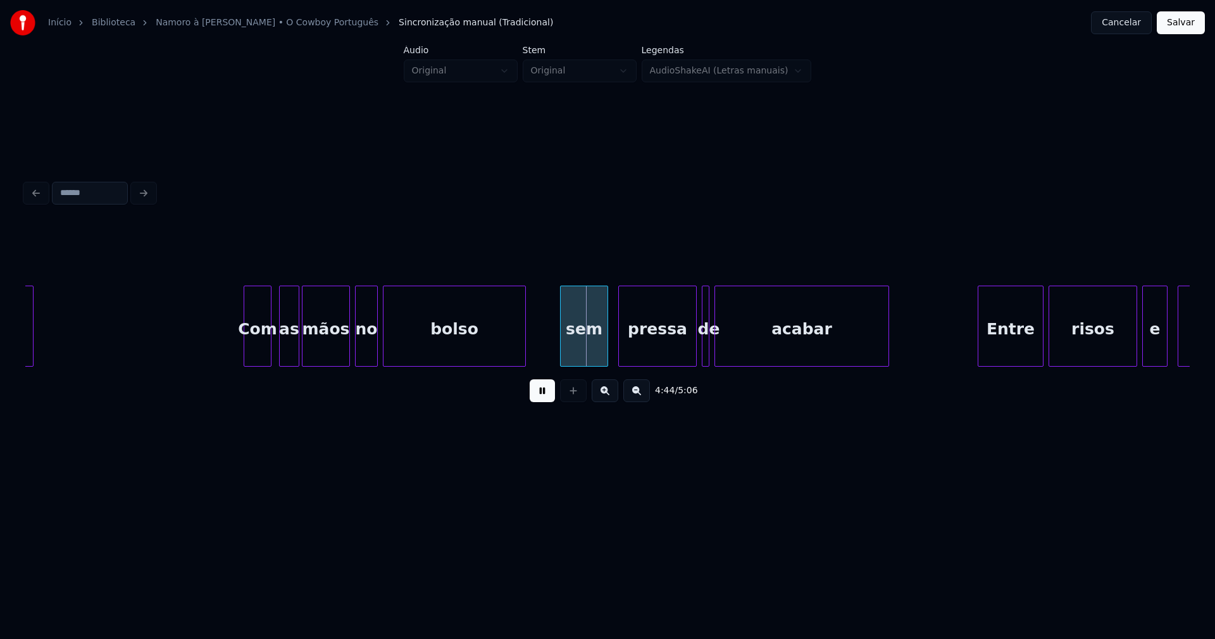
click at [523, 354] on div at bounding box center [524, 326] width 4 height 80
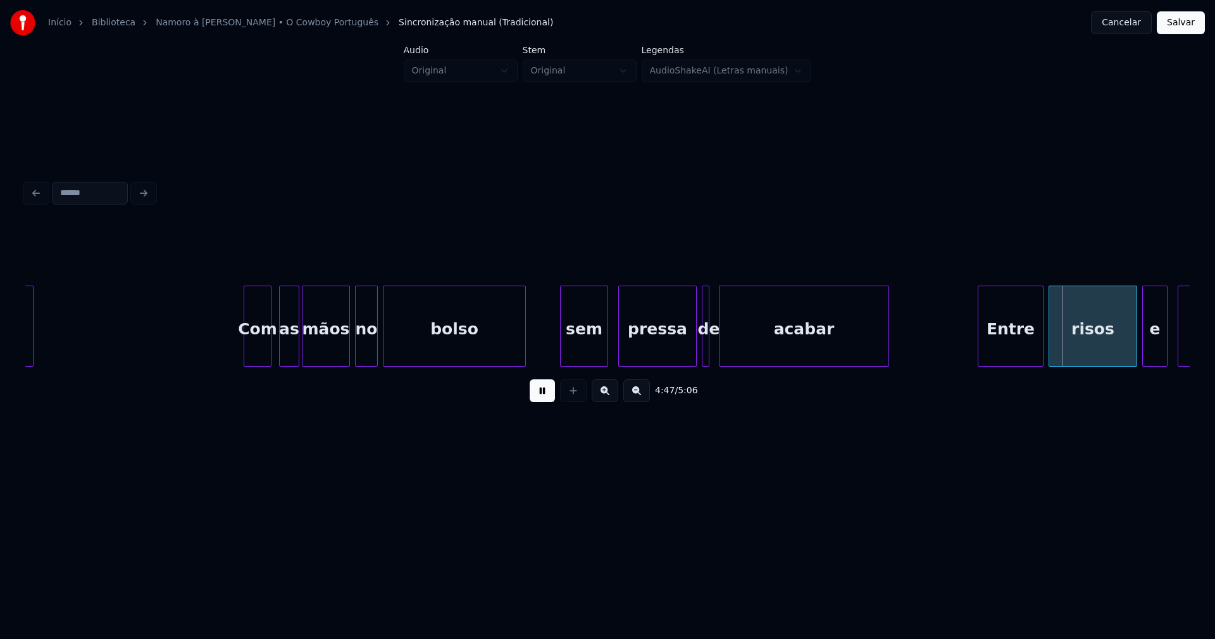
click at [721, 351] on div at bounding box center [722, 326] width 4 height 80
click at [713, 353] on div at bounding box center [715, 326] width 4 height 80
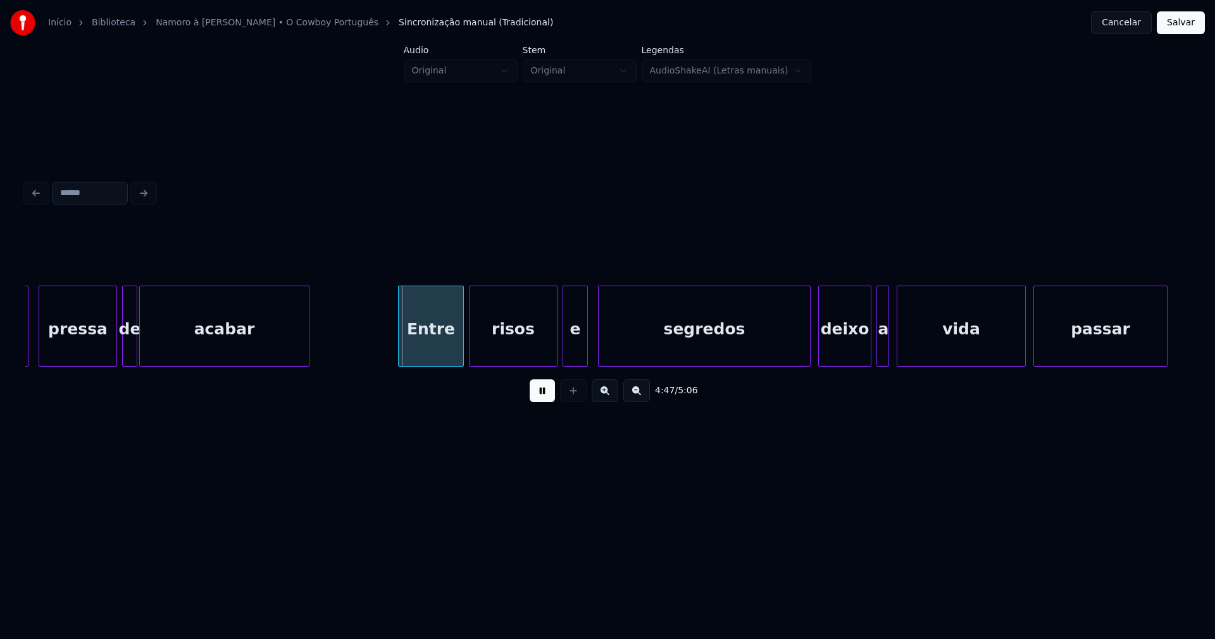
scroll to position [0, 36106]
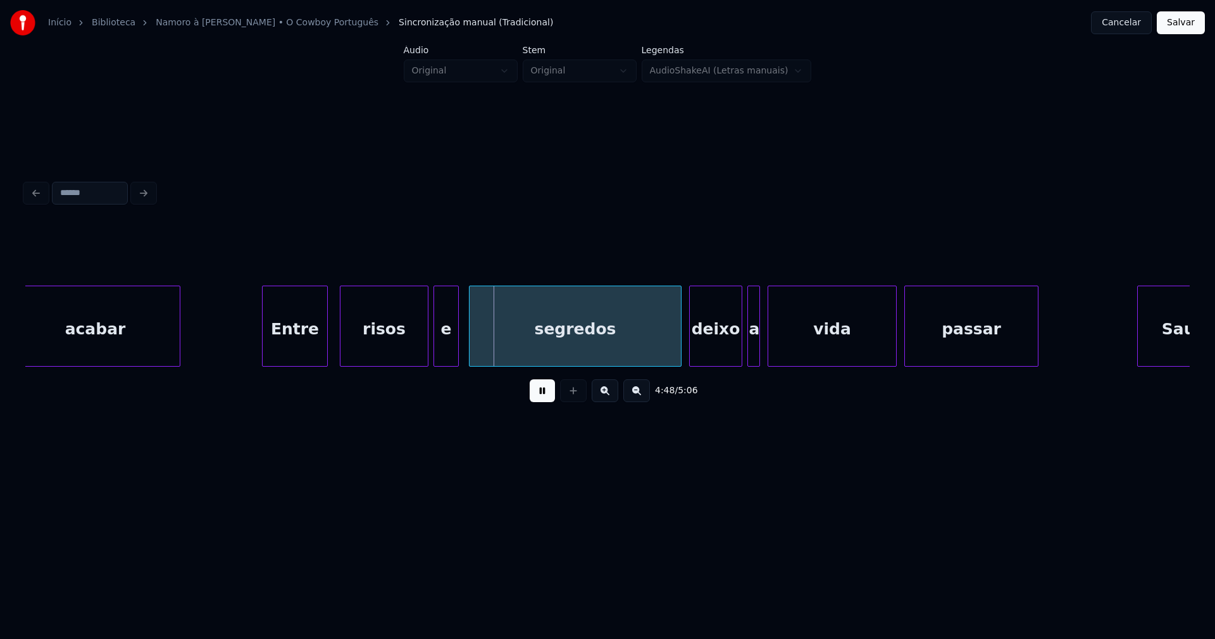
click at [304, 351] on div "Entre" at bounding box center [295, 329] width 65 height 86
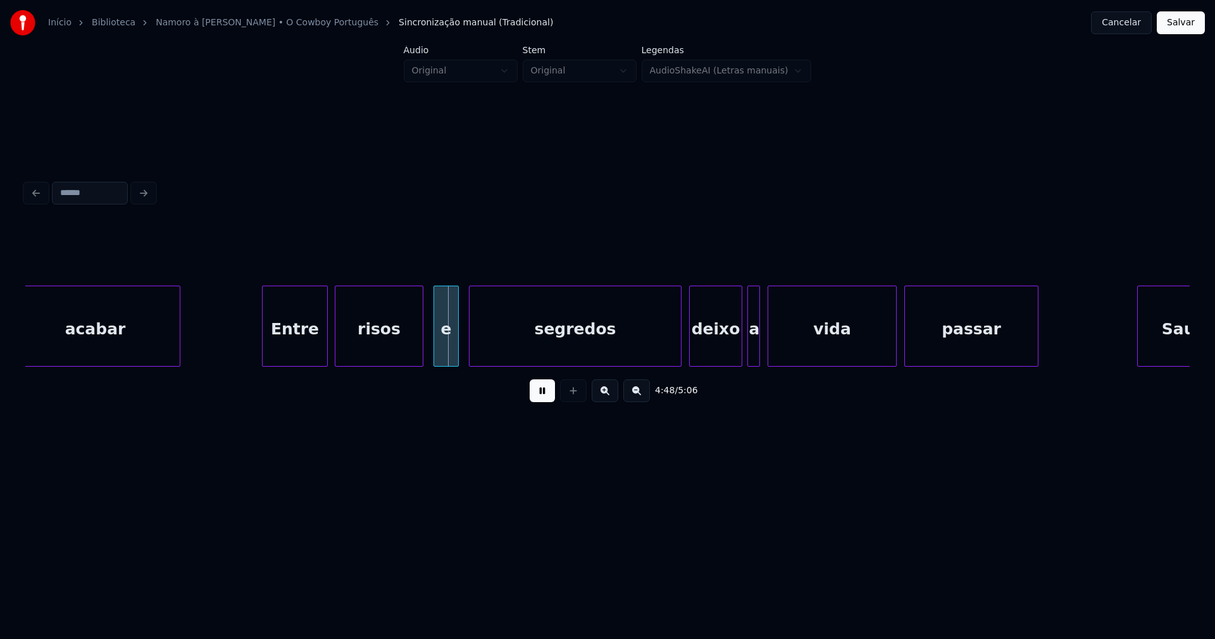
click at [392, 353] on div "risos" at bounding box center [378, 329] width 87 height 86
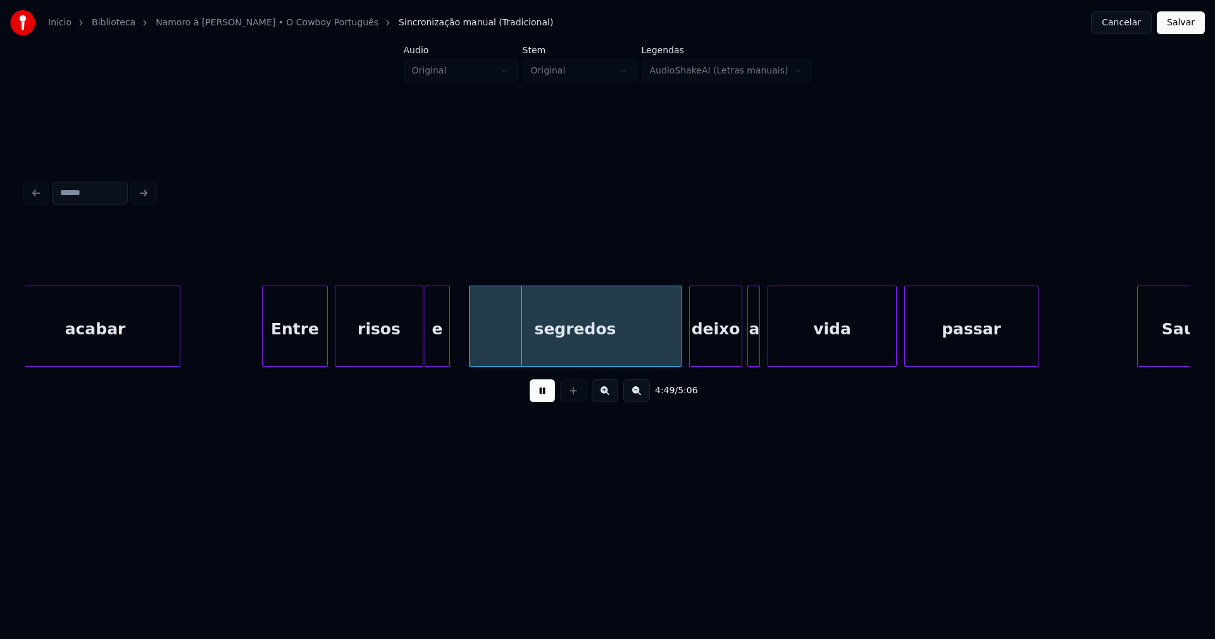
click at [439, 354] on div "e" at bounding box center [437, 329] width 24 height 86
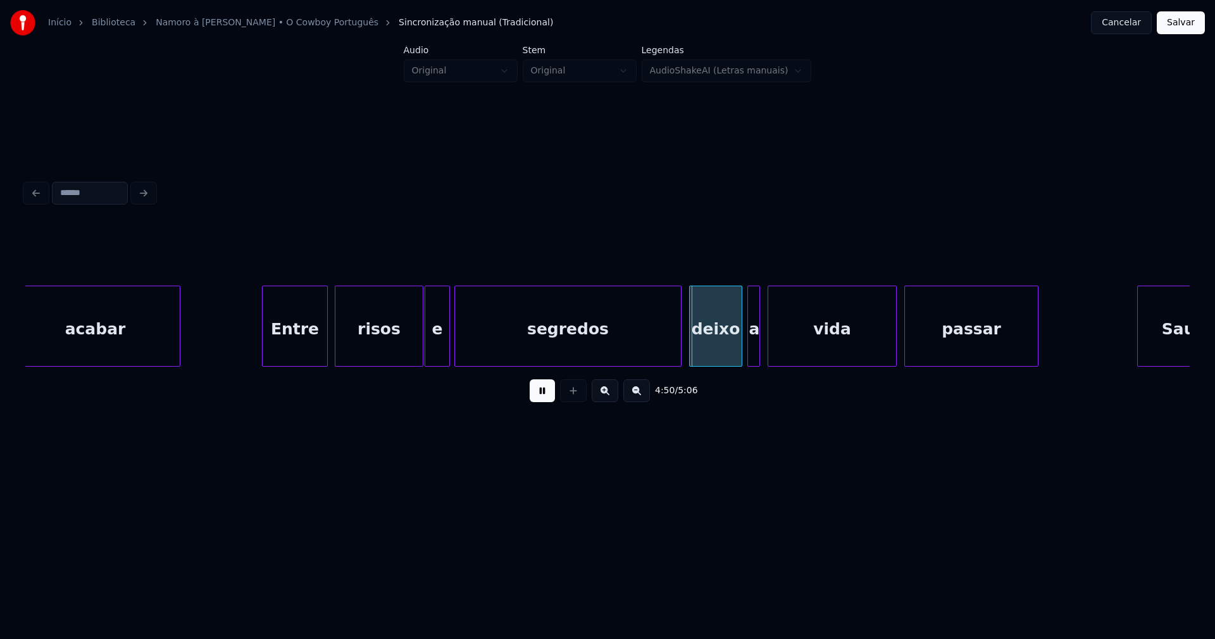
click at [455, 350] on div at bounding box center [457, 326] width 4 height 80
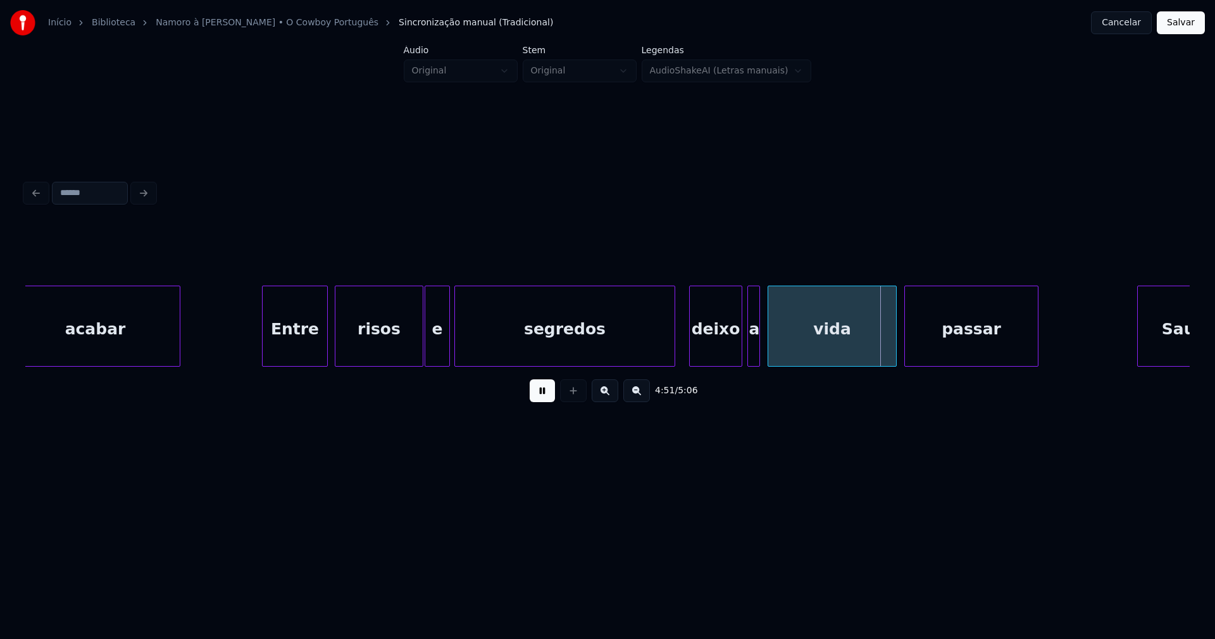
click at [673, 342] on div at bounding box center [673, 326] width 4 height 80
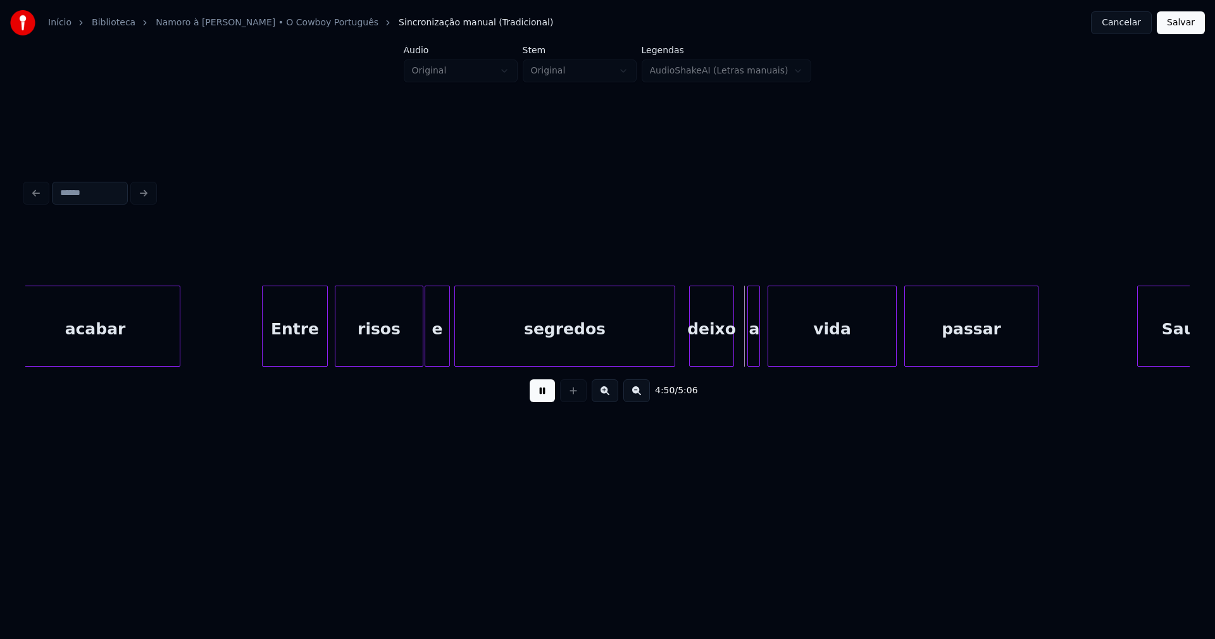
click at [731, 354] on div at bounding box center [732, 326] width 4 height 80
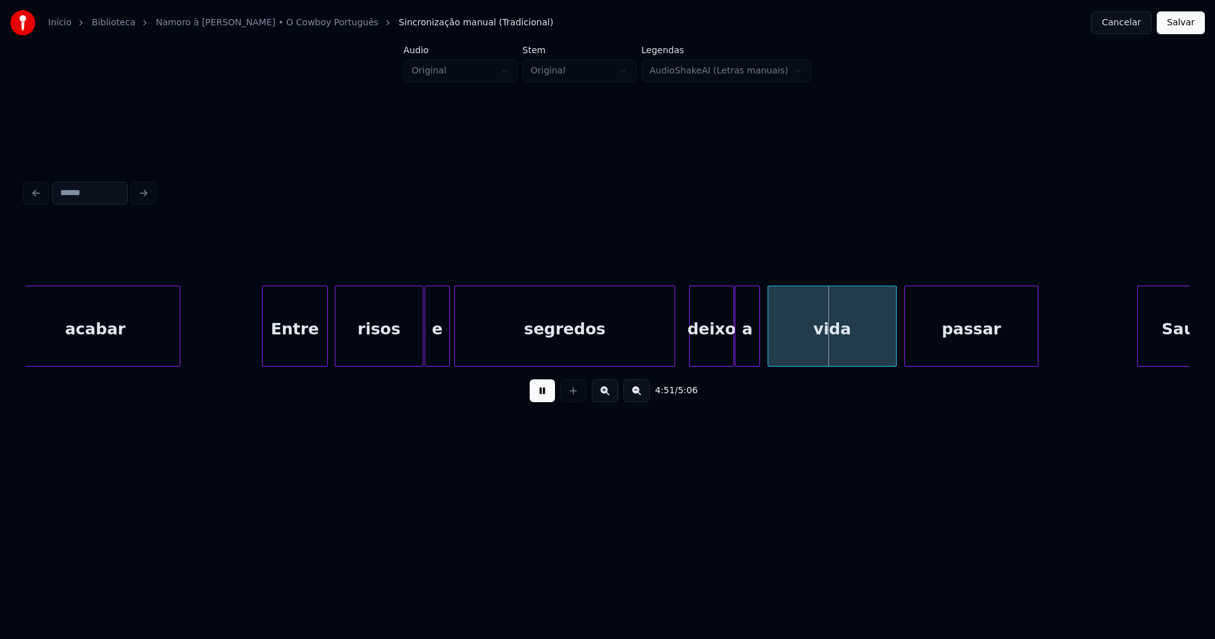
click at [737, 353] on div at bounding box center [738, 326] width 4 height 80
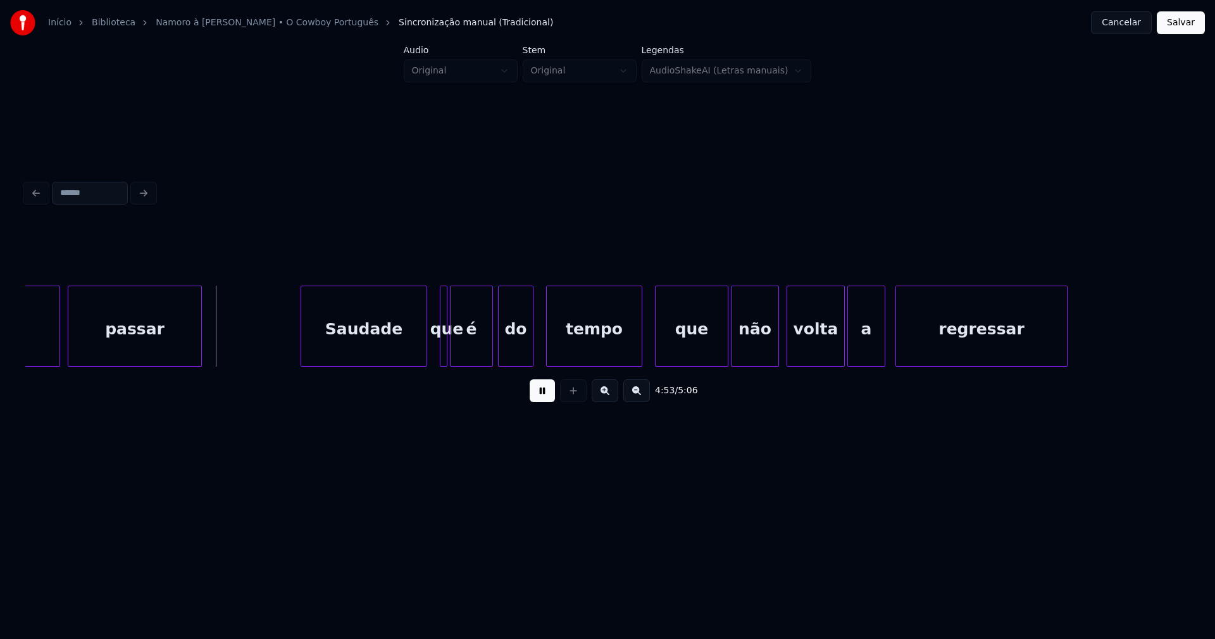
scroll to position [0, 36963]
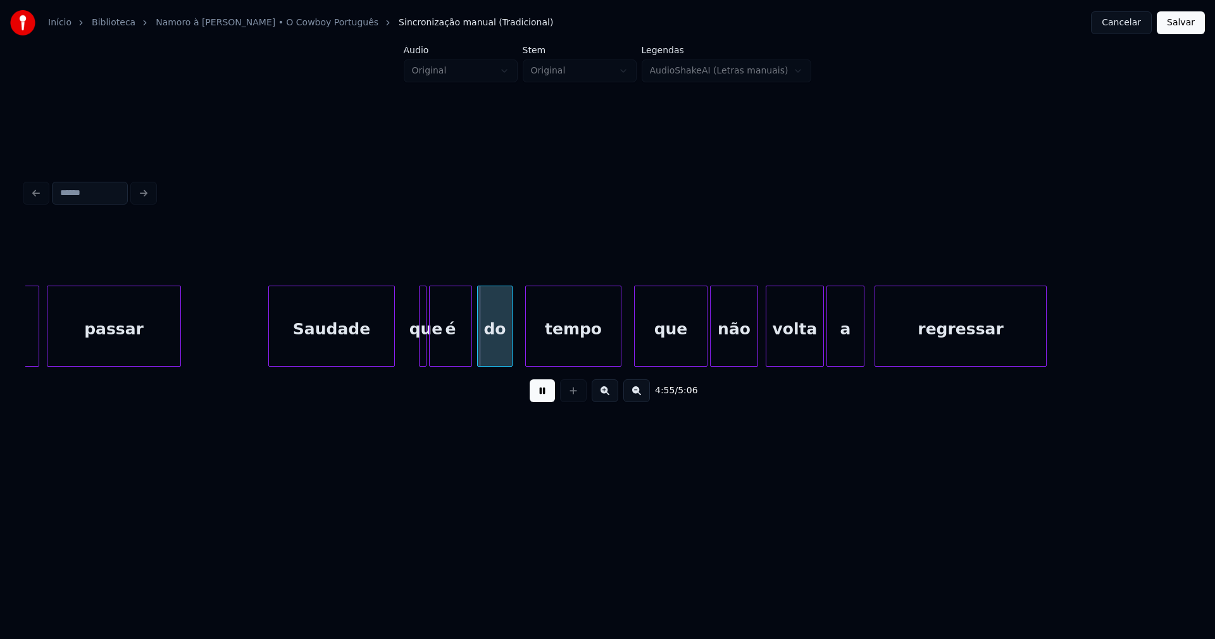
click at [339, 343] on div "Saudade" at bounding box center [331, 329] width 125 height 86
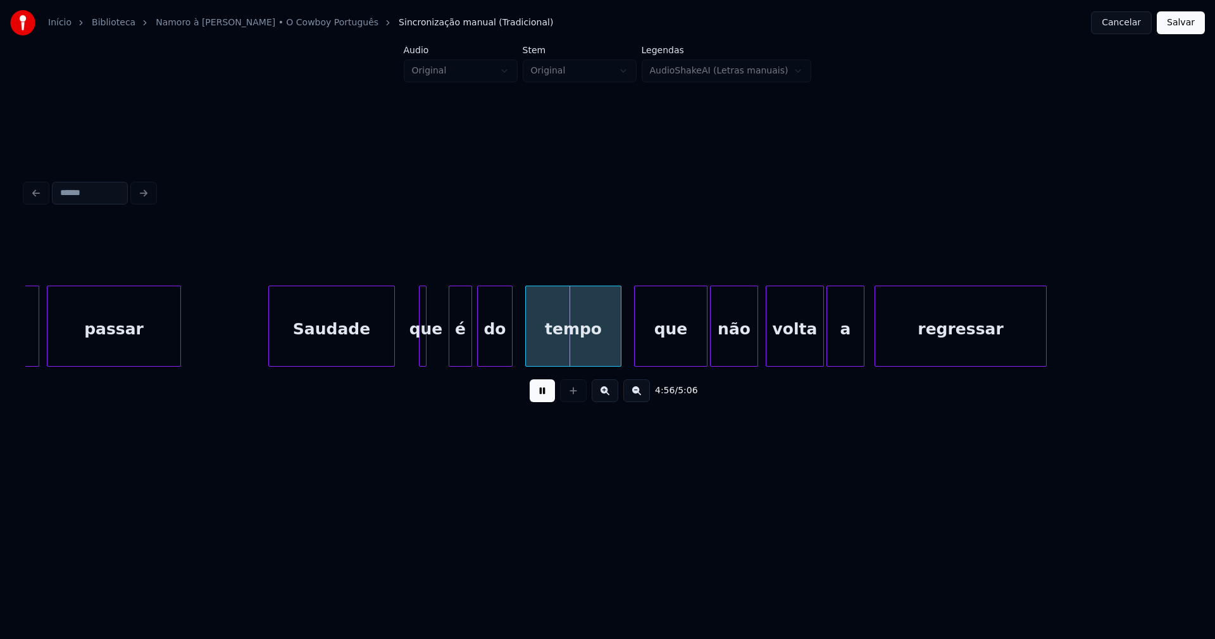
click at [453, 345] on div at bounding box center [451, 326] width 4 height 80
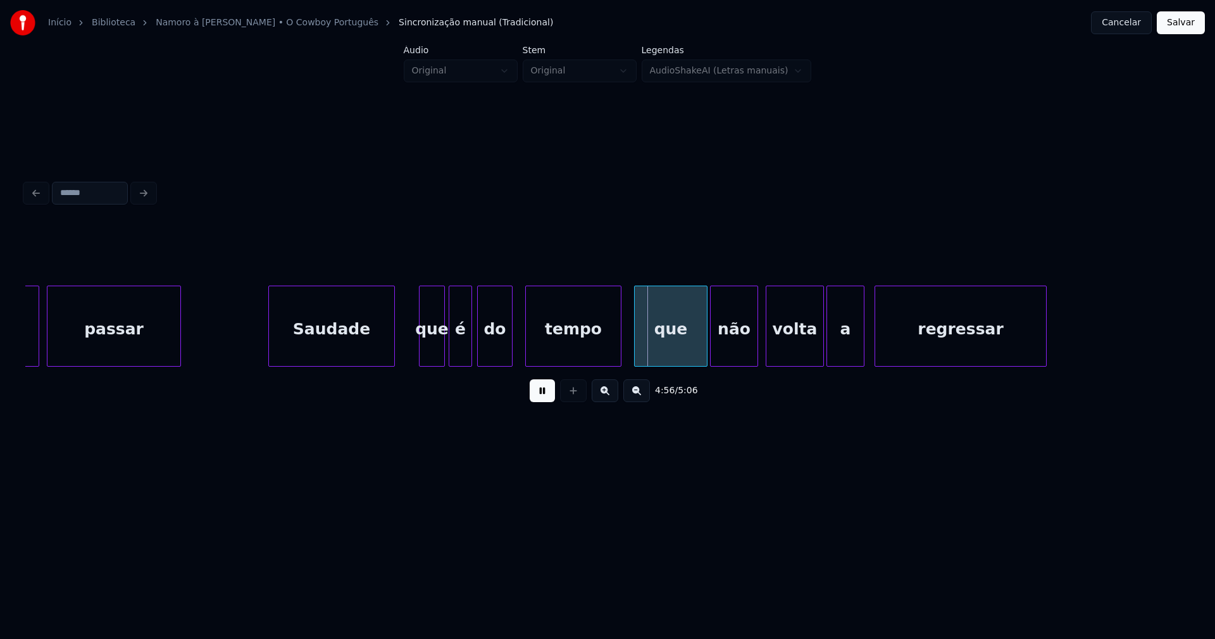
click at [444, 346] on div at bounding box center [443, 326] width 4 height 80
click at [611, 350] on div at bounding box center [613, 326] width 4 height 80
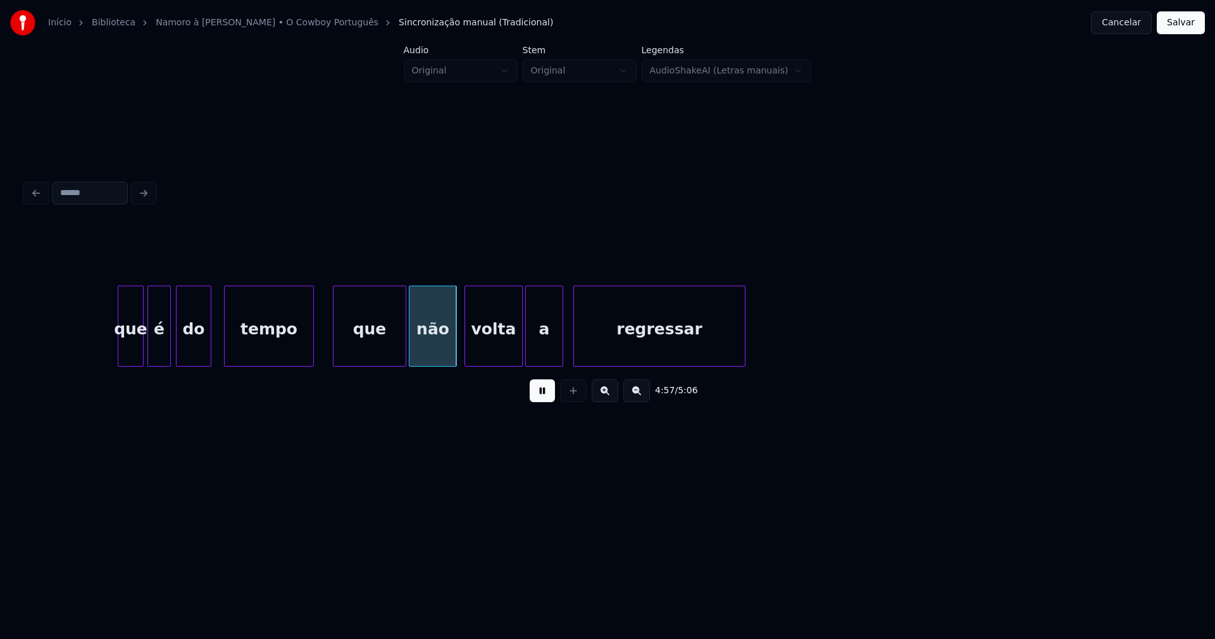
scroll to position [0, 37608]
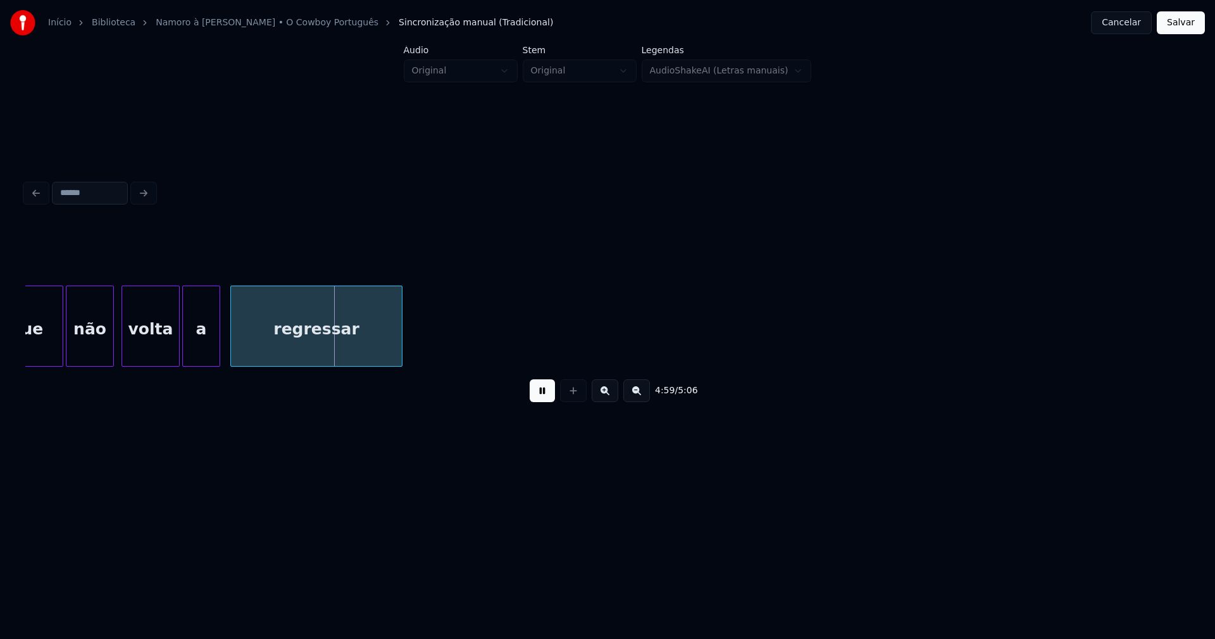
click at [1186, 22] on button "Salvar" at bounding box center [1181, 22] width 48 height 23
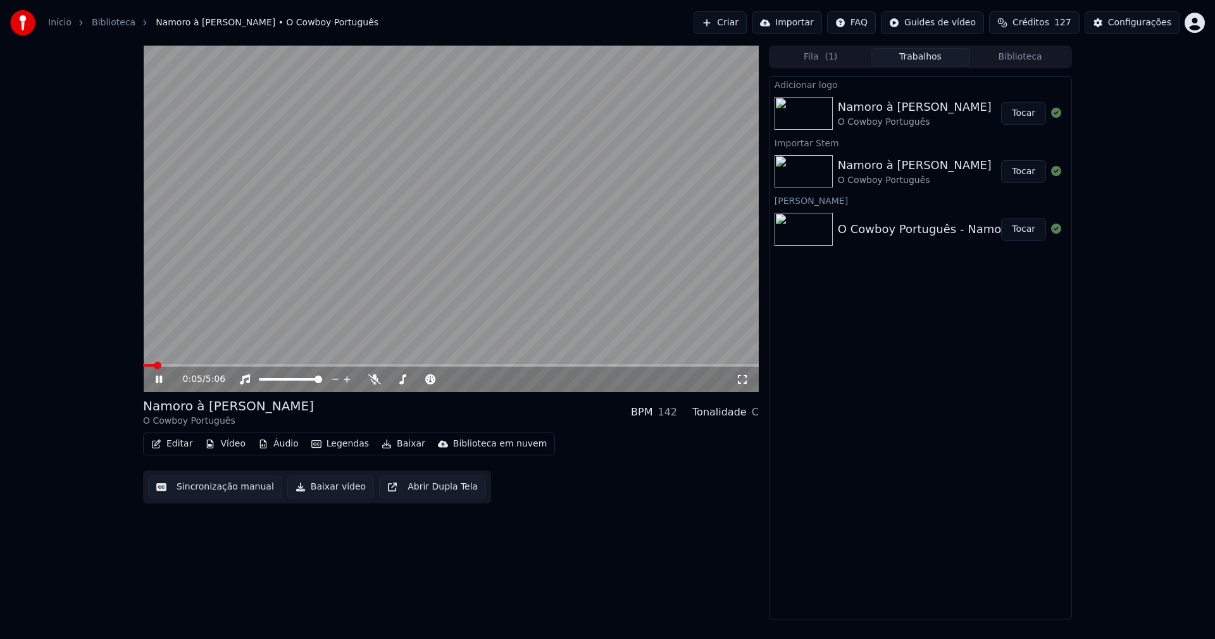
click at [744, 378] on icon at bounding box center [742, 379] width 13 height 10
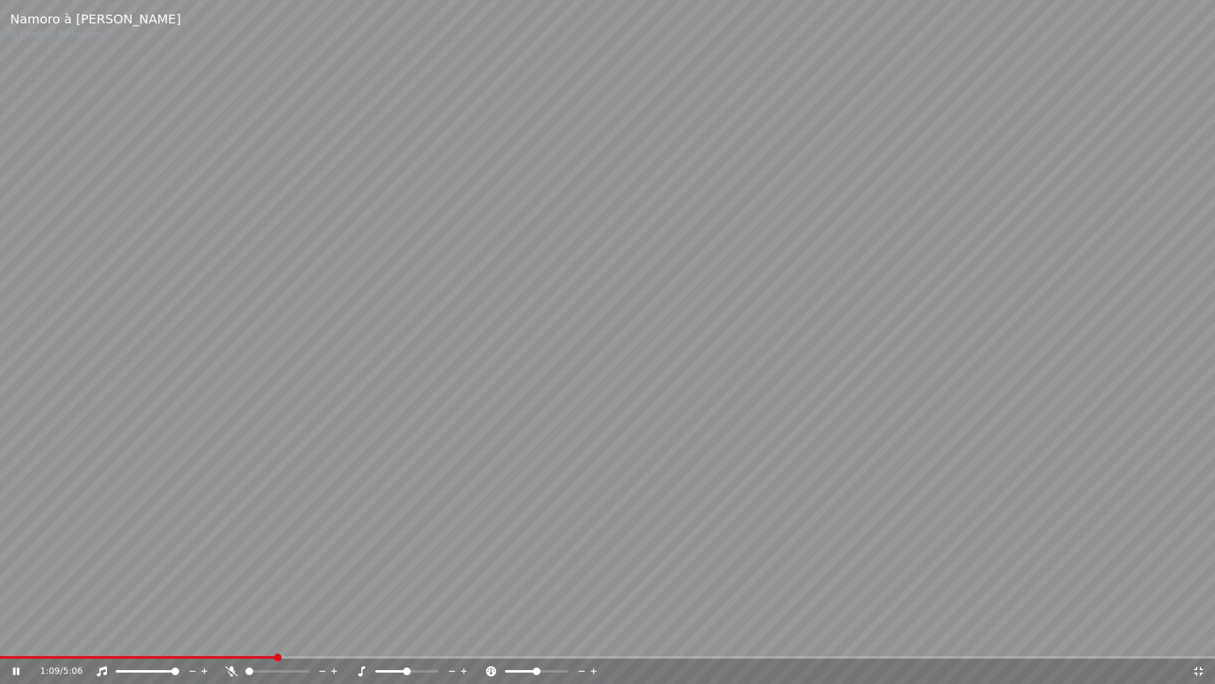
click at [1201, 638] on icon at bounding box center [1198, 671] width 9 height 9
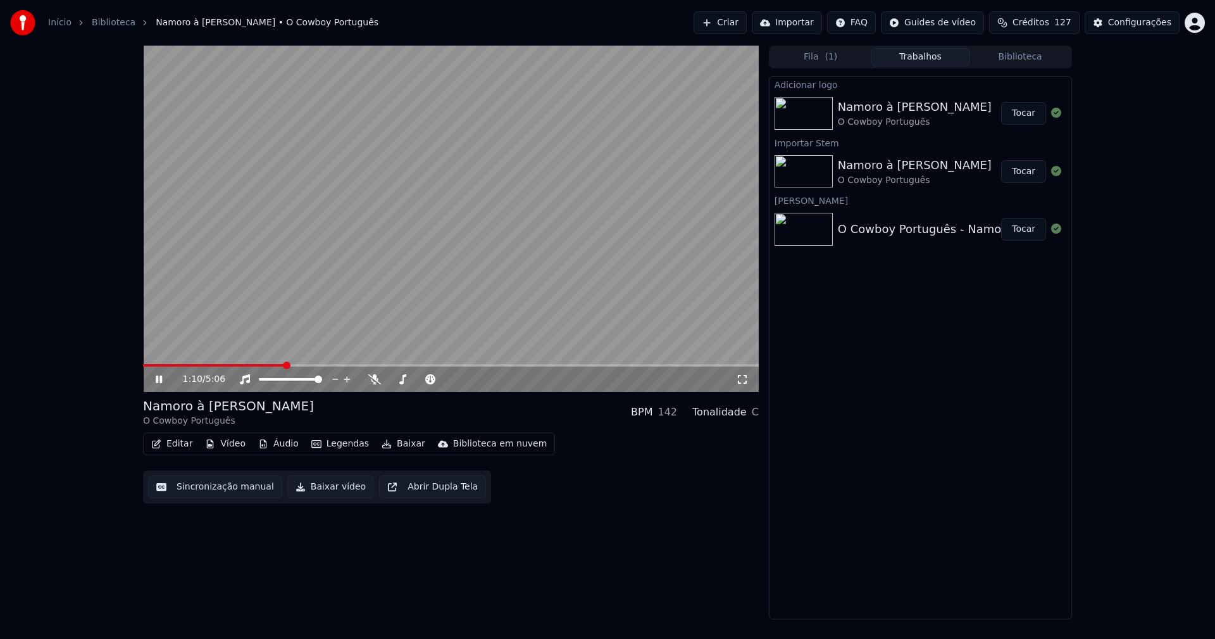
click at [161, 380] on icon at bounding box center [159, 379] width 6 height 8
click at [330, 491] on button "Baixar vídeo" at bounding box center [330, 486] width 87 height 23
click at [177, 443] on button "Editar" at bounding box center [171, 444] width 51 height 18
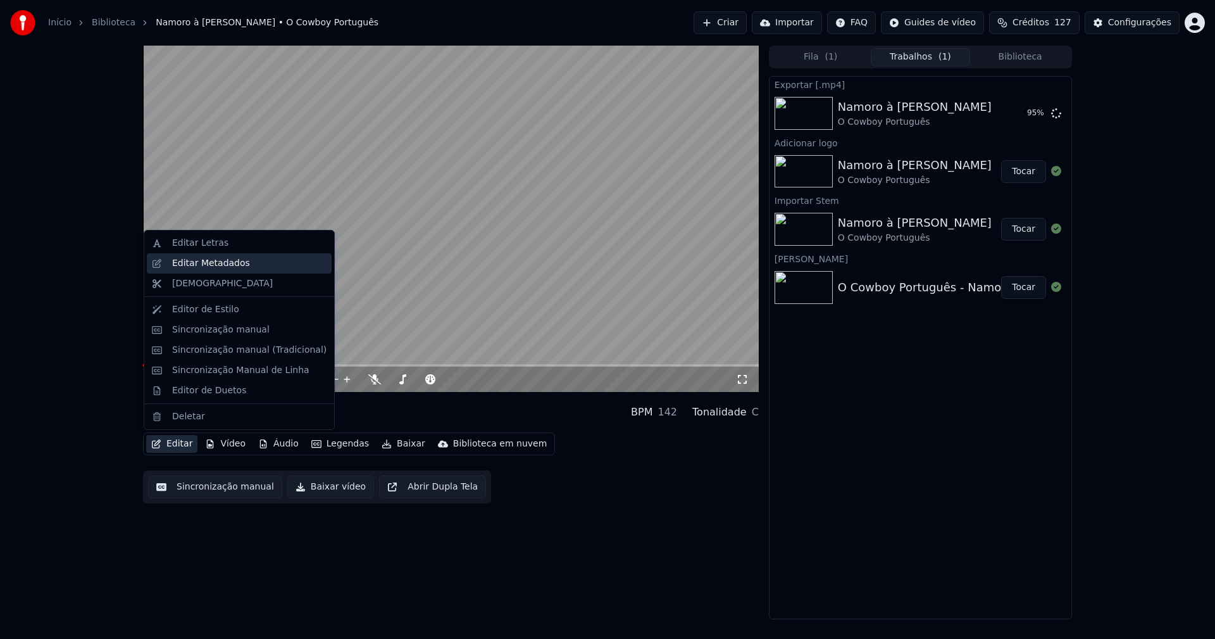
click at [208, 266] on div "Editar Metadados" at bounding box center [211, 263] width 78 height 13
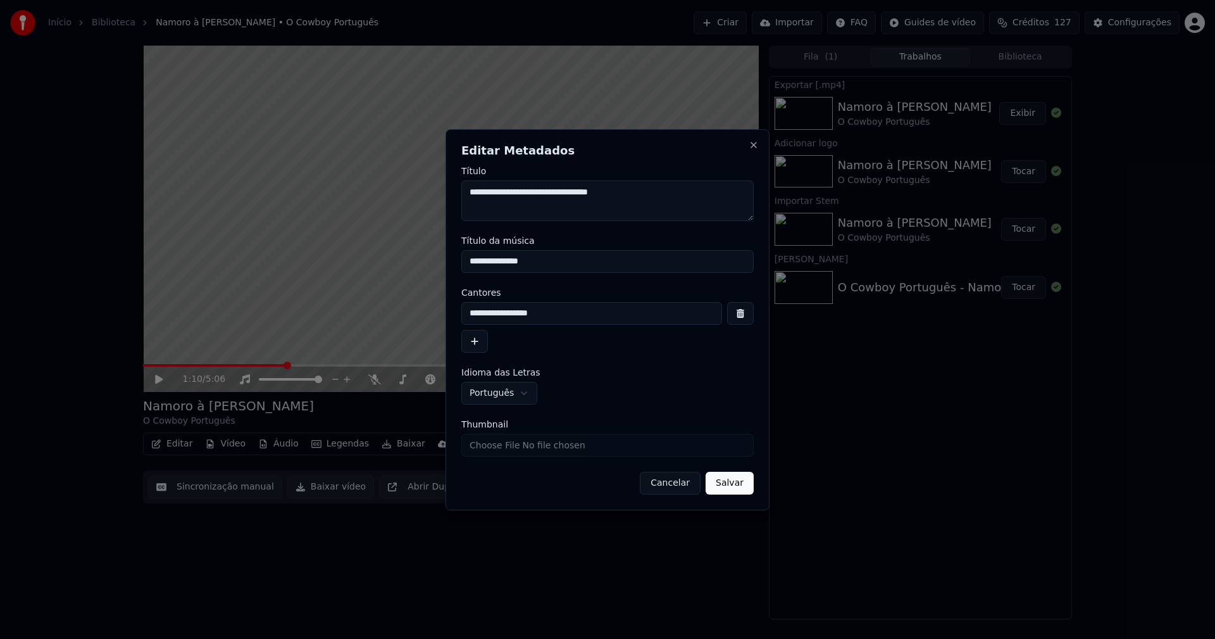
drag, startPoint x: 551, startPoint y: 260, endPoint x: 400, endPoint y: 259, distance: 150.7
click at [400, 259] on body "**********" at bounding box center [607, 319] width 1215 height 639
type input "**********"
click at [494, 446] on input "Thumbnail" at bounding box center [607, 445] width 292 height 23
type input "**********"
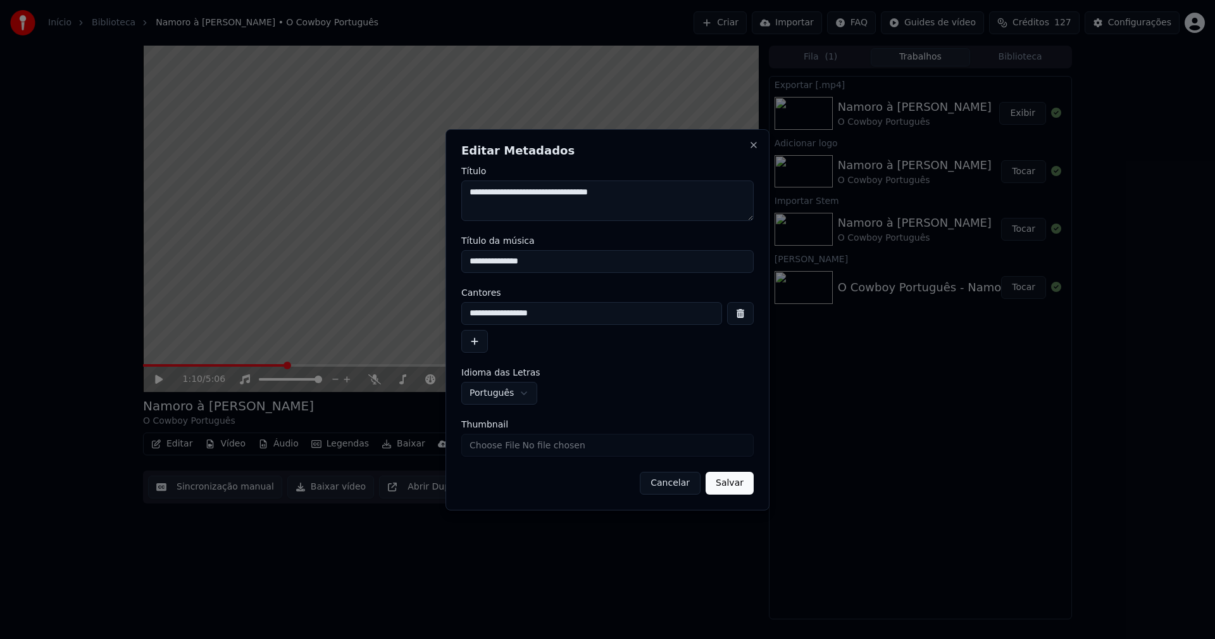
click at [757, 487] on div "**********" at bounding box center [608, 319] width 324 height 381
click at [740, 486] on button "Salvar" at bounding box center [730, 483] width 48 height 23
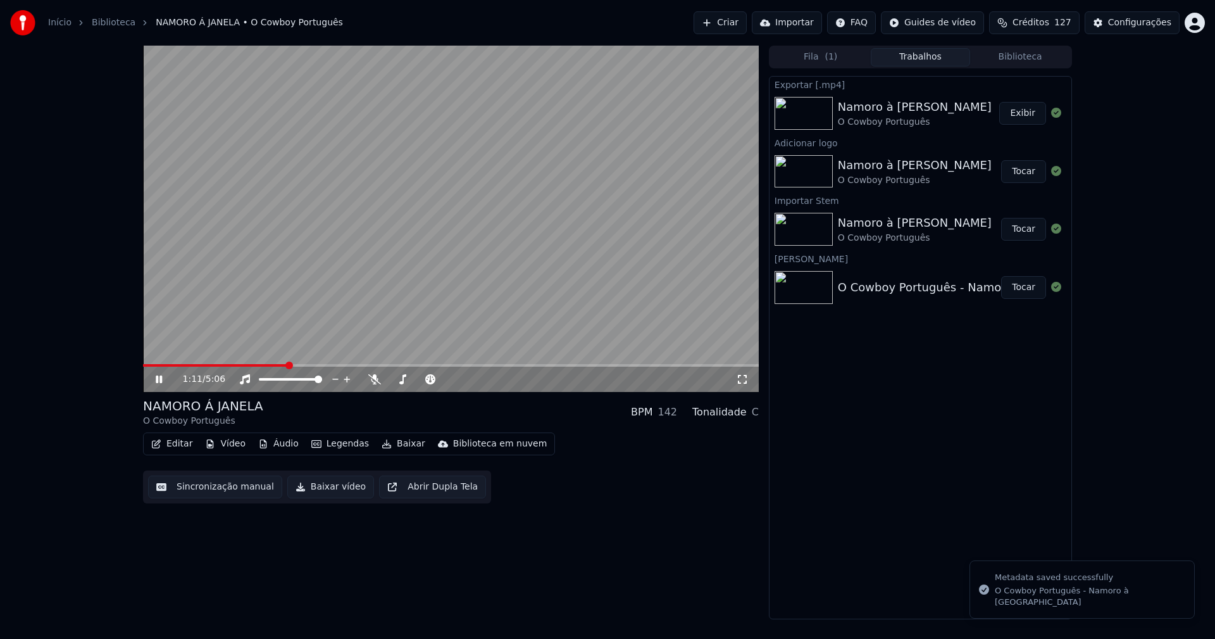
click at [157, 379] on icon at bounding box center [159, 379] width 6 height 8
drag, startPoint x: 327, startPoint y: 489, endPoint x: 428, endPoint y: 458, distance: 106.1
click at [327, 490] on button "Baixar vídeo" at bounding box center [330, 486] width 87 height 23
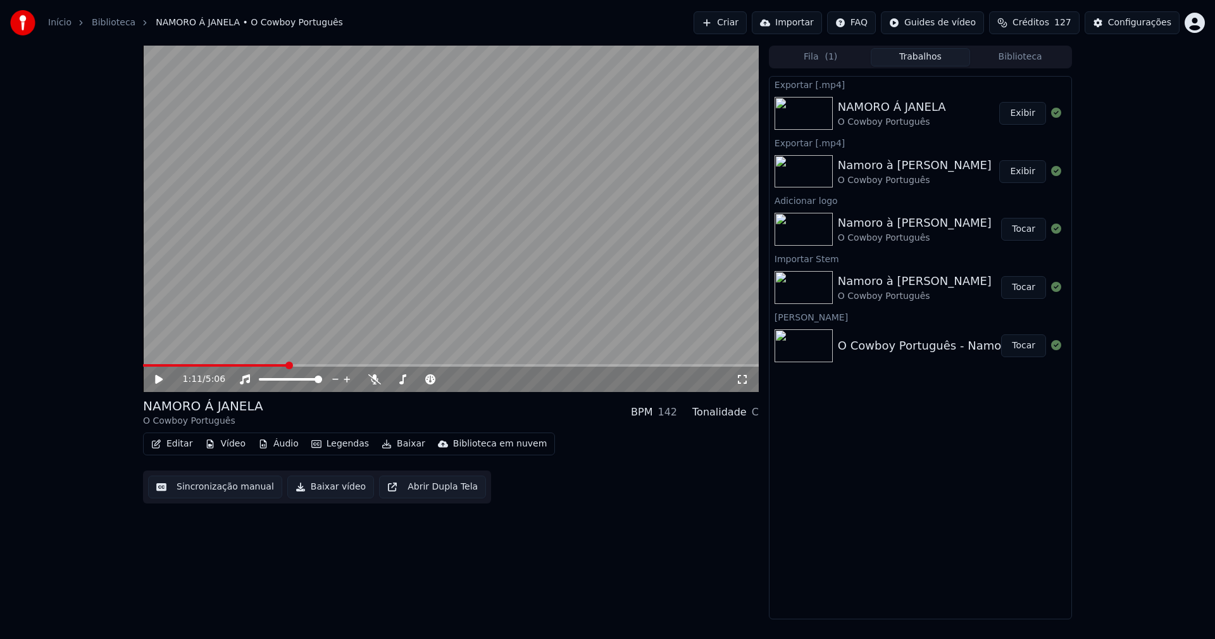
click at [232, 442] on button "Vídeo" at bounding box center [225, 444] width 51 height 18
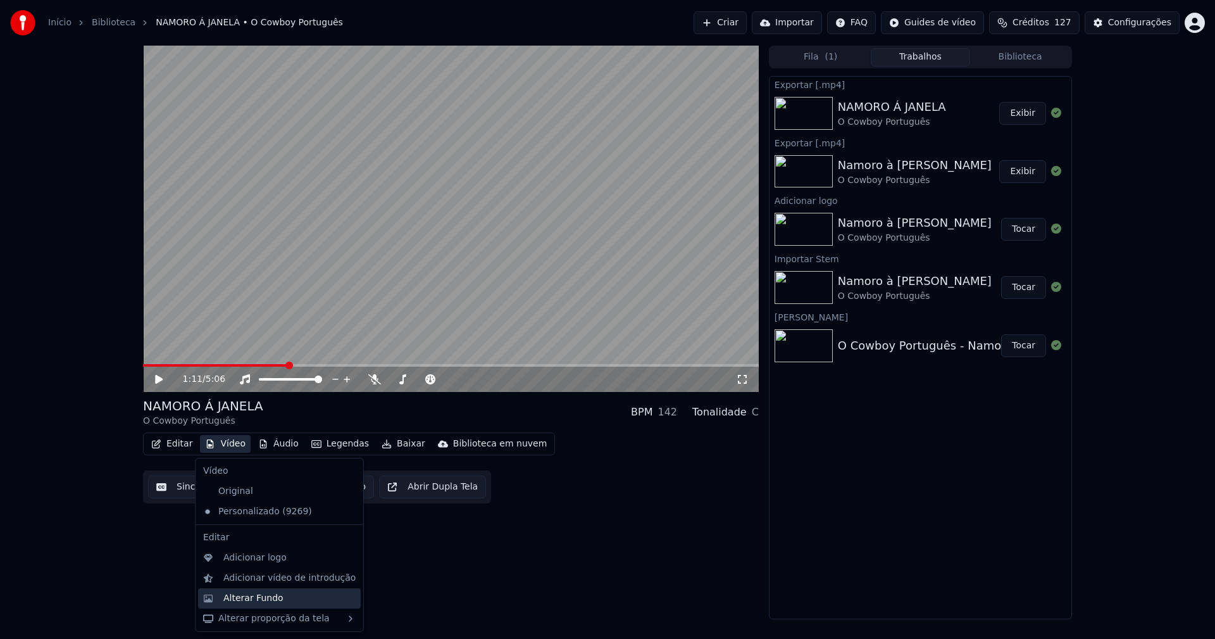
click at [263, 598] on div "Alterar Fundo" at bounding box center [253, 598] width 60 height 13
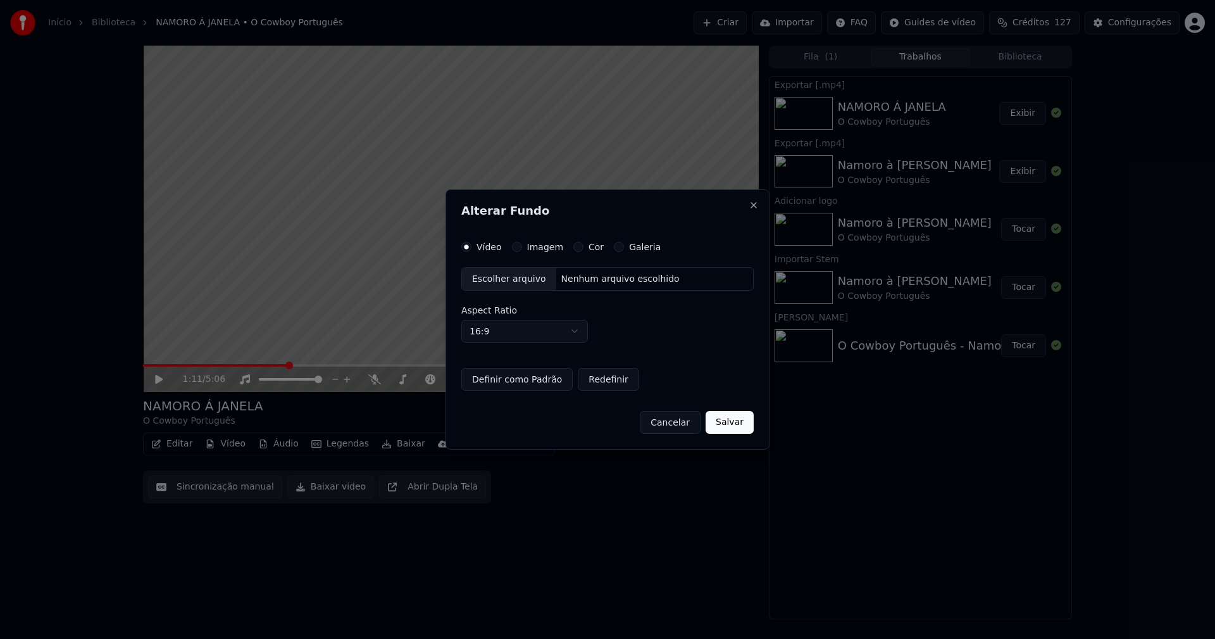
click at [517, 246] on button "Imagem" at bounding box center [517, 247] width 10 height 10
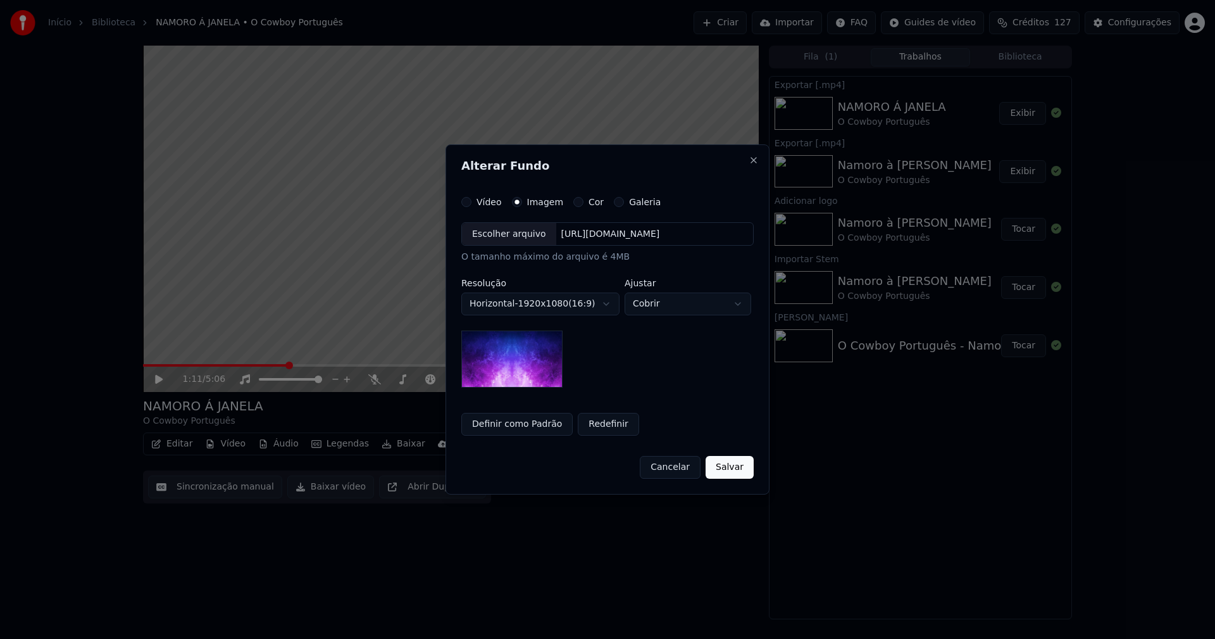
click at [496, 233] on div "Escolher arquivo" at bounding box center [509, 234] width 94 height 23
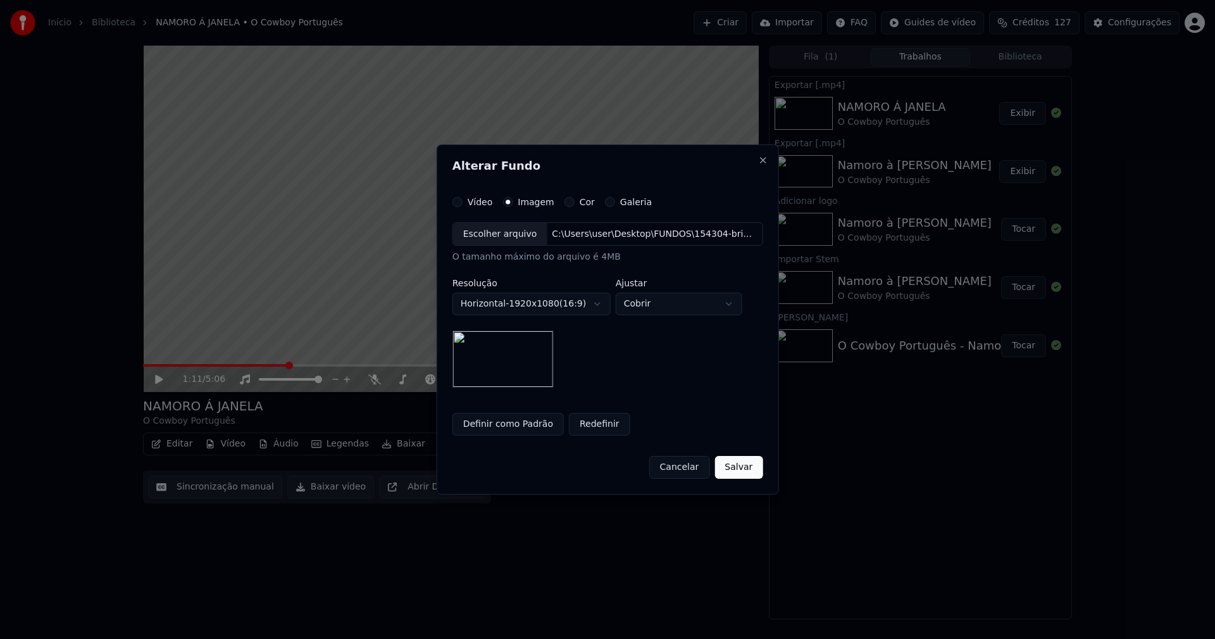
click at [731, 467] on button "Salvar" at bounding box center [739, 467] width 48 height 23
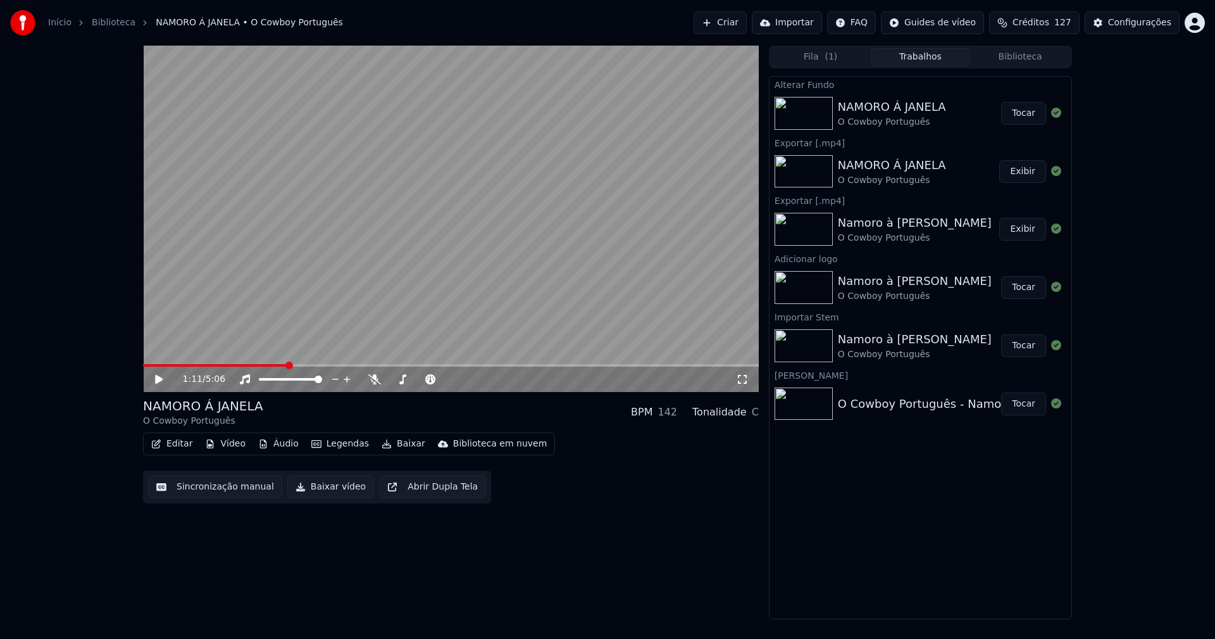
click at [1026, 115] on button "Tocar" at bounding box center [1023, 113] width 45 height 23
click at [162, 379] on icon at bounding box center [159, 379] width 6 height 8
click at [321, 489] on button "Baixar vídeo" at bounding box center [330, 486] width 87 height 23
